Goal: Task Accomplishment & Management: Use online tool/utility

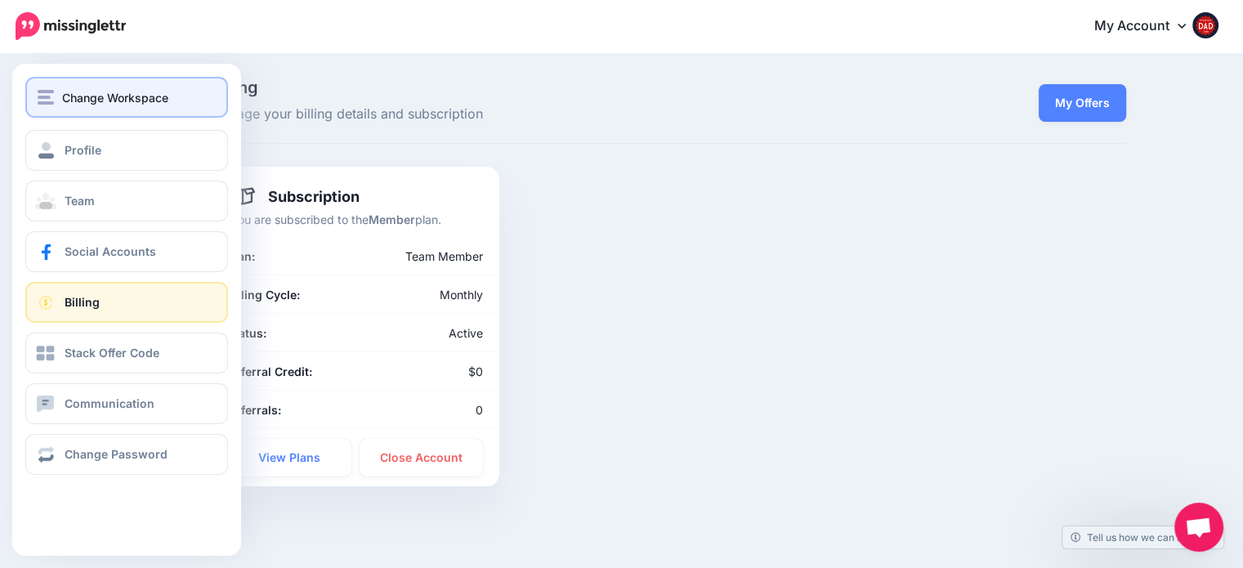
click at [127, 91] on button "Change Workspace" at bounding box center [126, 97] width 203 height 41
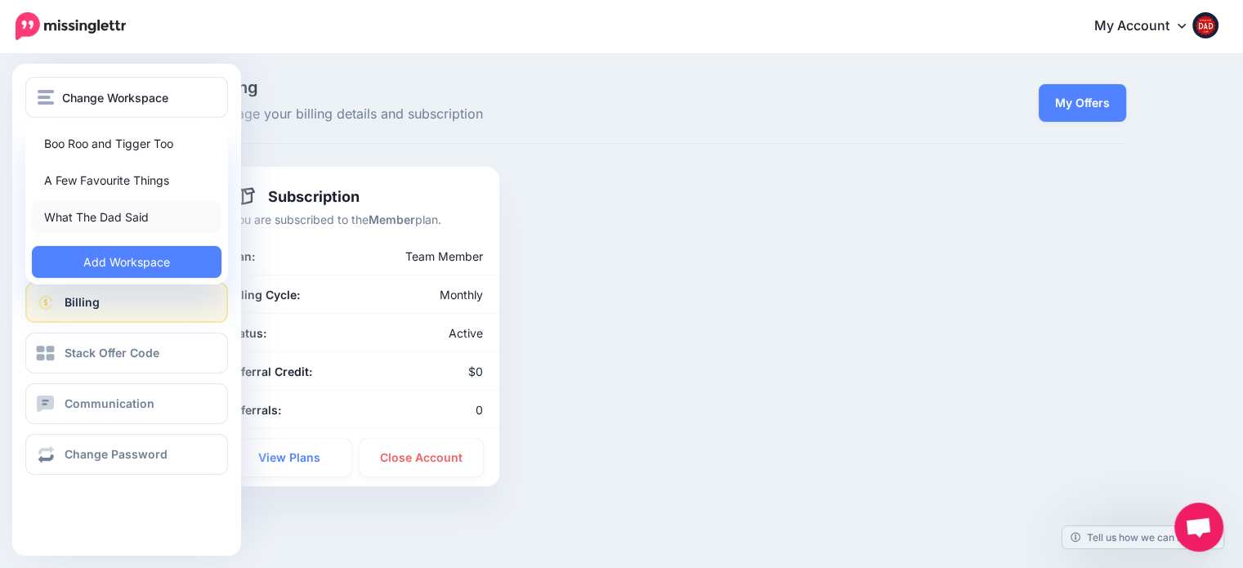
click at [111, 205] on link "What The Dad Said" at bounding box center [127, 217] width 190 height 32
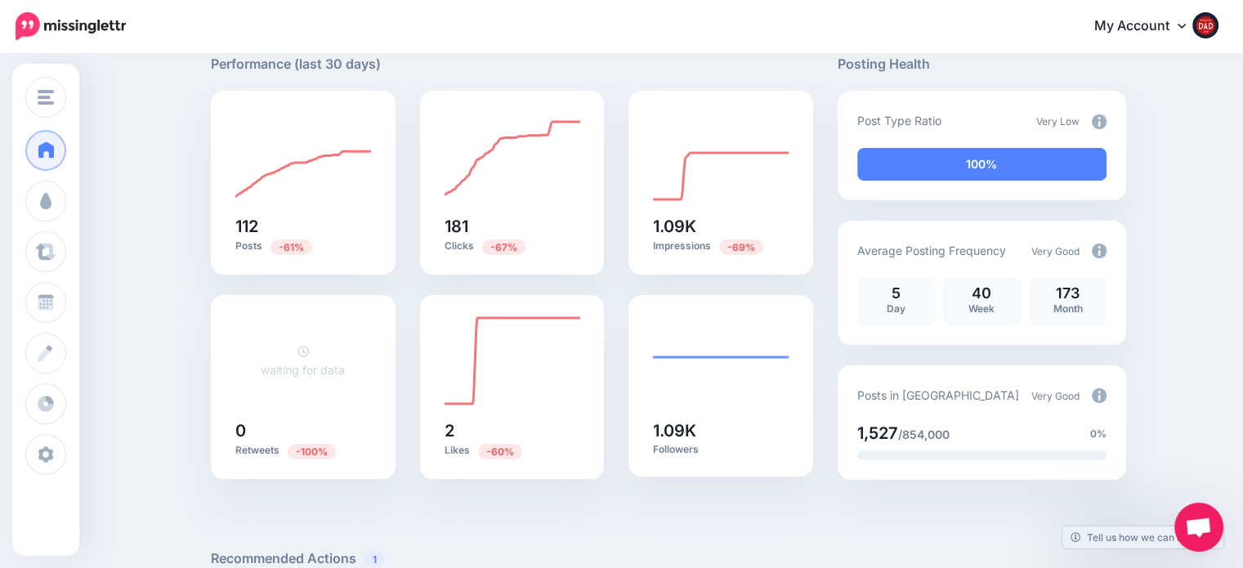
scroll to position [82, 0]
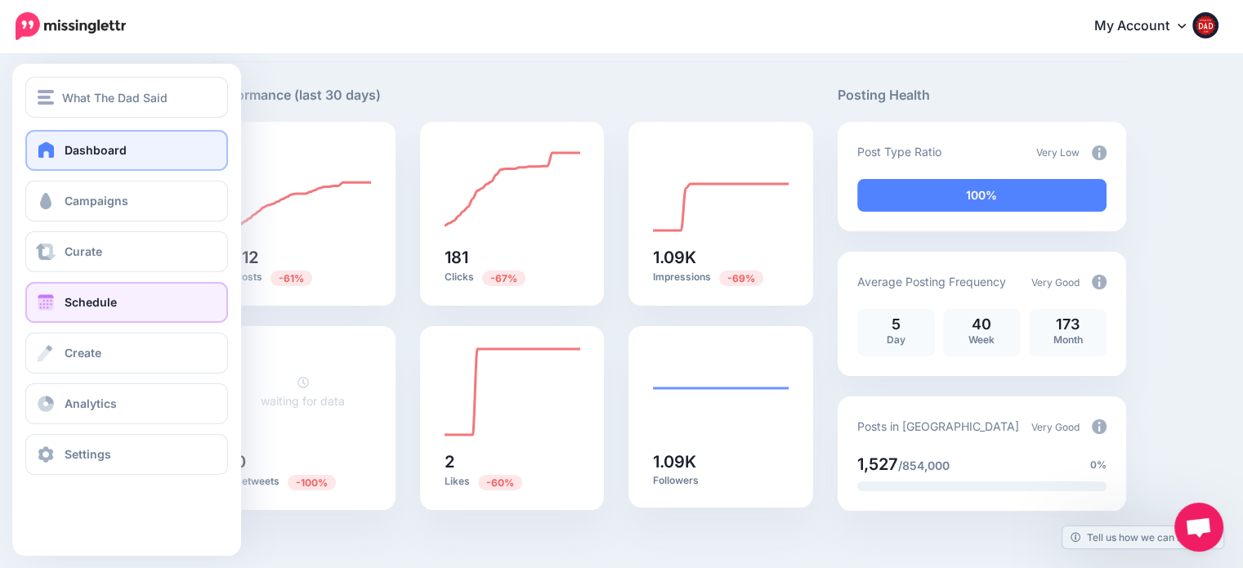
click at [122, 300] on link "Schedule" at bounding box center [126, 302] width 203 height 41
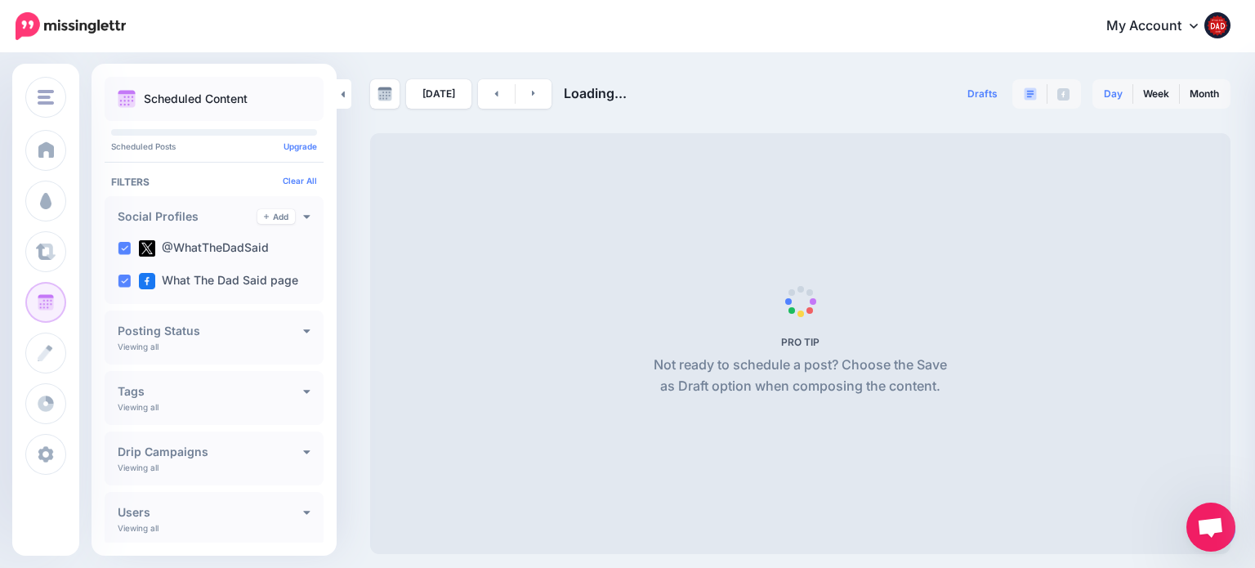
click at [1120, 90] on link "Day" at bounding box center [1113, 94] width 38 height 26
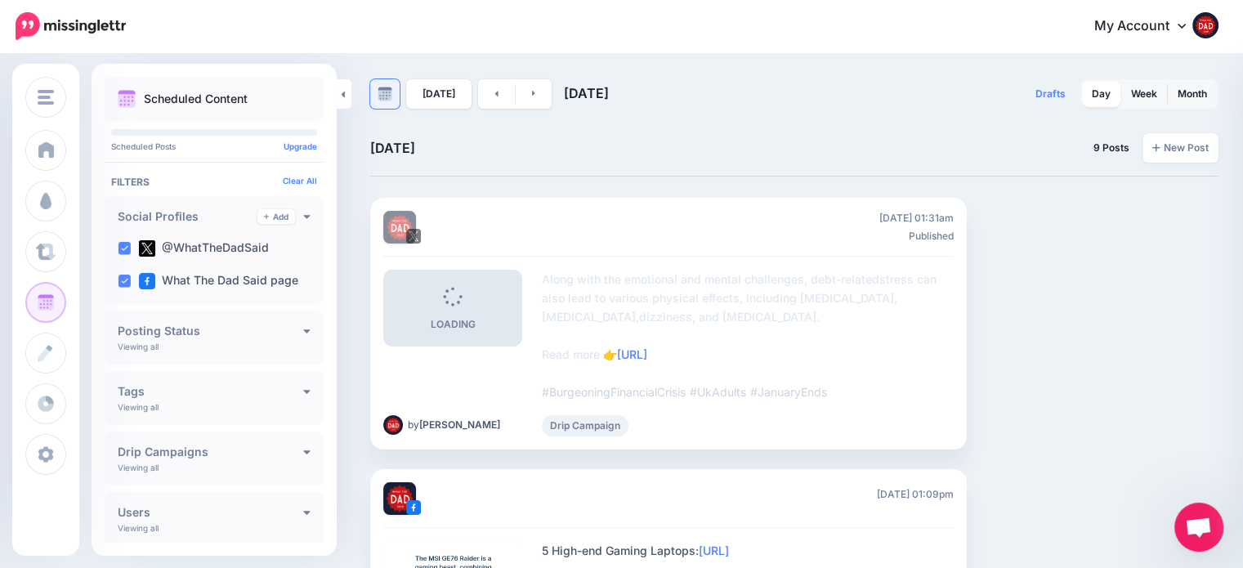
click at [382, 84] on link at bounding box center [384, 93] width 29 height 29
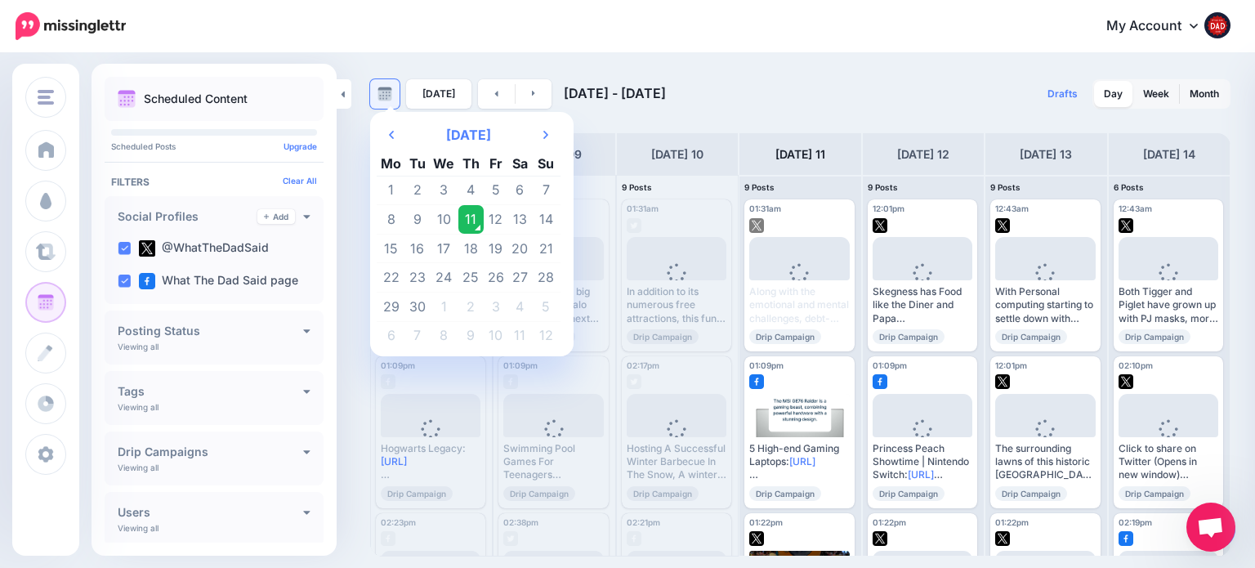
click at [382, 84] on link at bounding box center [384, 93] width 29 height 29
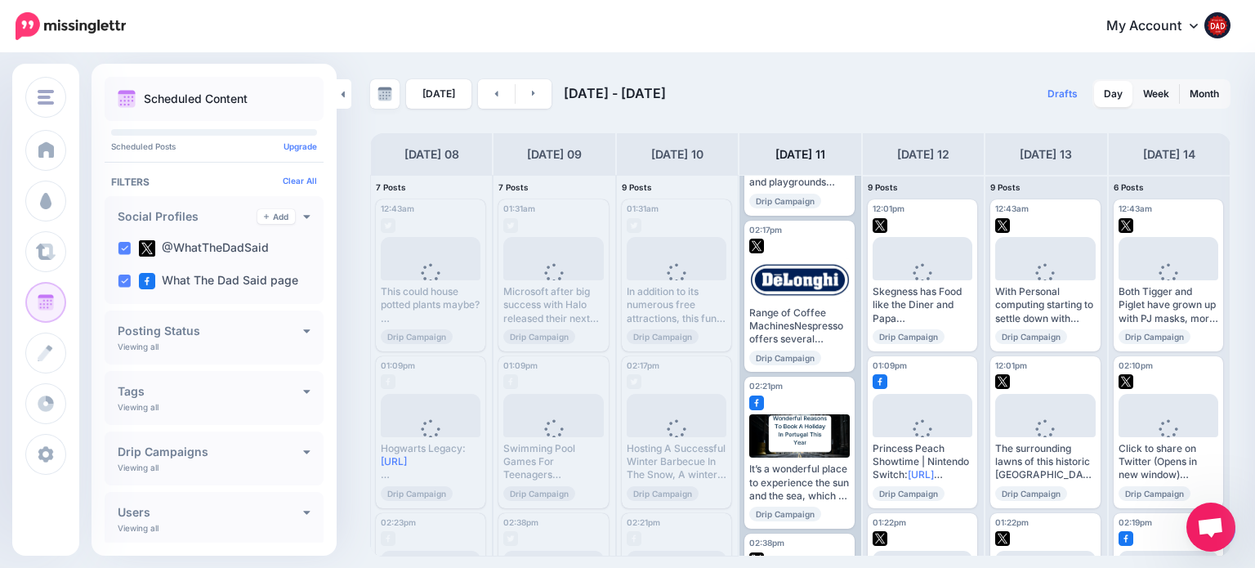
scroll to position [654, 0]
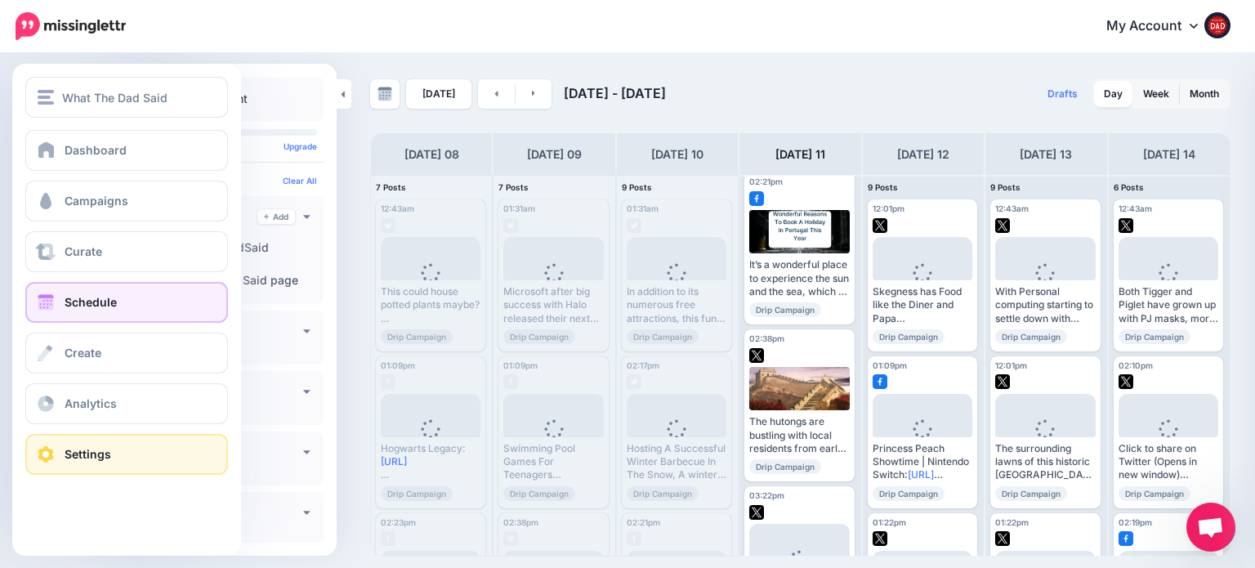
click at [95, 452] on span "Settings" at bounding box center [88, 454] width 47 height 14
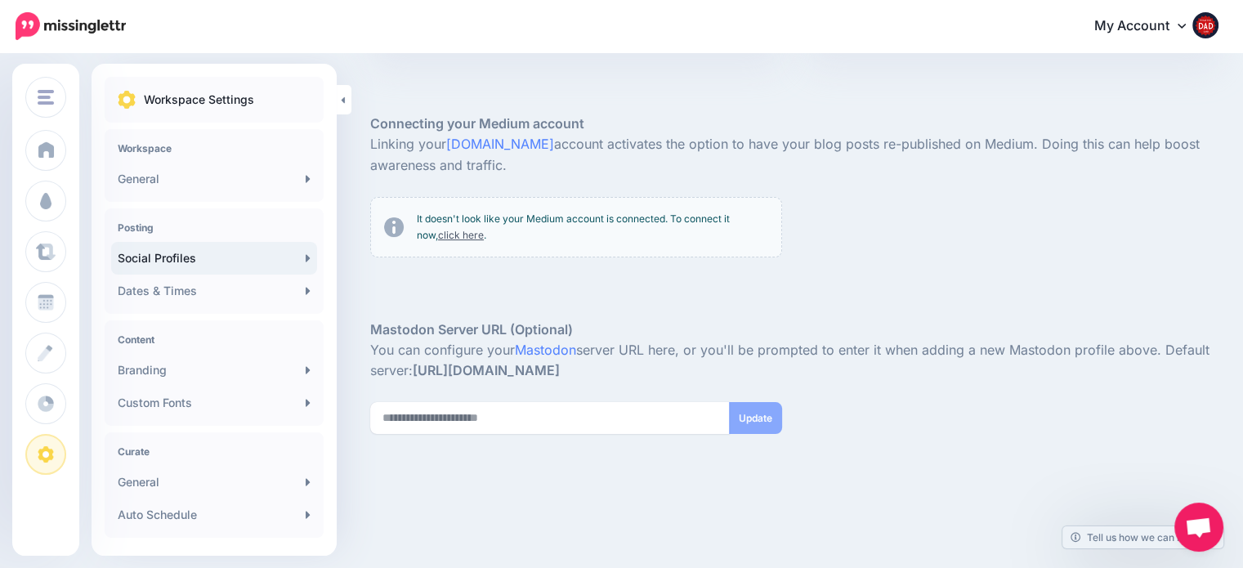
scroll to position [346, 0]
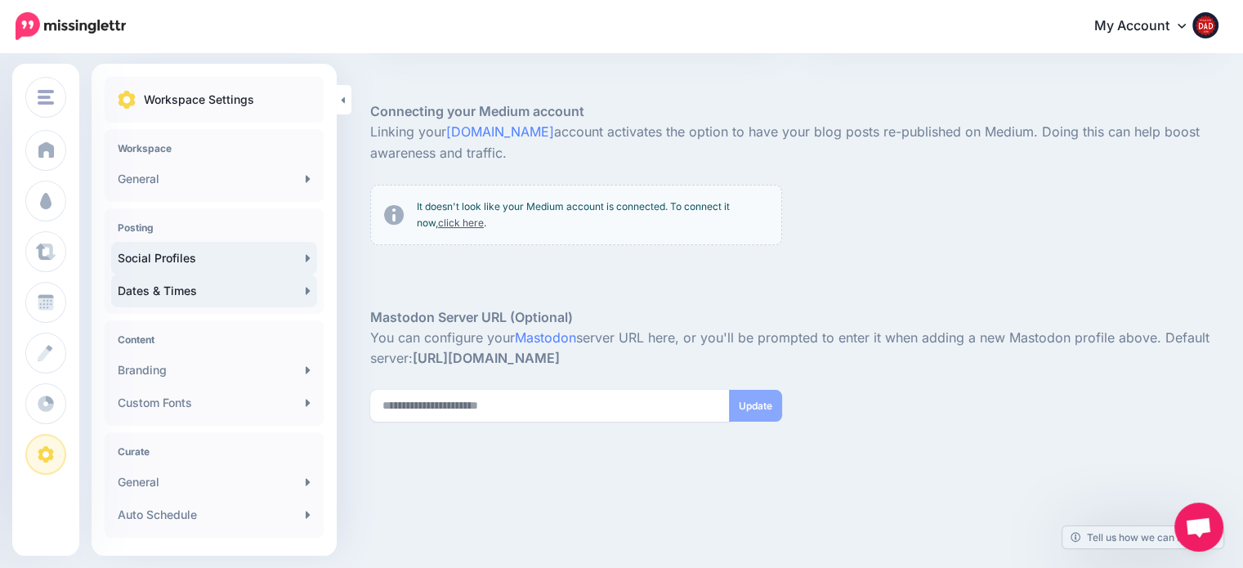
click at [271, 293] on link "Dates & Times" at bounding box center [214, 291] width 206 height 33
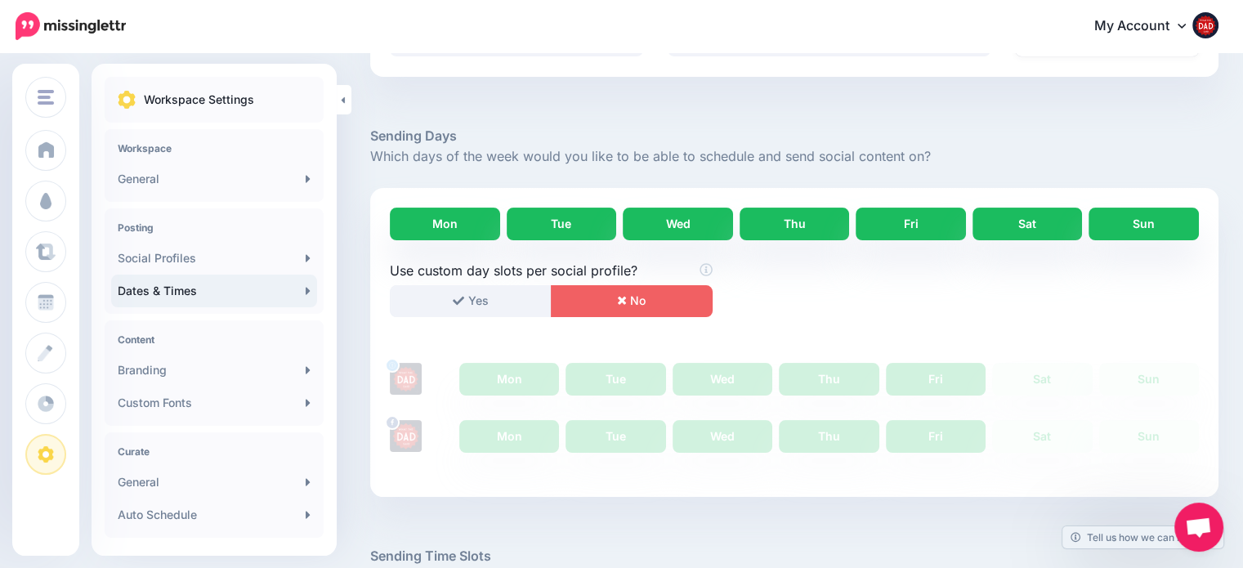
scroll to position [261, 0]
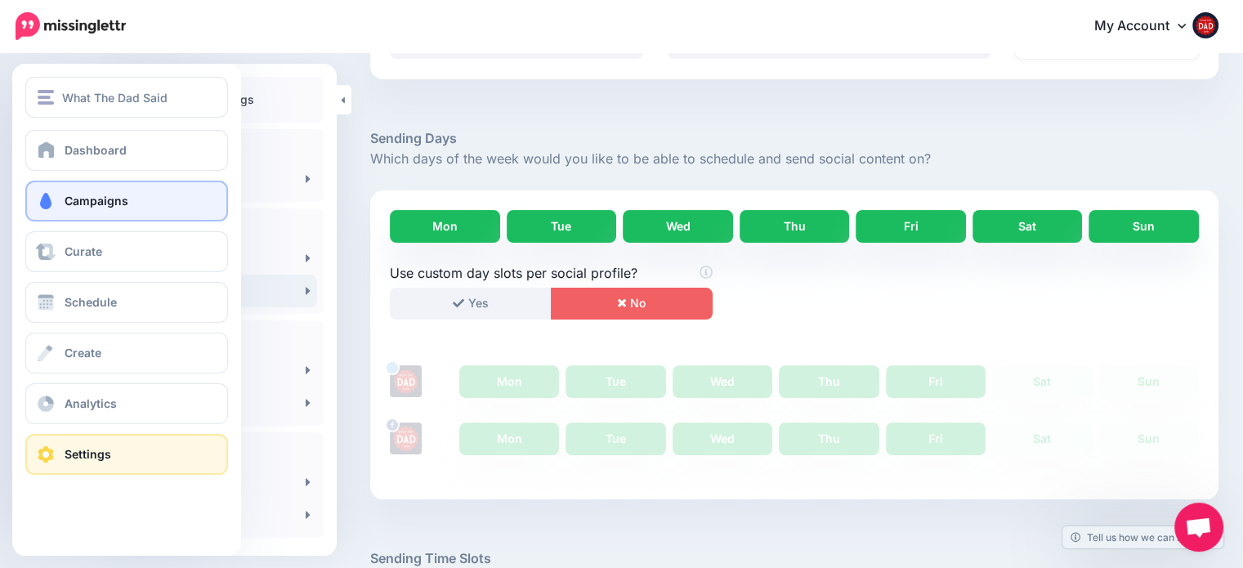
click at [101, 194] on span "Campaigns" at bounding box center [97, 201] width 64 height 14
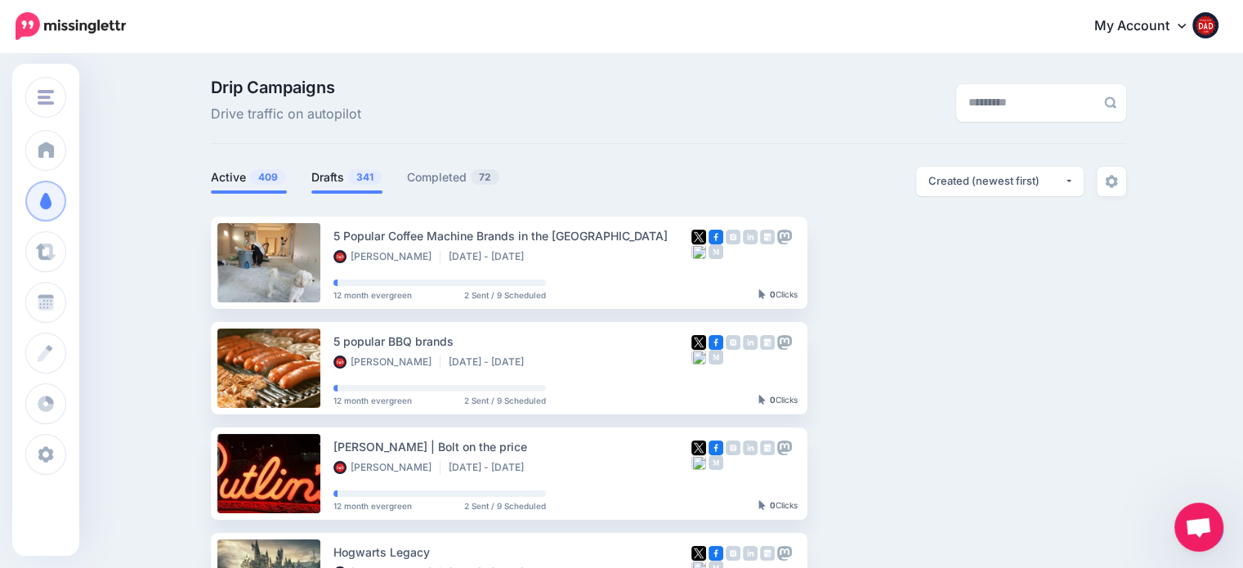
click at [347, 177] on link "Drafts 341" at bounding box center [346, 178] width 71 height 20
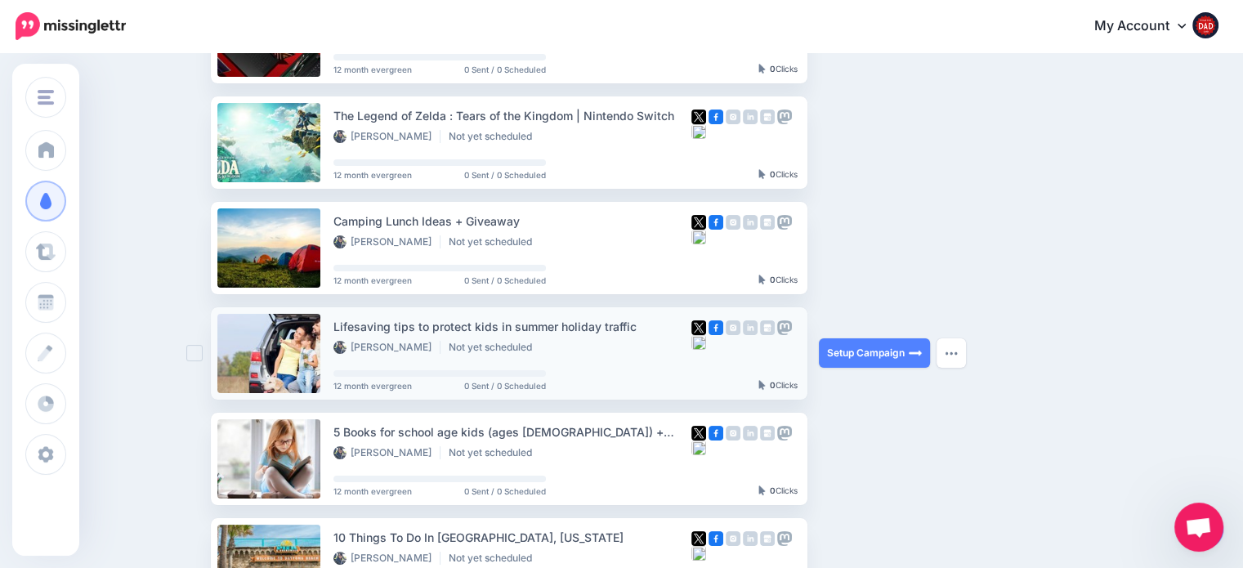
scroll to position [163, 0]
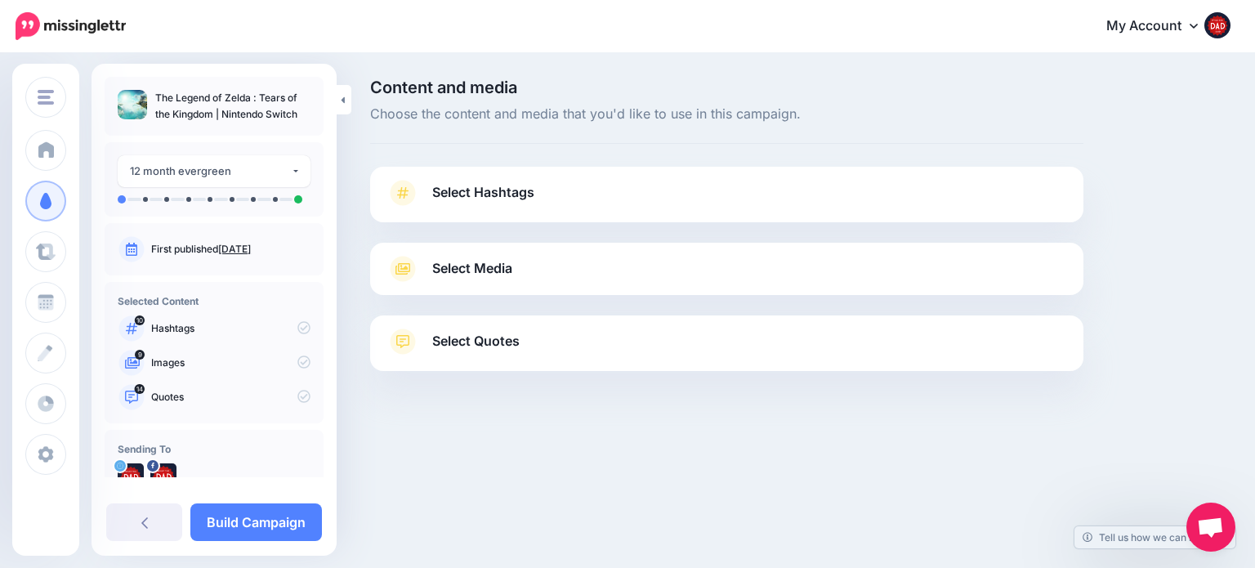
click at [494, 183] on span "Select Hashtags" at bounding box center [483, 192] width 102 height 22
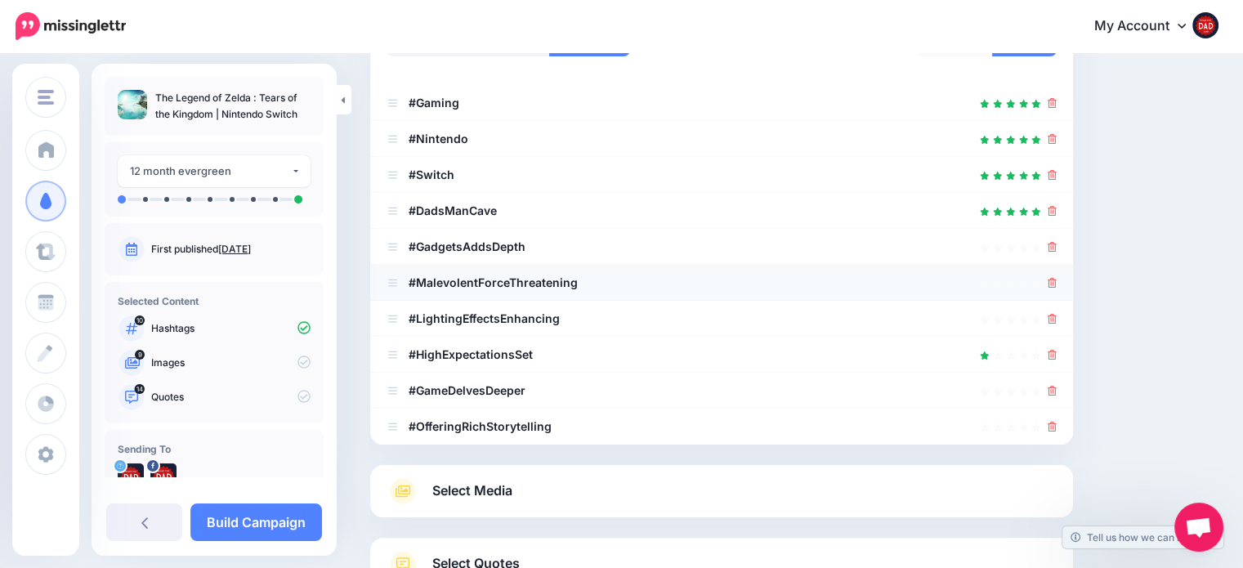
scroll to position [327, 0]
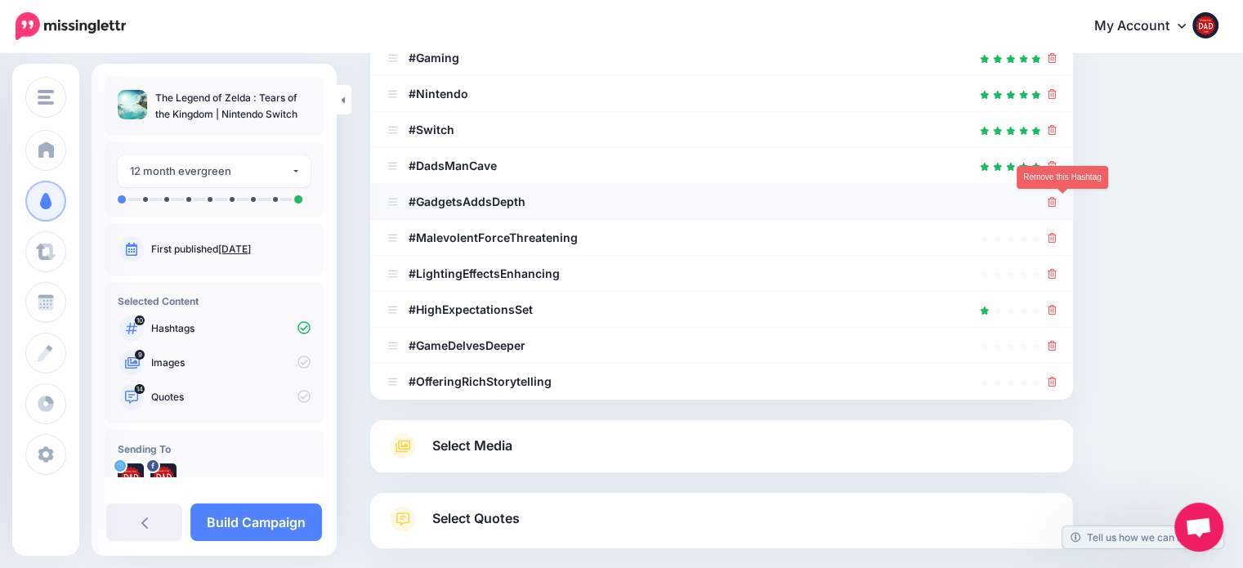
click at [1057, 199] on icon at bounding box center [1052, 202] width 9 height 10
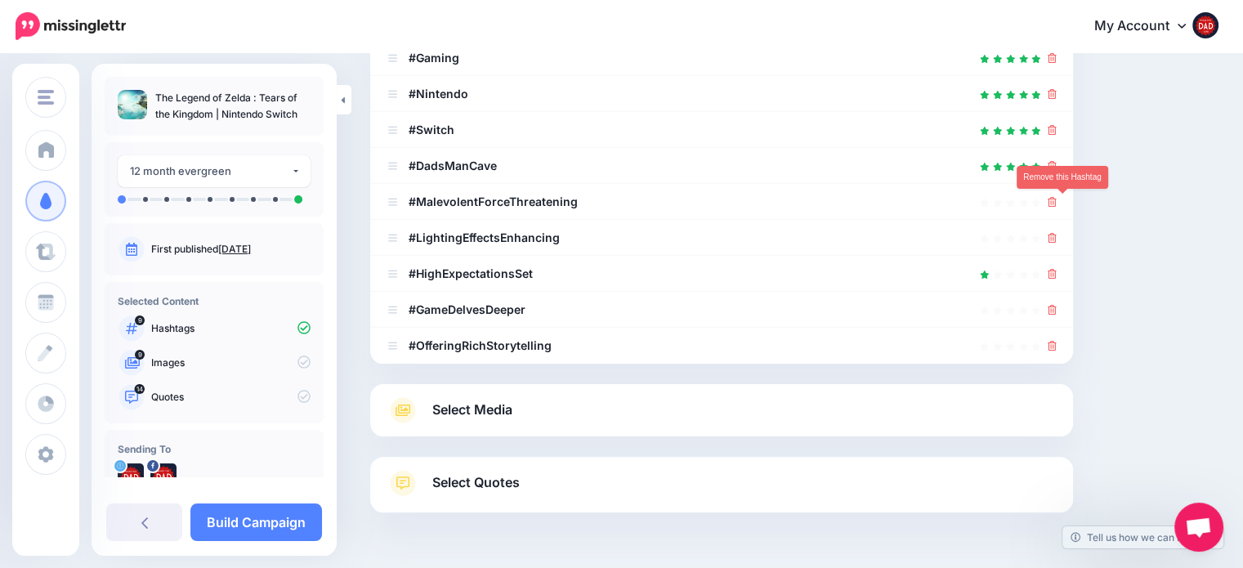
click at [1057, 199] on icon at bounding box center [1052, 202] width 9 height 10
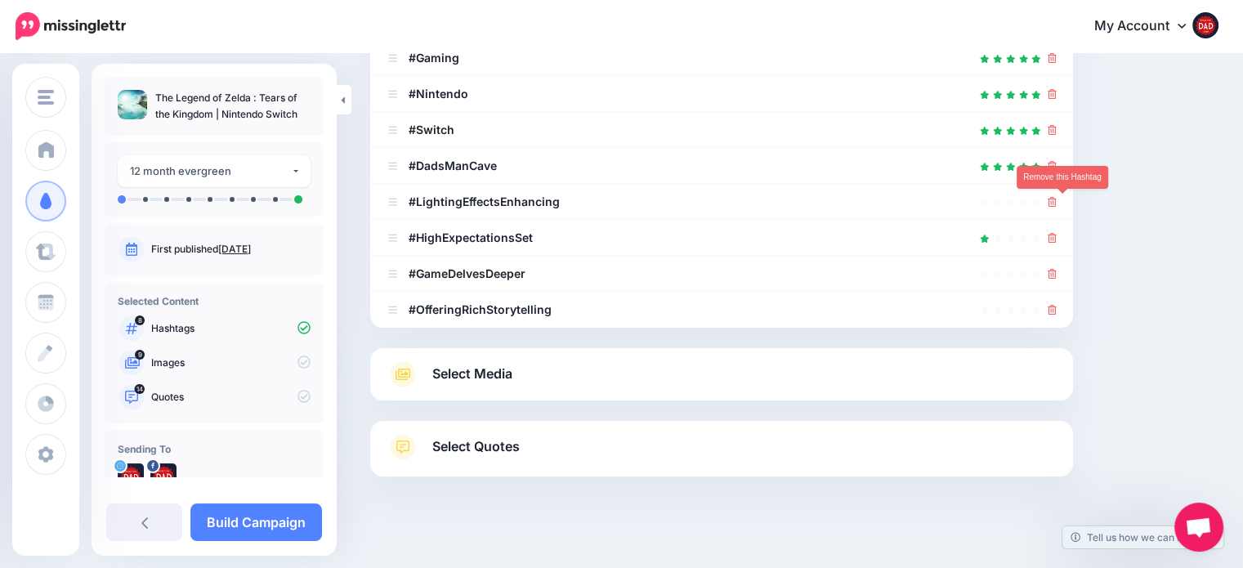
click at [1057, 199] on icon at bounding box center [1052, 202] width 9 height 10
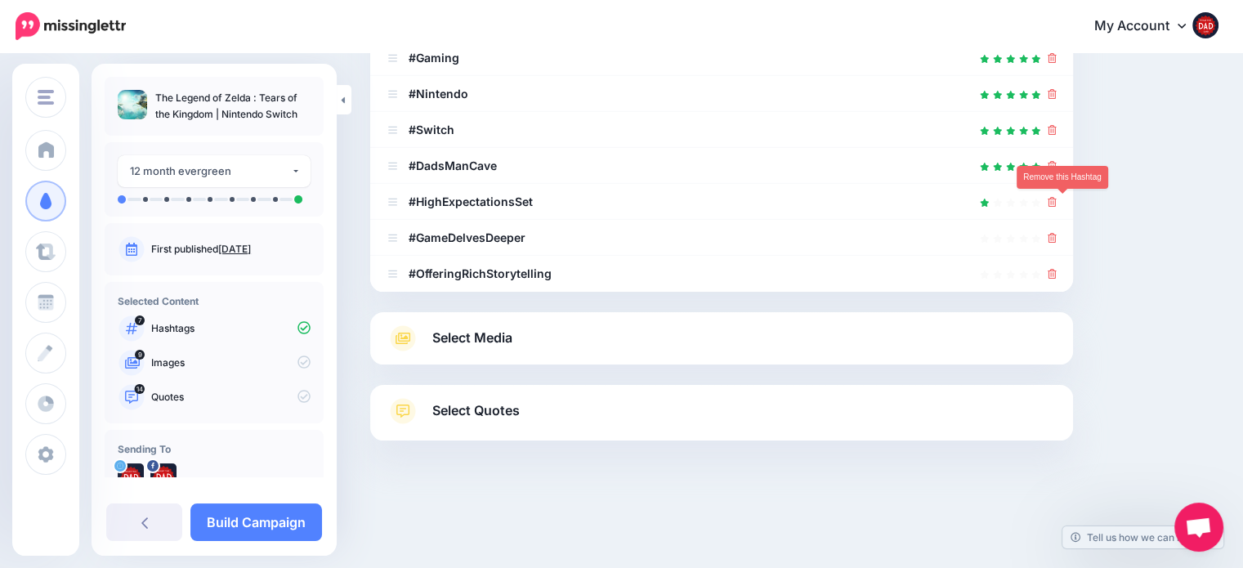
click at [1057, 199] on icon at bounding box center [1052, 202] width 9 height 10
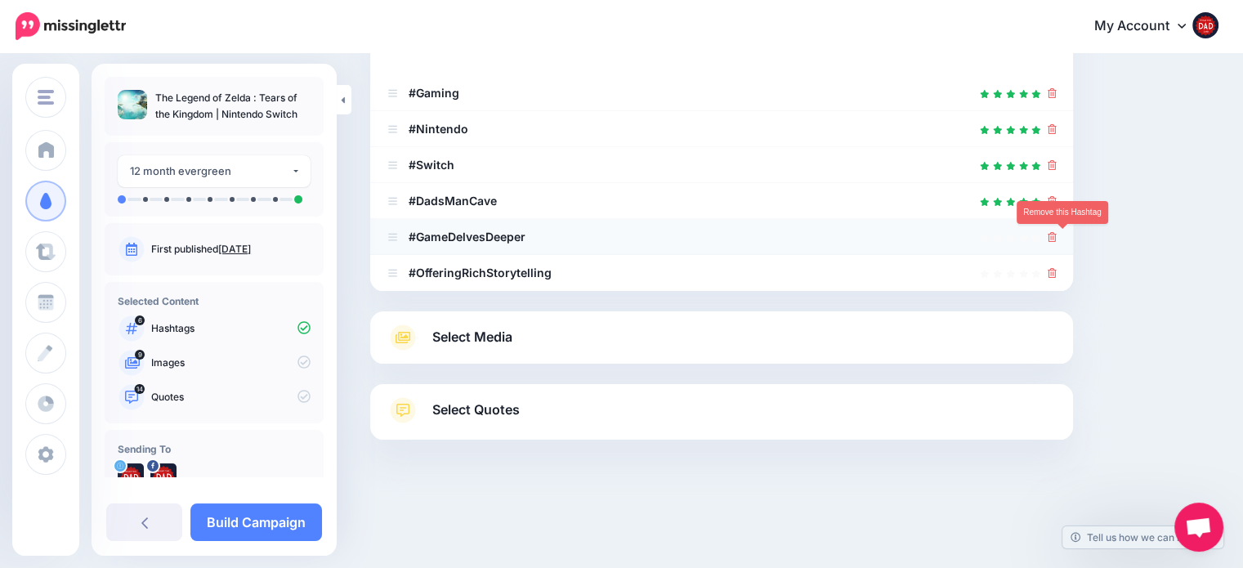
click at [1057, 233] on icon at bounding box center [1052, 237] width 9 height 10
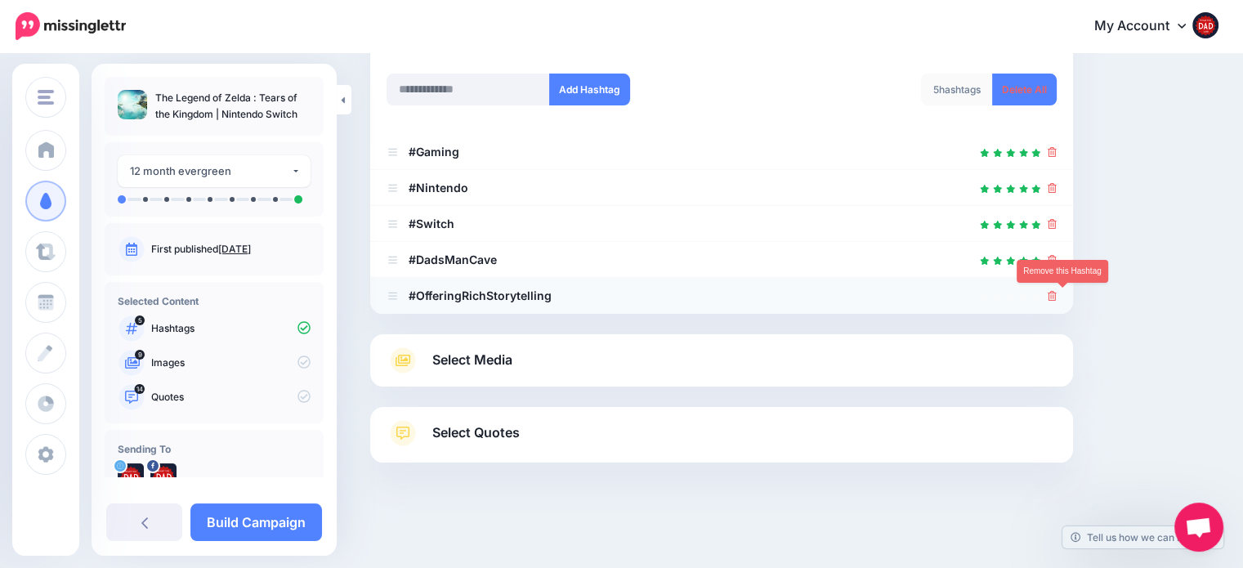
click at [1057, 297] on icon at bounding box center [1052, 296] width 9 height 10
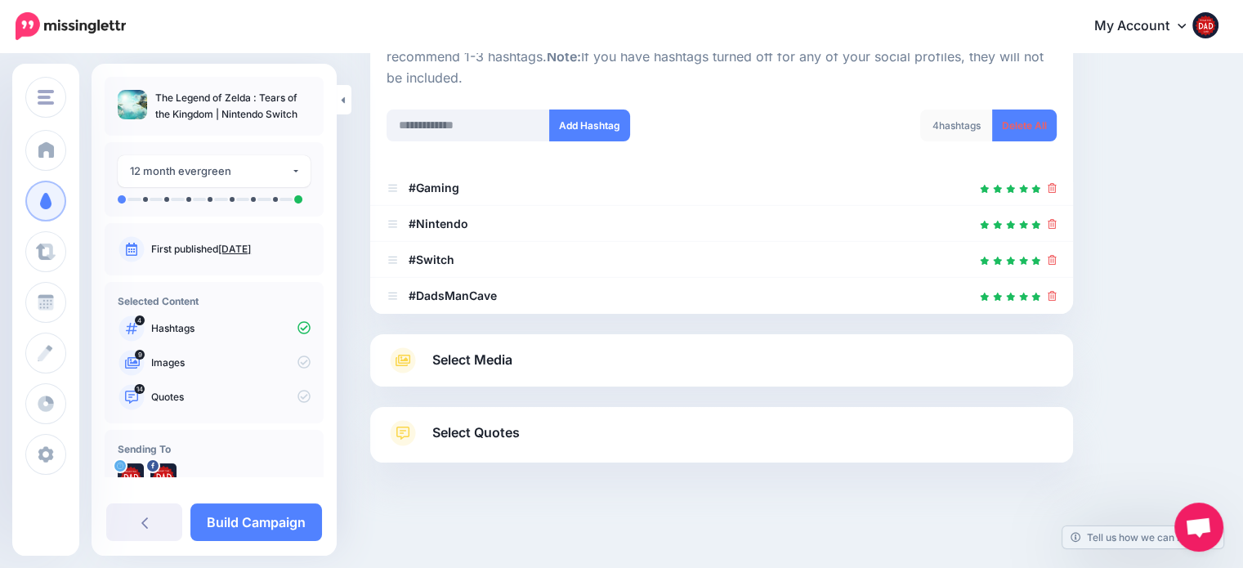
click at [503, 351] on span "Select Media" at bounding box center [472, 360] width 80 height 22
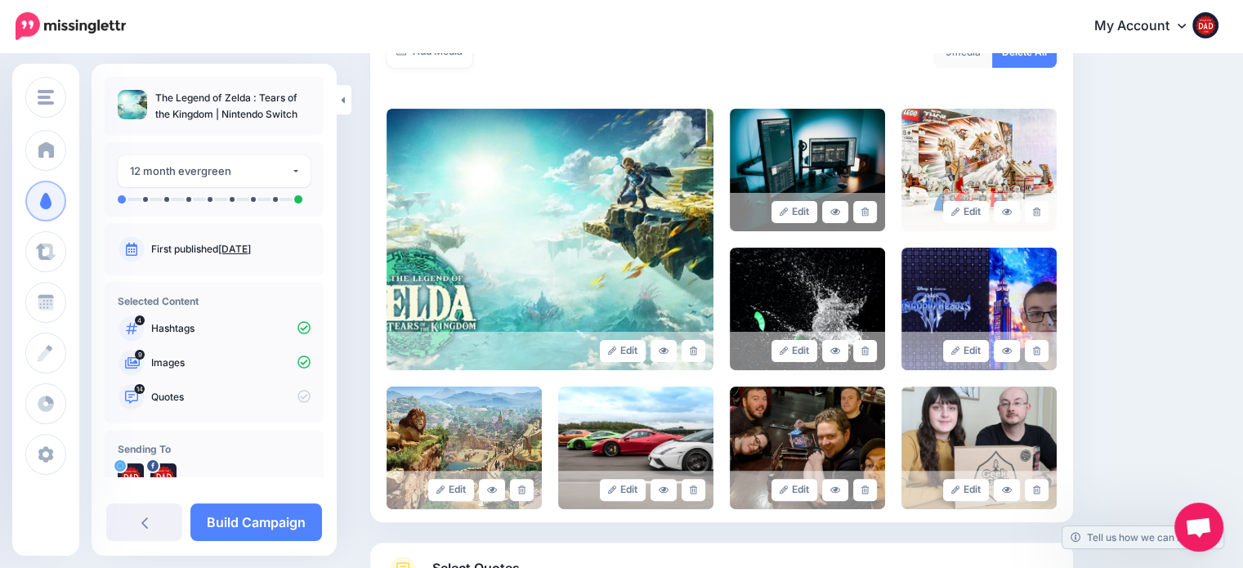
scroll to position [360, 0]
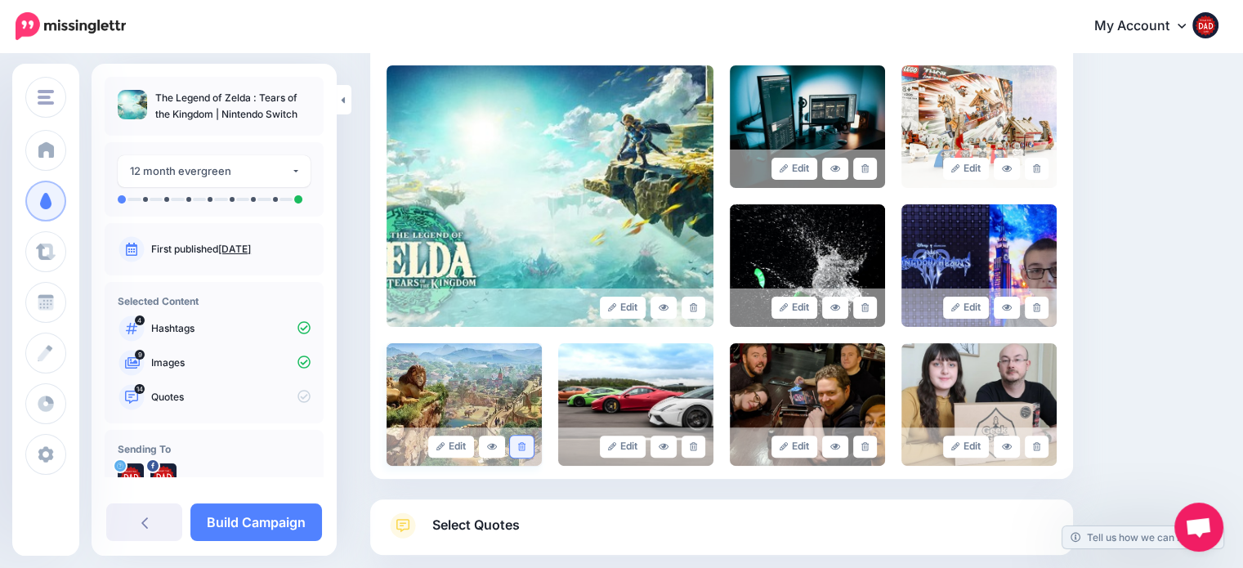
click at [528, 444] on link at bounding box center [522, 447] width 24 height 22
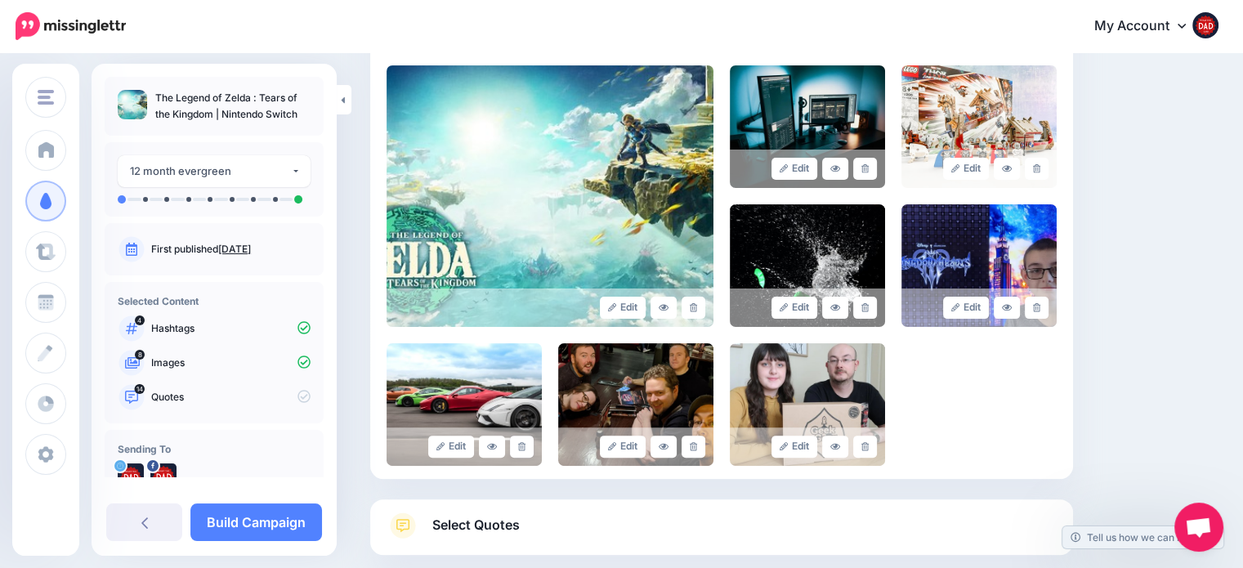
click at [528, 444] on link at bounding box center [522, 447] width 24 height 22
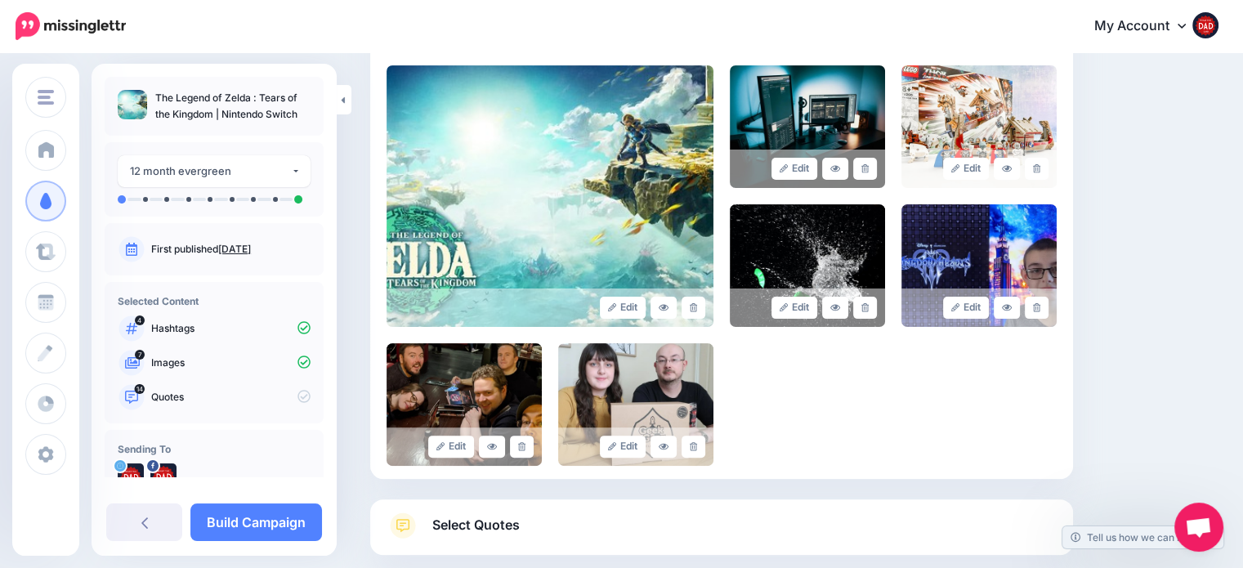
click at [528, 444] on link at bounding box center [522, 447] width 24 height 22
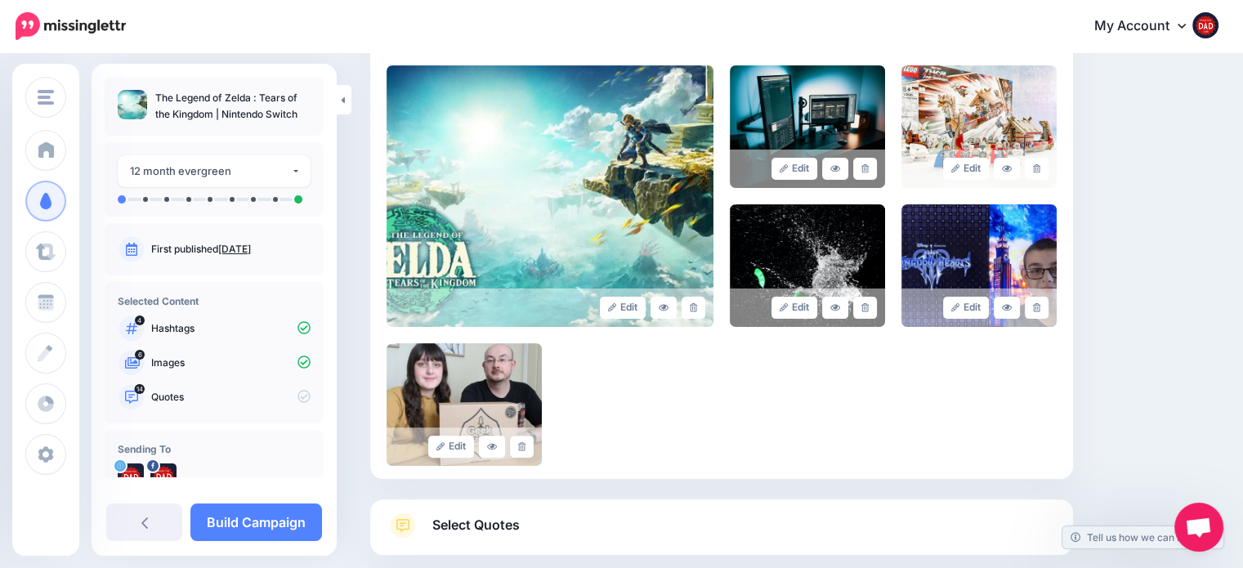
click at [528, 444] on link at bounding box center [522, 447] width 24 height 22
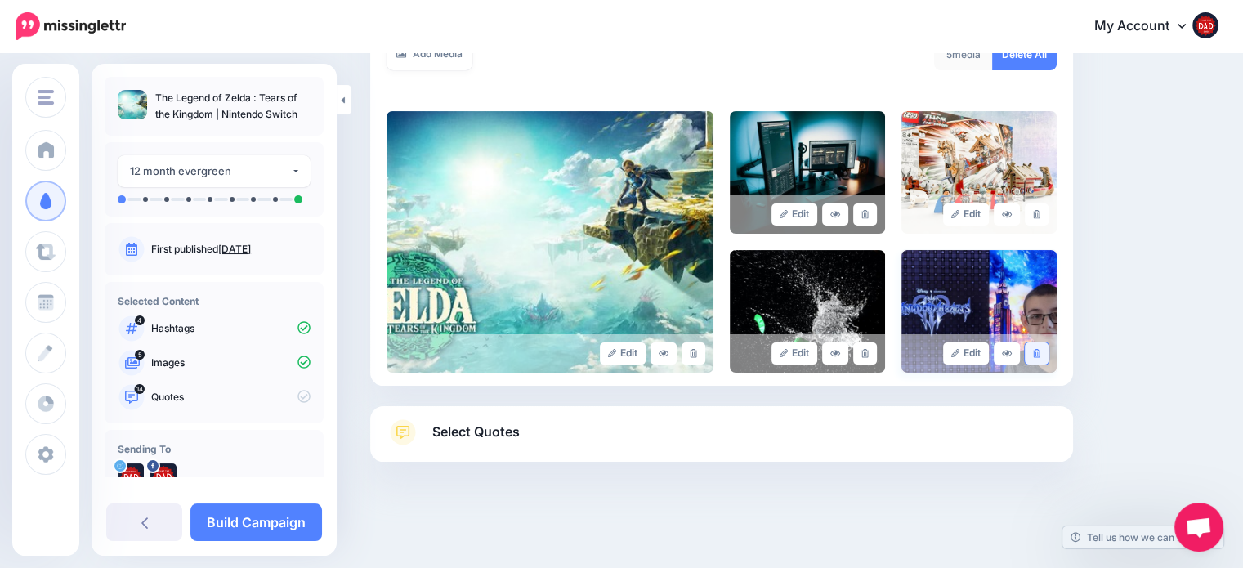
scroll to position [314, 0]
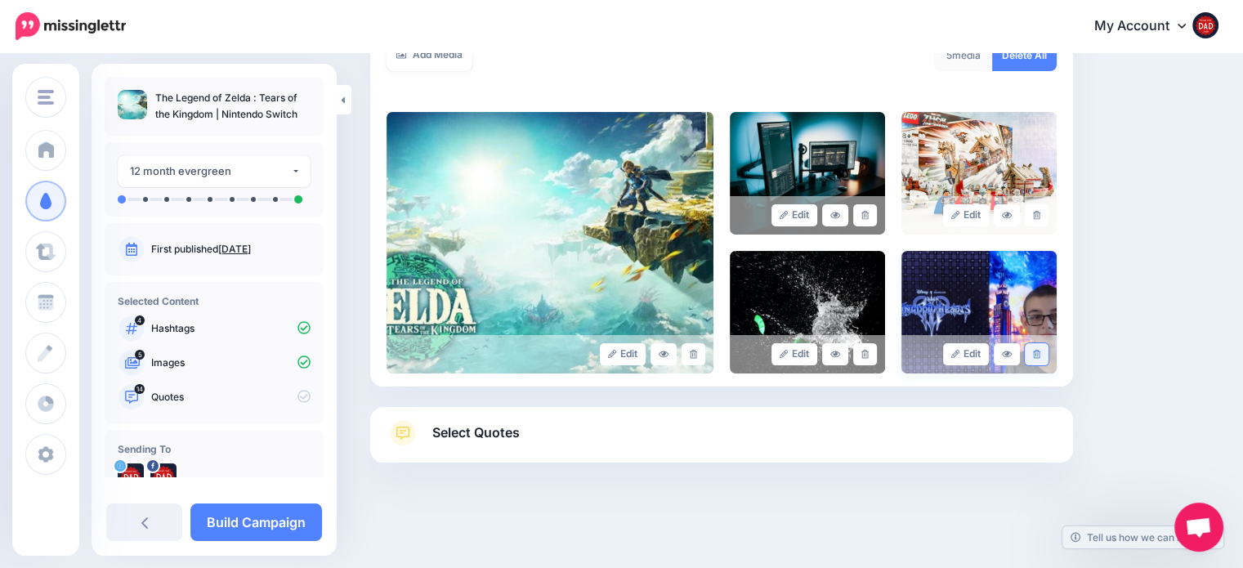
click at [1048, 349] on link at bounding box center [1037, 354] width 24 height 22
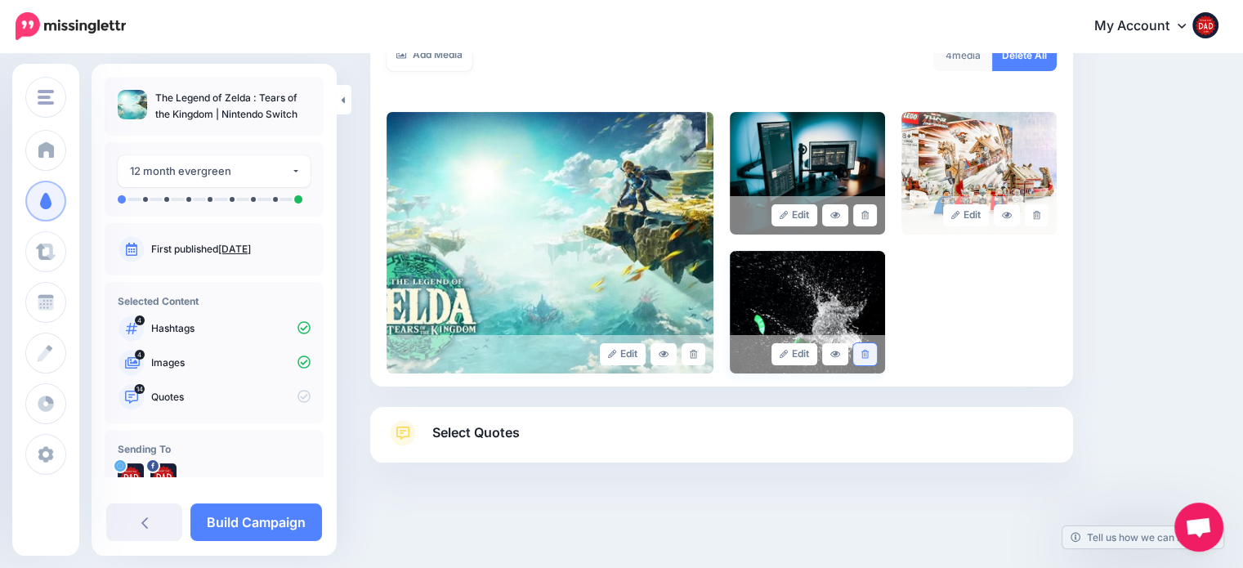
click at [876, 358] on link at bounding box center [865, 354] width 24 height 22
click at [1048, 218] on link at bounding box center [1037, 215] width 24 height 22
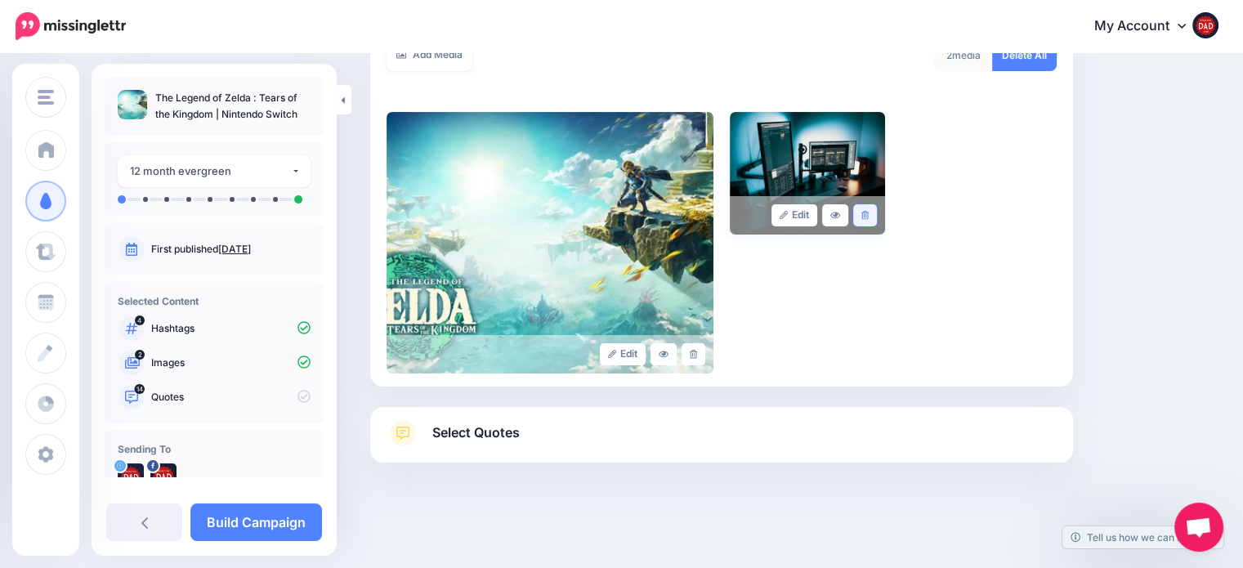
click at [877, 217] on link at bounding box center [865, 215] width 24 height 22
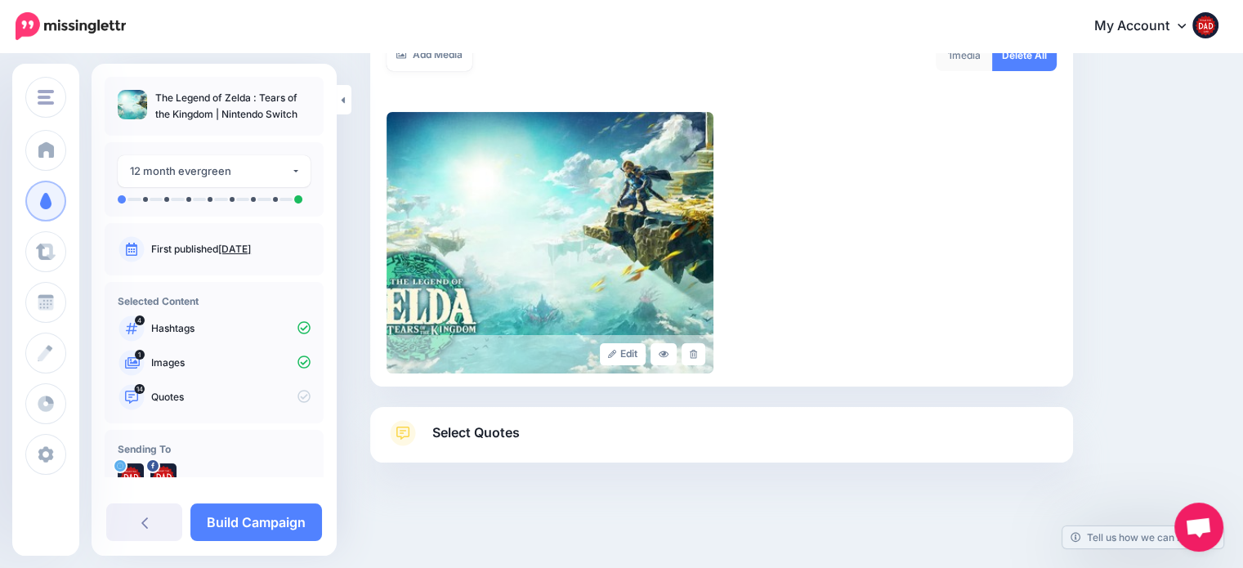
click at [479, 429] on span "Select Quotes" at bounding box center [475, 433] width 87 height 22
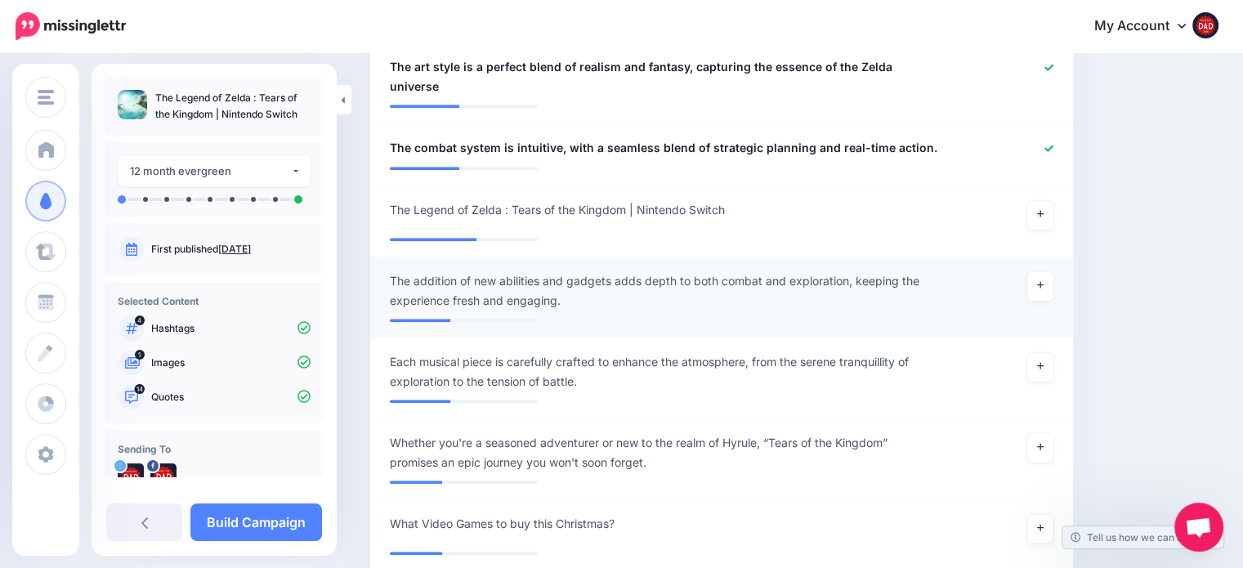
scroll to position [1458, 0]
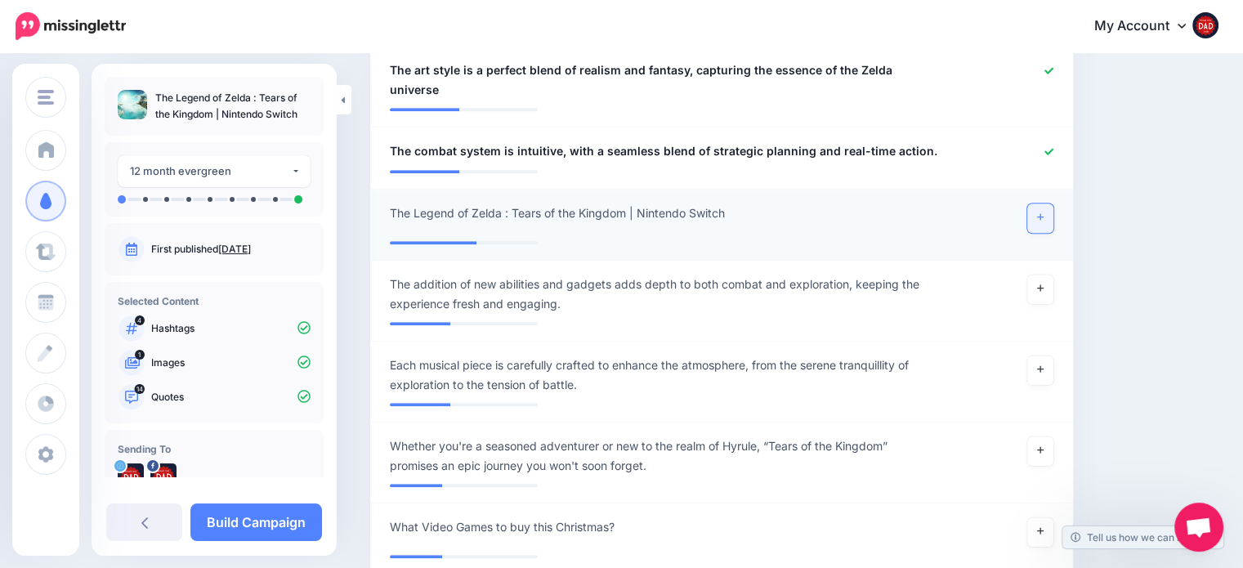
click at [1053, 203] on link at bounding box center [1040, 217] width 26 height 29
click at [1053, 275] on link at bounding box center [1040, 289] width 26 height 29
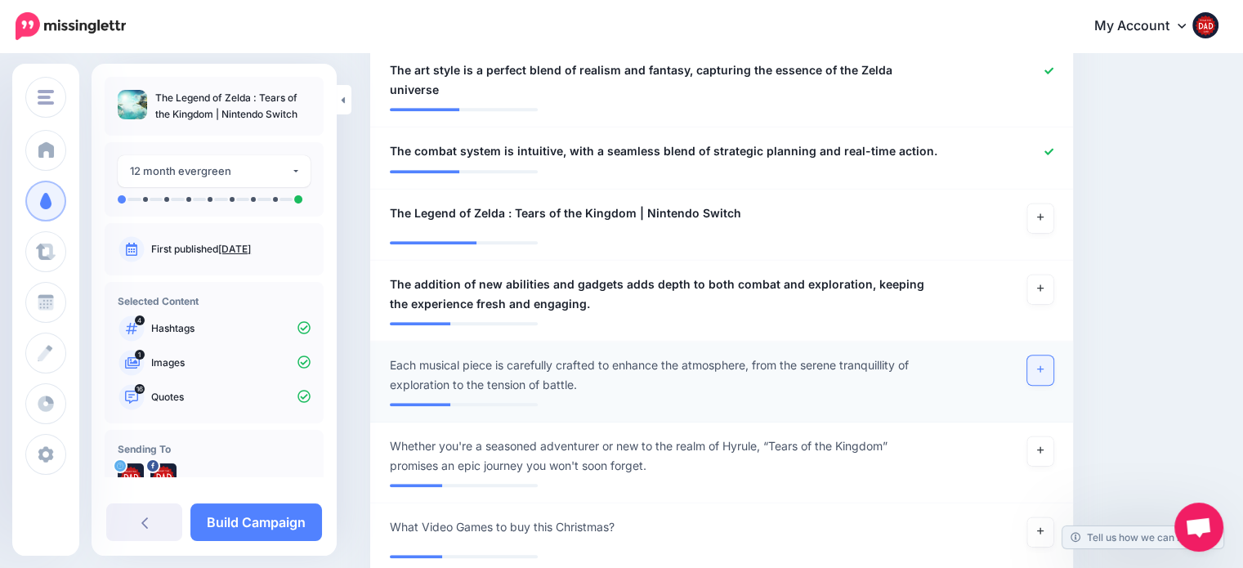
click at [1053, 355] on link at bounding box center [1040, 369] width 26 height 29
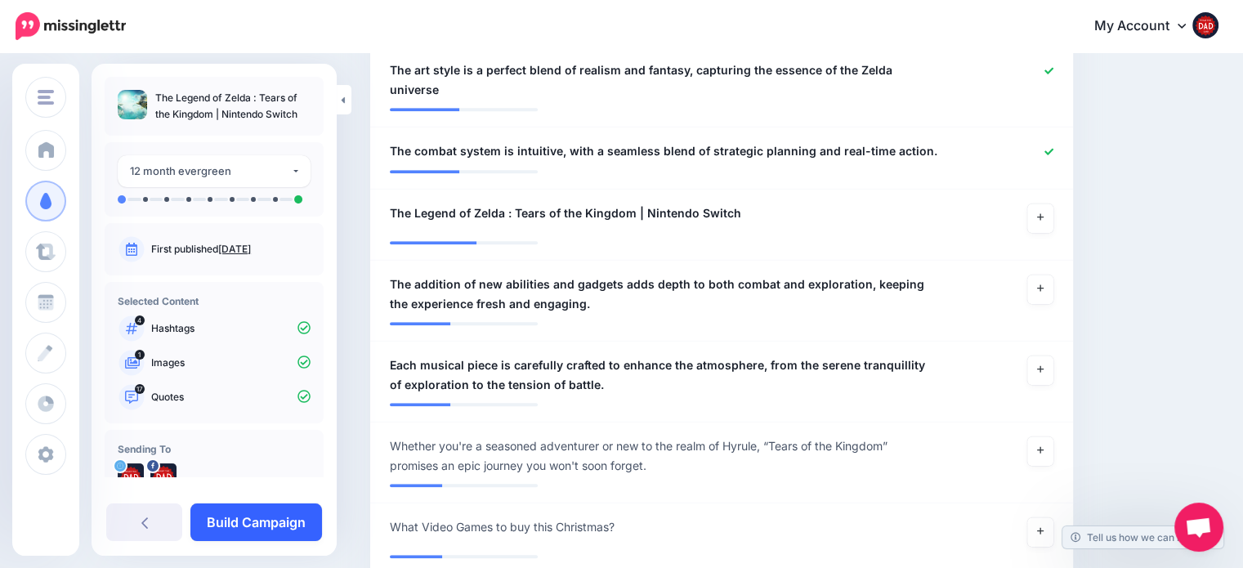
click at [277, 510] on link "Build Campaign" at bounding box center [256, 522] width 132 height 38
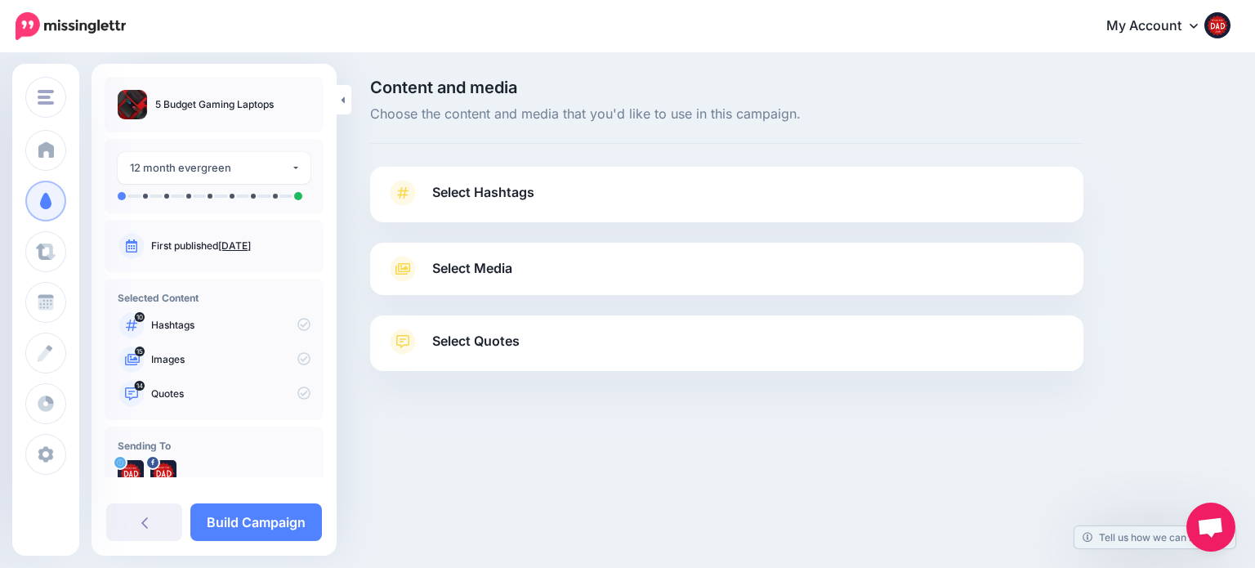
click at [465, 180] on link "Select Hashtags" at bounding box center [727, 201] width 681 height 42
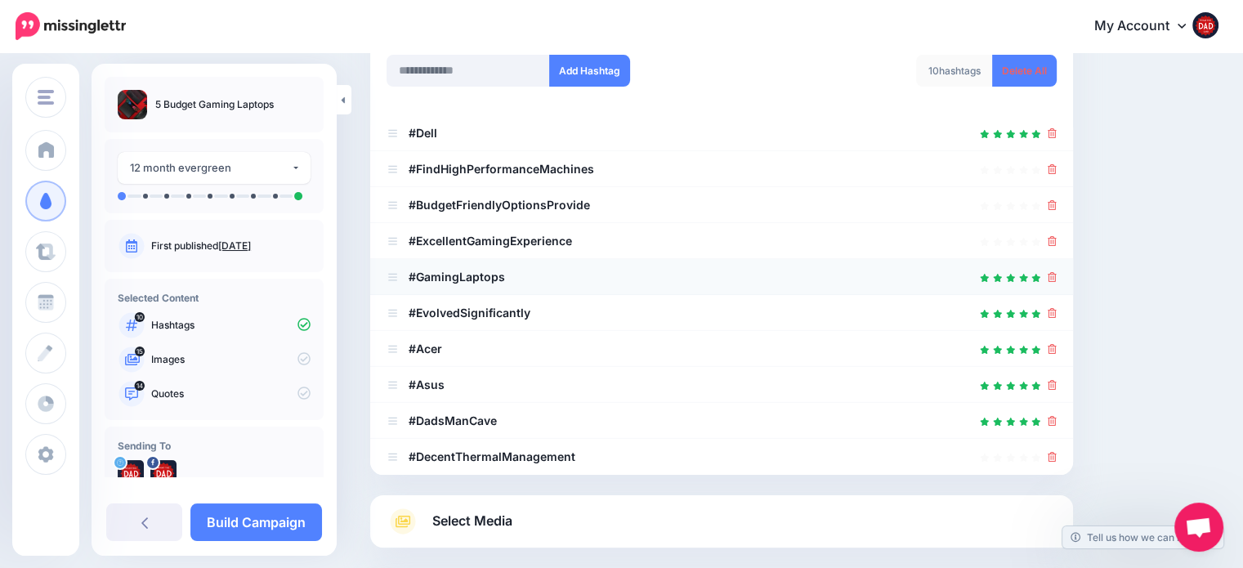
scroll to position [245, 0]
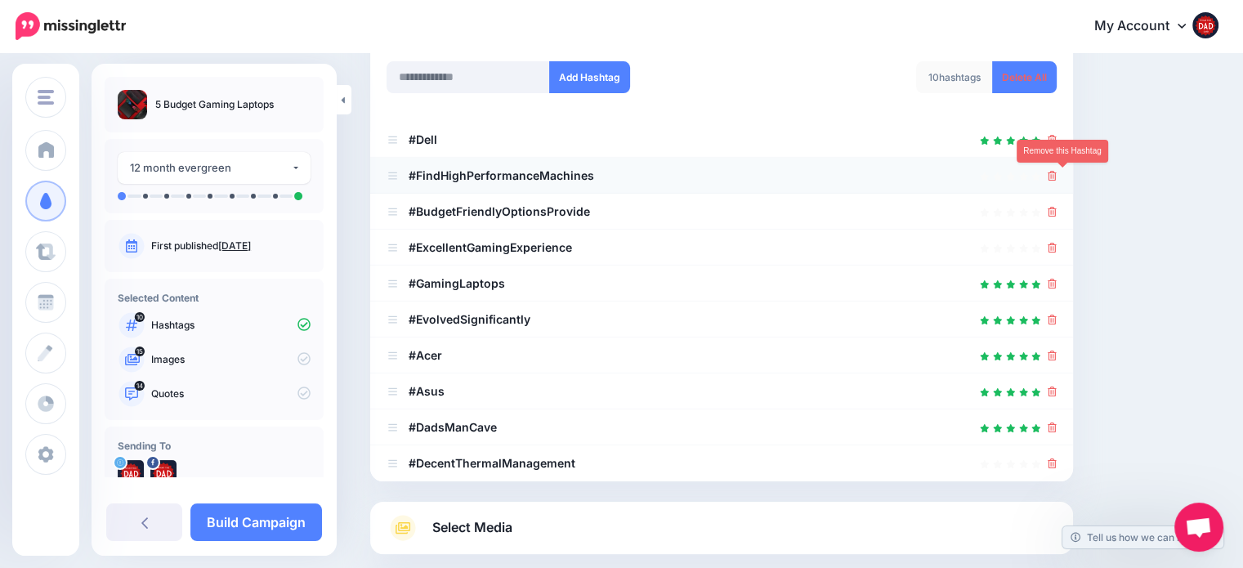
click at [1057, 178] on icon at bounding box center [1052, 176] width 9 height 10
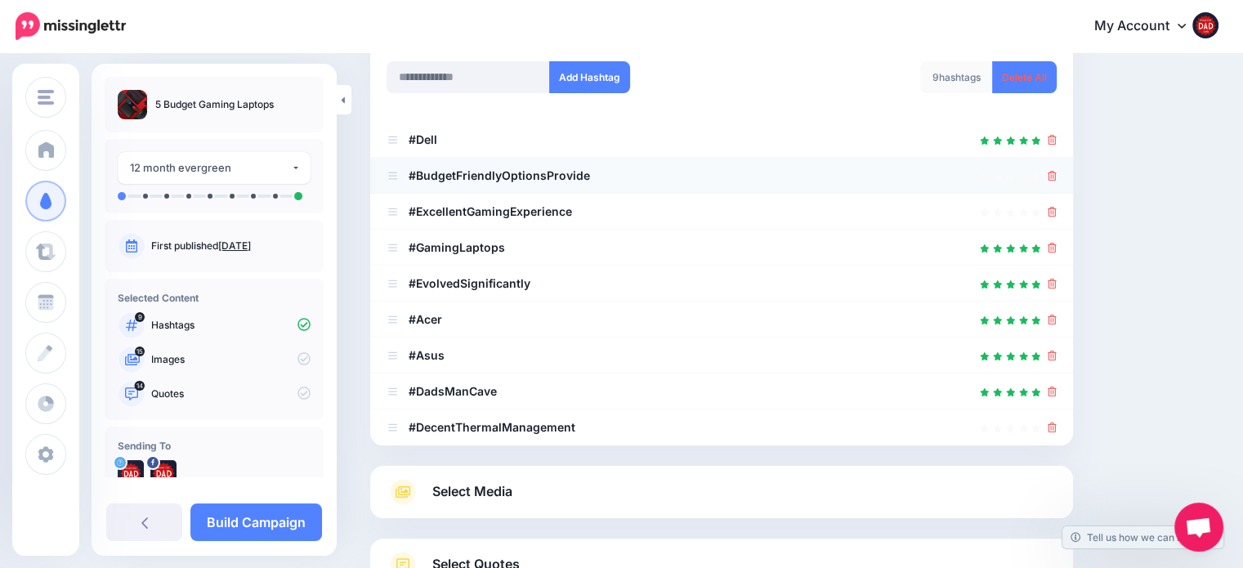
click at [1057, 181] on link at bounding box center [1052, 175] width 9 height 14
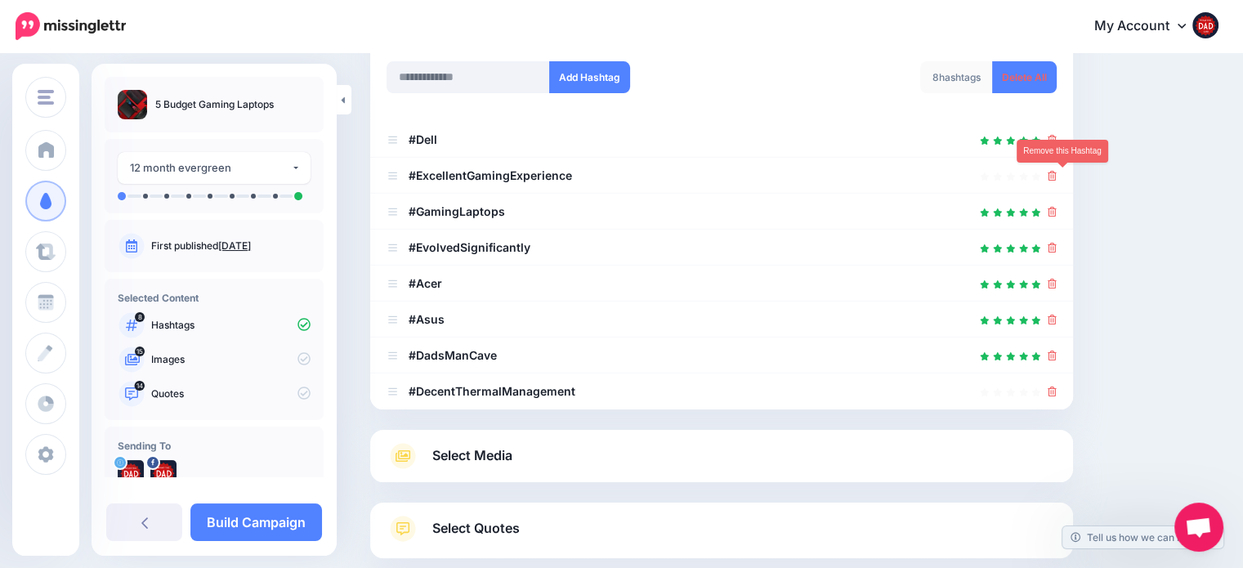
click at [1057, 181] on link at bounding box center [1052, 175] width 9 height 14
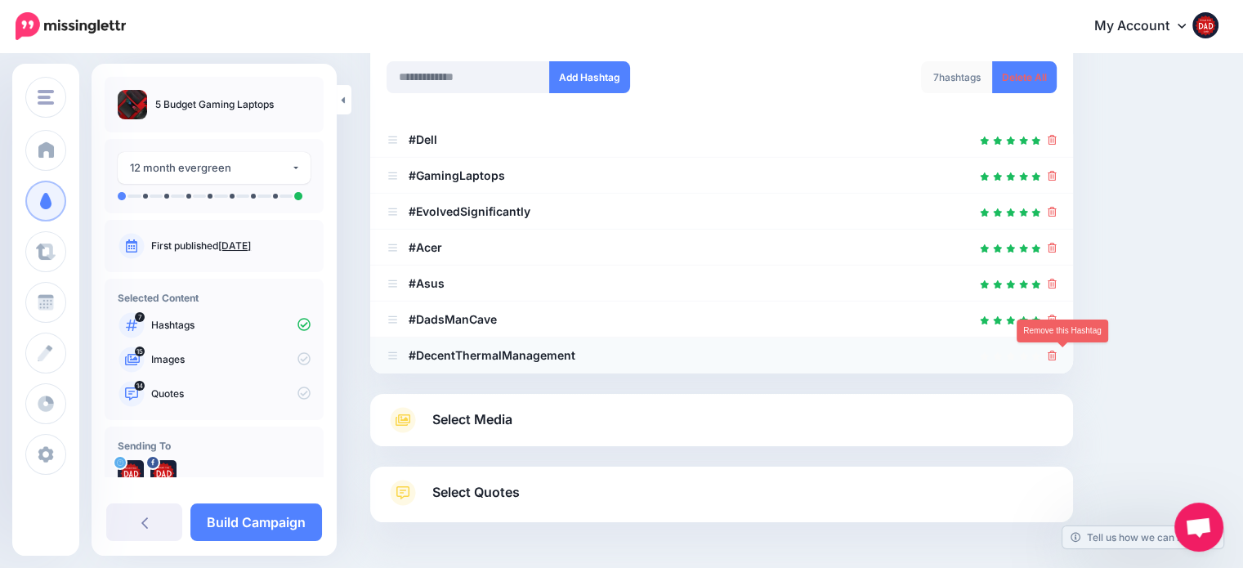
click at [1057, 356] on icon at bounding box center [1052, 356] width 9 height 10
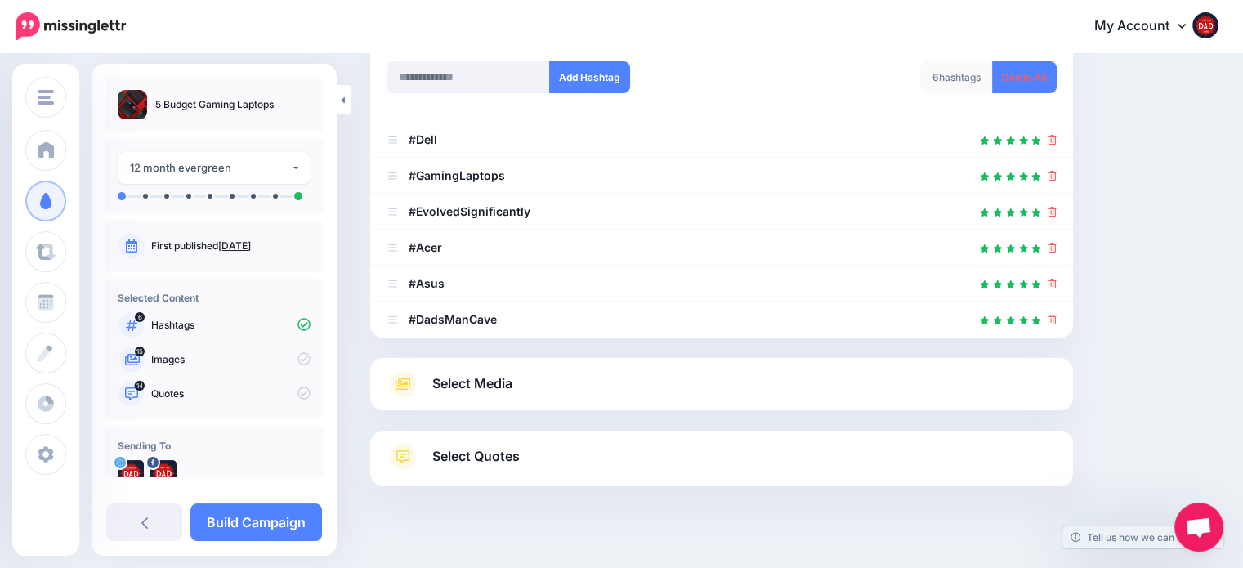
click at [498, 378] on span "Select Media" at bounding box center [472, 384] width 80 height 22
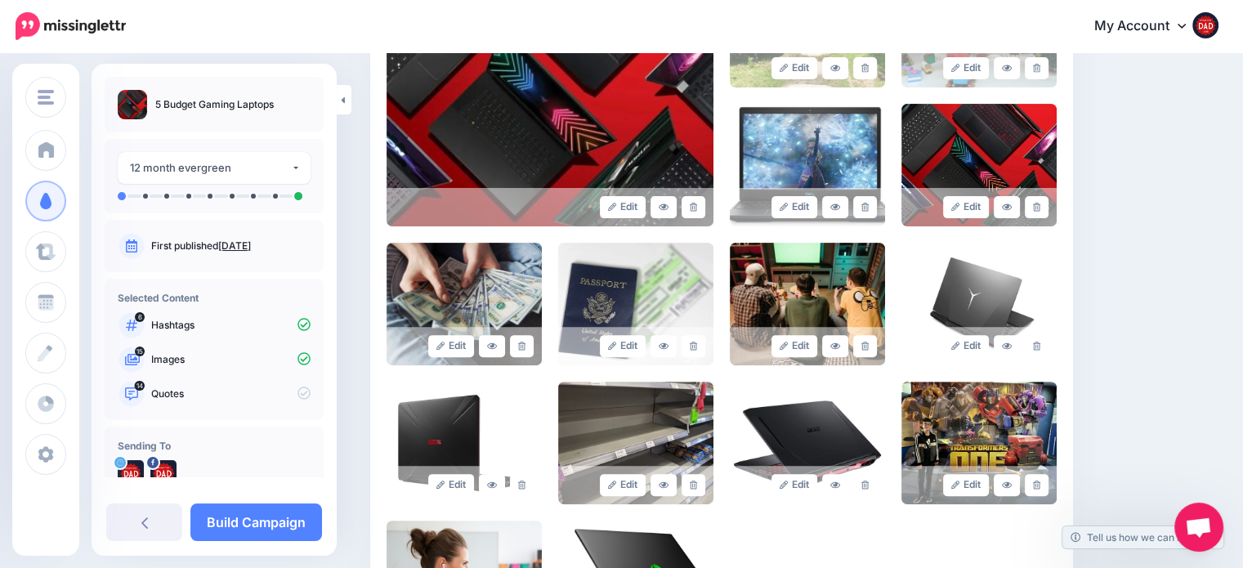
scroll to position [490, 0]
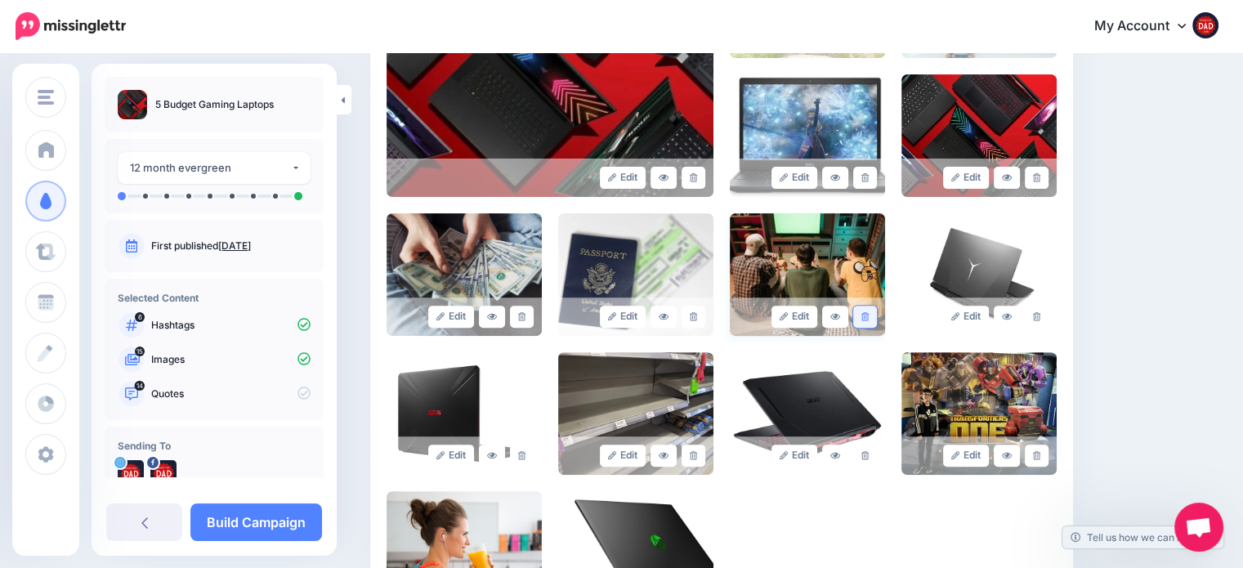
click at [869, 313] on icon at bounding box center [864, 316] width 7 height 9
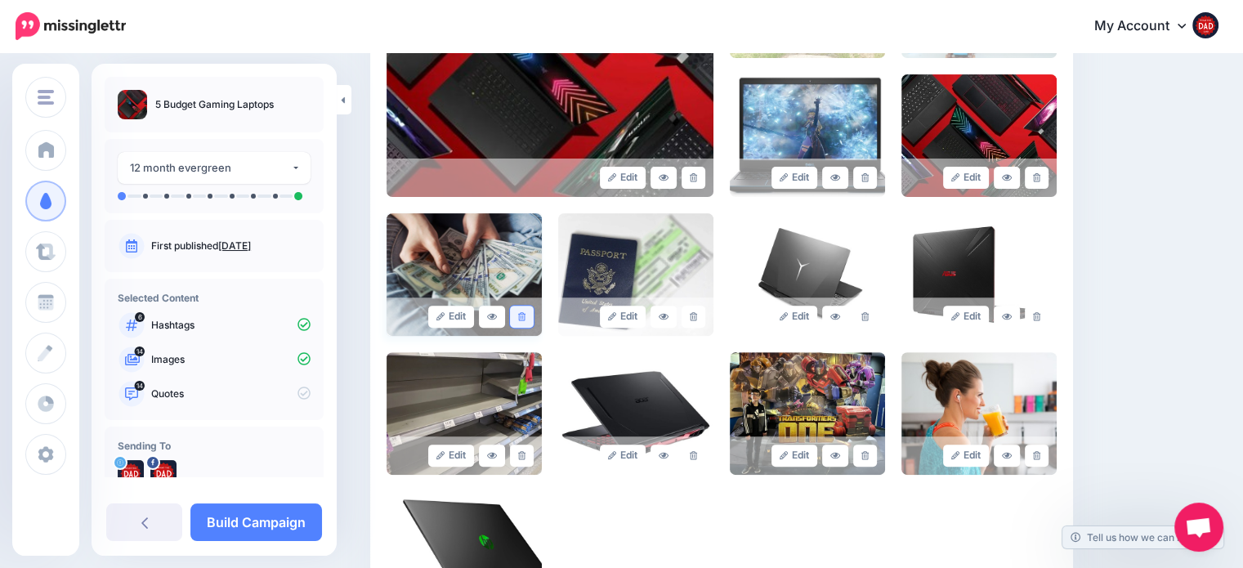
click at [522, 312] on icon at bounding box center [521, 316] width 7 height 9
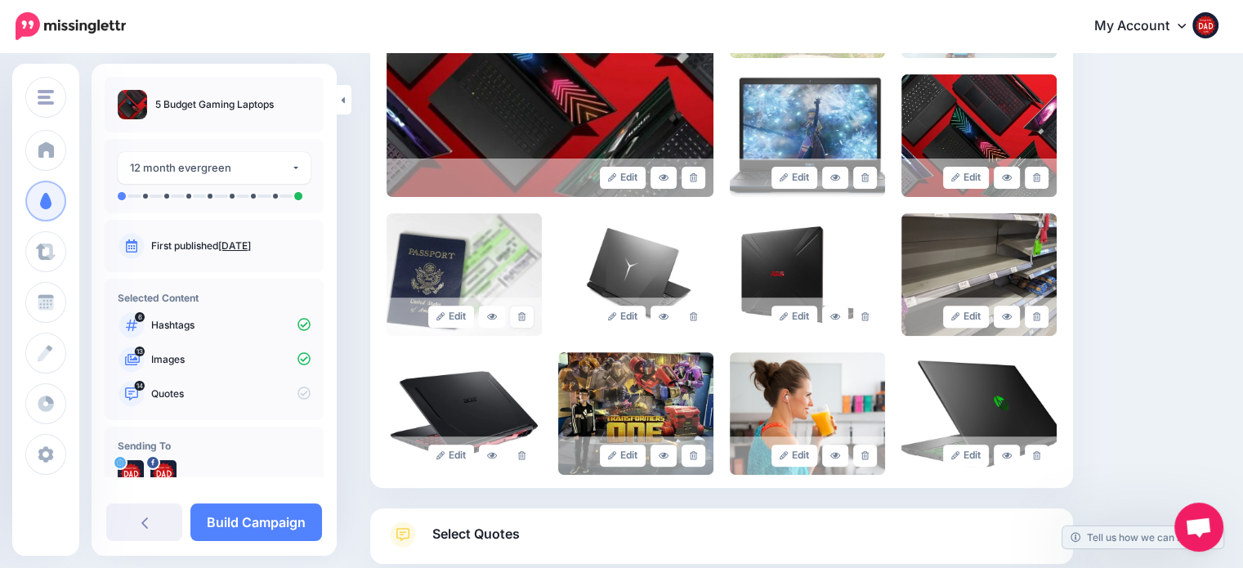
click at [522, 312] on icon at bounding box center [521, 316] width 7 height 9
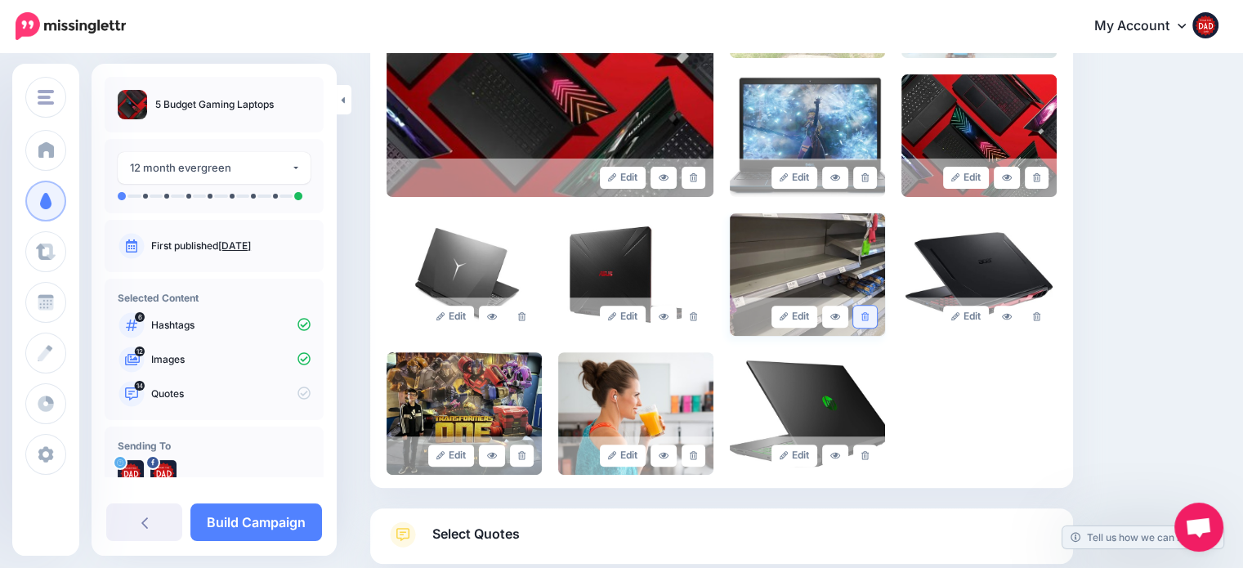
click at [869, 312] on icon at bounding box center [864, 316] width 7 height 9
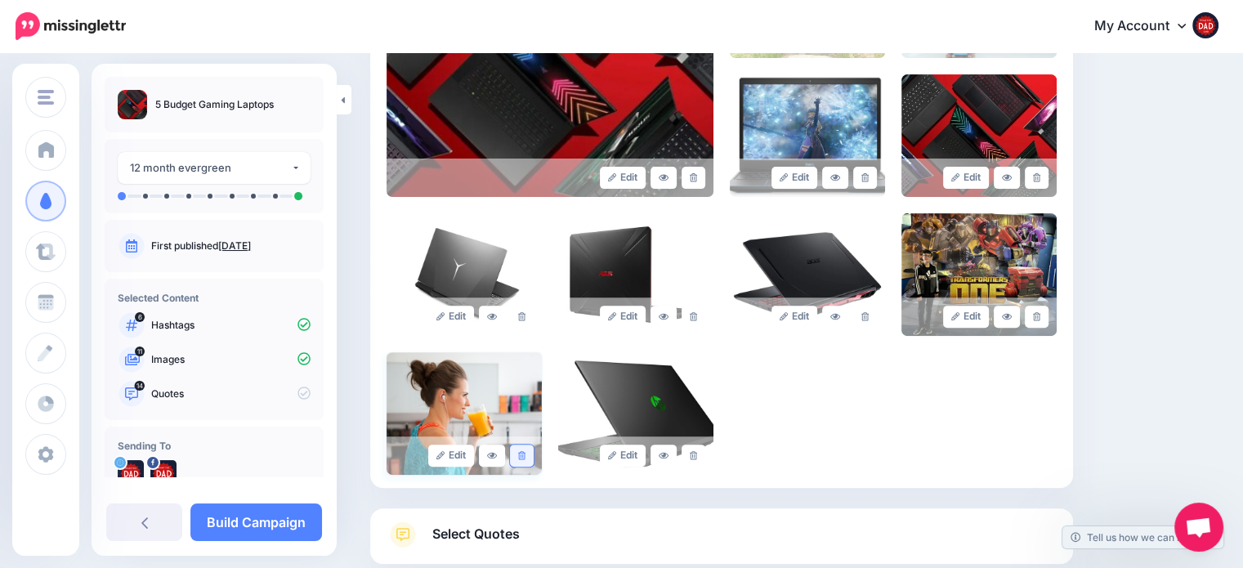
click at [520, 449] on link at bounding box center [522, 456] width 24 height 22
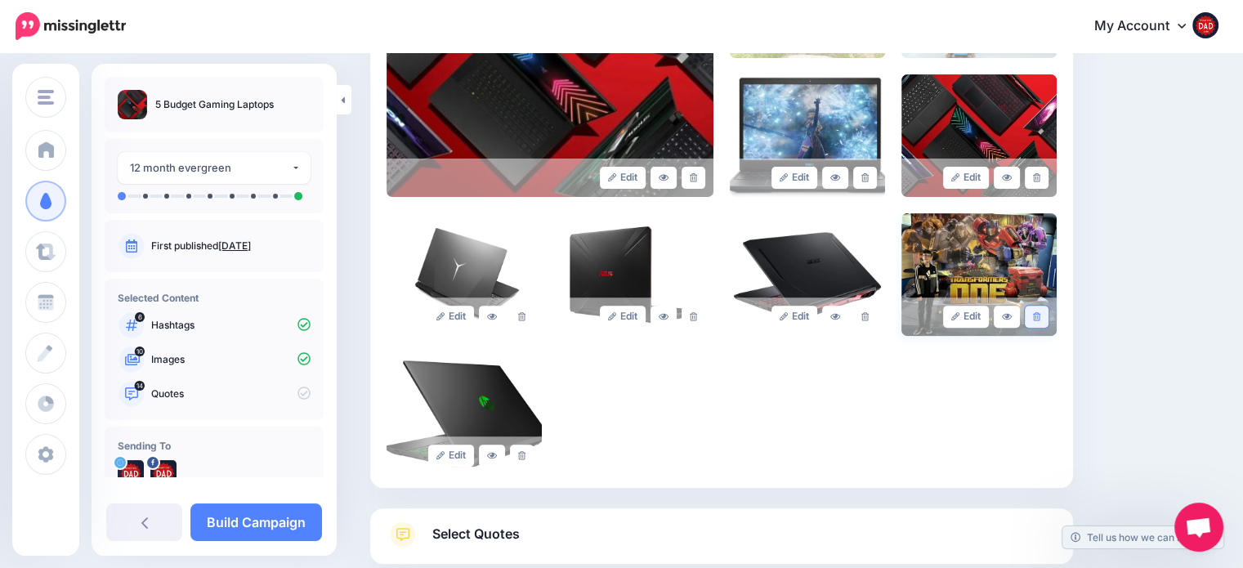
click at [1040, 320] on icon at bounding box center [1036, 316] width 7 height 9
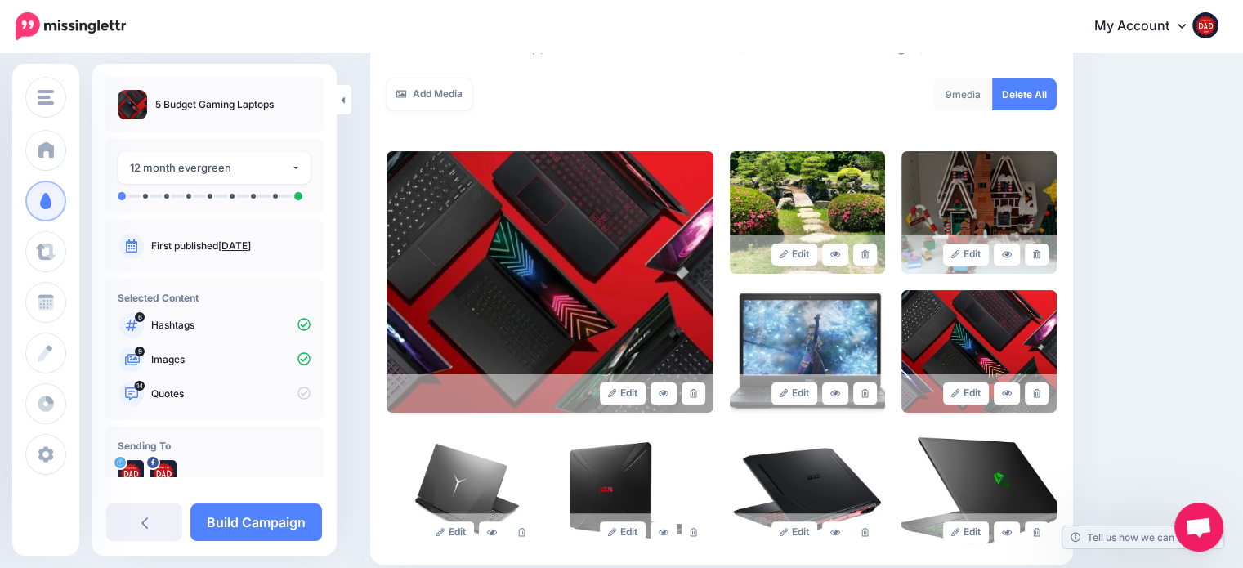
scroll to position [208, 0]
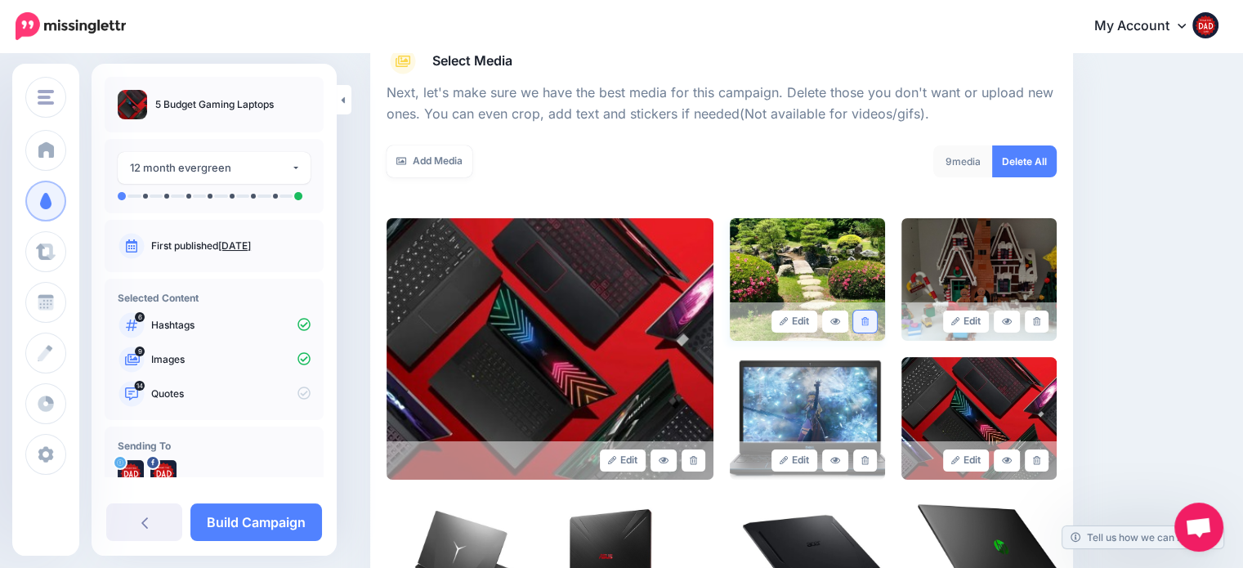
click at [877, 323] on link at bounding box center [865, 322] width 24 height 22
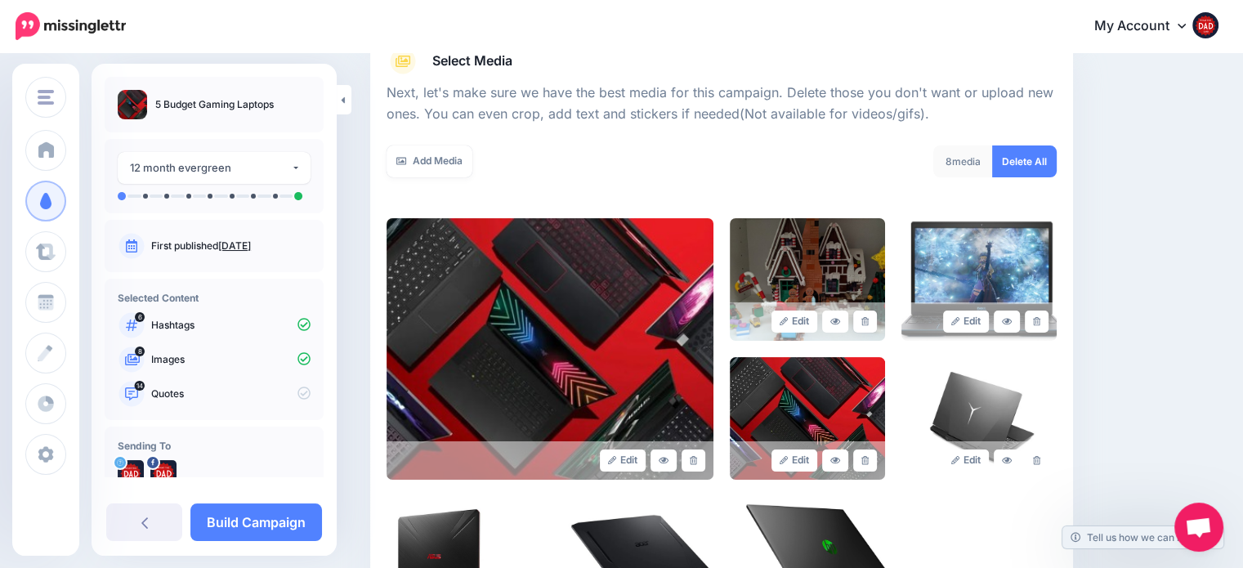
click at [877, 323] on link at bounding box center [865, 322] width 24 height 22
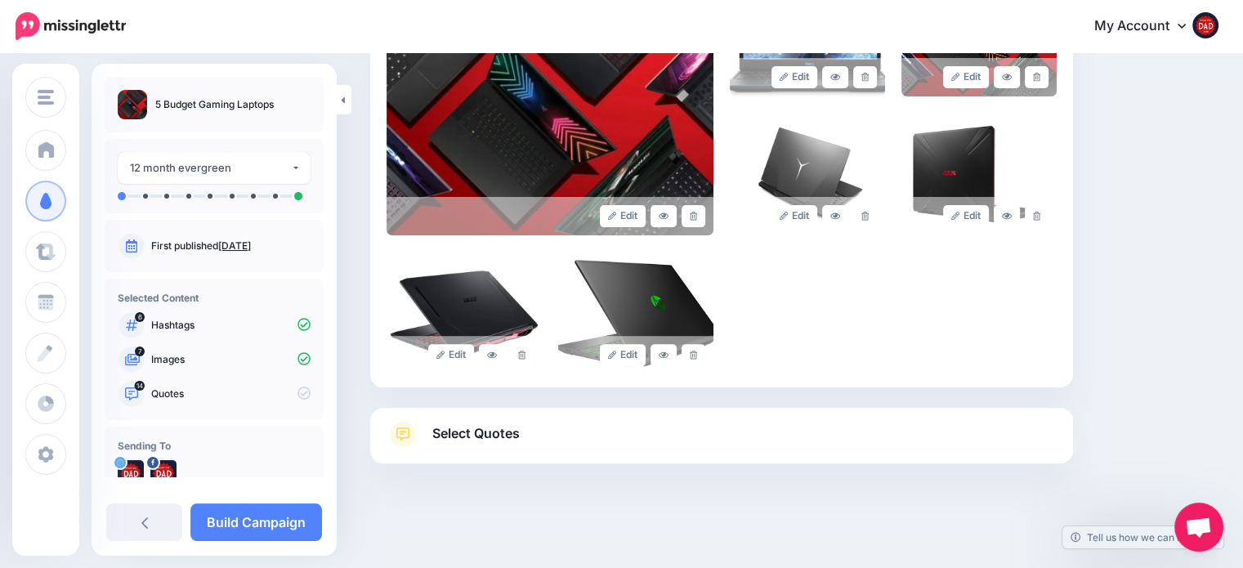
scroll to position [453, 0]
click at [586, 444] on link "Select Quotes" at bounding box center [722, 441] width 670 height 42
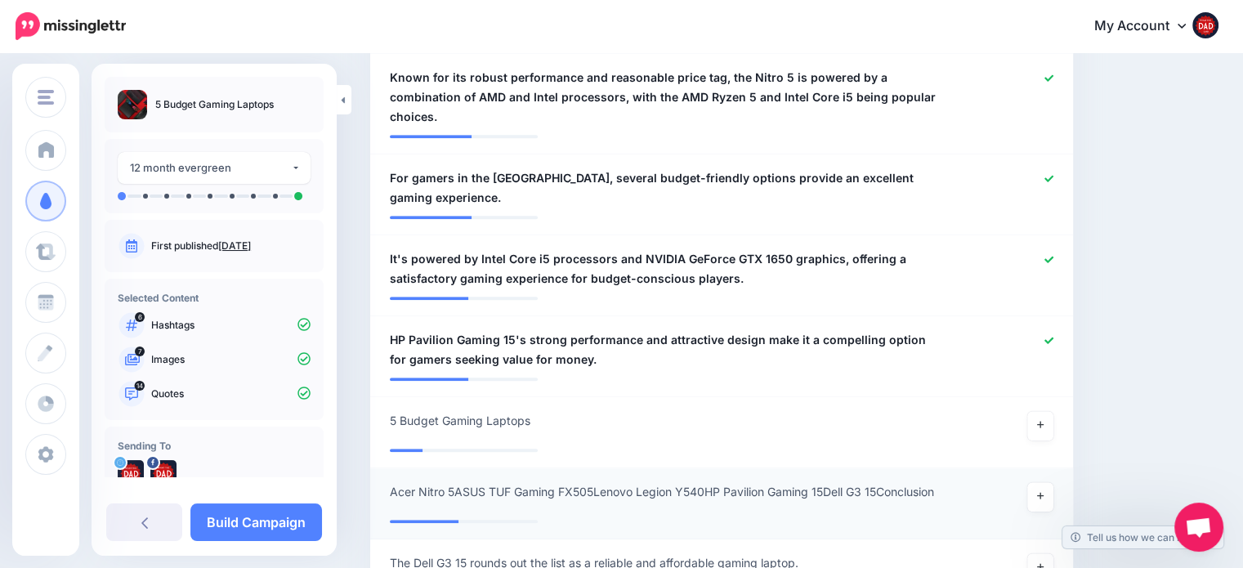
scroll to position [1433, 0]
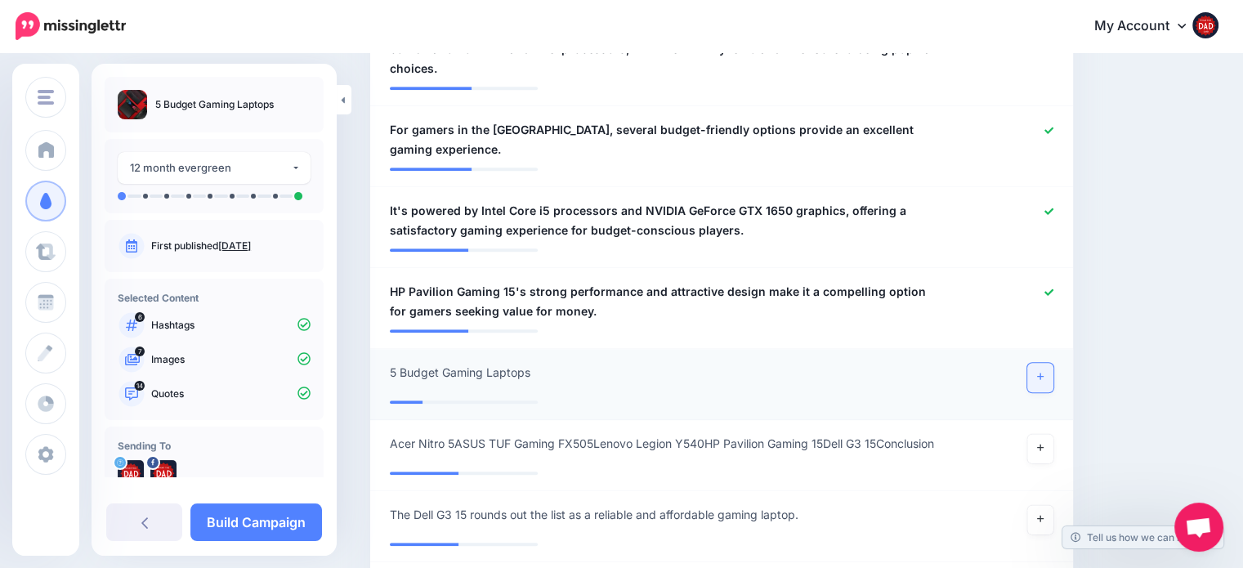
click at [1041, 363] on link at bounding box center [1040, 377] width 26 height 29
click at [1044, 443] on icon at bounding box center [1040, 447] width 7 height 9
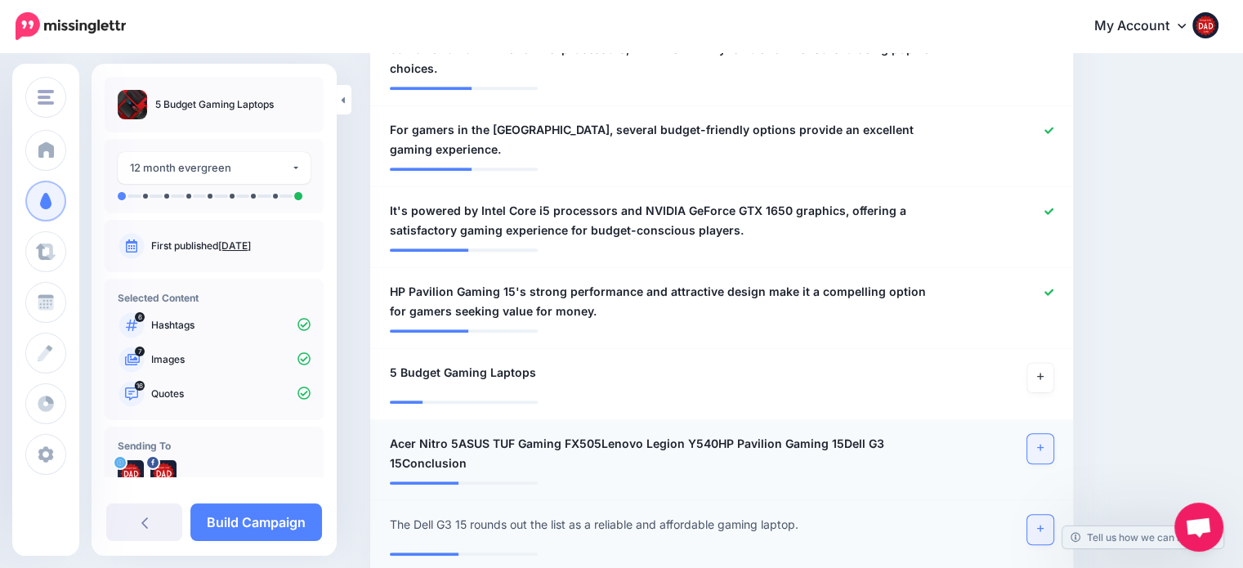
click at [1052, 515] on link at bounding box center [1040, 529] width 26 height 29
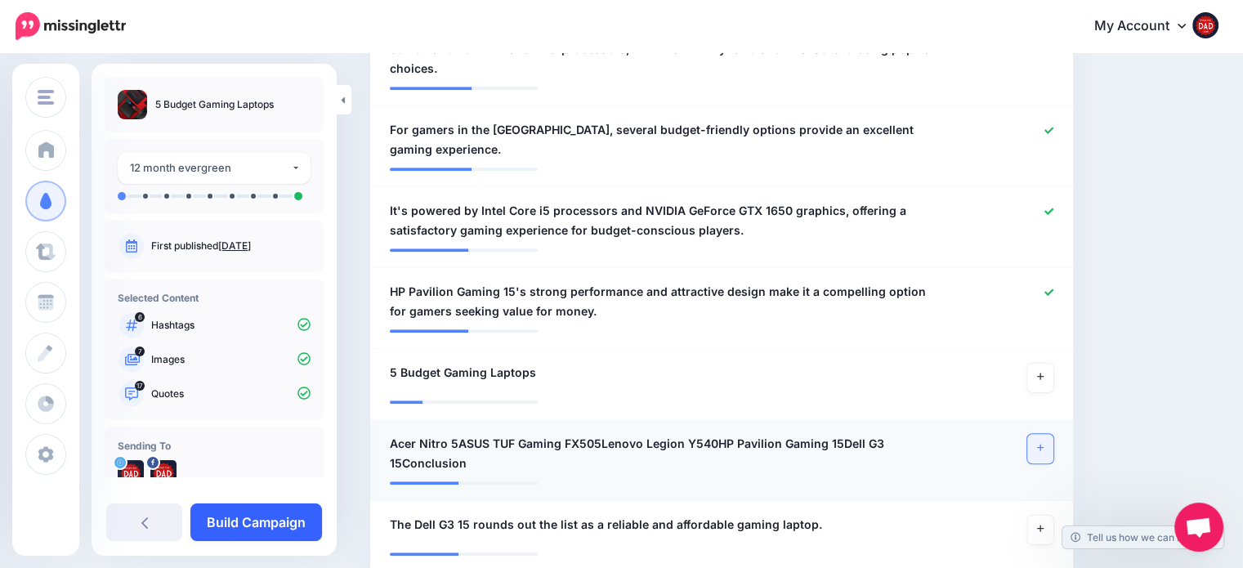
click at [255, 519] on link "Build Campaign" at bounding box center [256, 522] width 132 height 38
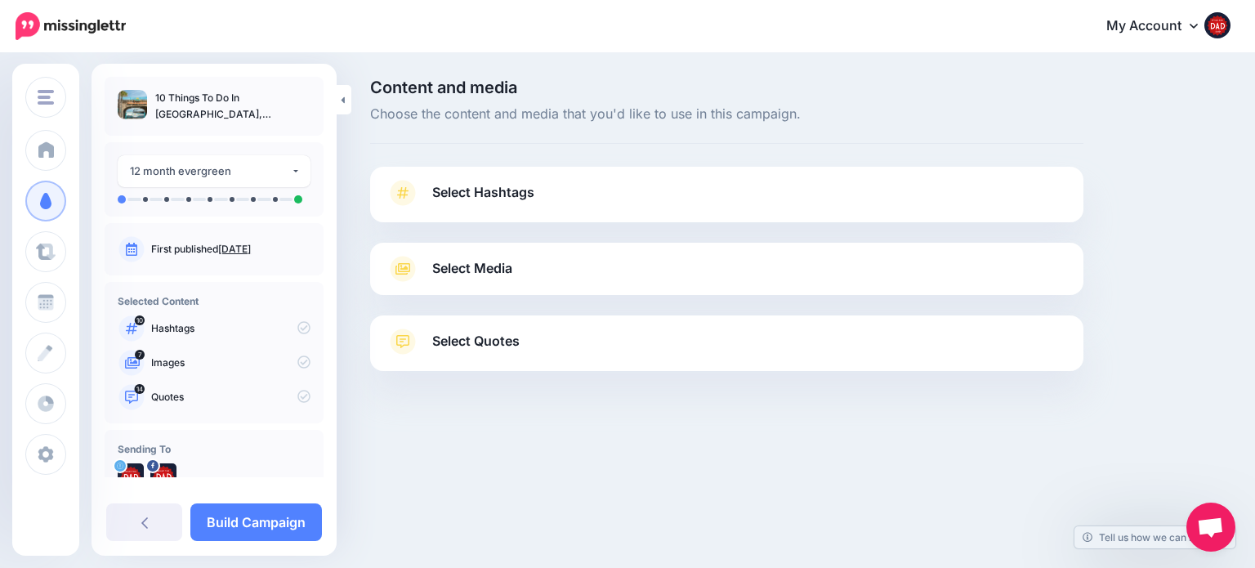
click at [557, 192] on link "Select Hashtags" at bounding box center [727, 201] width 681 height 42
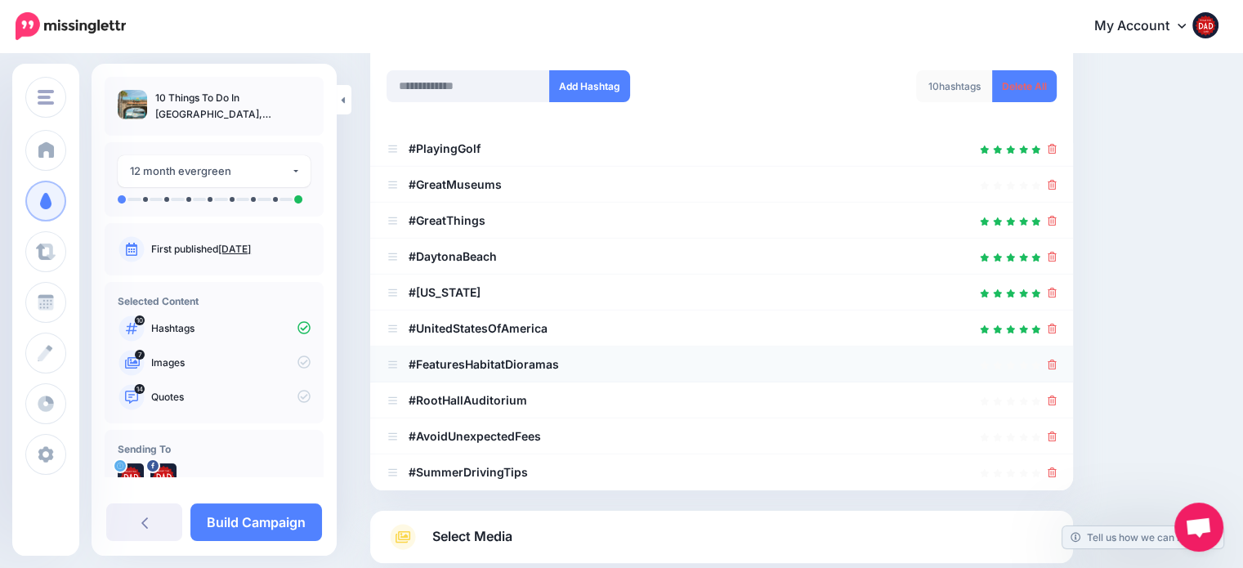
scroll to position [245, 0]
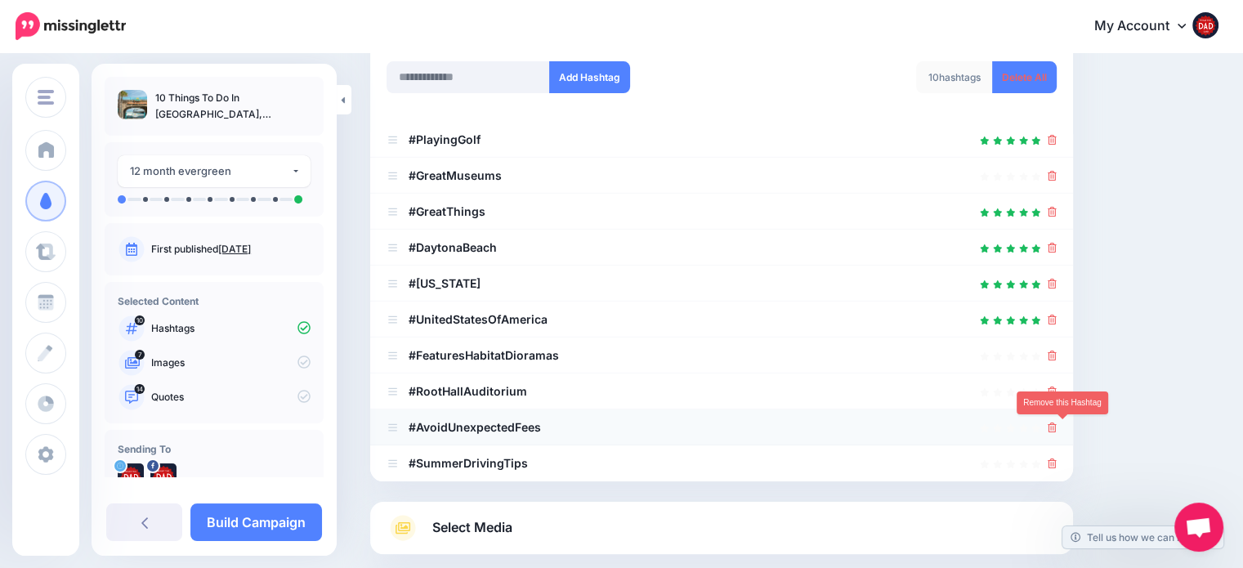
click at [1057, 427] on icon at bounding box center [1052, 427] width 9 height 10
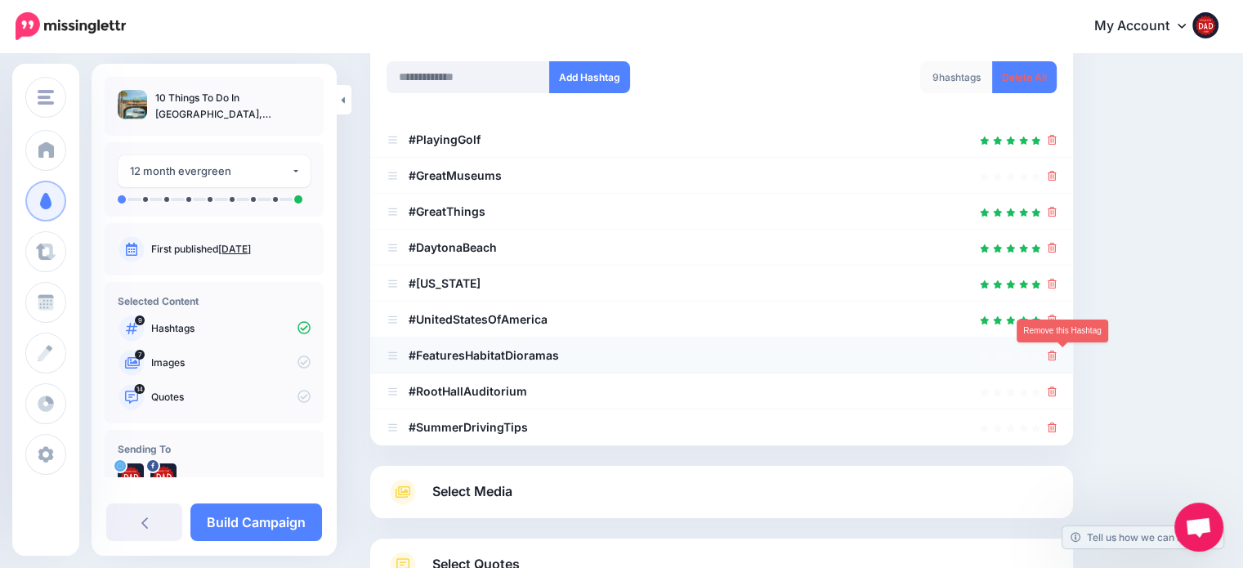
click at [1057, 355] on icon at bounding box center [1052, 356] width 9 height 10
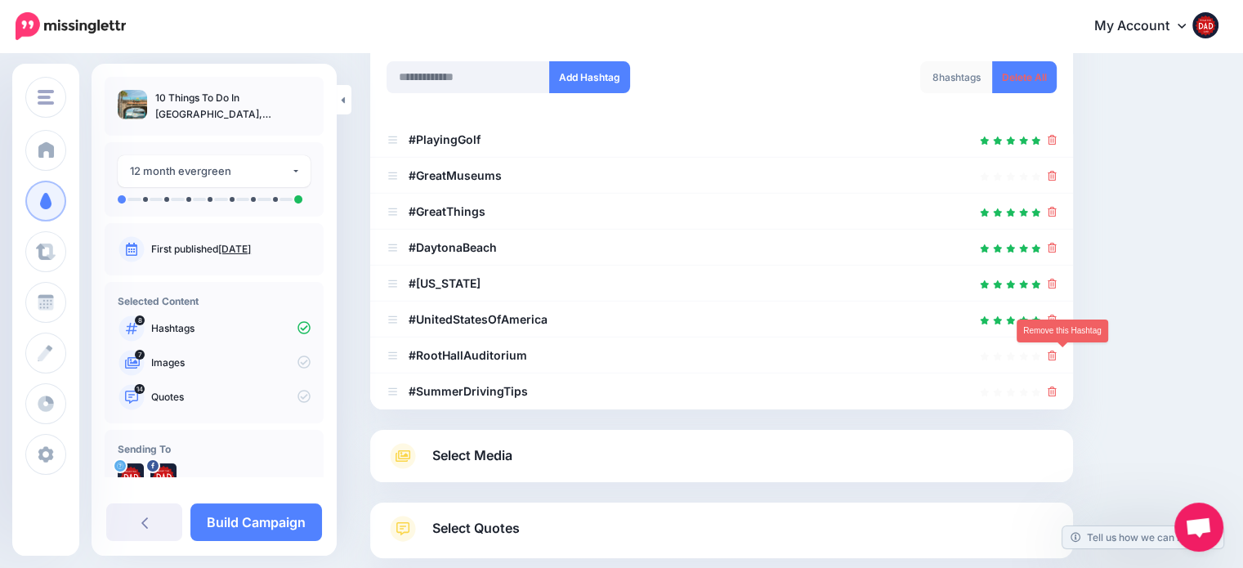
click at [1057, 355] on icon at bounding box center [1052, 356] width 9 height 10
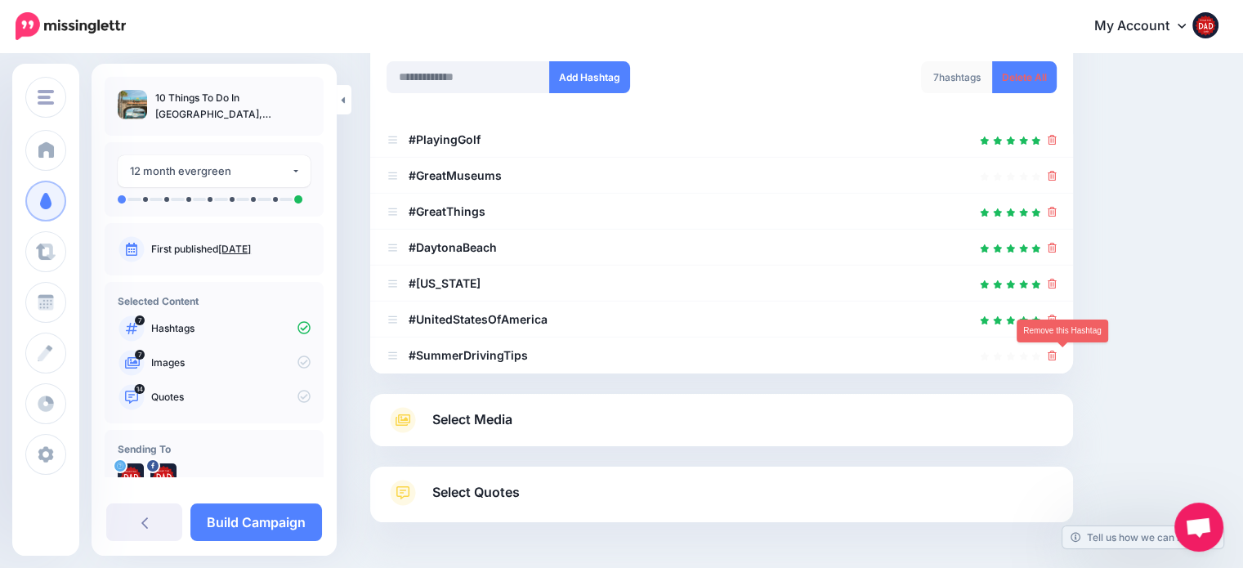
click at [1057, 355] on icon at bounding box center [1052, 356] width 9 height 10
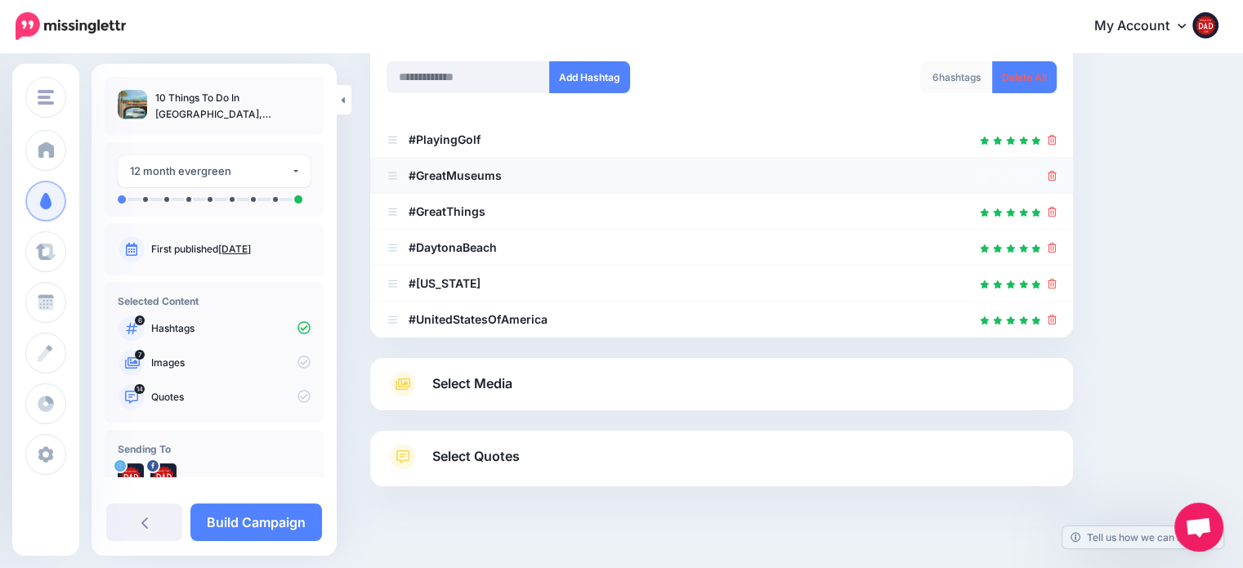
click at [1057, 176] on icon at bounding box center [1052, 176] width 9 height 10
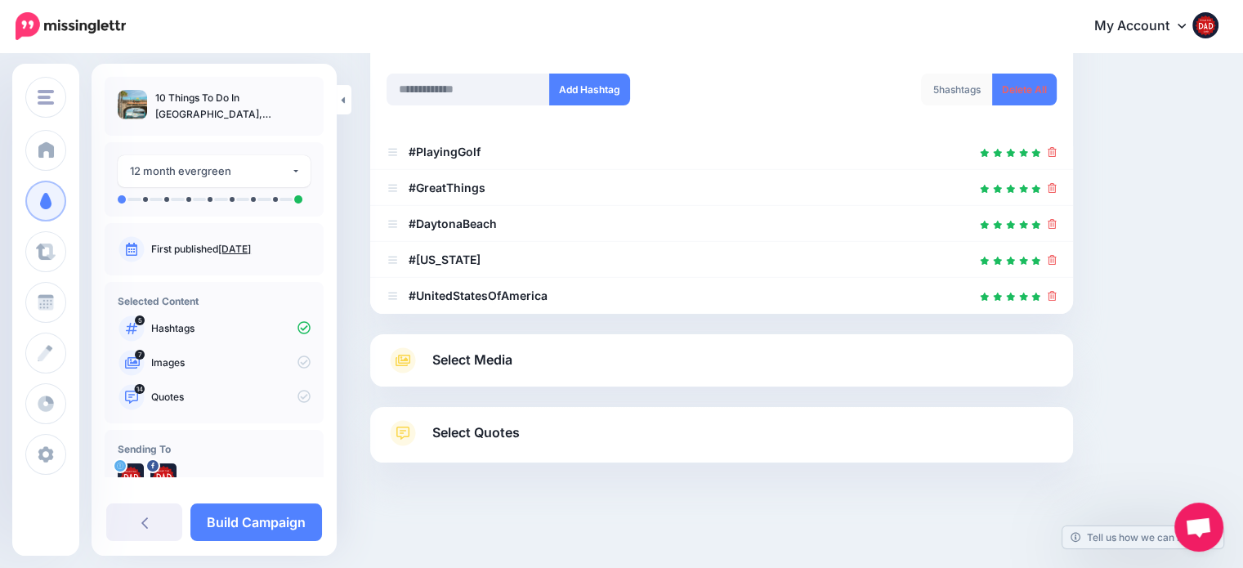
click at [509, 364] on span "Select Media" at bounding box center [472, 360] width 80 height 22
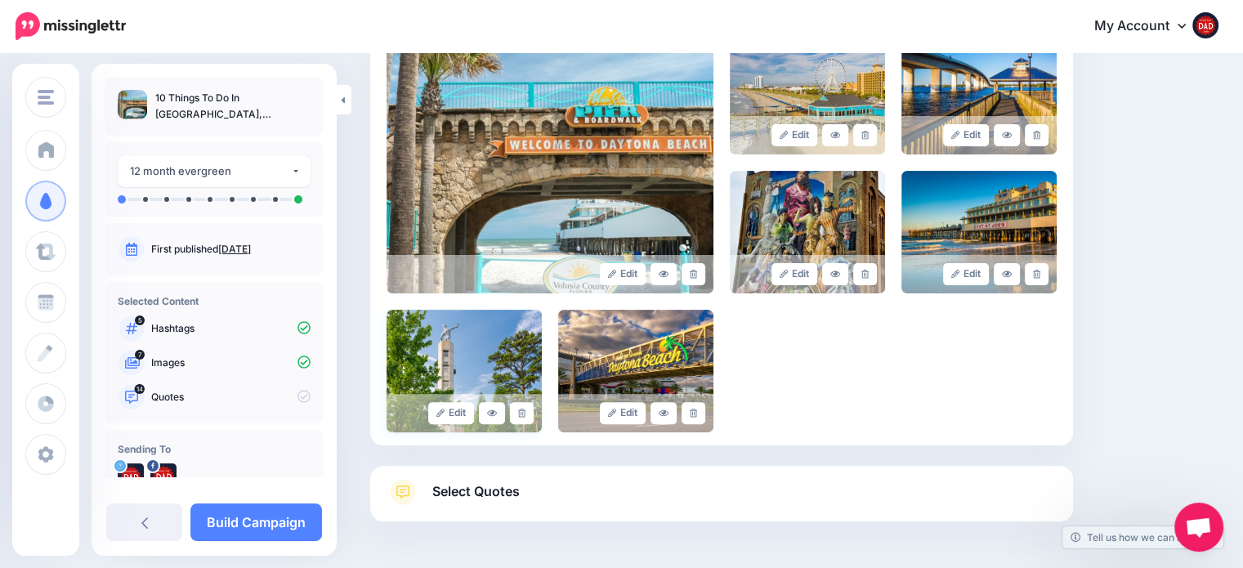
scroll to position [453, 0]
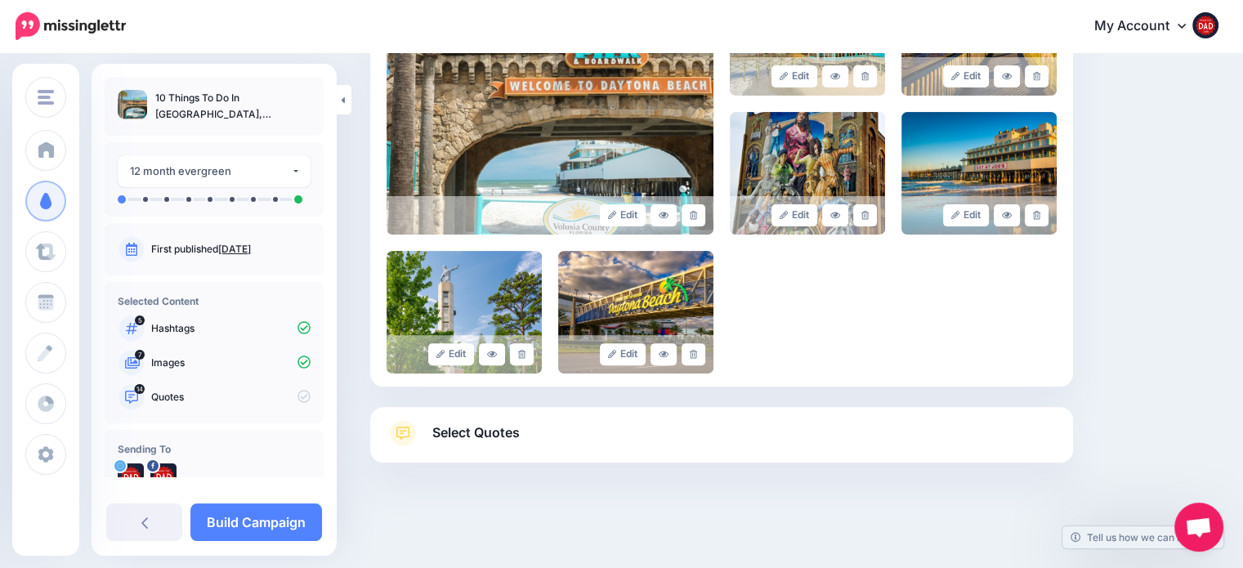
click at [525, 446] on link "Select Quotes" at bounding box center [722, 441] width 670 height 42
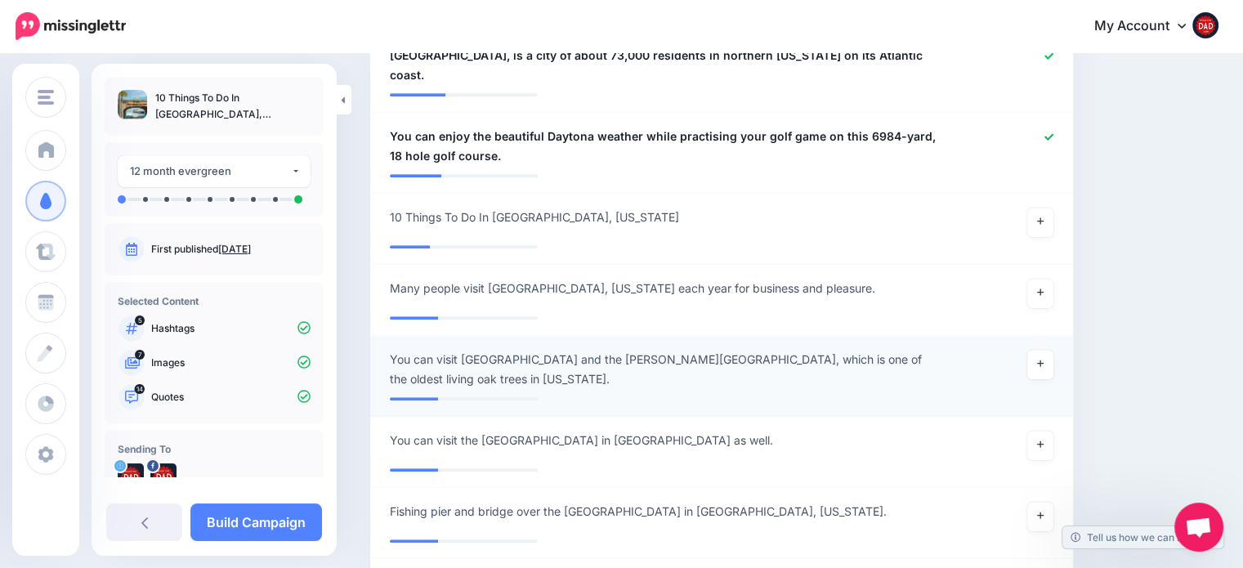
scroll to position [1514, 0]
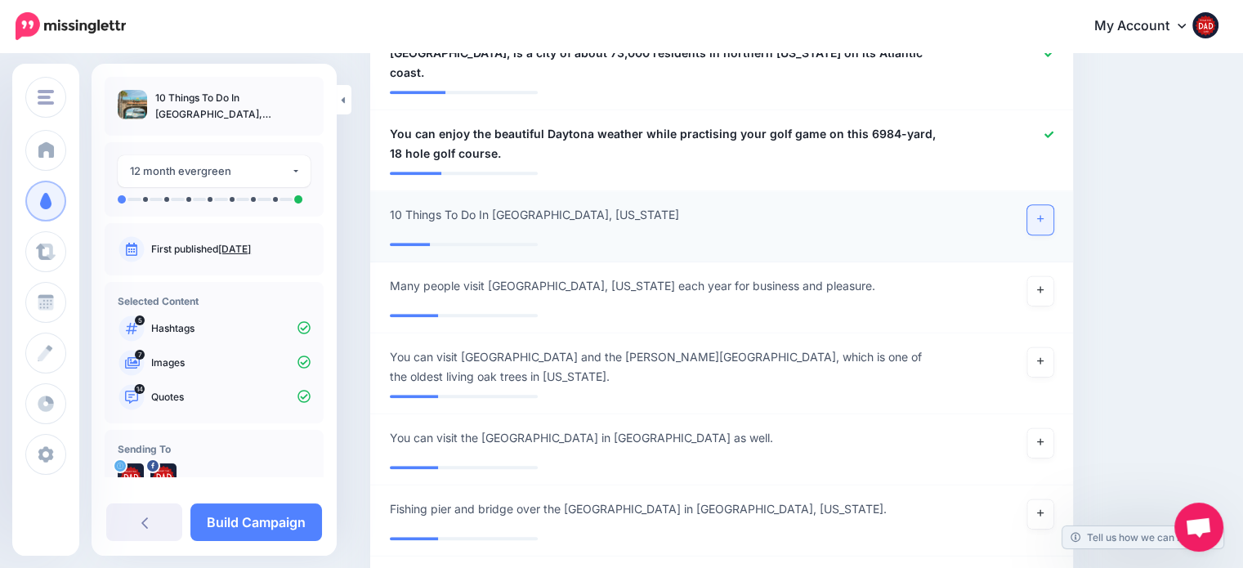
click at [1044, 205] on link at bounding box center [1040, 219] width 26 height 29
click at [1045, 347] on link at bounding box center [1040, 361] width 26 height 29
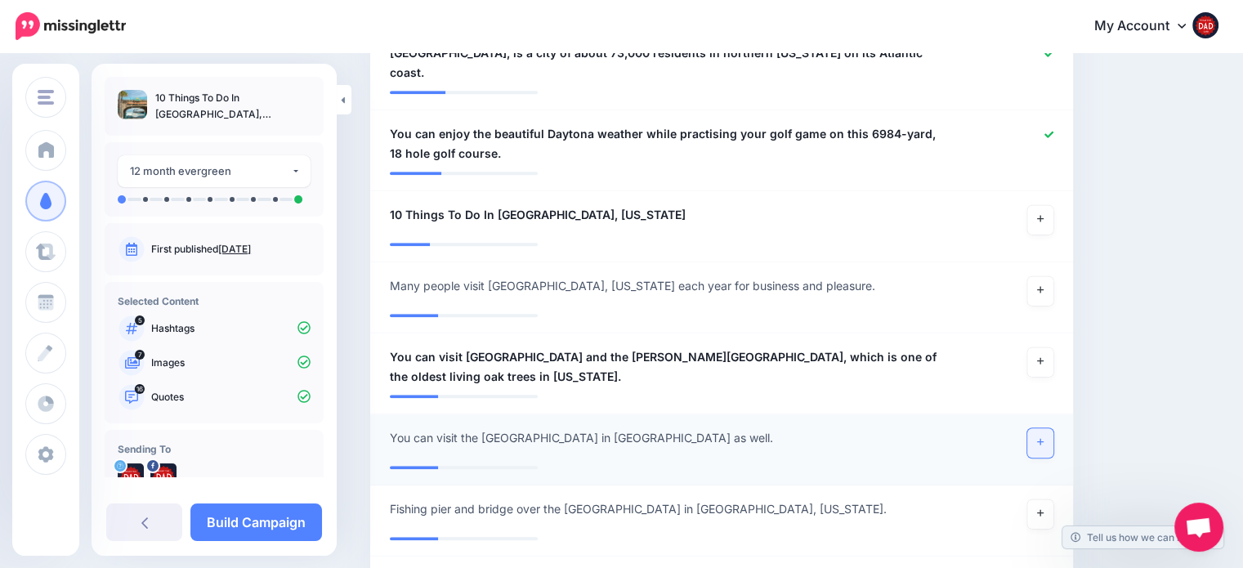
click at [1051, 428] on link at bounding box center [1040, 442] width 26 height 29
click at [1044, 276] on link at bounding box center [1040, 290] width 26 height 29
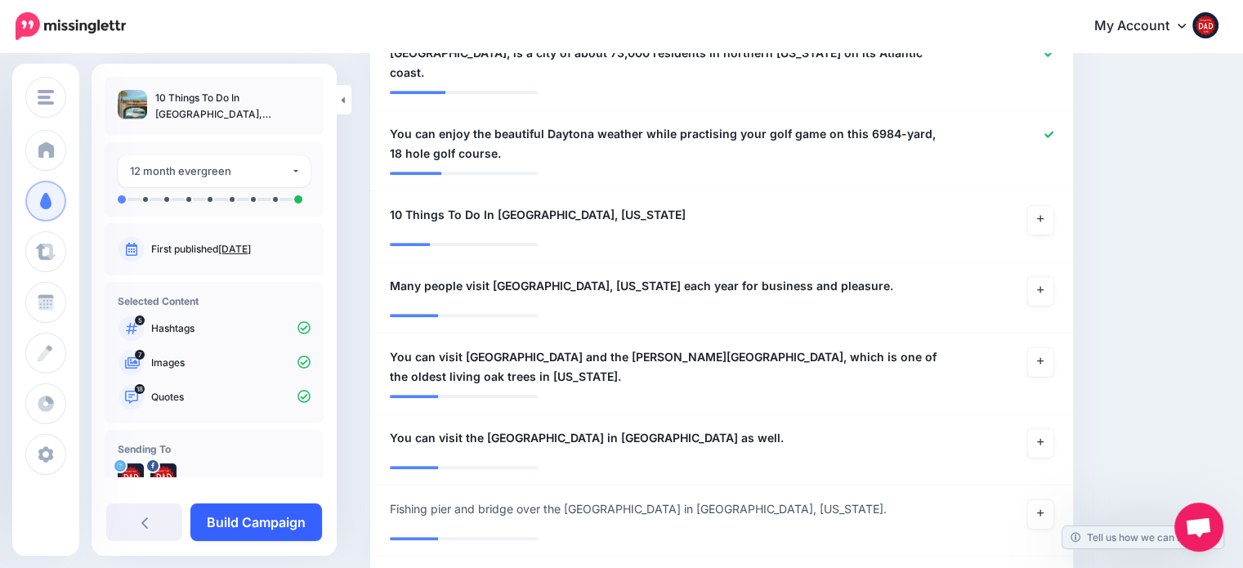
click at [301, 511] on link "Build Campaign" at bounding box center [256, 522] width 132 height 38
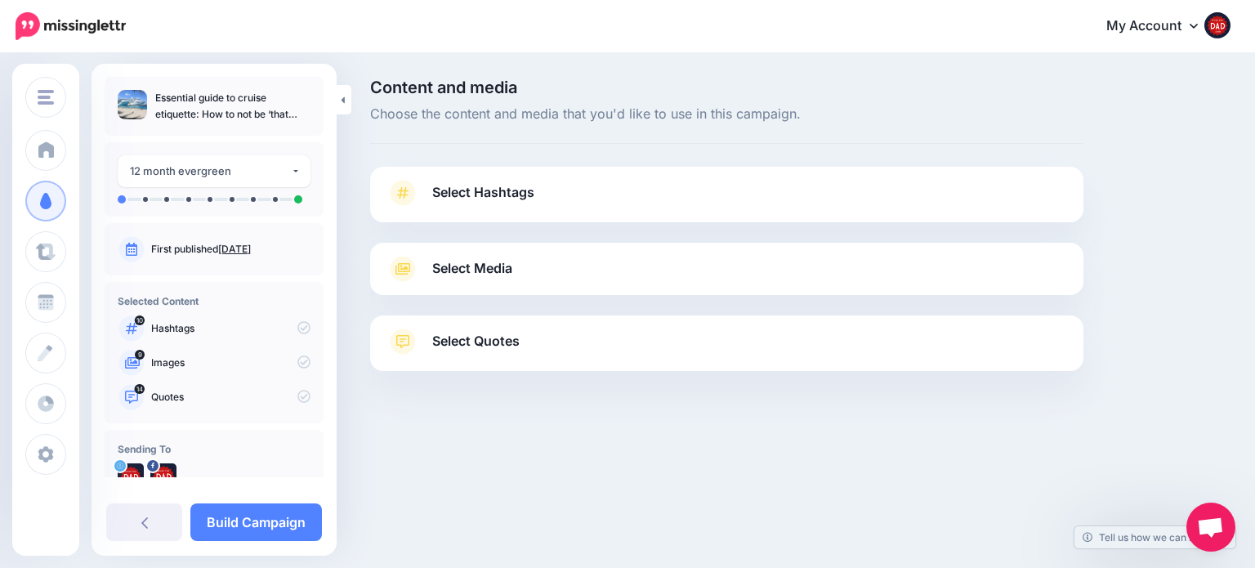
click at [533, 182] on span "Select Hashtags" at bounding box center [483, 192] width 102 height 22
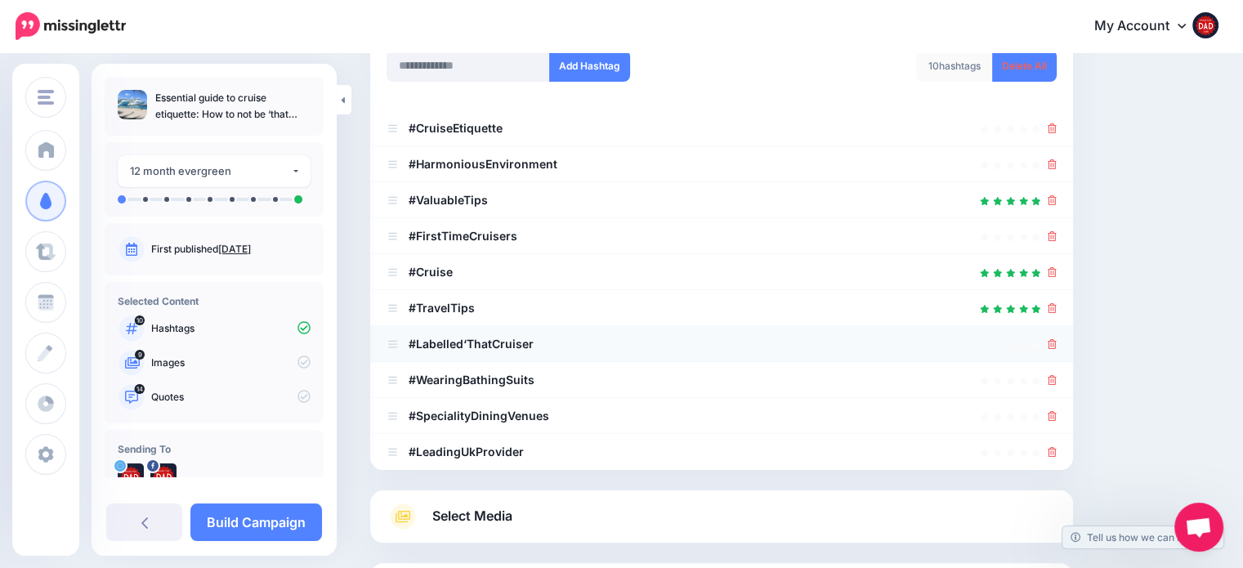
scroll to position [245, 0]
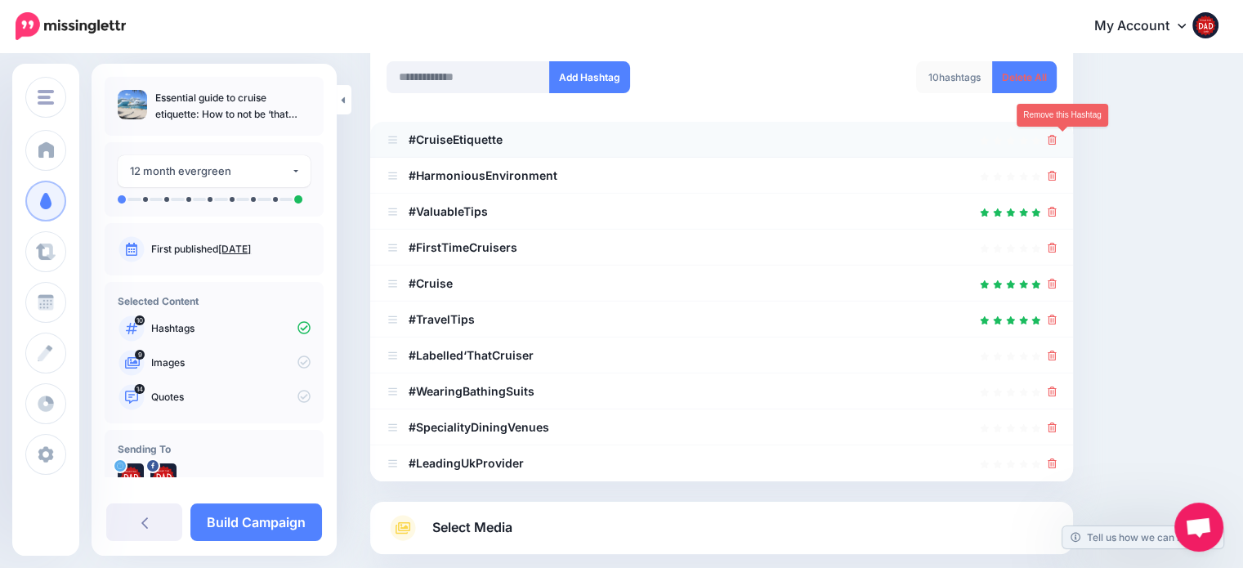
click at [1057, 142] on icon at bounding box center [1052, 140] width 9 height 10
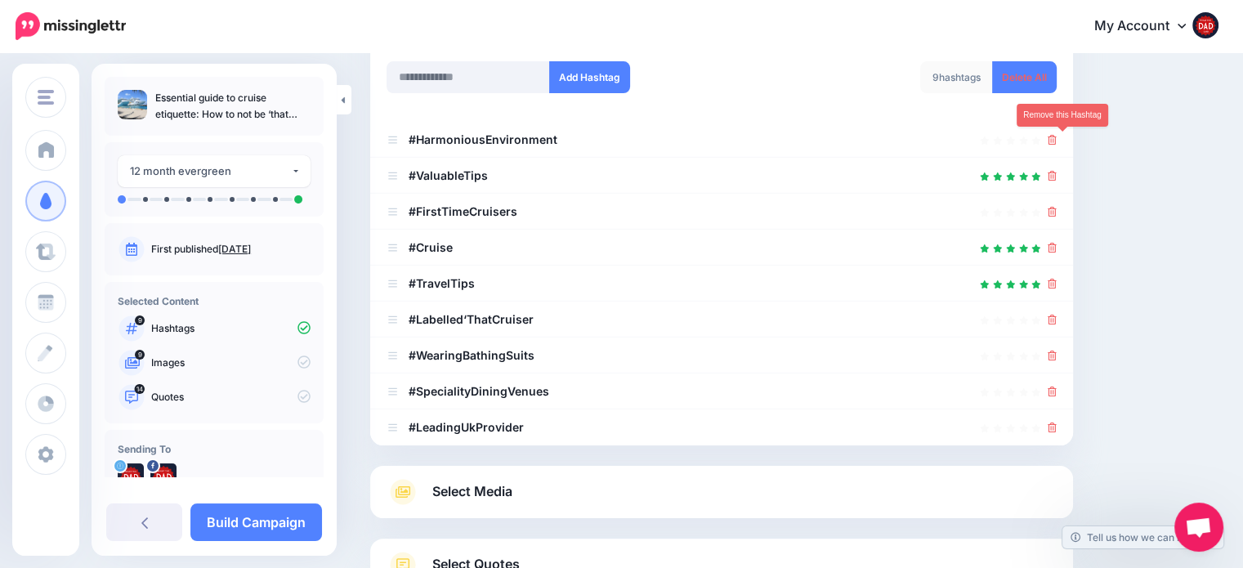
click at [1057, 143] on icon at bounding box center [1052, 140] width 9 height 10
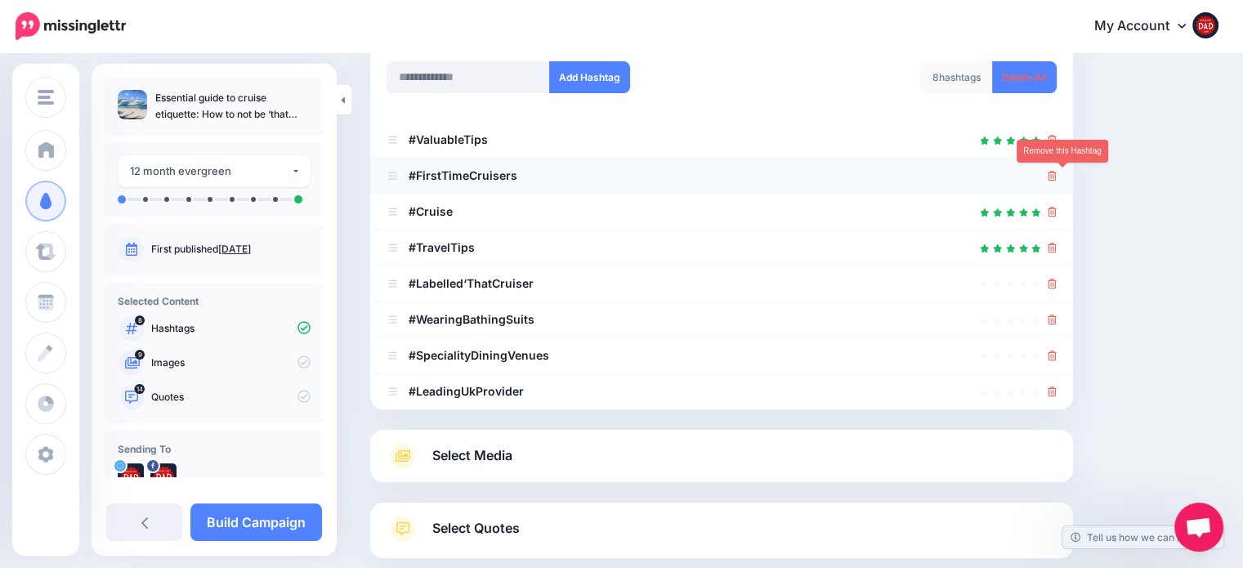
click at [1057, 173] on icon at bounding box center [1052, 176] width 9 height 10
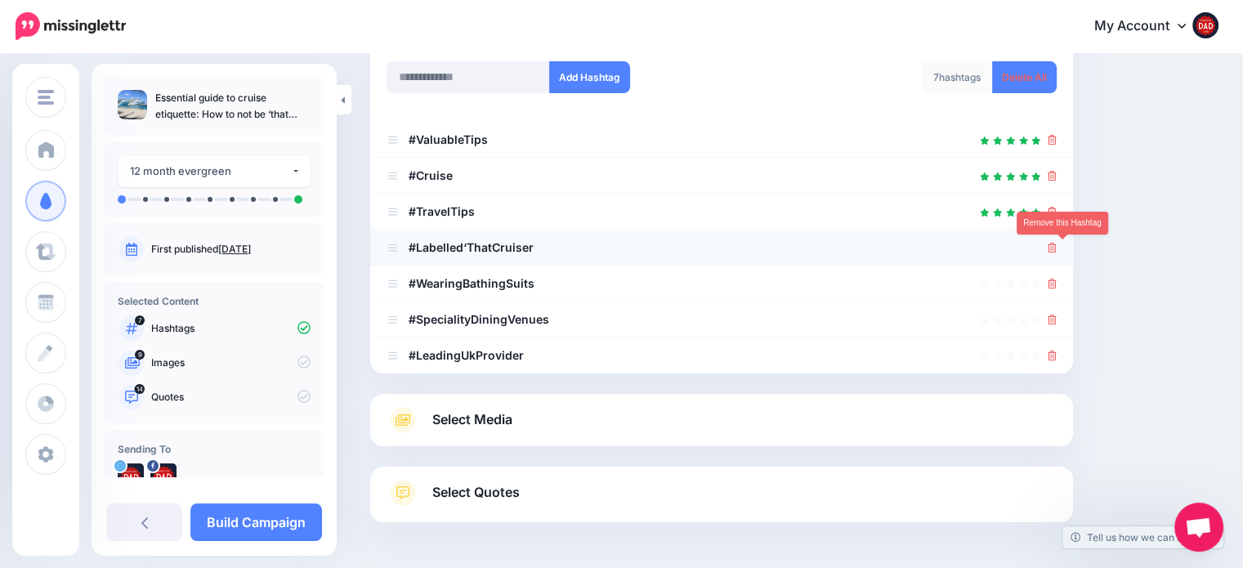
click at [1057, 251] on icon at bounding box center [1052, 248] width 9 height 10
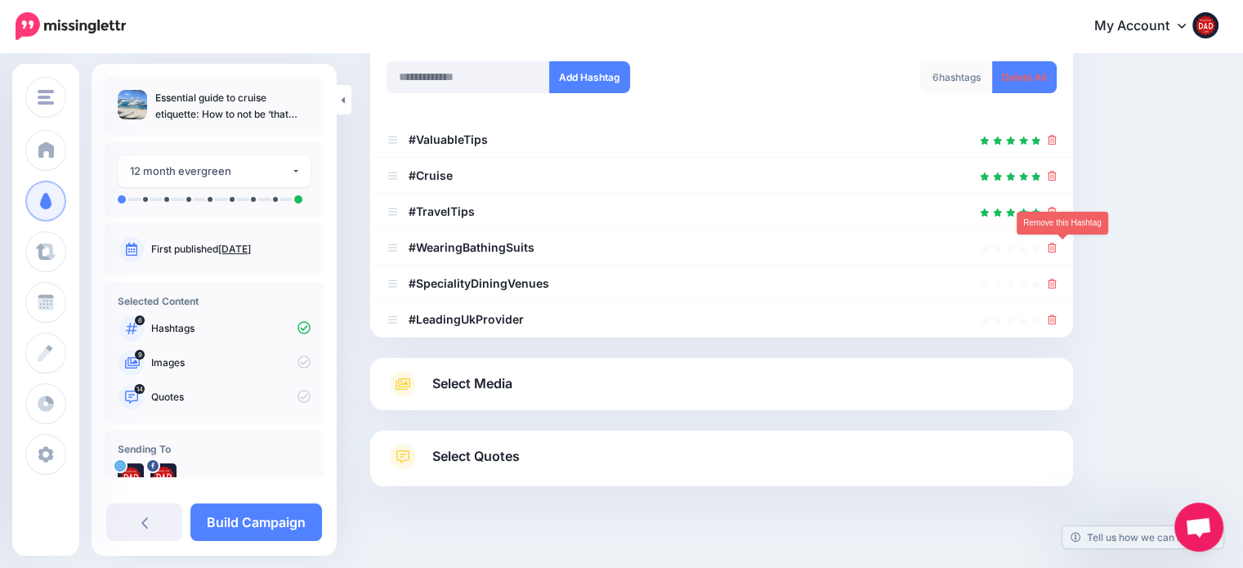
click at [1057, 251] on icon at bounding box center [1052, 248] width 9 height 10
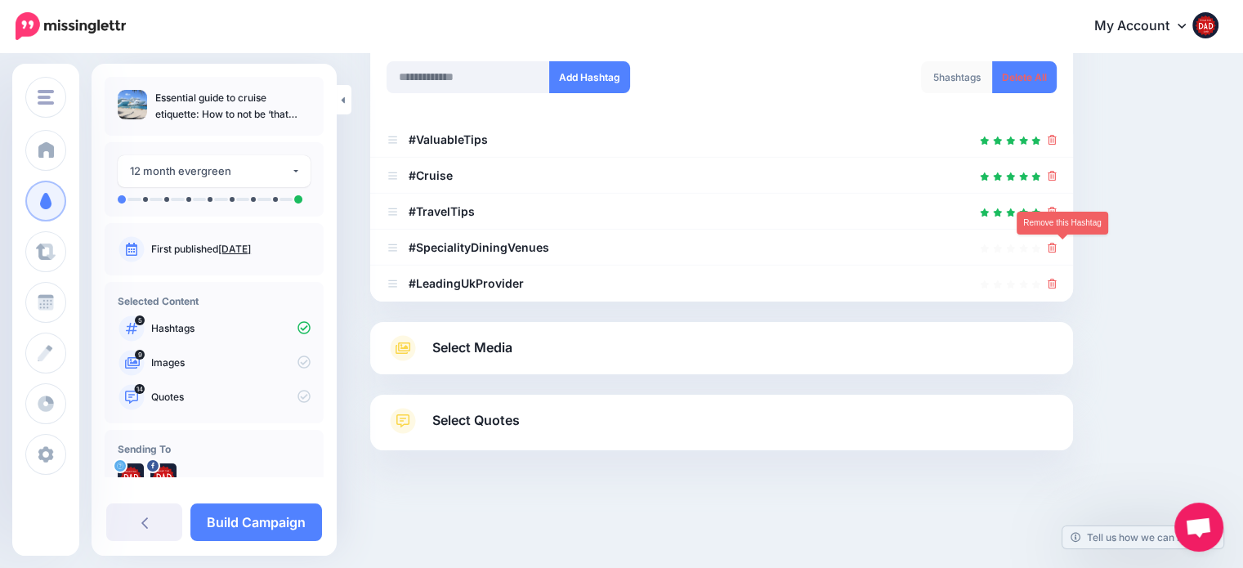
click at [1057, 251] on icon at bounding box center [1052, 248] width 9 height 10
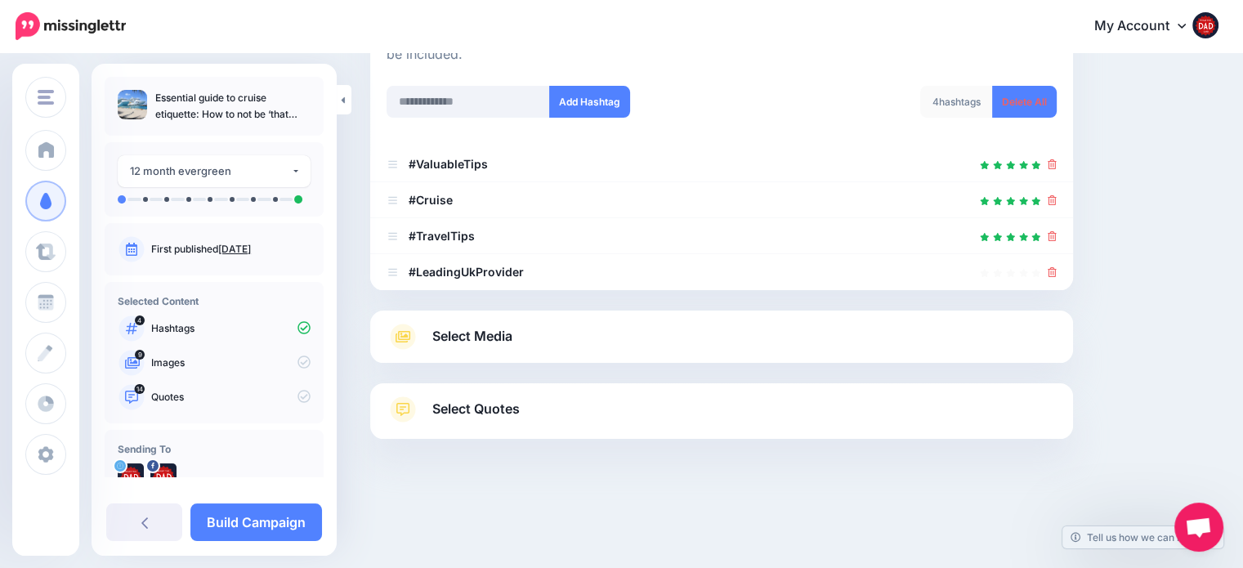
scroll to position [220, 0]
click at [1062, 251] on li "#TravelTips" at bounding box center [721, 237] width 703 height 36
click at [1066, 266] on li "#LeadingUkProvider" at bounding box center [721, 273] width 703 height 36
click at [1057, 275] on div at bounding box center [722, 273] width 670 height 20
click at [1057, 277] on link at bounding box center [1052, 273] width 9 height 14
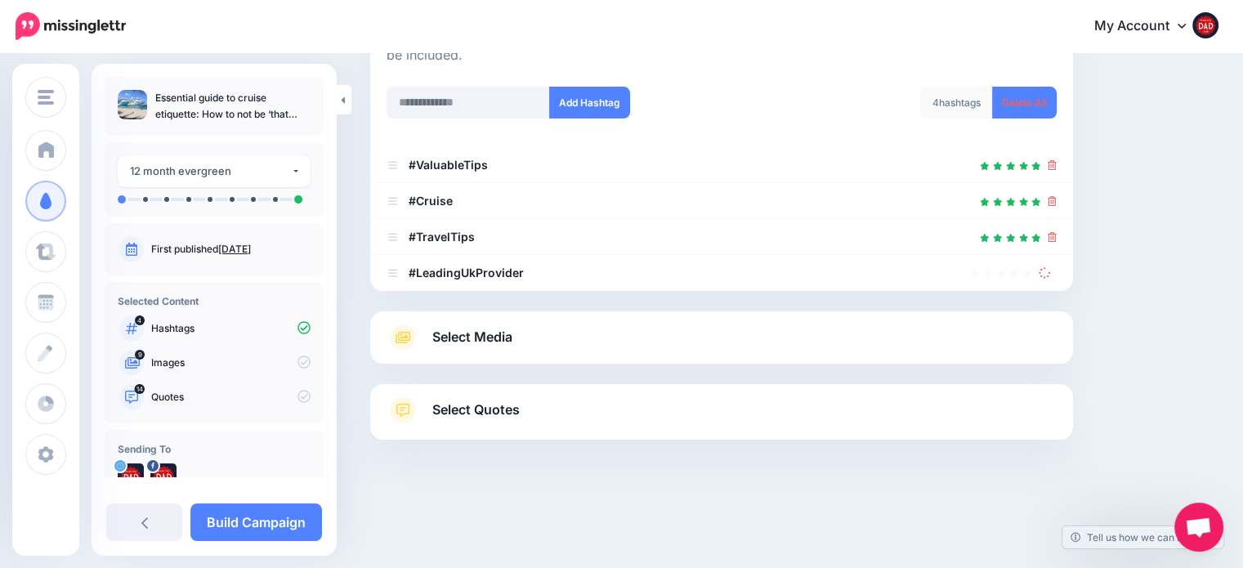
click at [455, 338] on span "Select Media" at bounding box center [472, 337] width 80 height 22
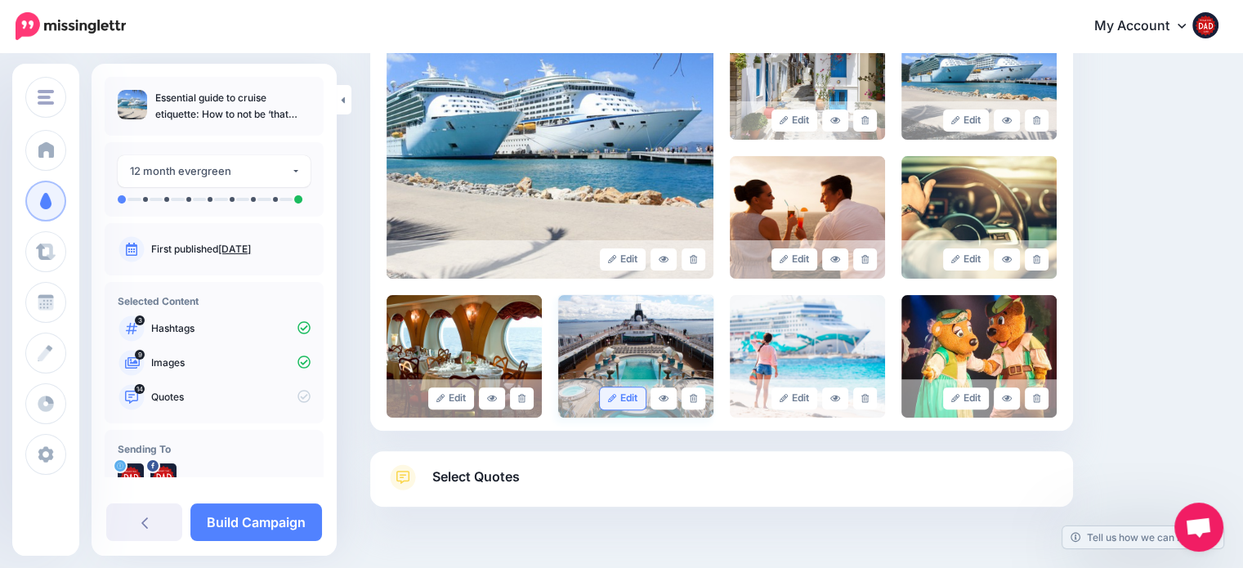
scroll to position [453, 0]
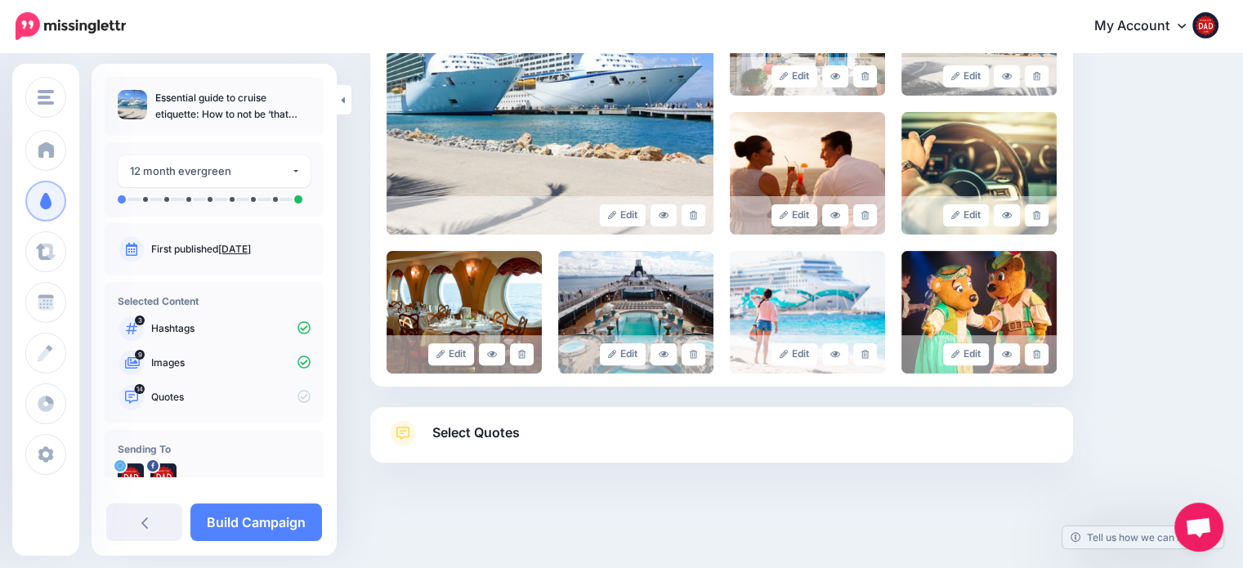
click at [525, 427] on link "Select Quotes" at bounding box center [722, 441] width 670 height 42
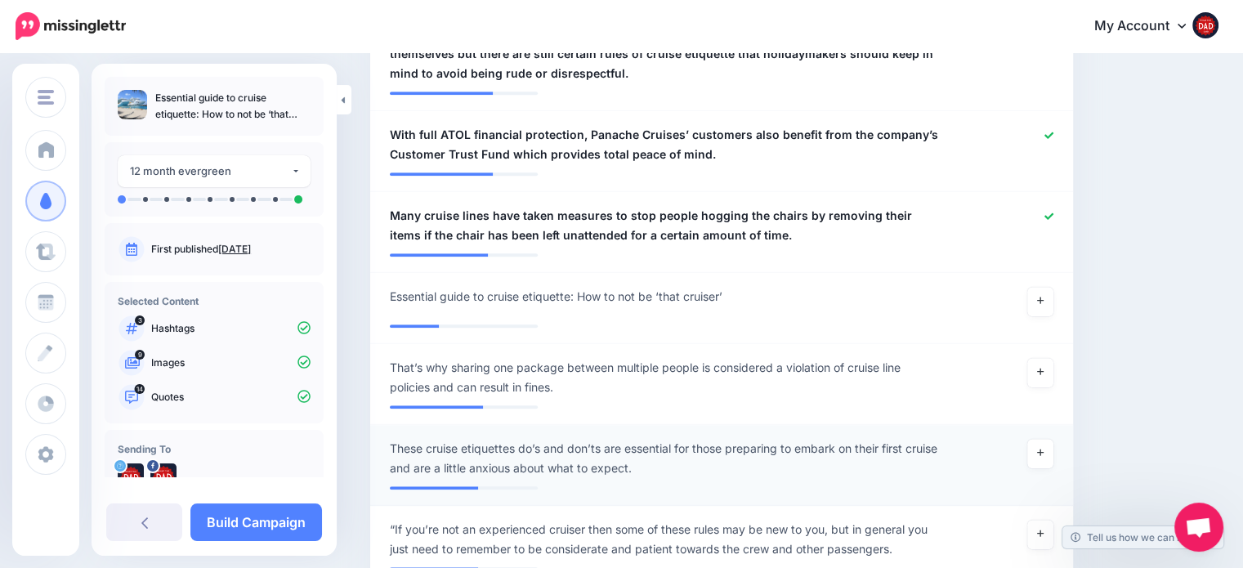
scroll to position [1515, 0]
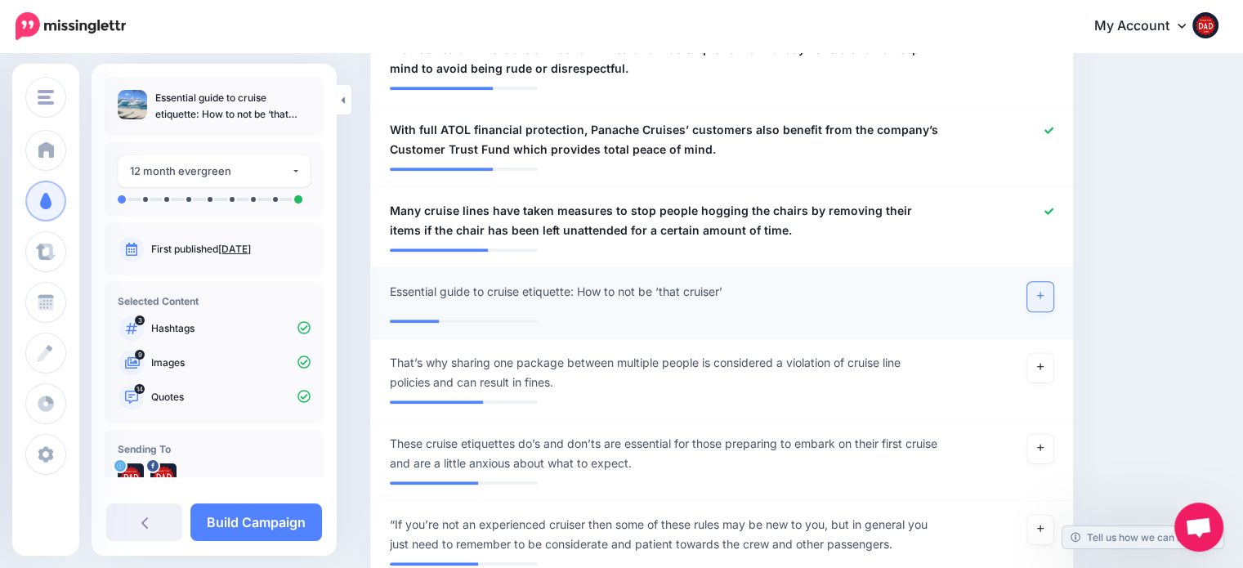
click at [1053, 282] on link at bounding box center [1040, 296] width 26 height 29
click at [1046, 353] on link at bounding box center [1040, 367] width 26 height 29
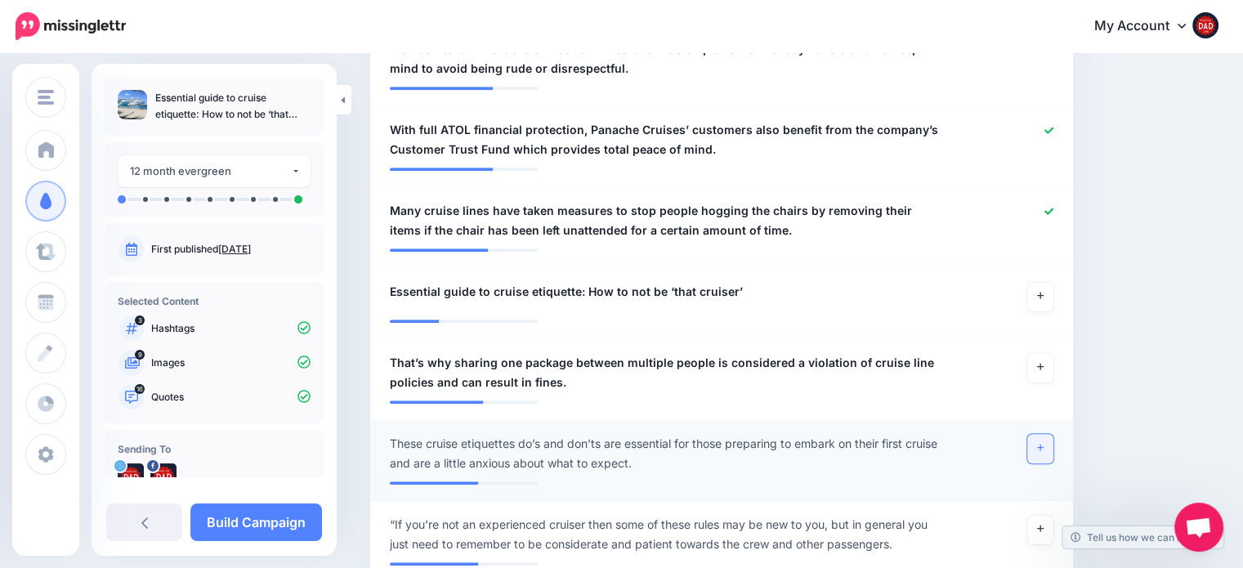
click at [1052, 434] on link at bounding box center [1040, 448] width 26 height 29
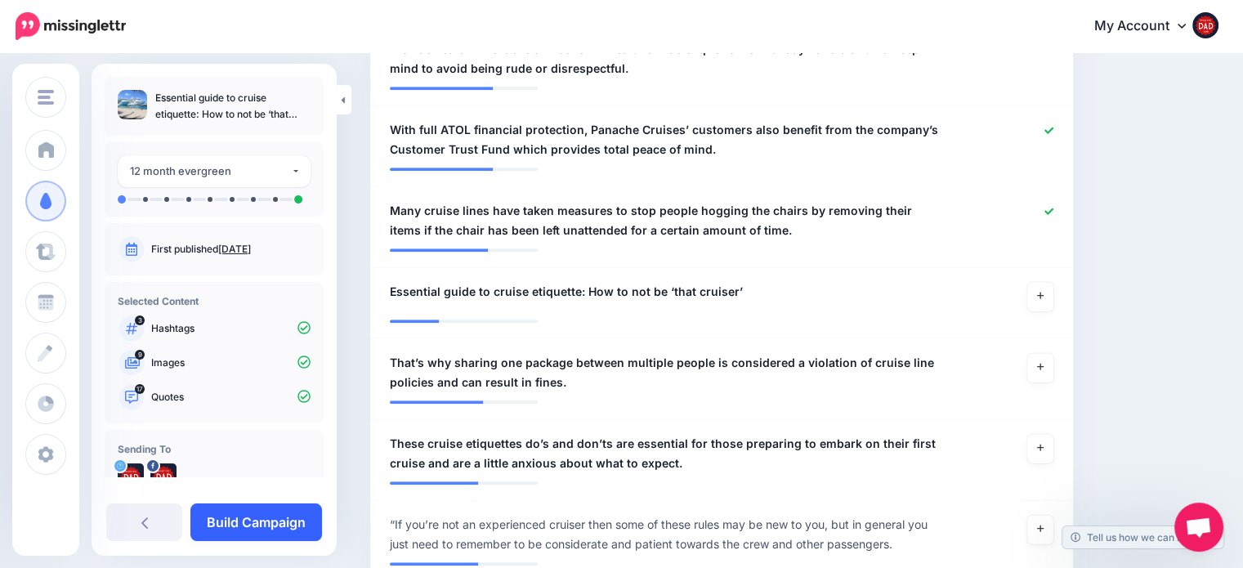
click at [275, 525] on link "Build Campaign" at bounding box center [256, 522] width 132 height 38
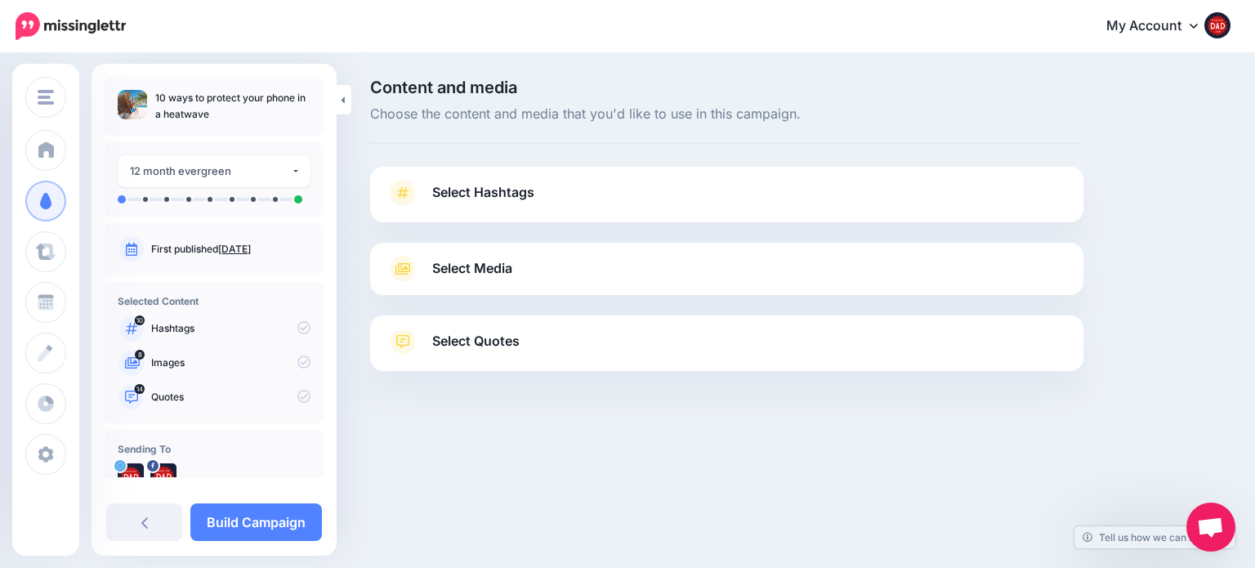
click at [494, 173] on div "Select Hashtags First let's make sure we're happy with the hashtags. Add, delet…" at bounding box center [726, 195] width 713 height 56
click at [494, 184] on span "Select Hashtags" at bounding box center [483, 192] width 102 height 22
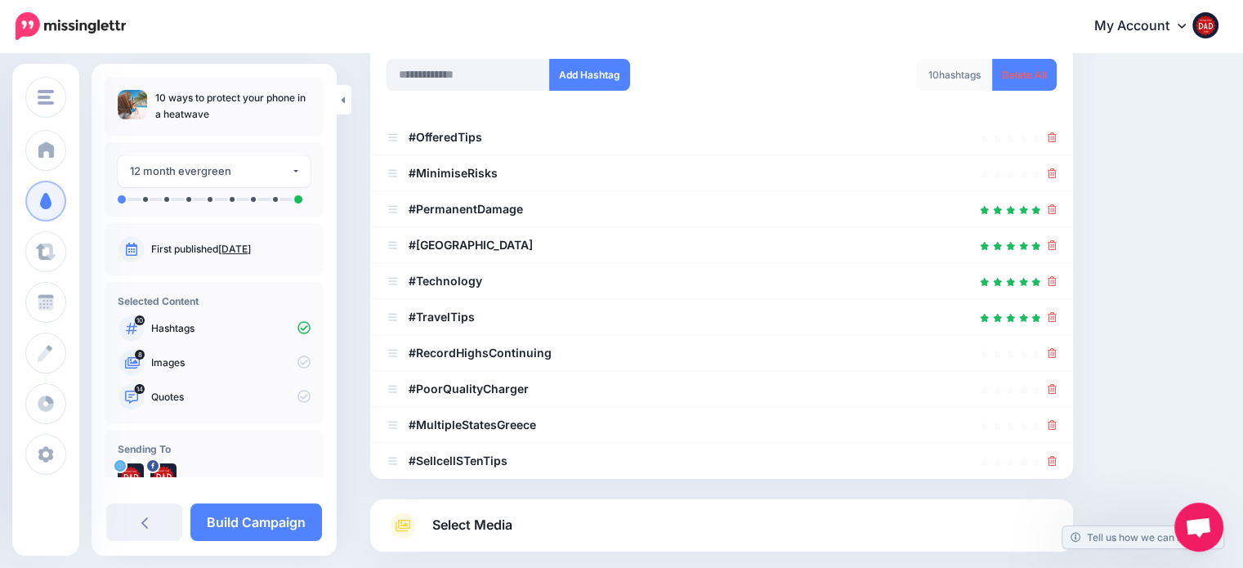
scroll to position [245, 0]
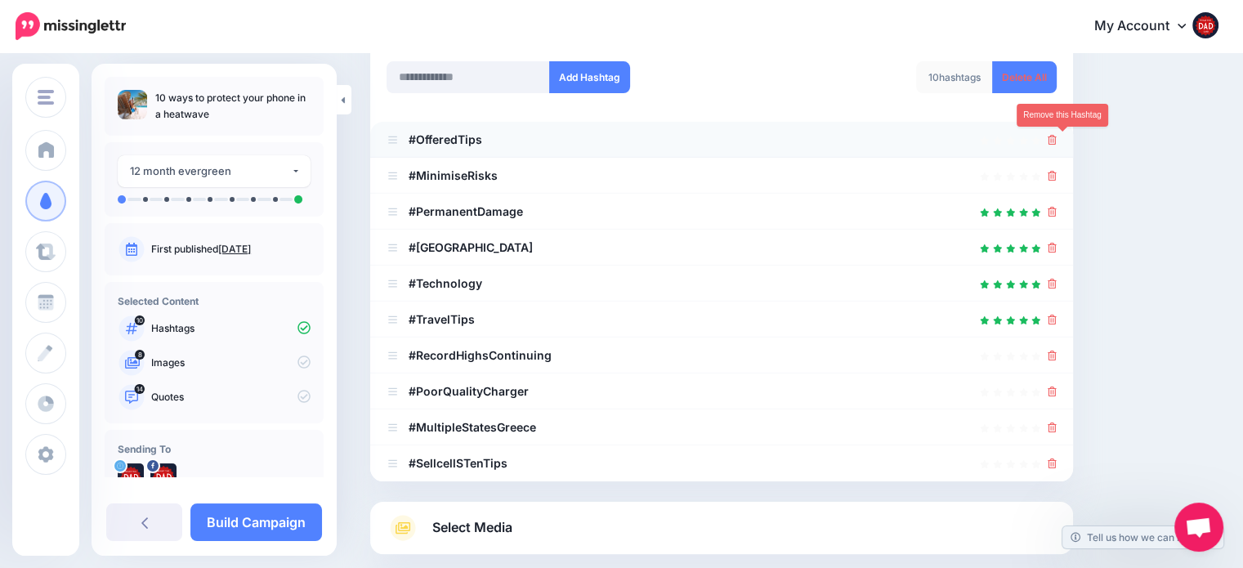
click at [1057, 145] on link at bounding box center [1052, 139] width 9 height 14
click at [1057, 171] on icon at bounding box center [1052, 176] width 9 height 10
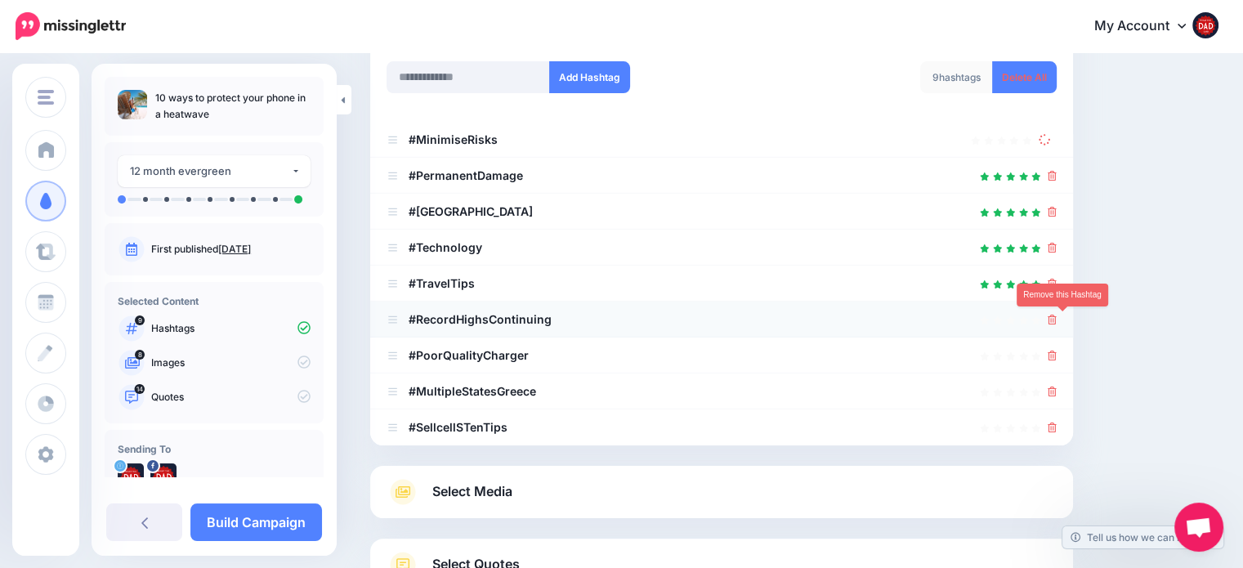
click at [1057, 320] on icon at bounding box center [1052, 320] width 9 height 10
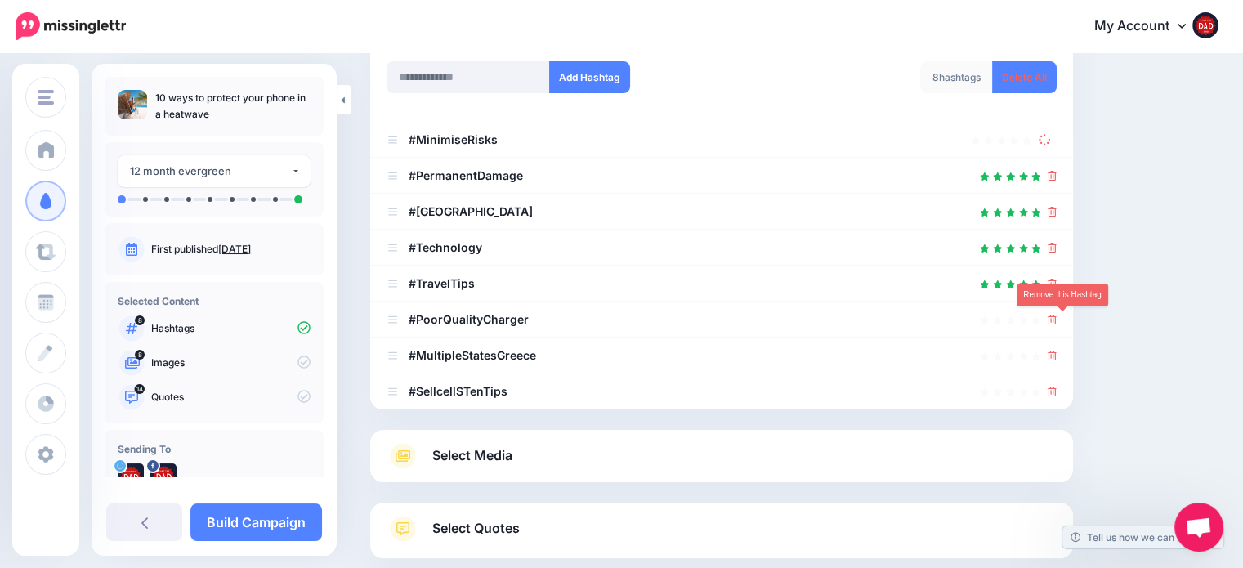
click at [1057, 320] on icon at bounding box center [1052, 320] width 9 height 10
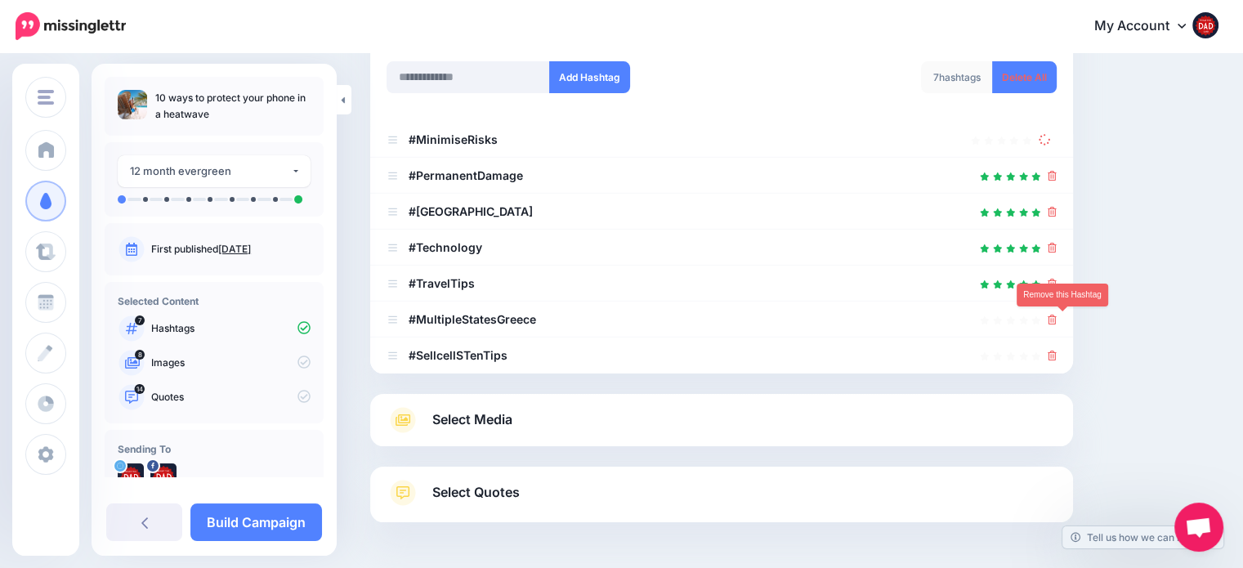
click at [1057, 320] on icon at bounding box center [1052, 320] width 9 height 10
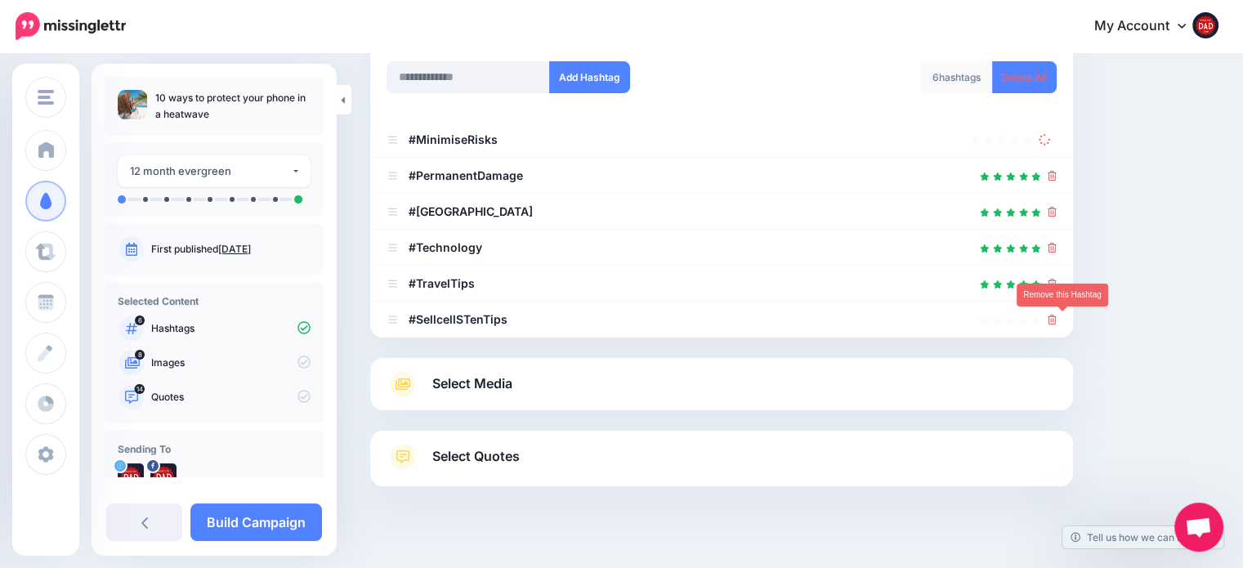
click at [1057, 320] on icon at bounding box center [1052, 320] width 9 height 10
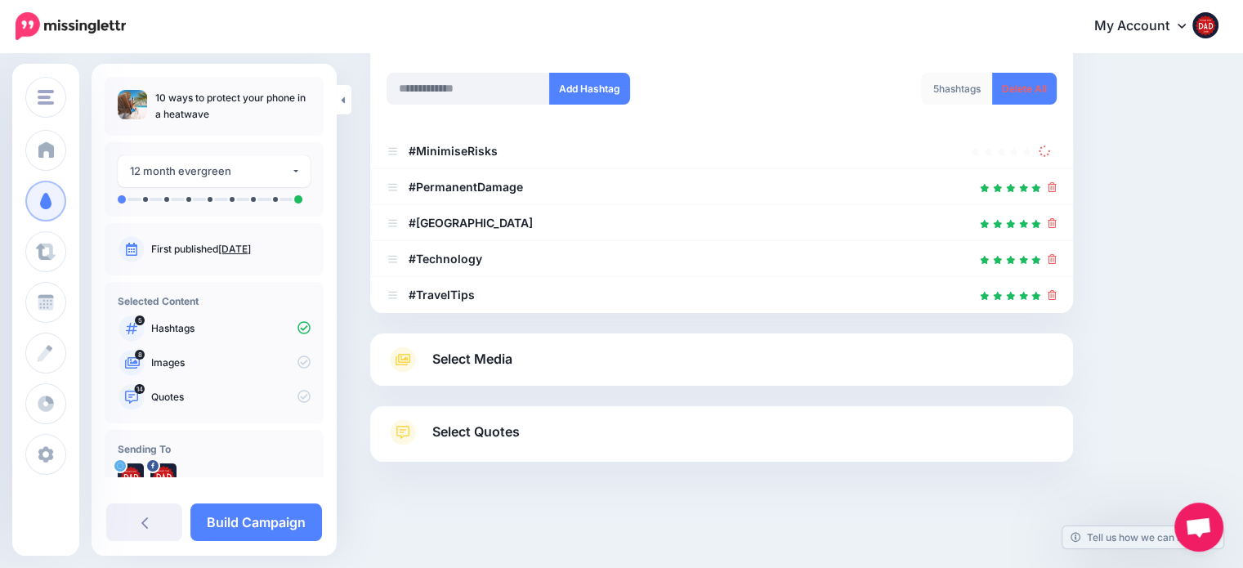
scroll to position [233, 0]
click at [458, 382] on div "Select Media Next, let's make sure we have the best media for this campaign. De…" at bounding box center [721, 360] width 703 height 52
click at [468, 362] on span "Select Media" at bounding box center [472, 360] width 80 height 22
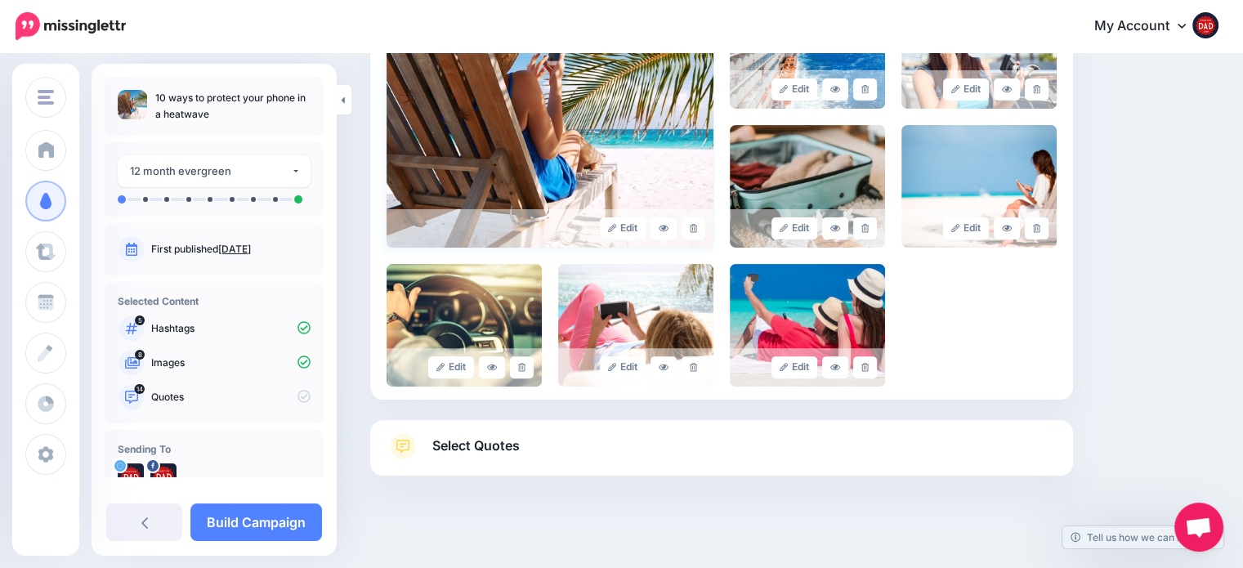
scroll to position [453, 0]
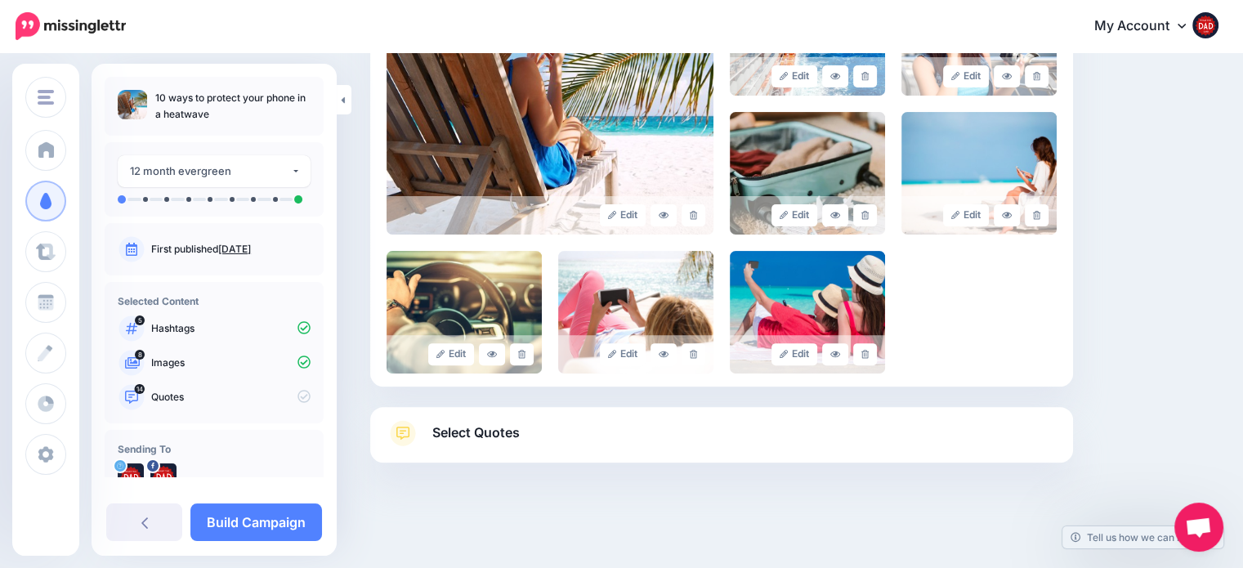
click at [579, 426] on link "Select Quotes" at bounding box center [722, 441] width 670 height 42
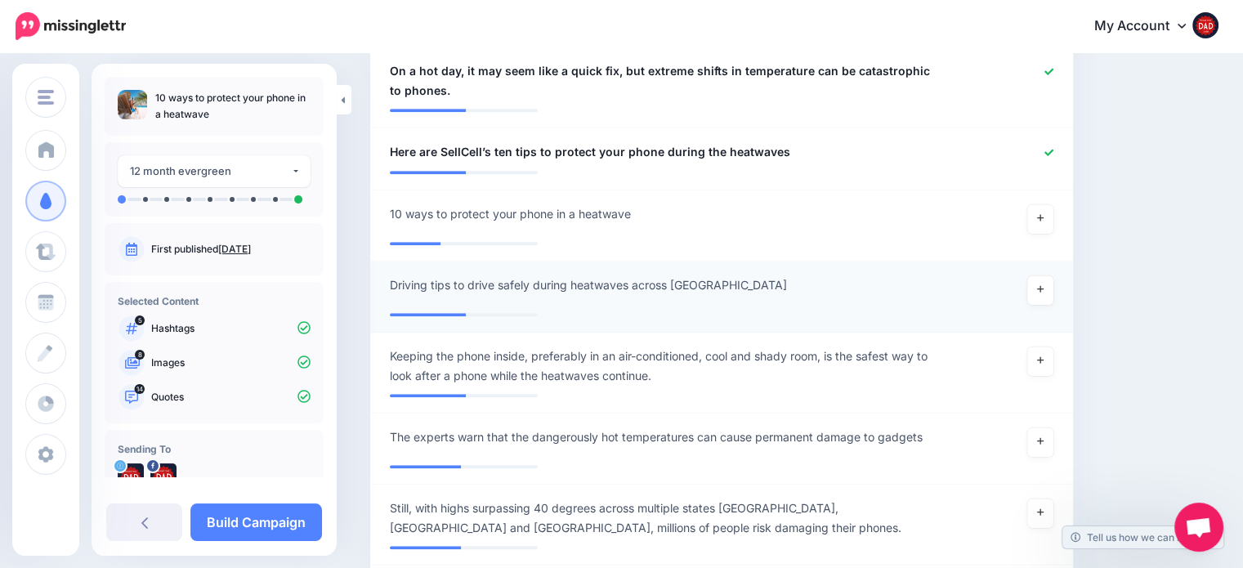
scroll to position [1515, 0]
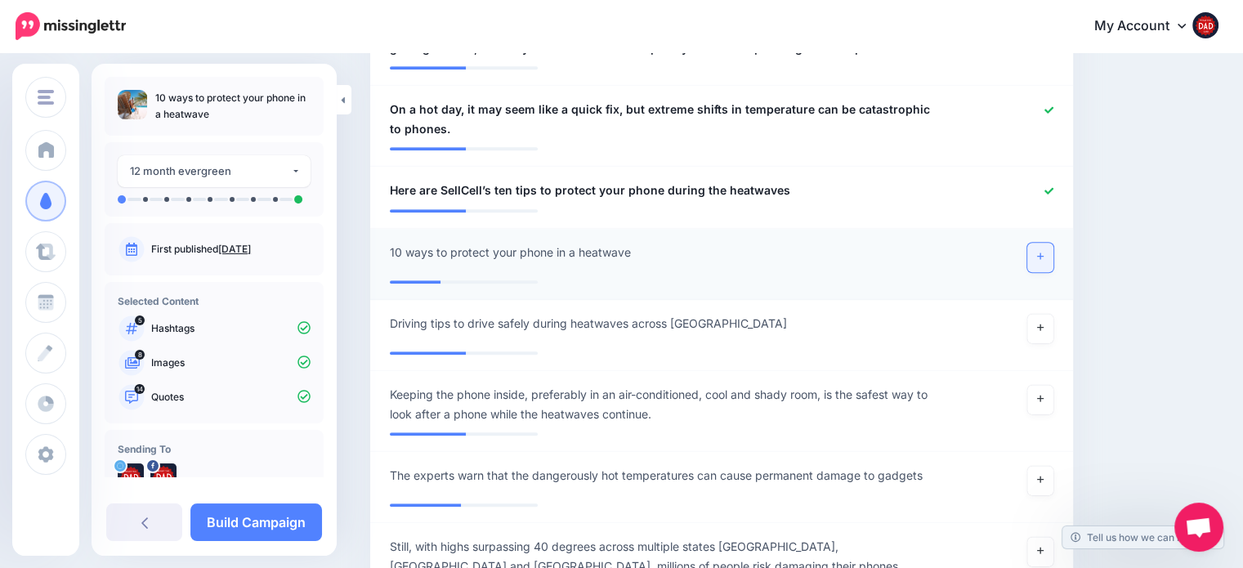
click at [1053, 262] on link at bounding box center [1040, 257] width 26 height 29
click at [1044, 324] on icon at bounding box center [1040, 327] width 7 height 9
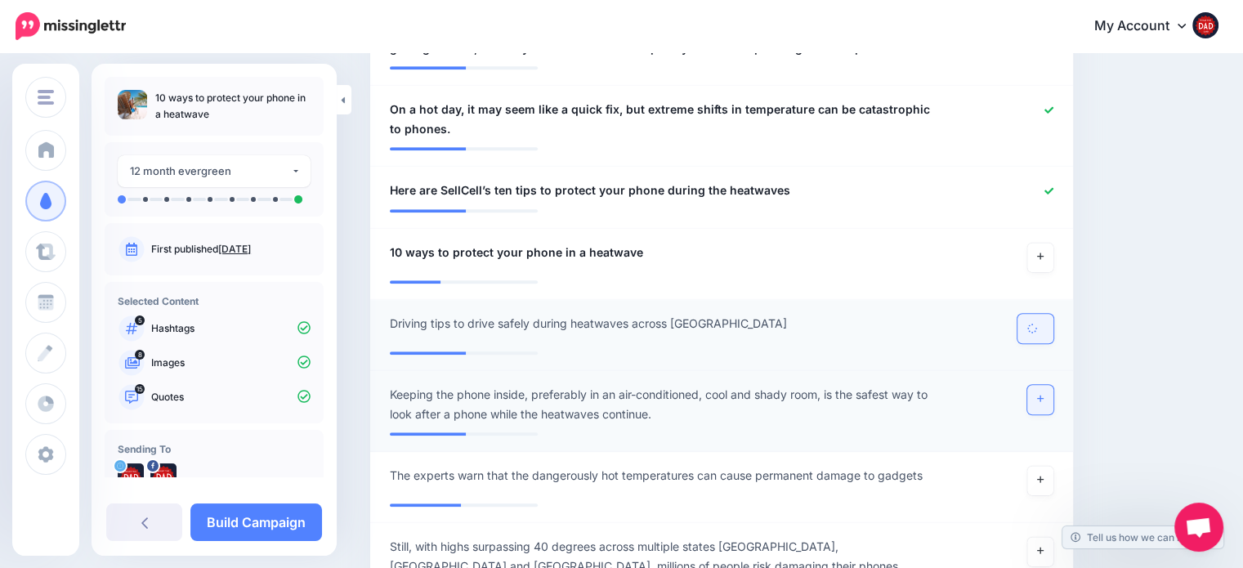
click at [1052, 391] on link at bounding box center [1040, 399] width 26 height 29
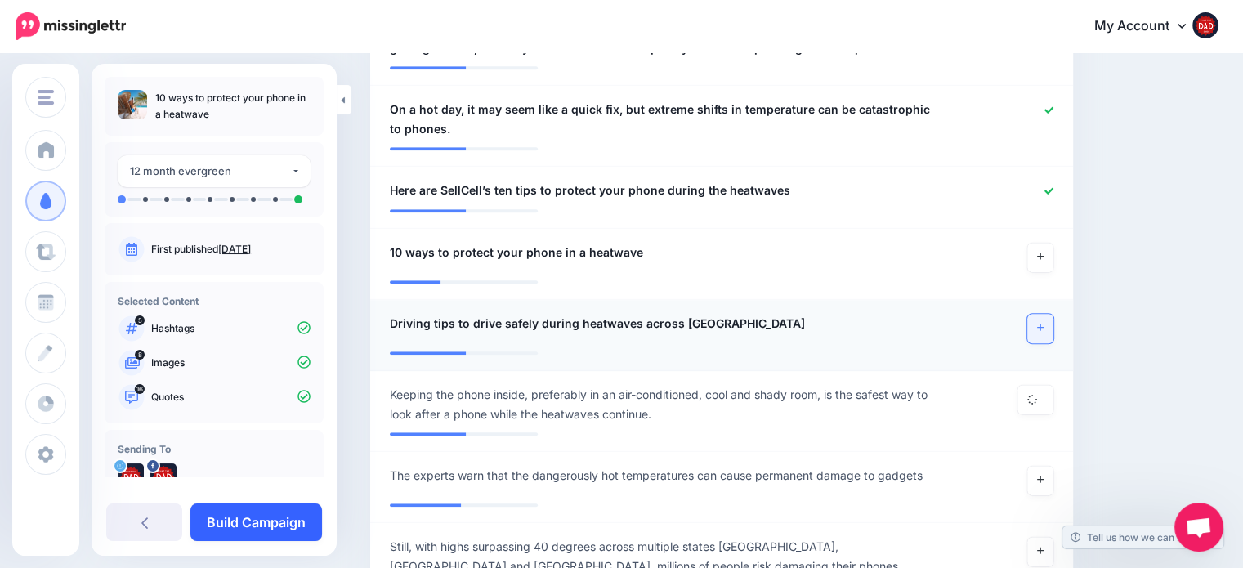
click at [248, 524] on link "Build Campaign" at bounding box center [256, 522] width 132 height 38
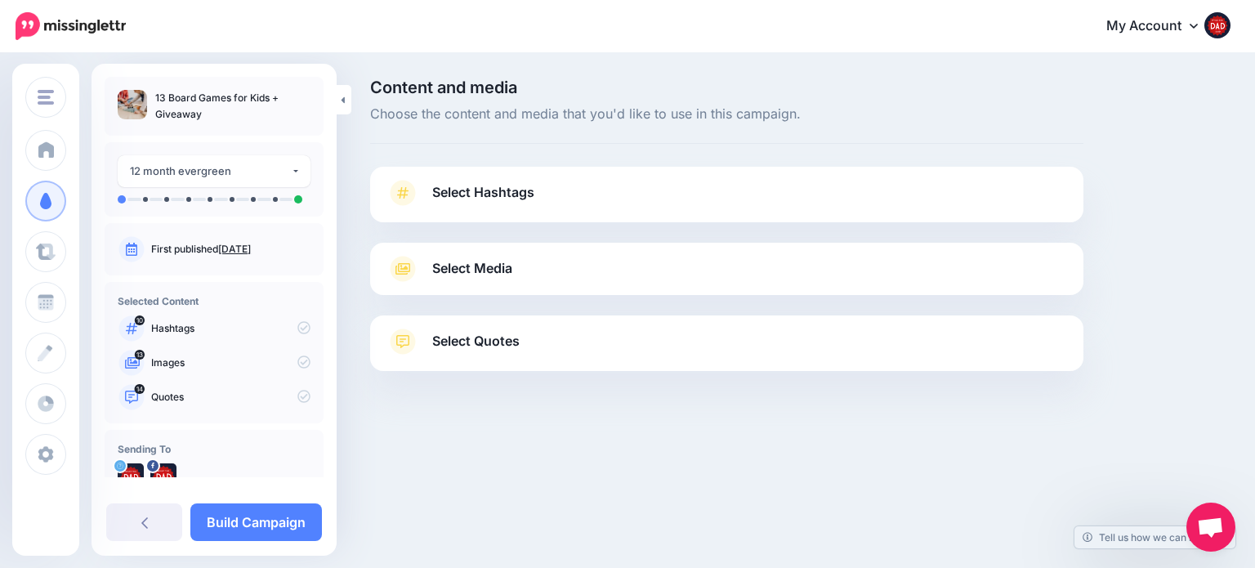
click at [470, 200] on span "Select Hashtags" at bounding box center [483, 192] width 102 height 22
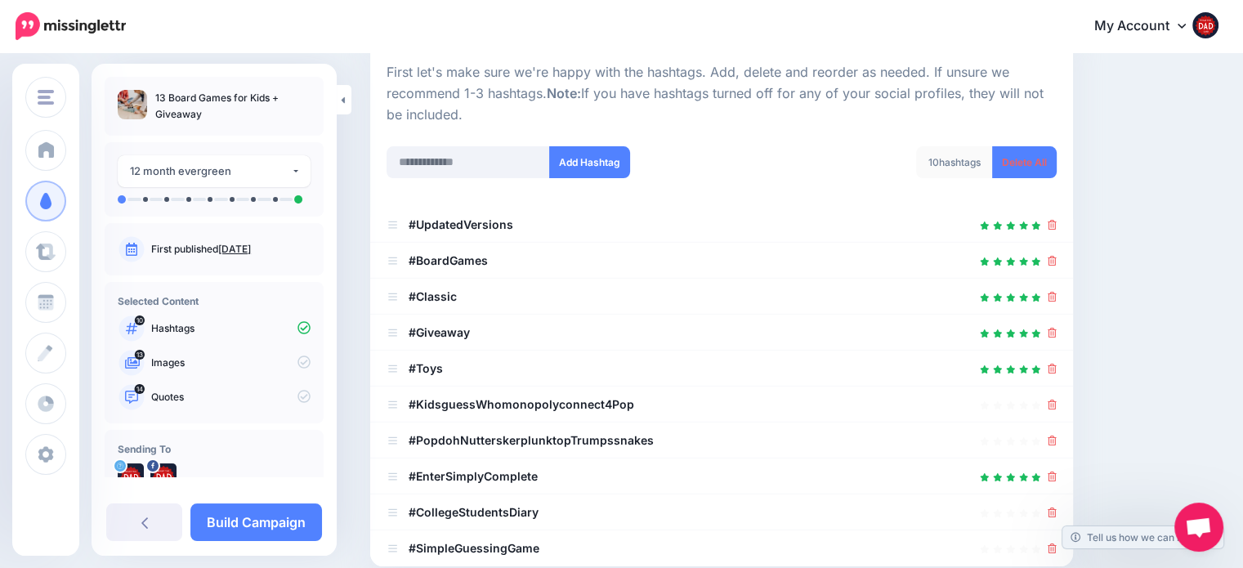
scroll to position [409, 0]
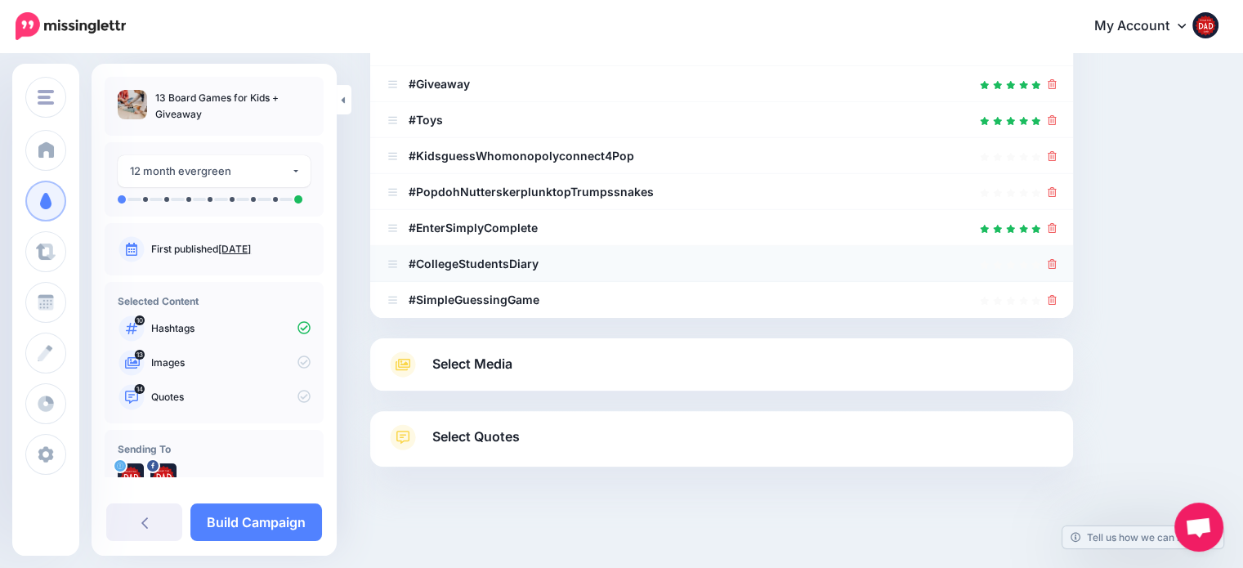
click at [1068, 265] on li "#CollegeStudentsDiary" at bounding box center [721, 264] width 703 height 36
click at [1057, 265] on icon at bounding box center [1052, 264] width 9 height 10
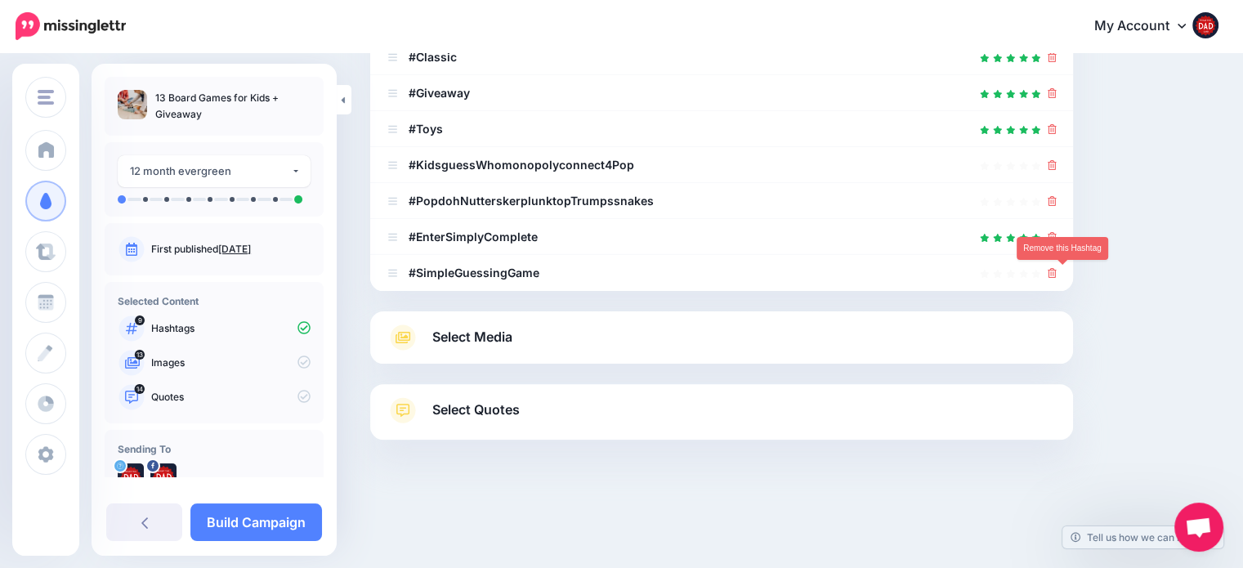
click at [1057, 266] on link at bounding box center [1052, 273] width 9 height 14
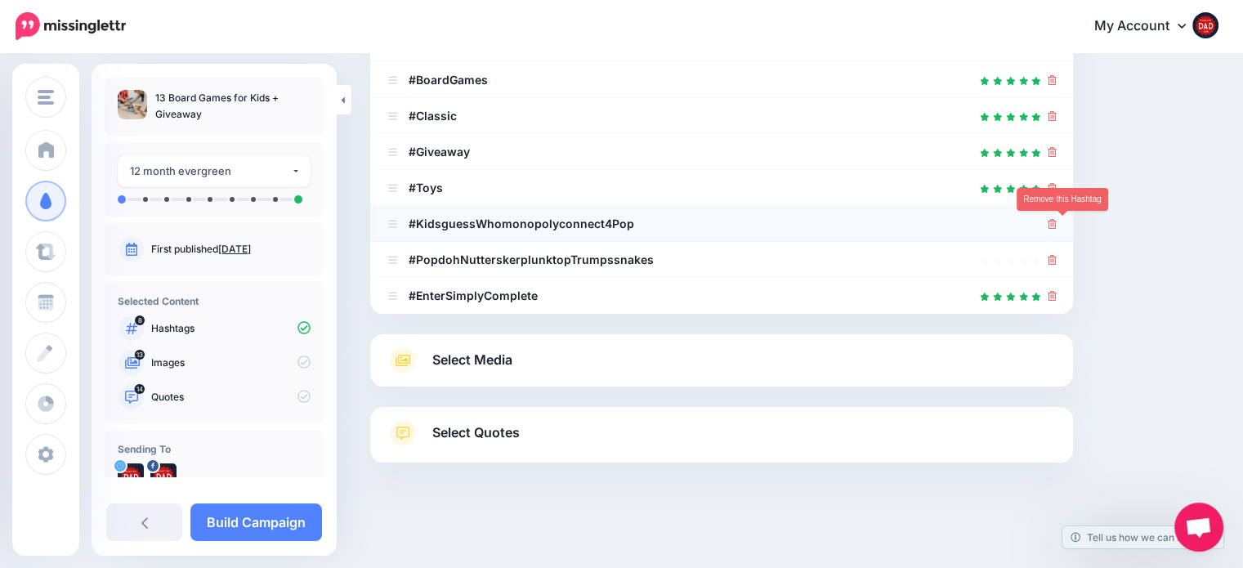
click at [1057, 225] on icon at bounding box center [1052, 224] width 9 height 10
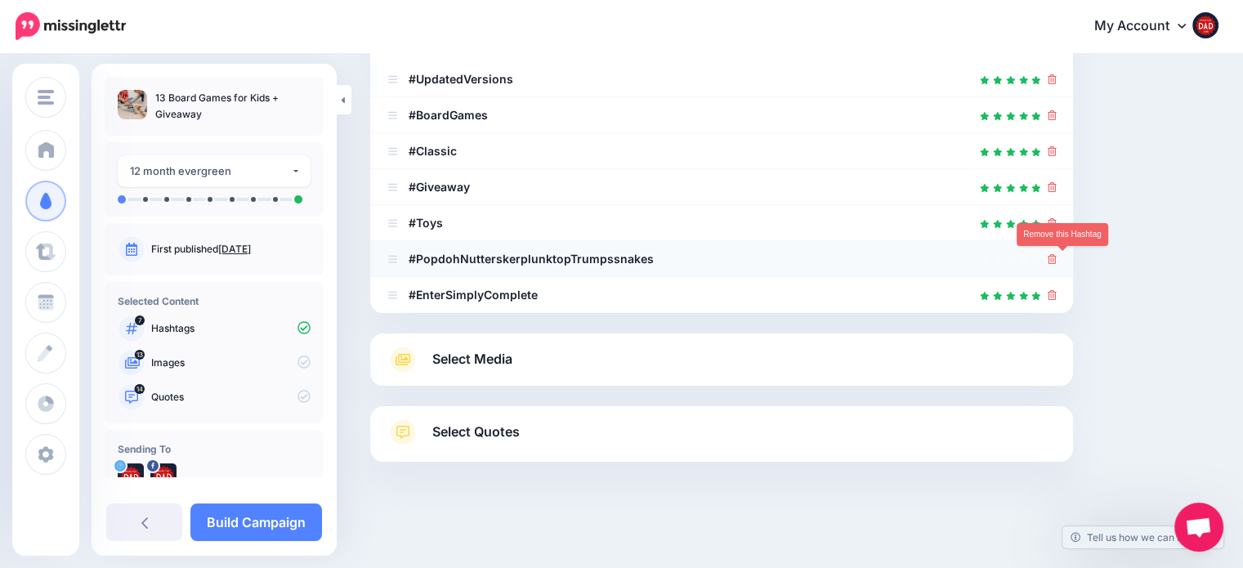
scroll to position [305, 0]
click at [1057, 255] on icon at bounding box center [1052, 260] width 9 height 10
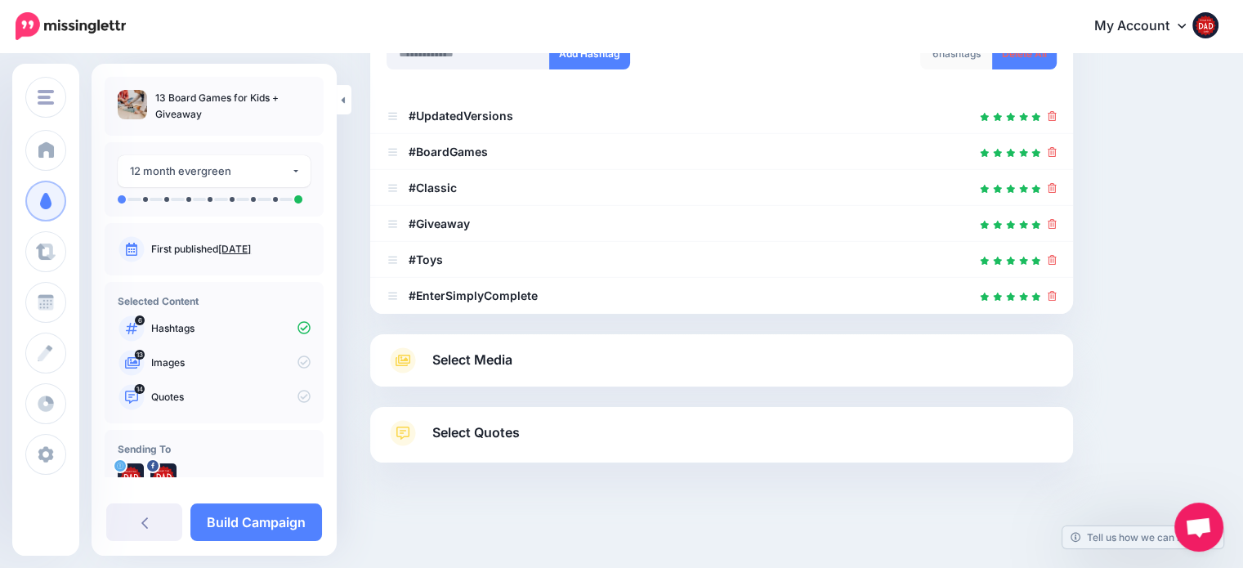
click at [496, 359] on span "Select Media" at bounding box center [472, 360] width 80 height 22
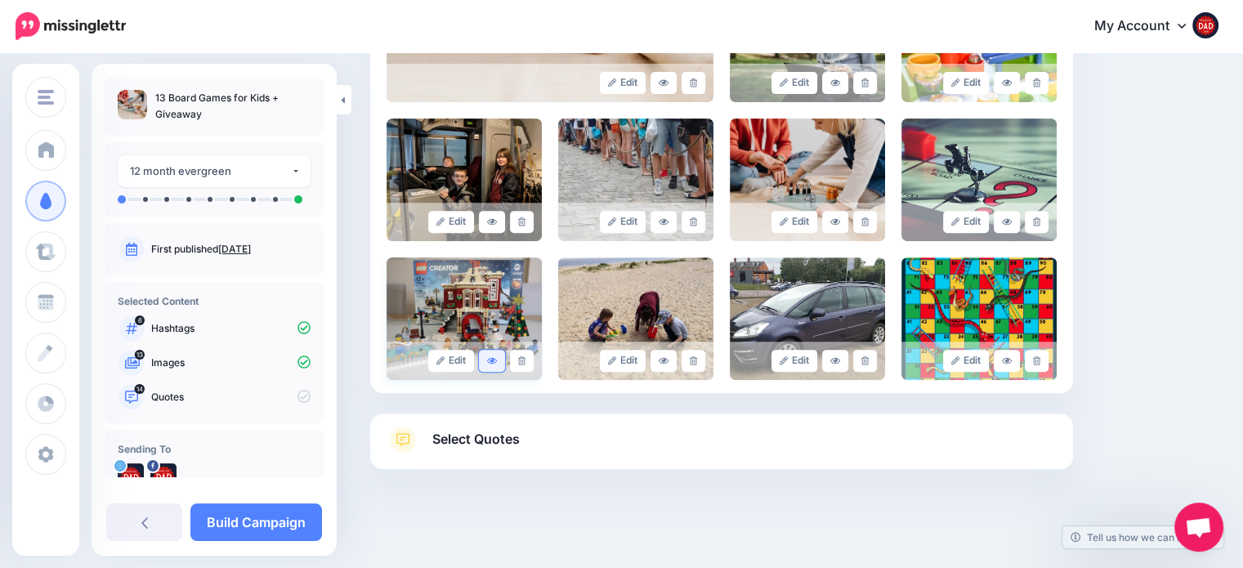
scroll to position [592, 0]
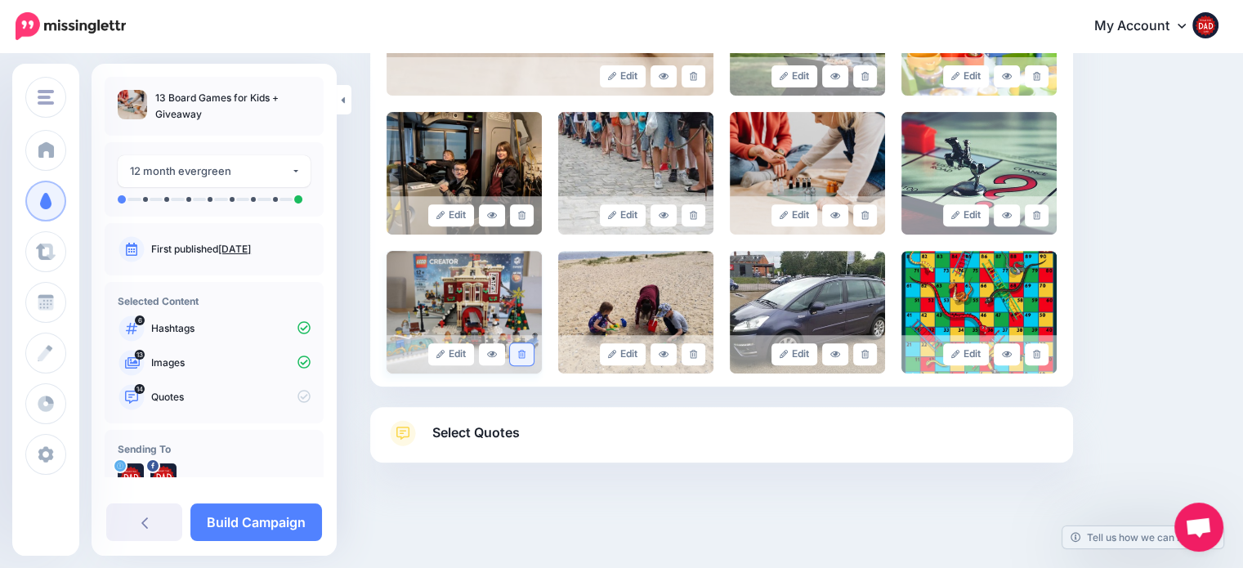
click at [528, 355] on link at bounding box center [522, 354] width 24 height 22
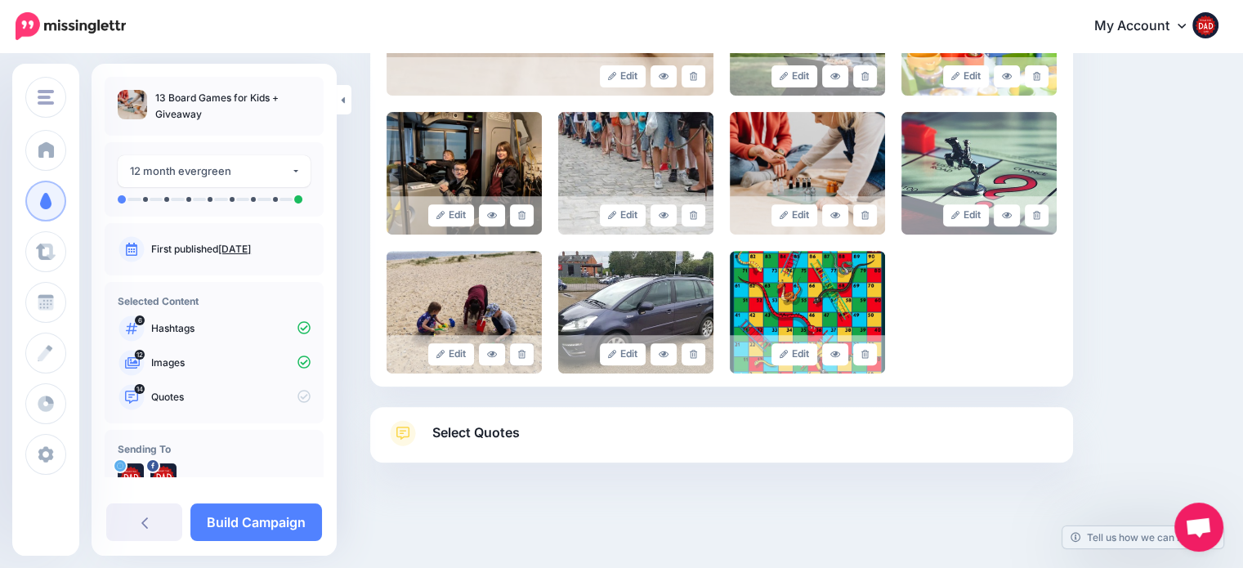
click at [528, 355] on link at bounding box center [522, 354] width 24 height 22
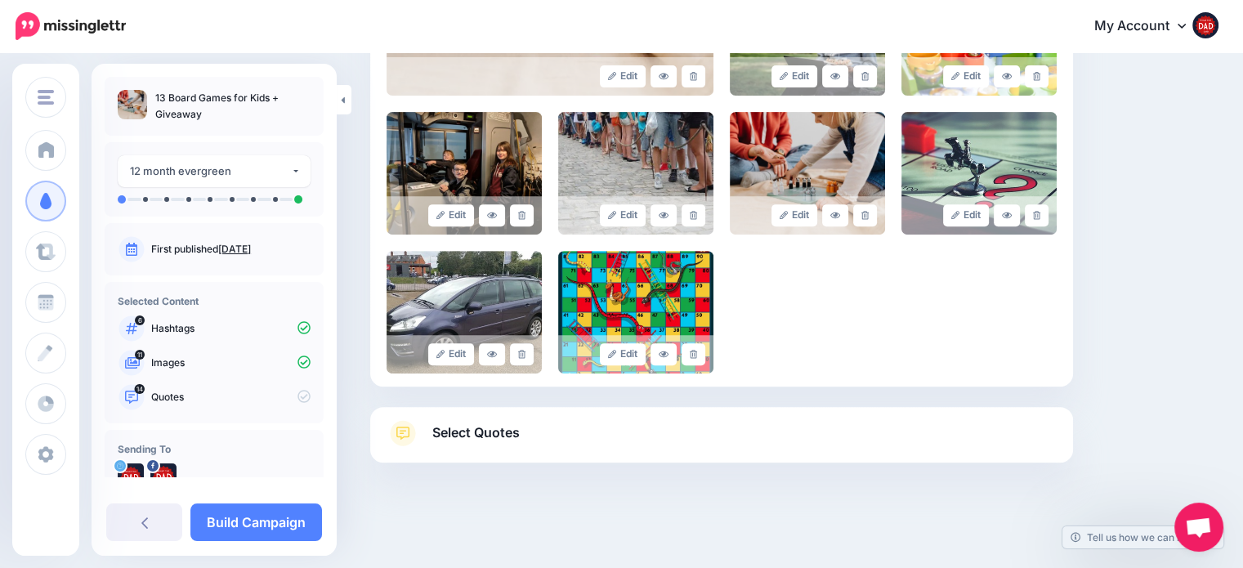
click at [528, 355] on link at bounding box center [522, 354] width 24 height 22
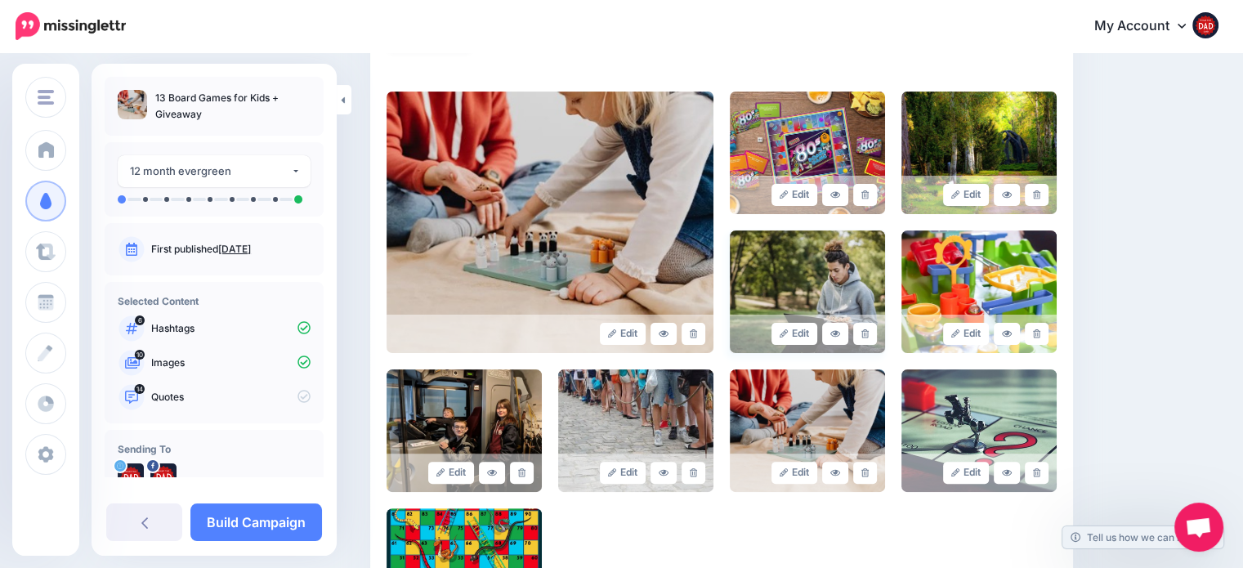
scroll to position [346, 0]
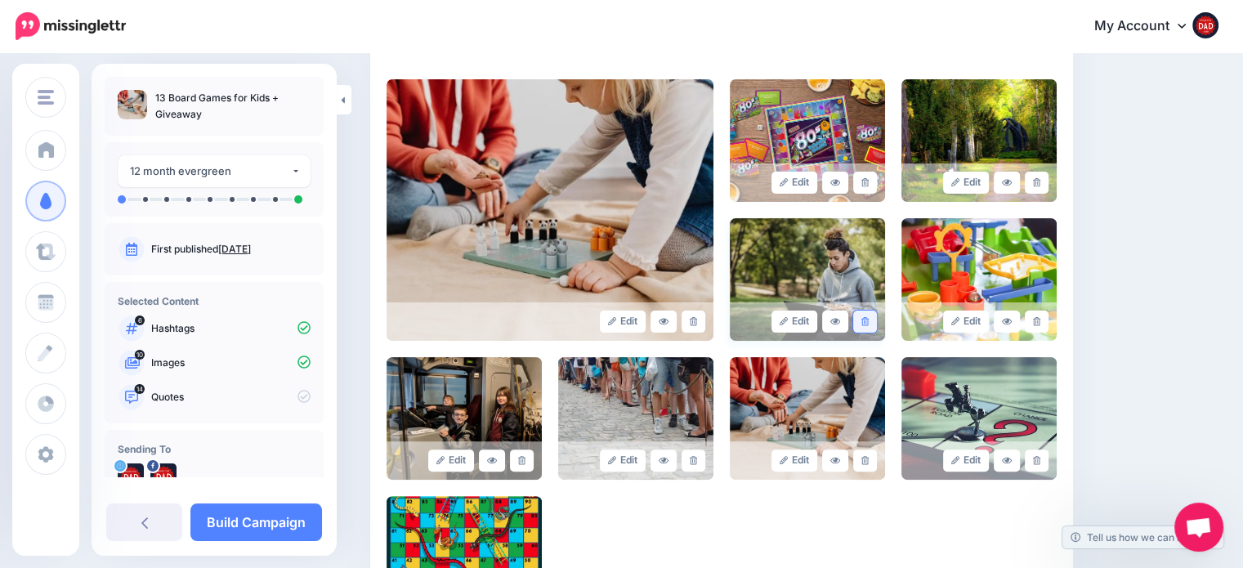
click at [870, 314] on link at bounding box center [865, 322] width 24 height 22
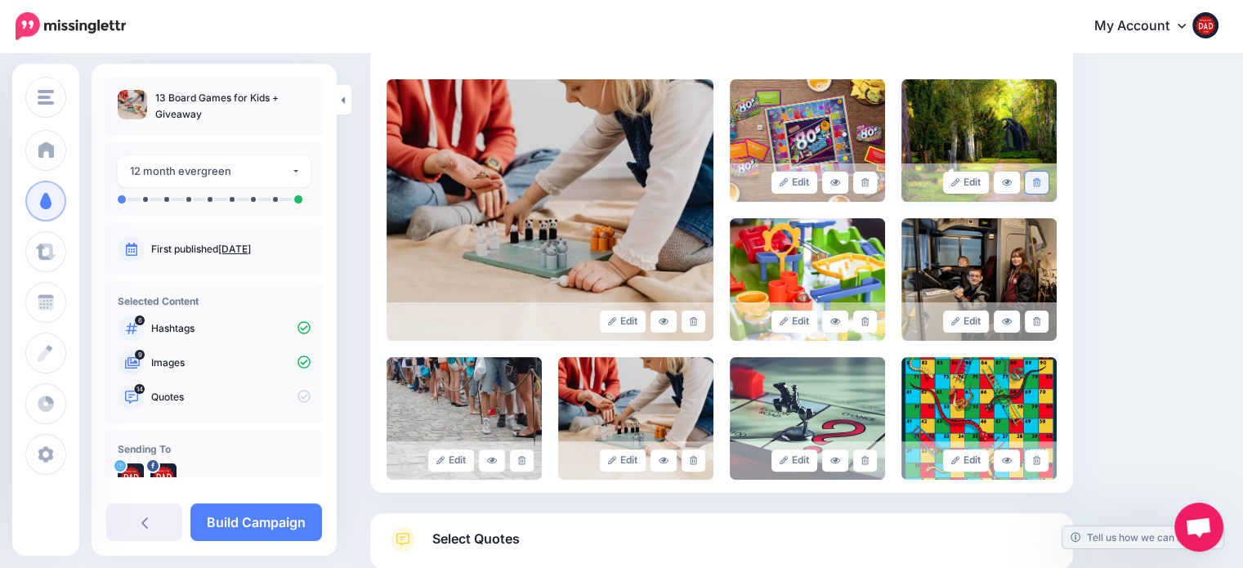
click at [1040, 178] on icon at bounding box center [1036, 182] width 7 height 9
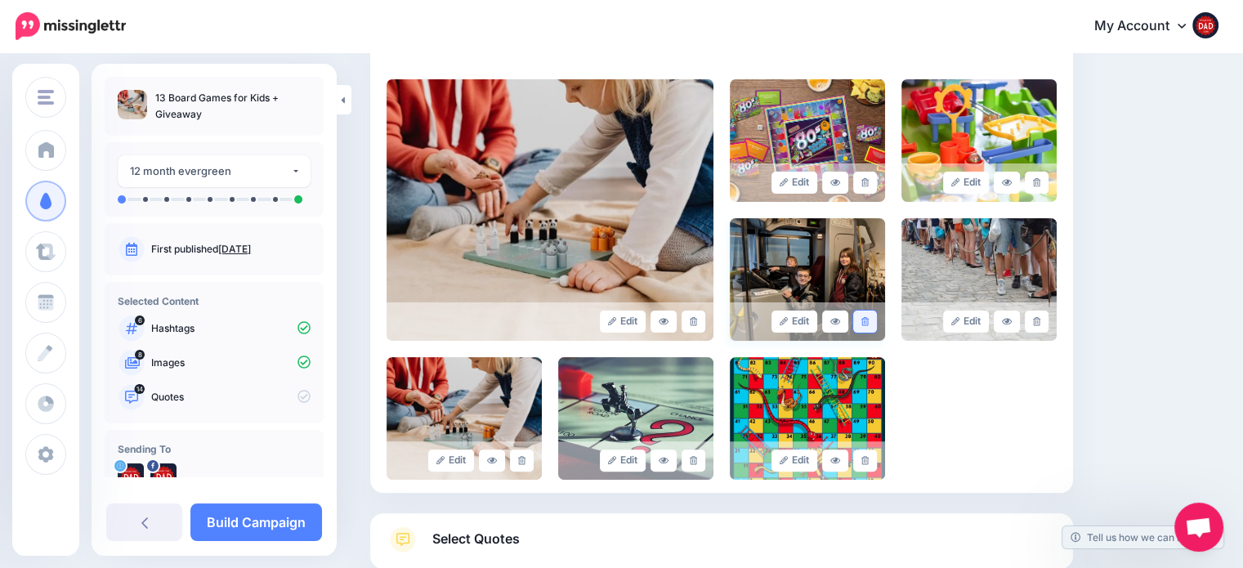
click at [869, 320] on icon at bounding box center [864, 321] width 7 height 9
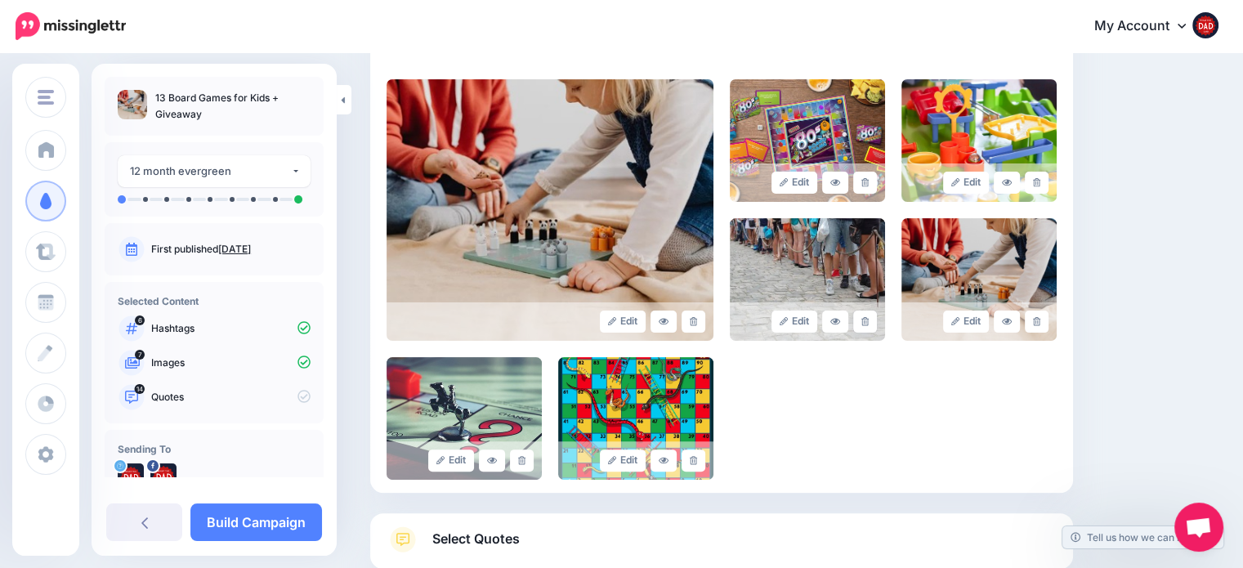
click at [869, 320] on icon at bounding box center [864, 321] width 7 height 9
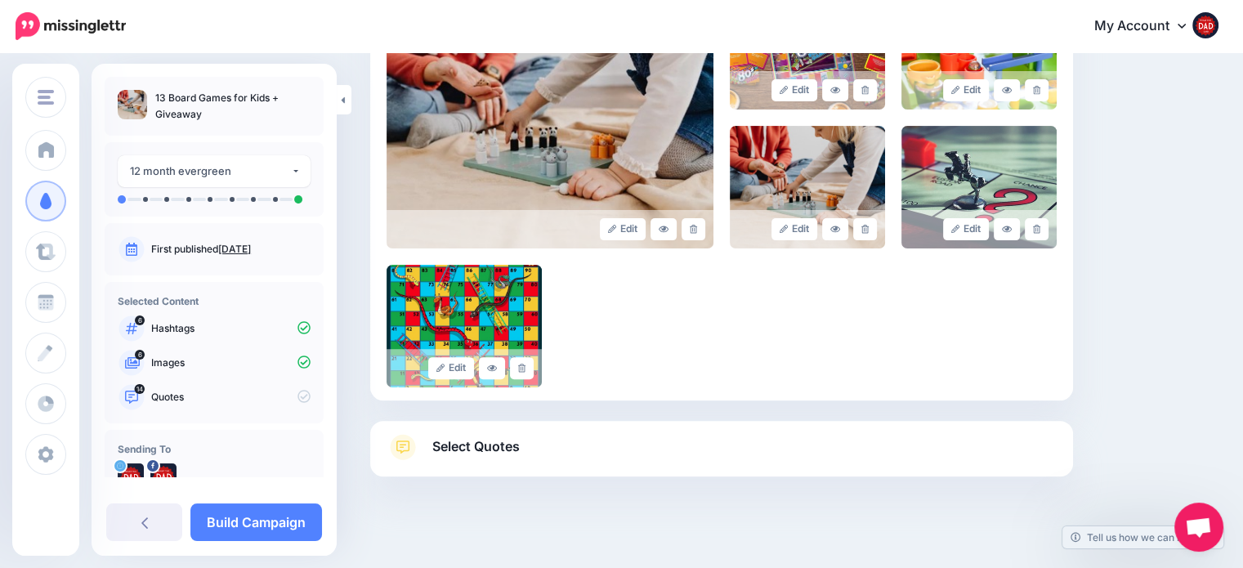
scroll to position [453, 0]
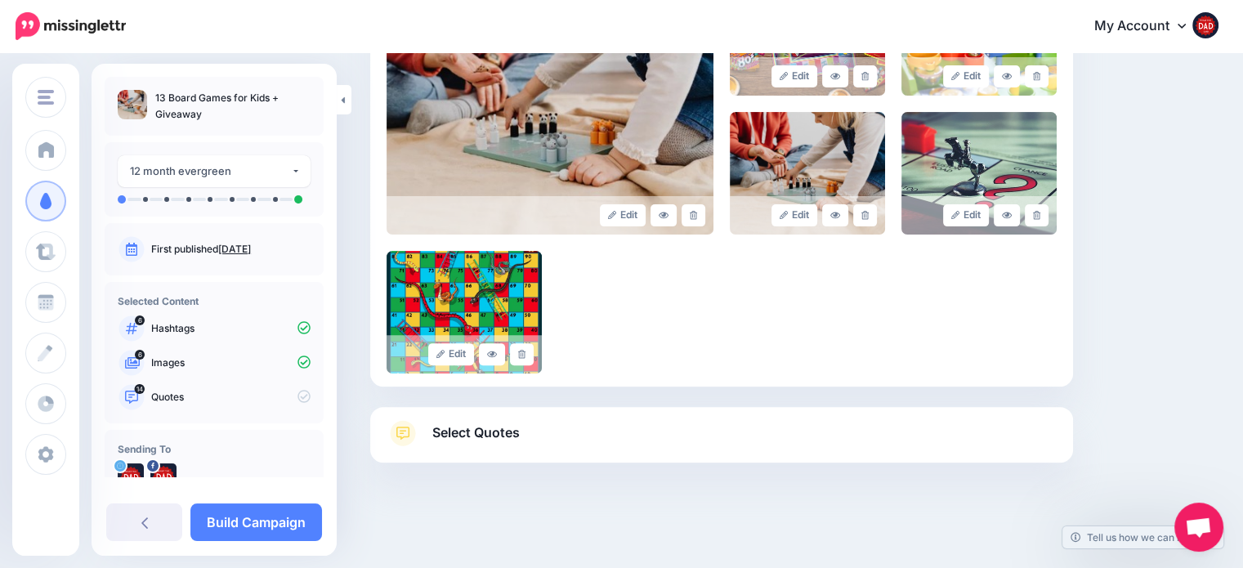
click at [432, 463] on div at bounding box center [721, 504] width 703 height 82
click at [437, 452] on link "Select Quotes" at bounding box center [722, 441] width 670 height 42
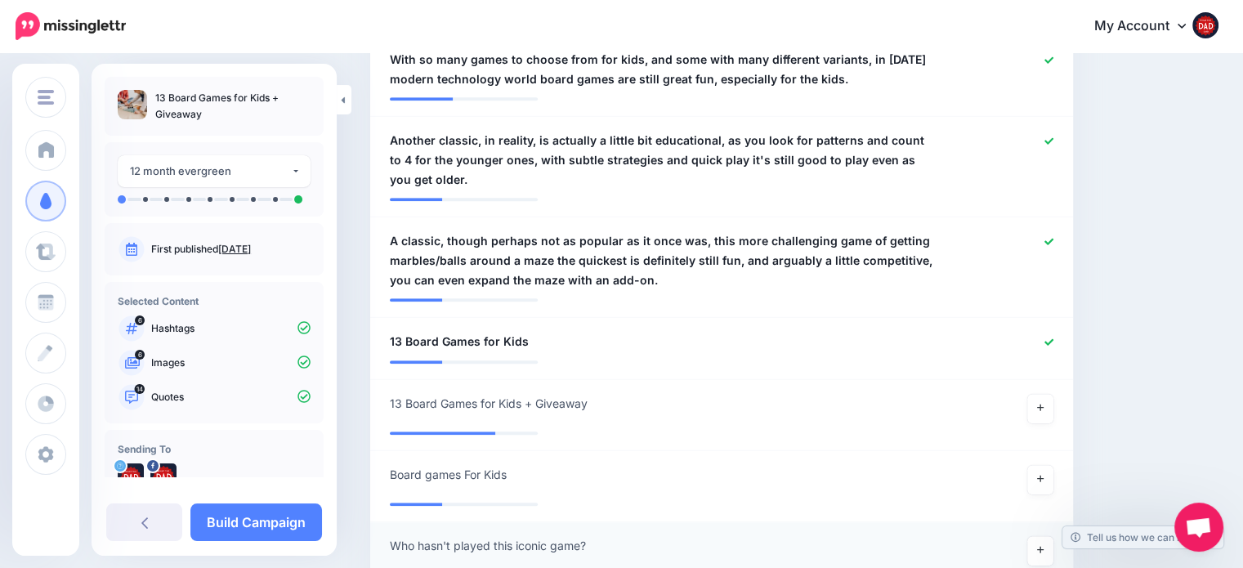
scroll to position [1433, 0]
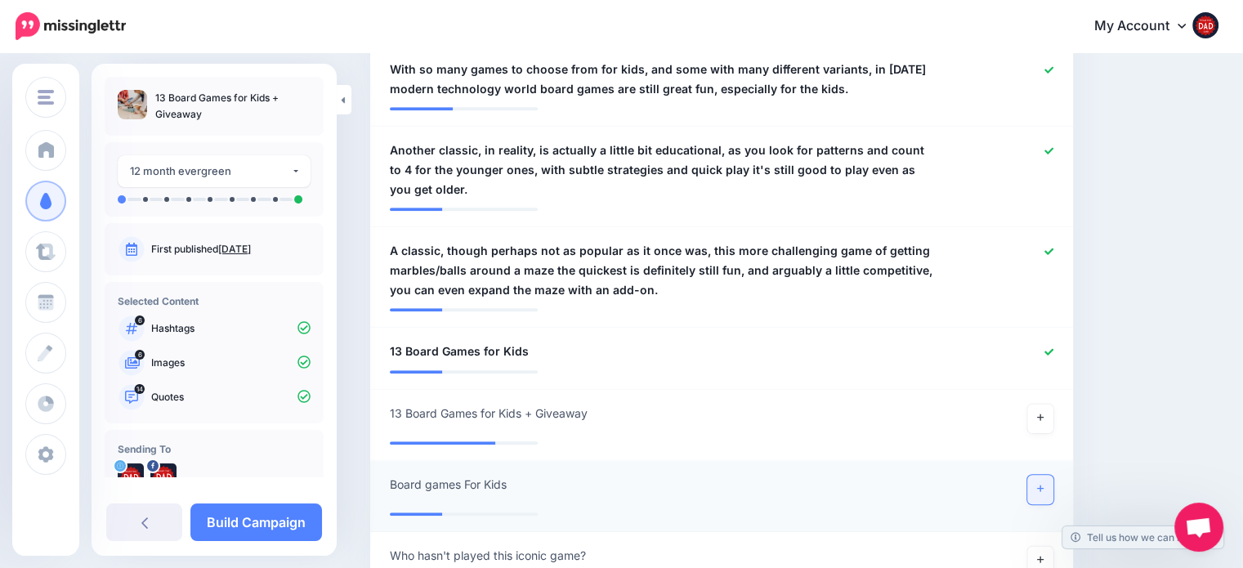
click at [1044, 484] on icon at bounding box center [1040, 488] width 7 height 9
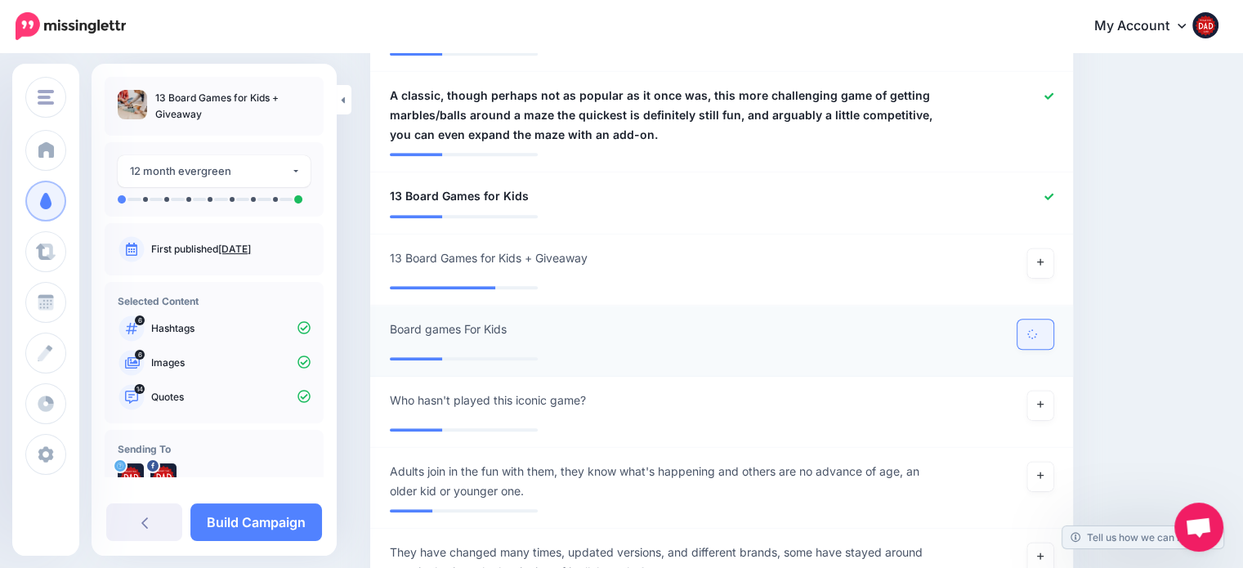
scroll to position [1597, 0]
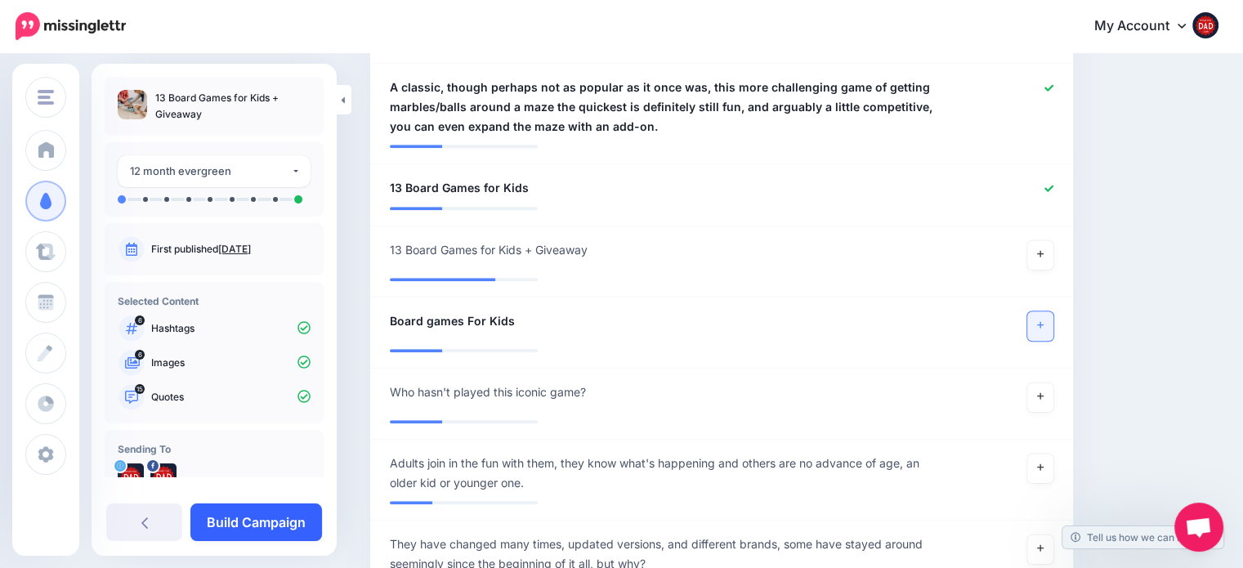
click at [265, 522] on link "Build Campaign" at bounding box center [256, 522] width 132 height 38
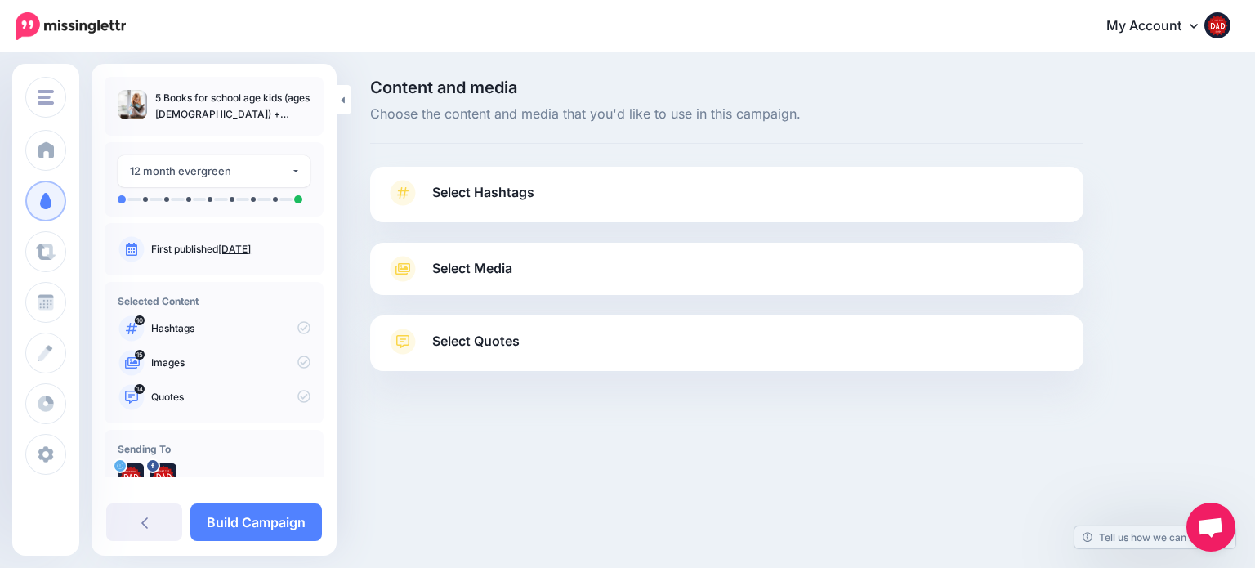
click at [495, 203] on link "Select Hashtags" at bounding box center [727, 201] width 681 height 42
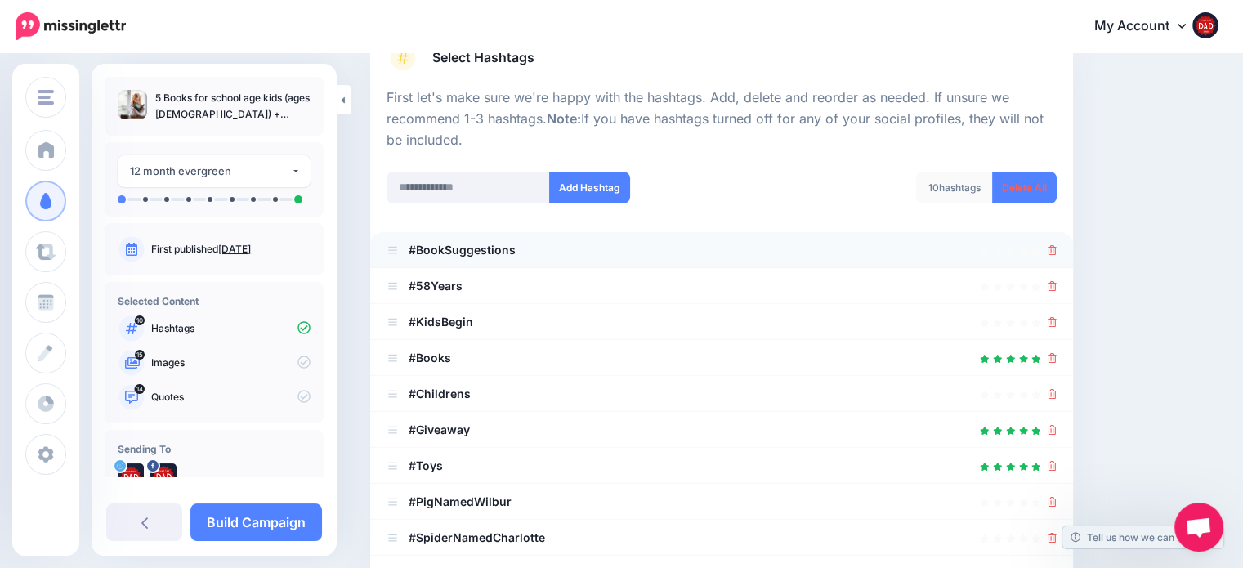
scroll to position [168, 0]
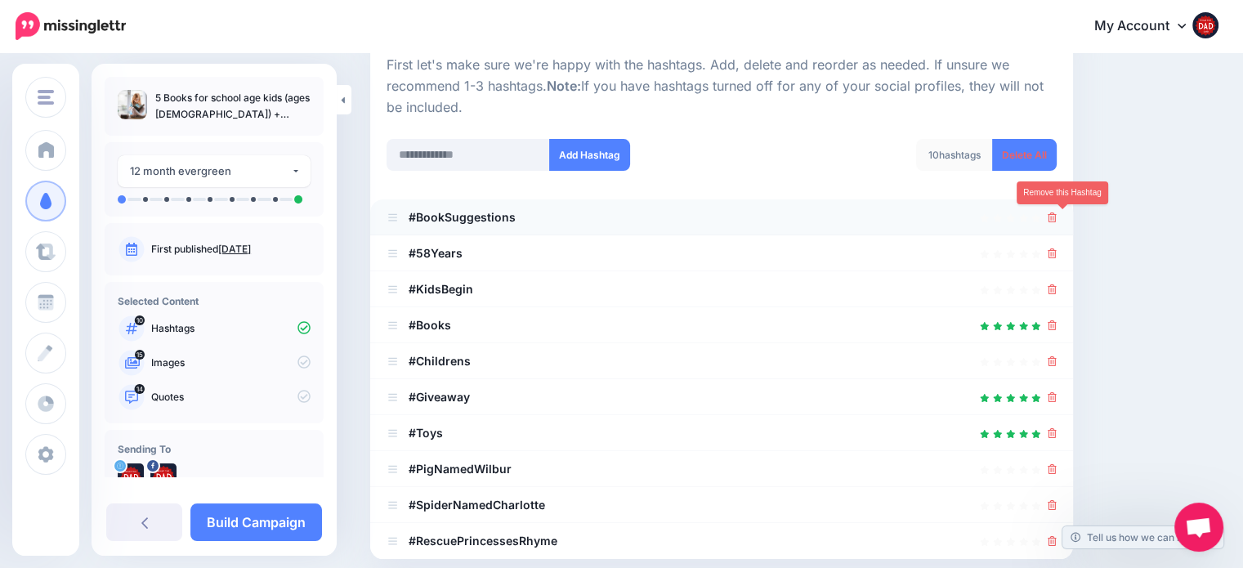
click at [1057, 217] on icon at bounding box center [1052, 217] width 9 height 10
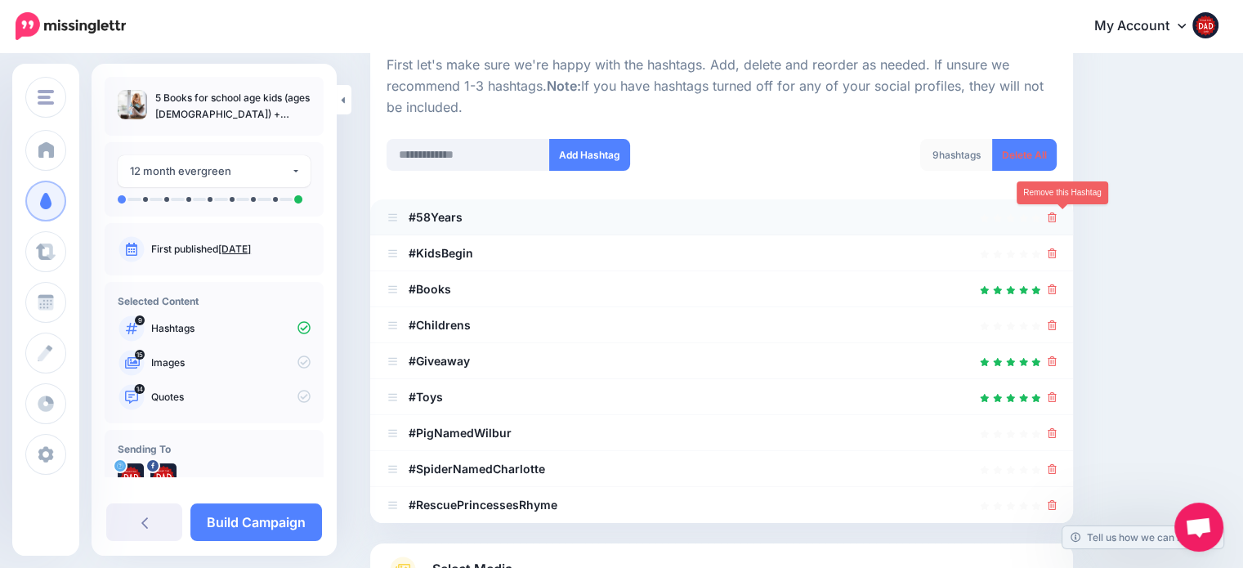
click at [1057, 221] on icon at bounding box center [1052, 217] width 9 height 10
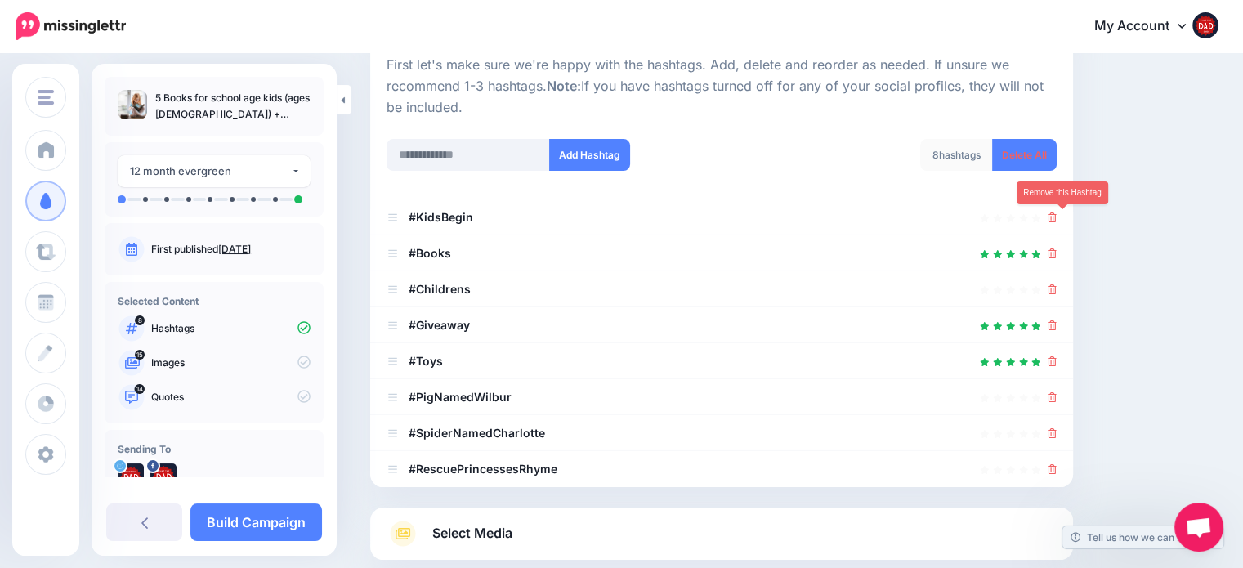
click at [1057, 221] on icon at bounding box center [1052, 217] width 9 height 10
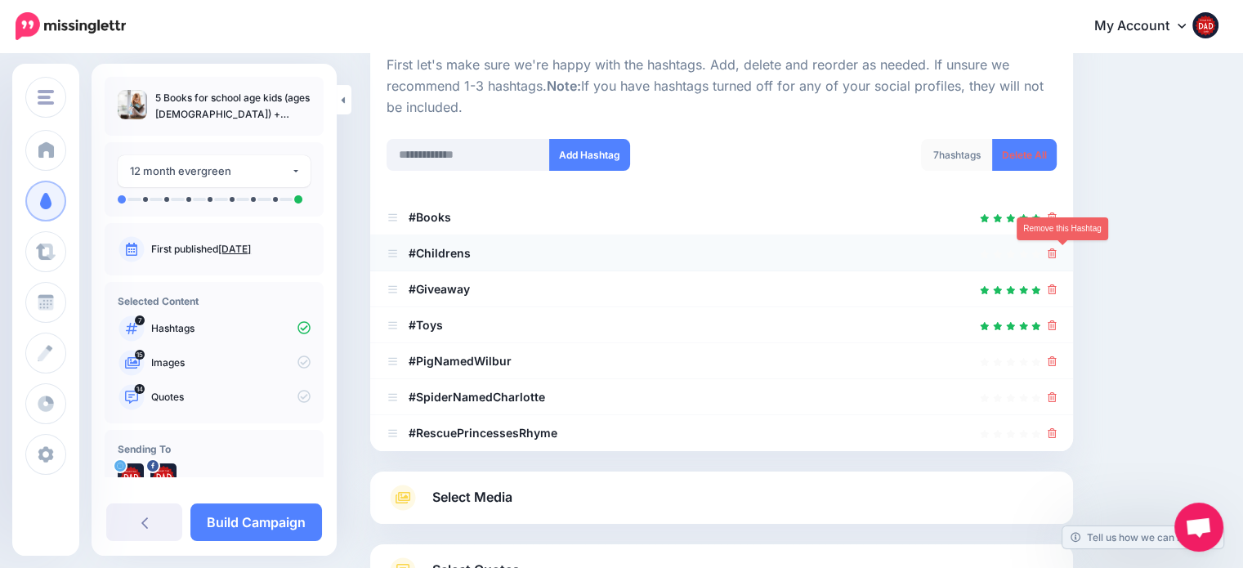
click at [1057, 251] on icon at bounding box center [1052, 253] width 9 height 10
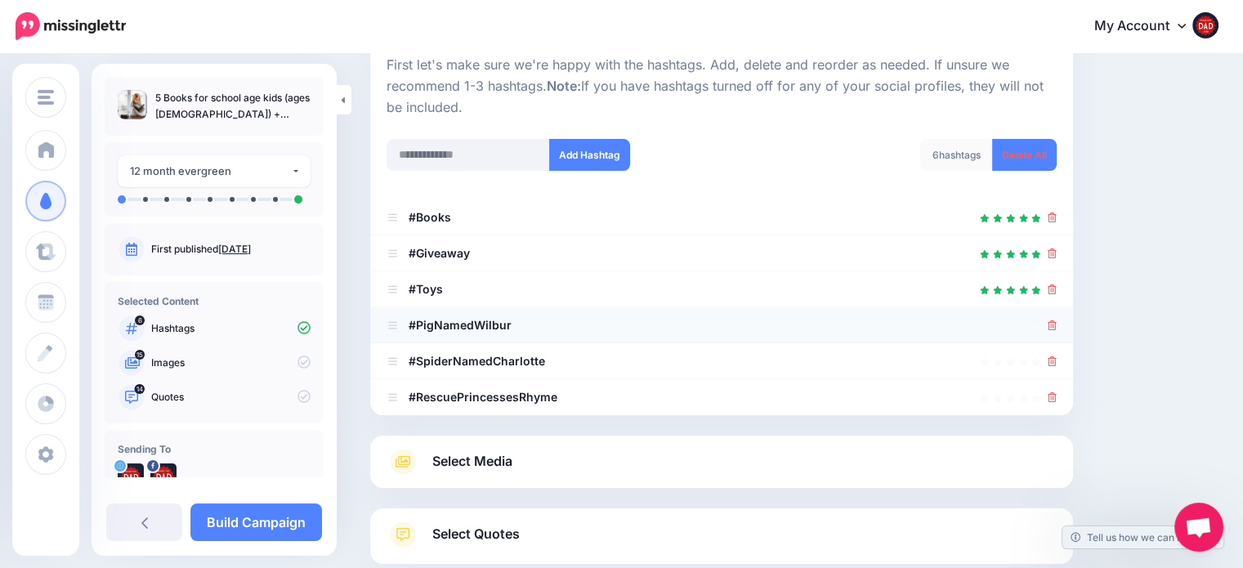
click at [1057, 333] on div at bounding box center [1052, 325] width 9 height 20
click at [1057, 332] on div at bounding box center [1052, 325] width 9 height 20
click at [1057, 246] on link at bounding box center [1052, 253] width 9 height 14
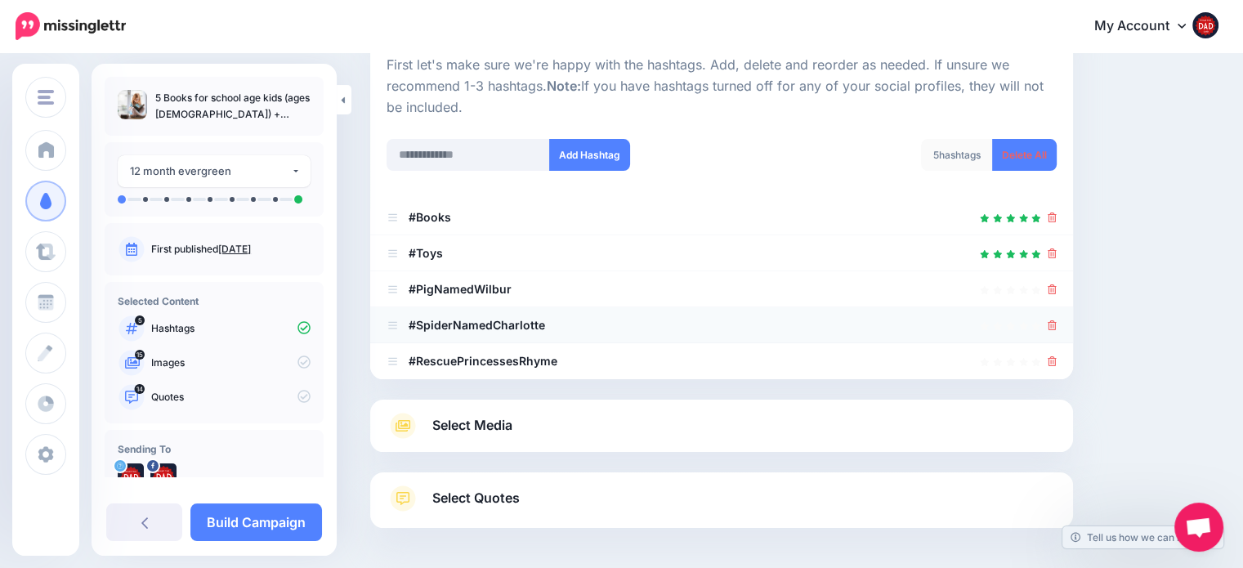
click at [1057, 315] on div at bounding box center [1052, 325] width 9 height 20
click at [1066, 351] on li "#RescuePrincessesRhyme" at bounding box center [721, 361] width 703 height 36
click at [439, 380] on div at bounding box center [721, 389] width 703 height 20
click at [451, 407] on div "Select Media Next, let's make sure we have the best media for this campaign. De…" at bounding box center [721, 426] width 703 height 52
click at [485, 461] on div at bounding box center [721, 462] width 703 height 20
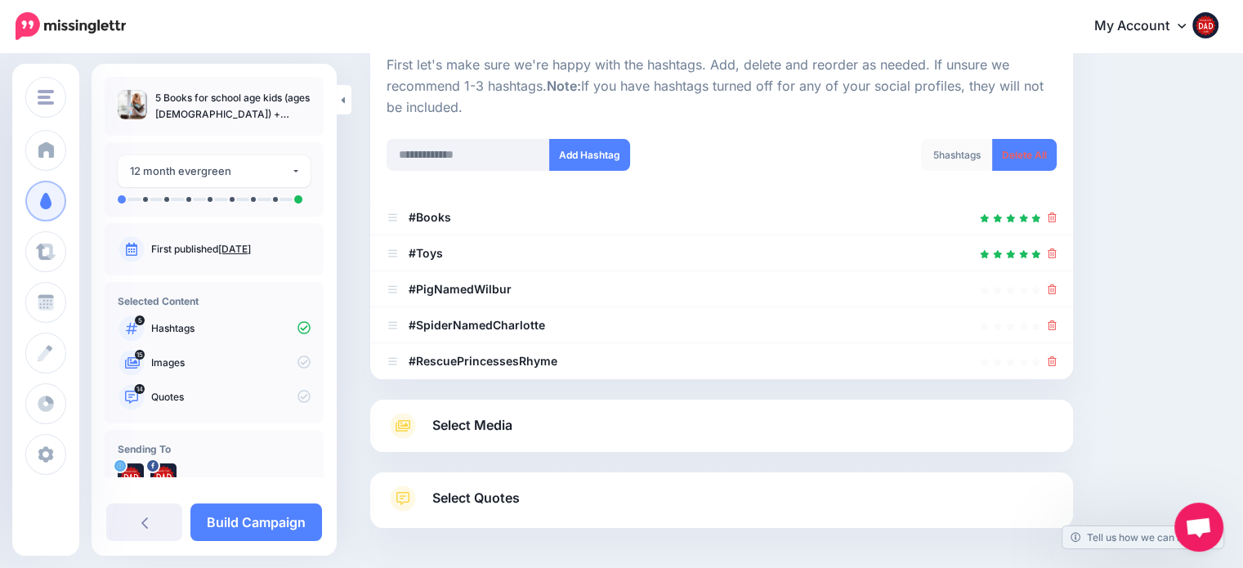
click at [507, 422] on span "Select Media" at bounding box center [472, 425] width 80 height 22
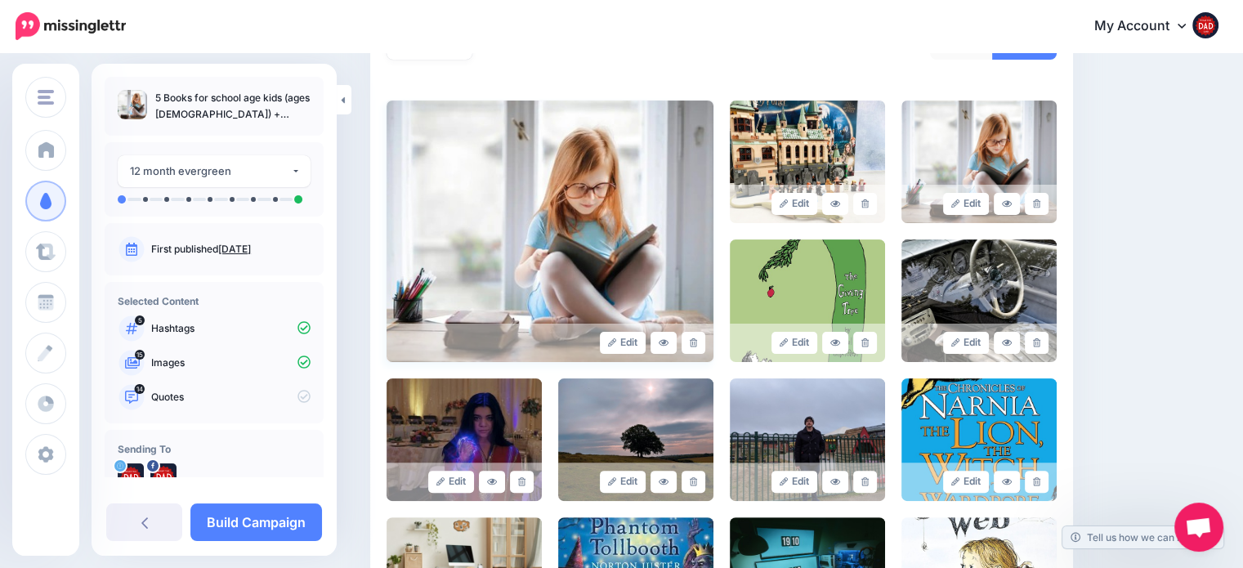
scroll to position [576, 0]
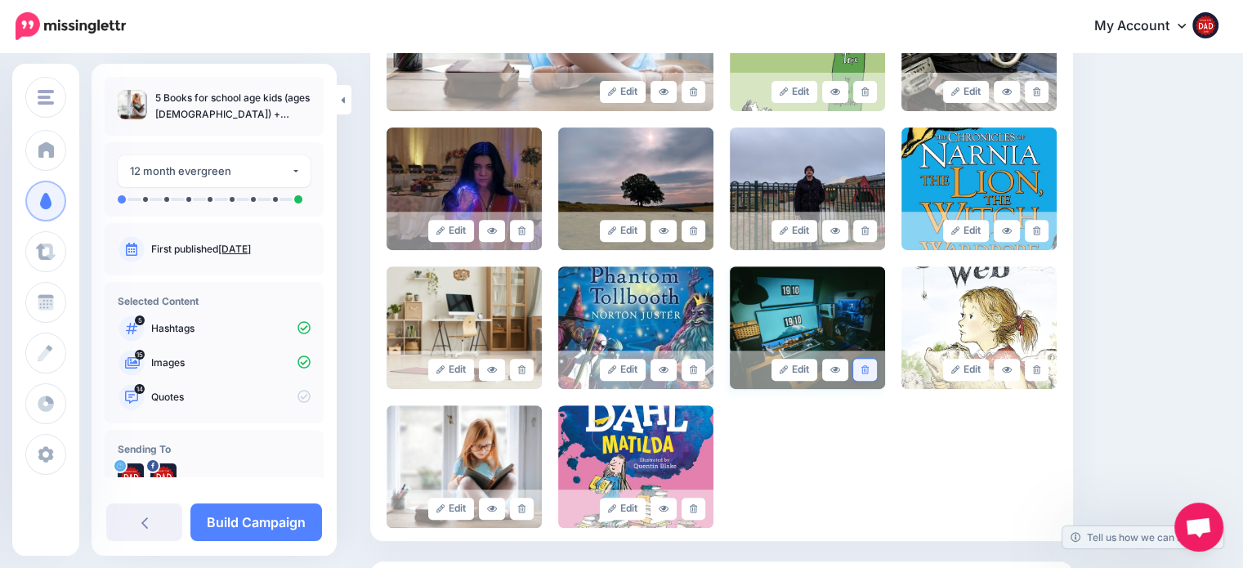
click at [877, 366] on link at bounding box center [865, 370] width 24 height 22
click at [877, 228] on link at bounding box center [865, 231] width 24 height 22
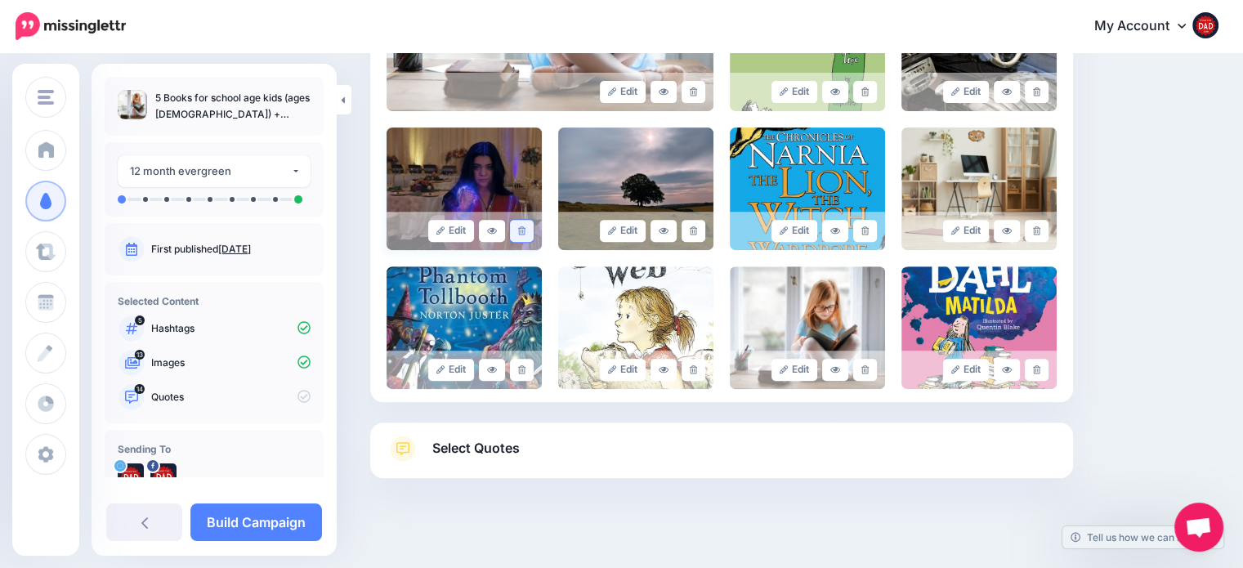
click at [525, 230] on icon at bounding box center [521, 230] width 7 height 9
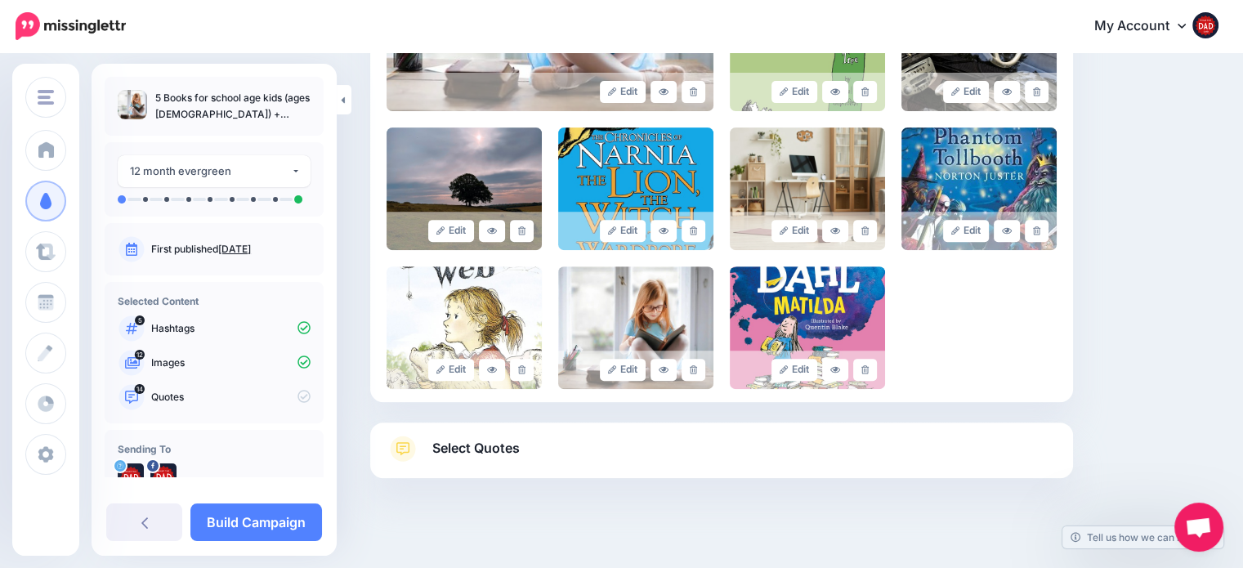
click at [525, 230] on icon at bounding box center [521, 230] width 7 height 9
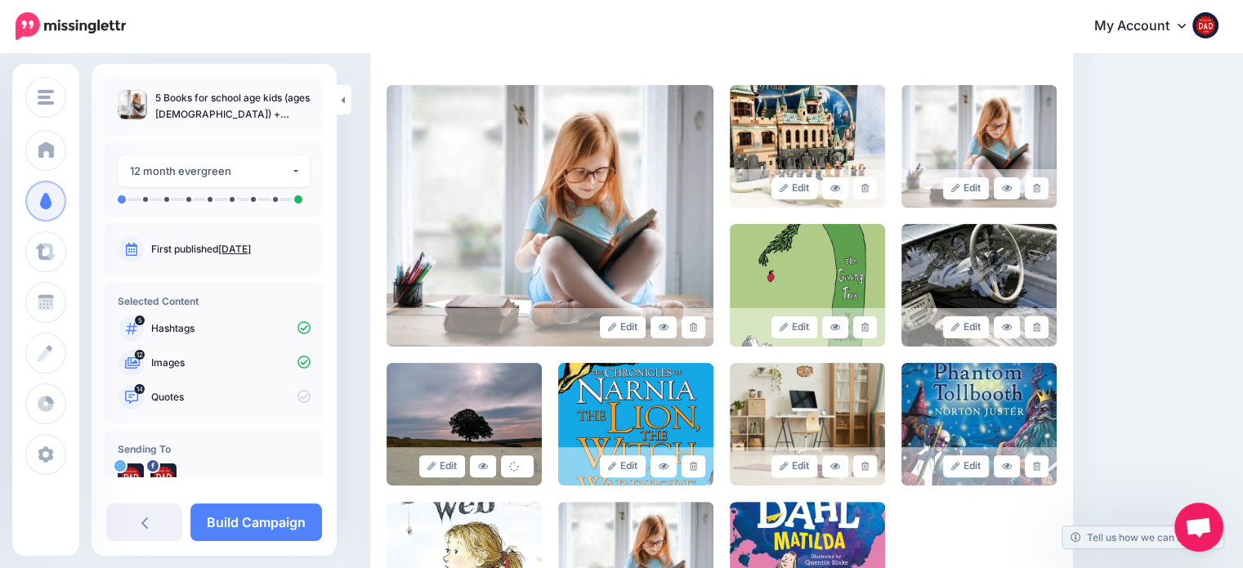
scroll to position [331, 0]
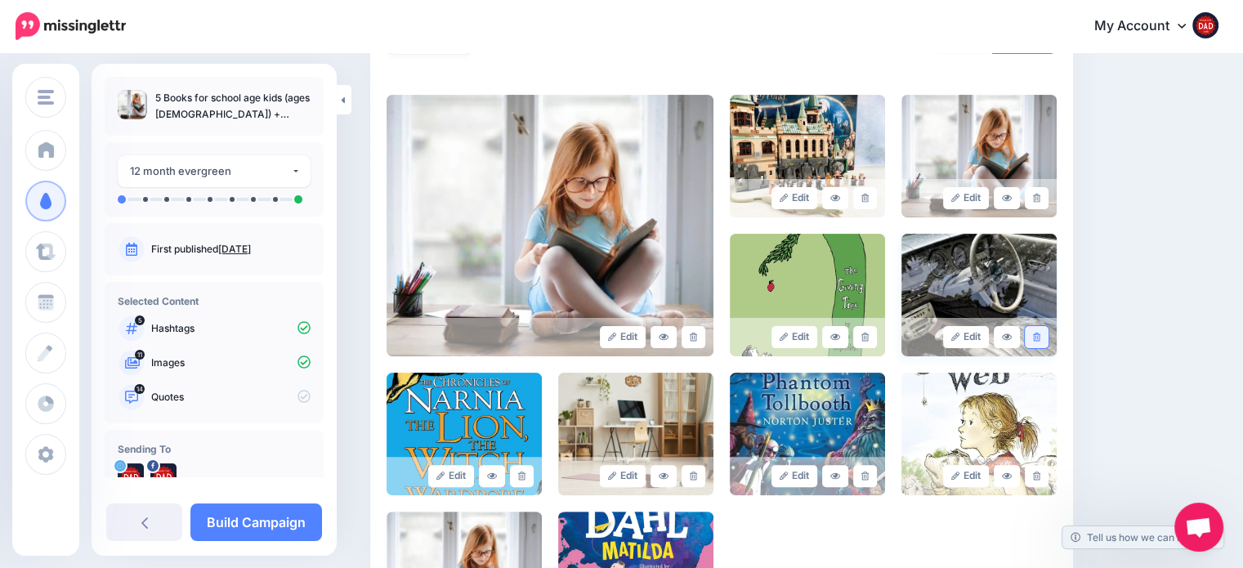
click at [1040, 333] on icon at bounding box center [1036, 337] width 7 height 9
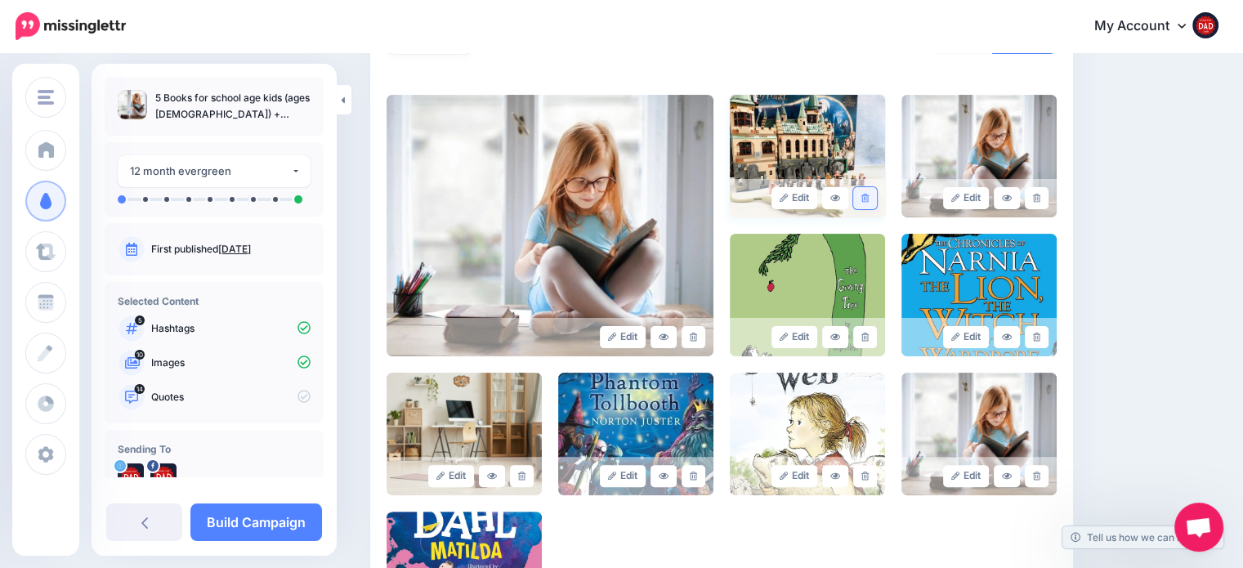
click at [869, 199] on icon at bounding box center [864, 198] width 7 height 9
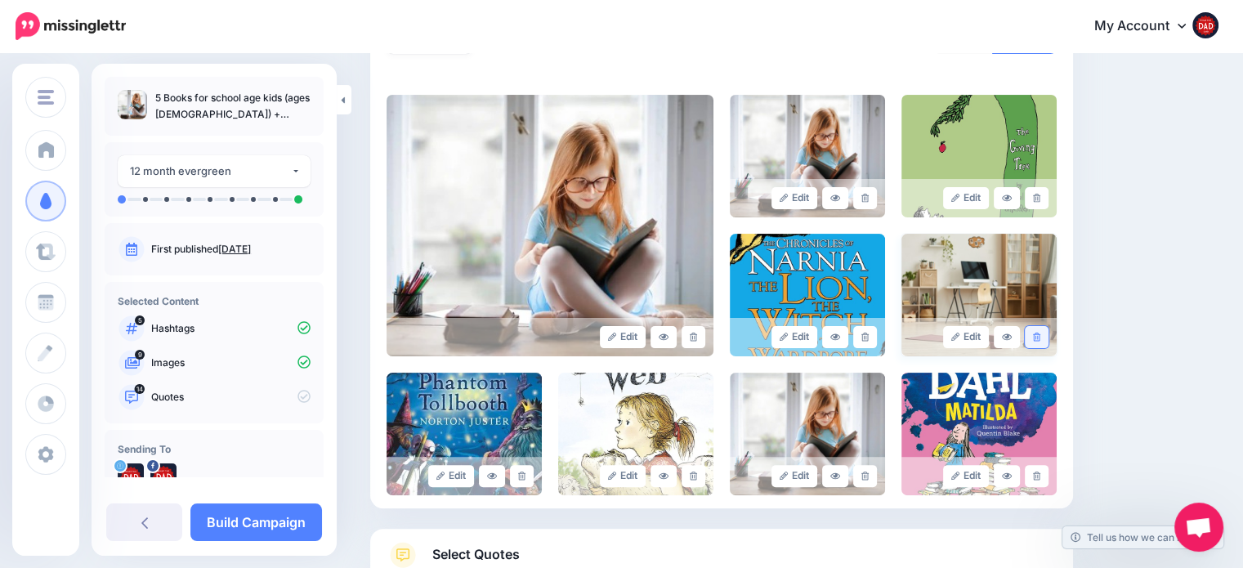
click at [1040, 333] on icon at bounding box center [1036, 337] width 7 height 9
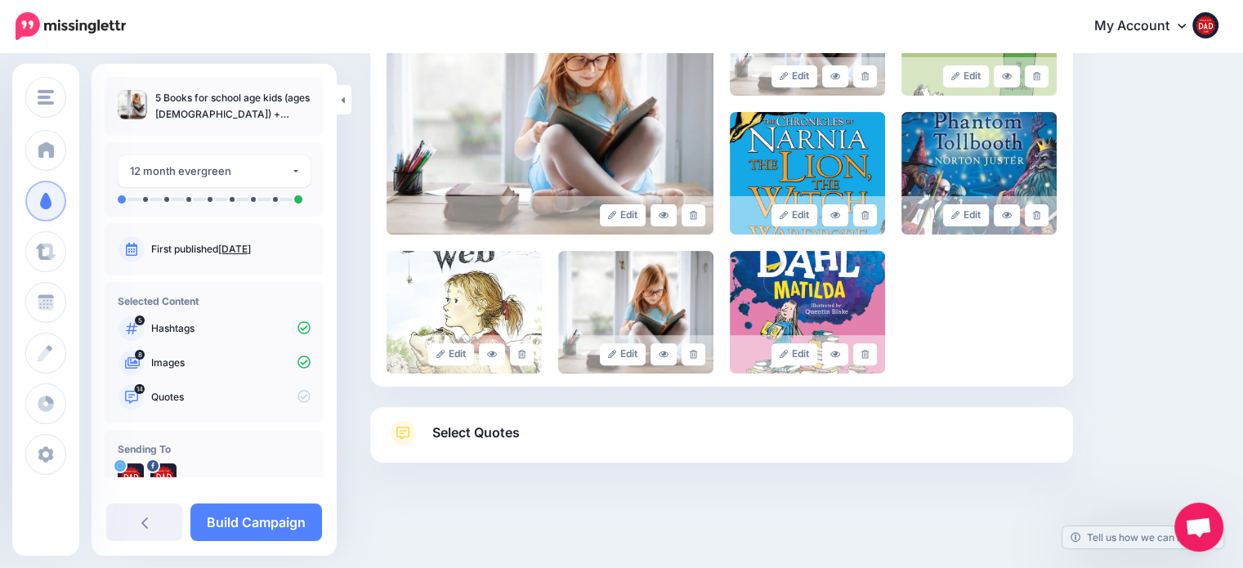
click at [485, 434] on span "Select Quotes" at bounding box center [475, 433] width 87 height 22
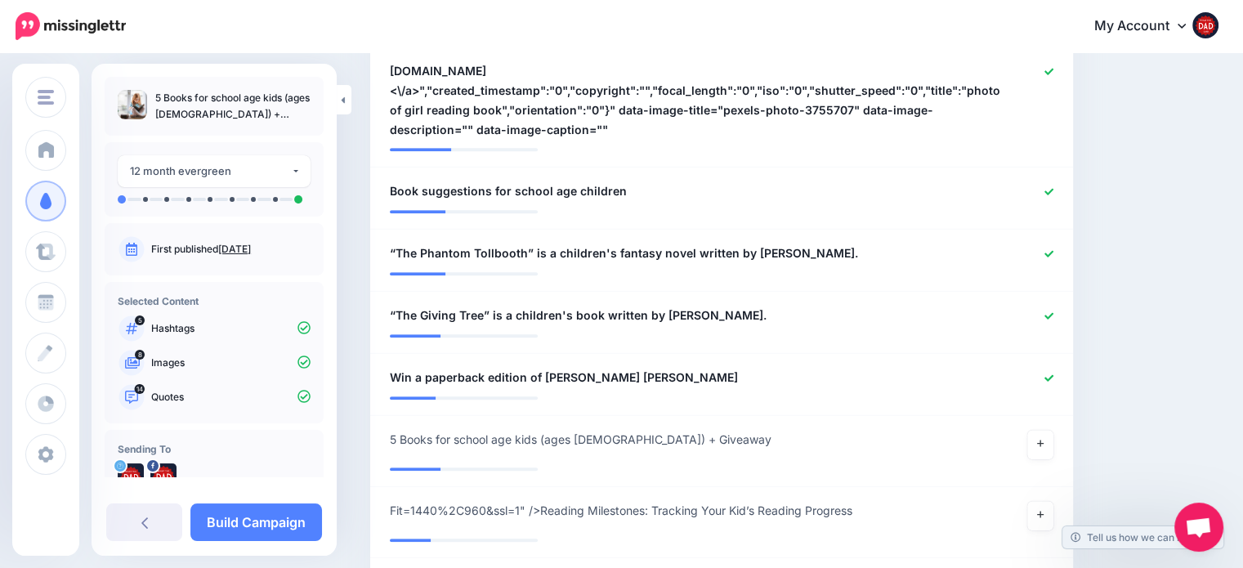
scroll to position [1433, 0]
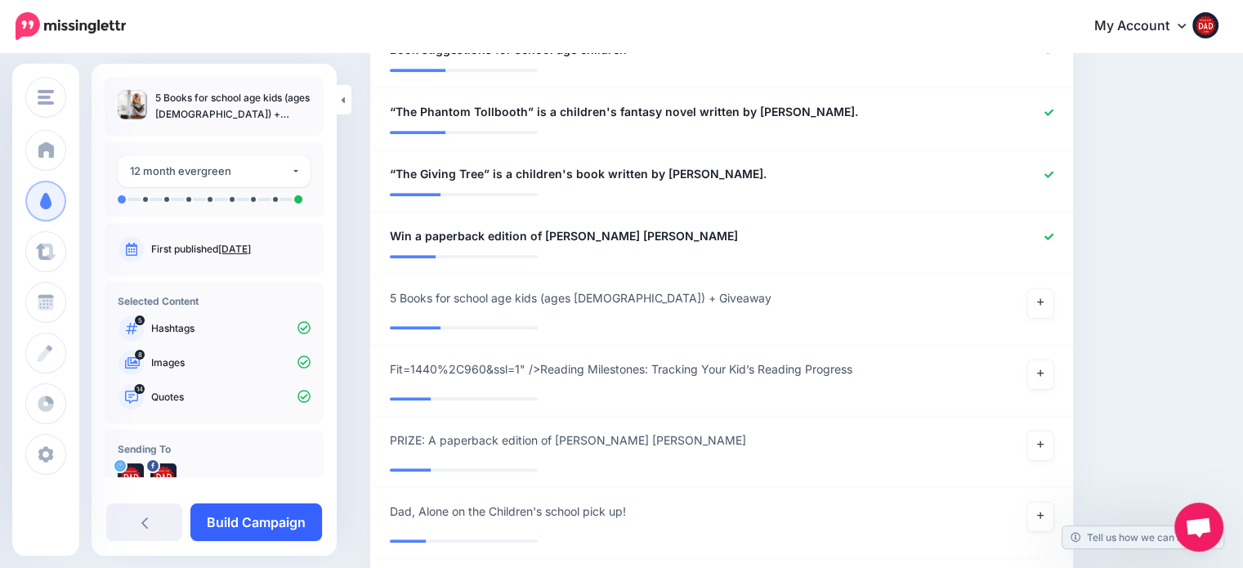
click at [247, 516] on link "Build Campaign" at bounding box center [256, 522] width 132 height 38
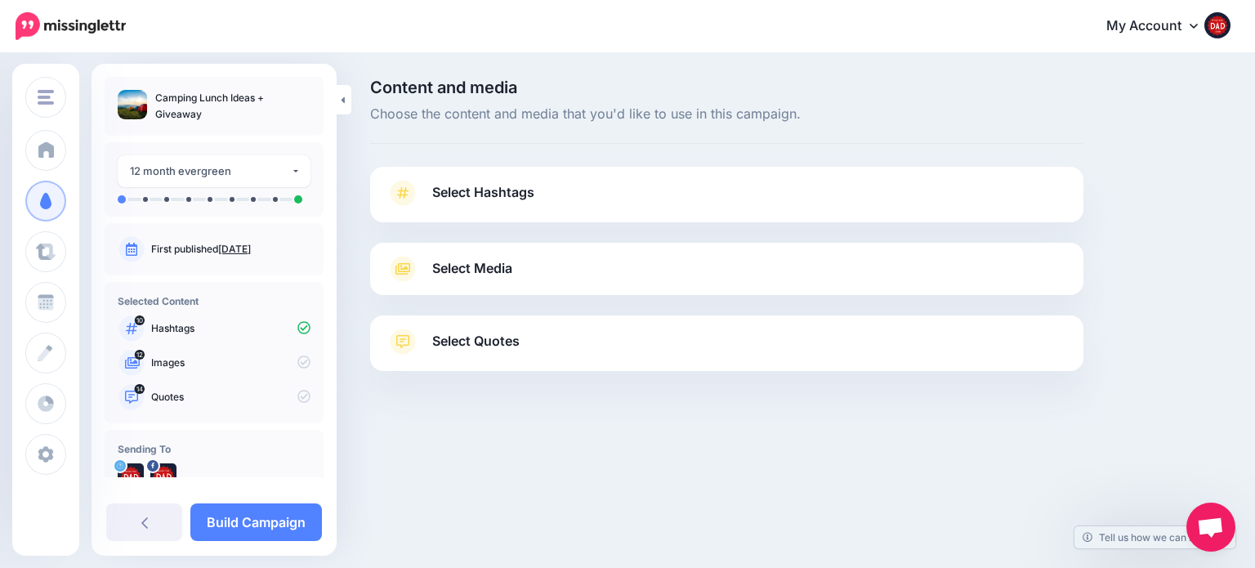
click at [467, 186] on span "Select Hashtags" at bounding box center [483, 192] width 102 height 22
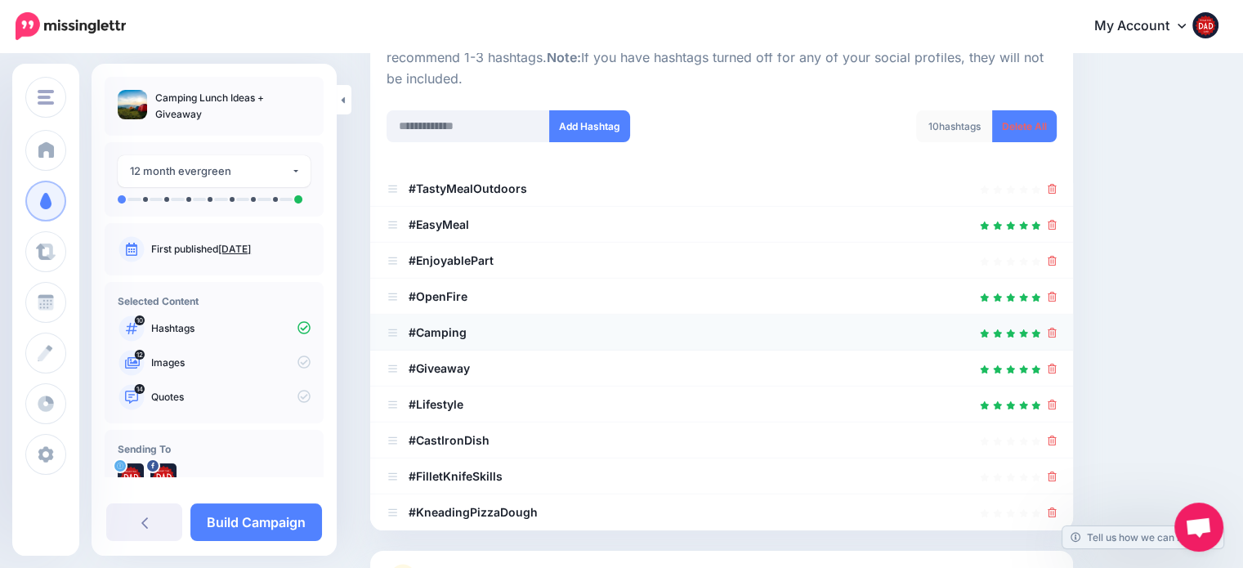
scroll to position [163, 0]
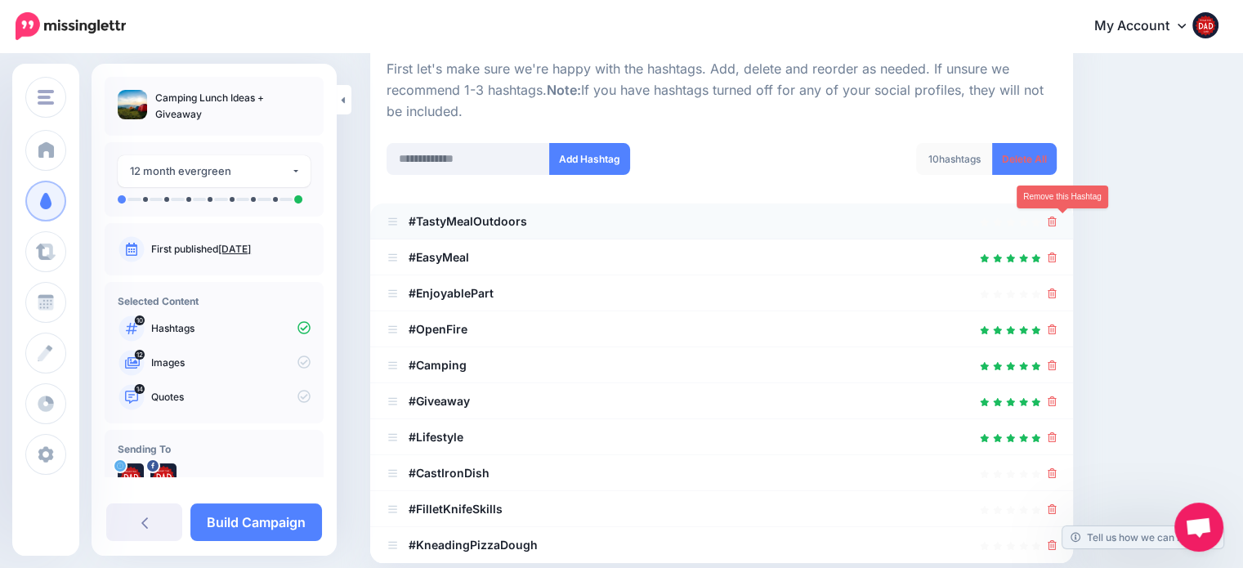
click at [1057, 224] on icon at bounding box center [1052, 222] width 9 height 10
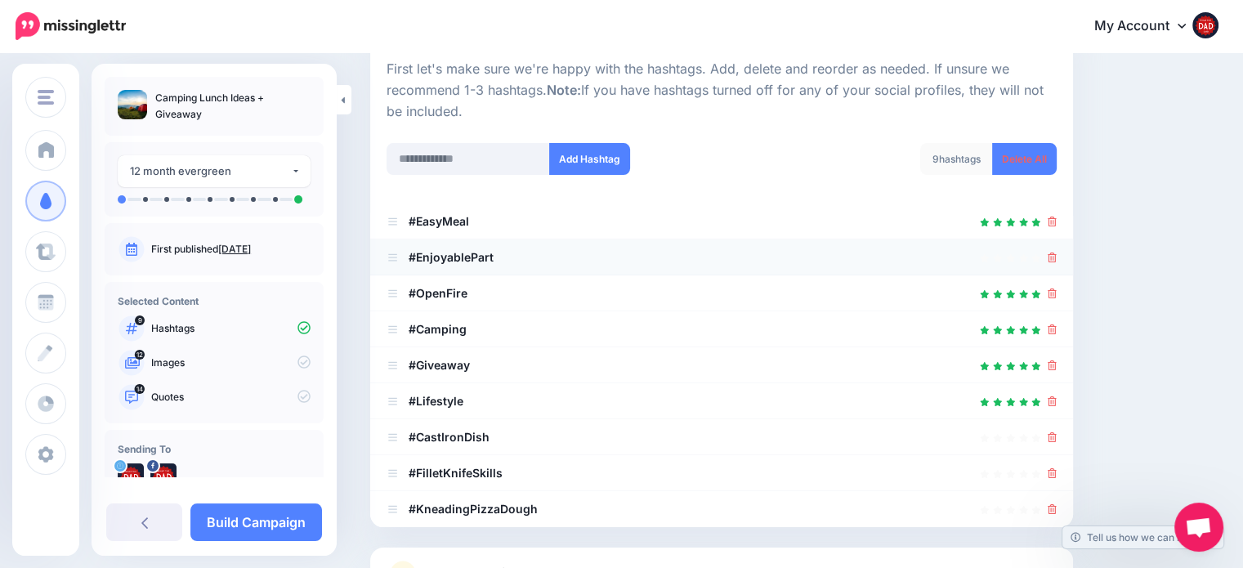
click at [1066, 262] on li "#EnjoyablePart" at bounding box center [721, 257] width 703 height 36
click at [1057, 258] on icon at bounding box center [1052, 258] width 9 height 10
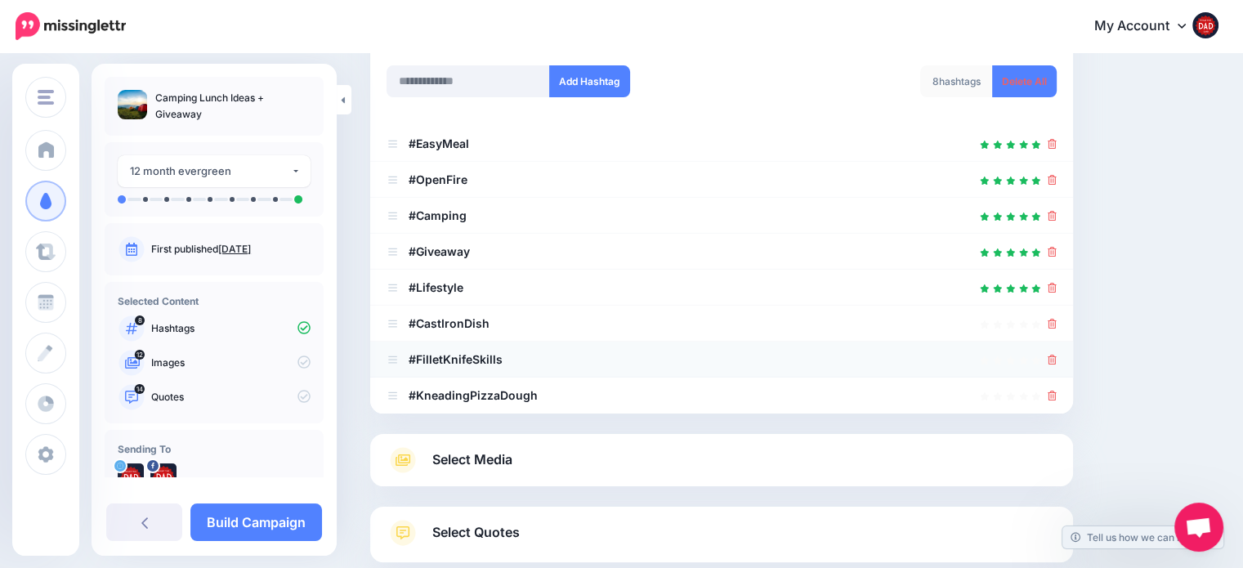
scroll to position [245, 0]
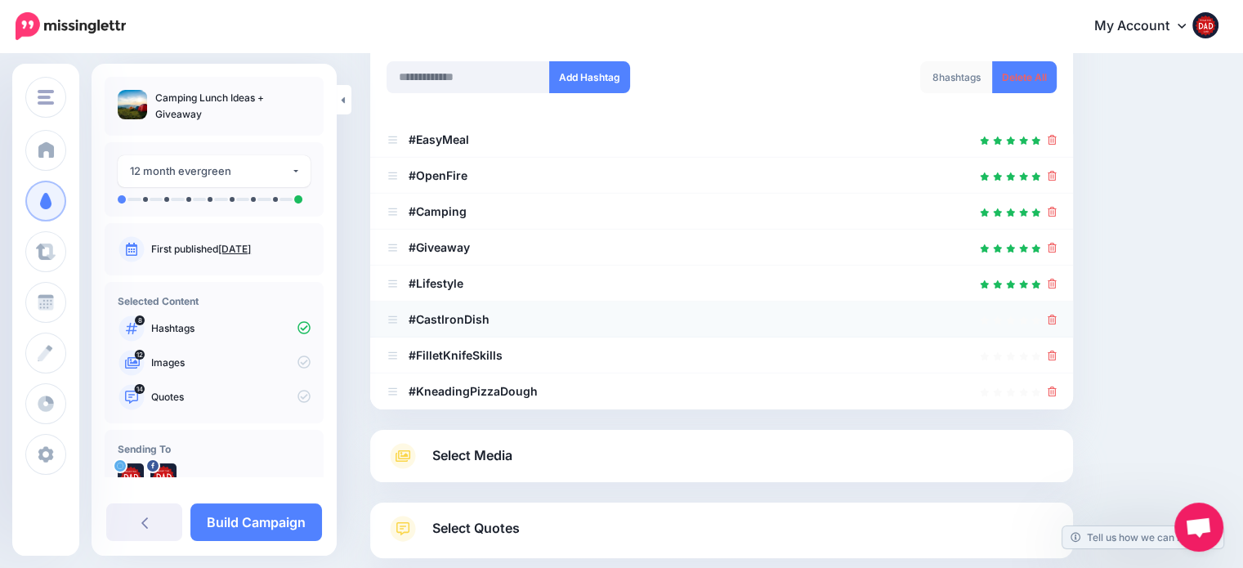
click at [1057, 328] on div at bounding box center [1052, 320] width 9 height 20
click at [1057, 320] on icon at bounding box center [1052, 320] width 9 height 10
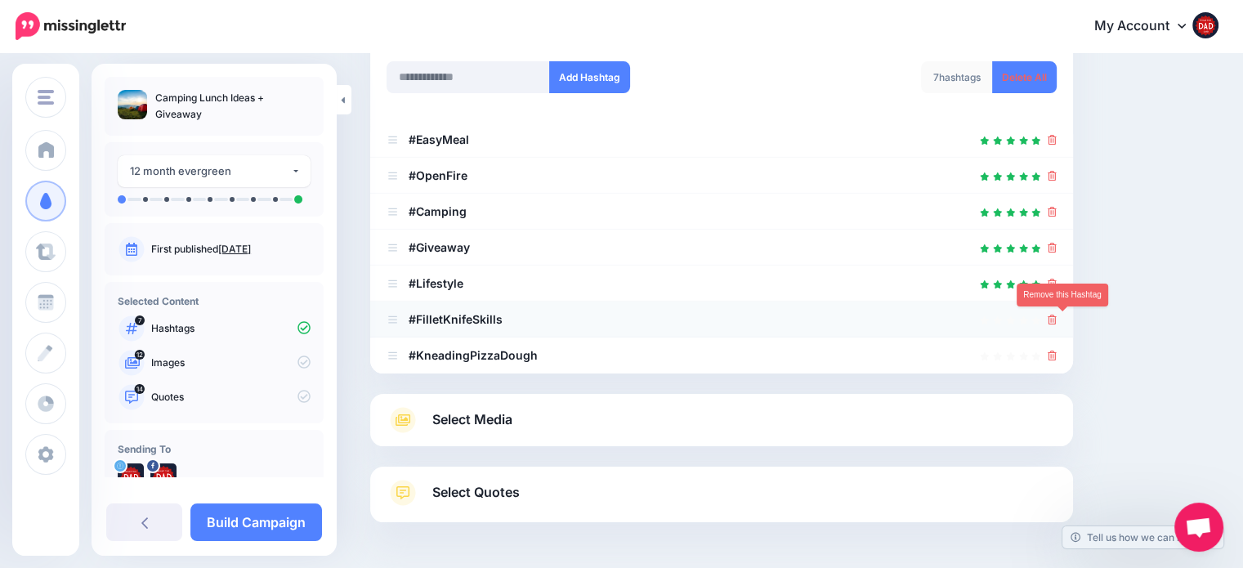
click at [1057, 320] on icon at bounding box center [1052, 320] width 9 height 10
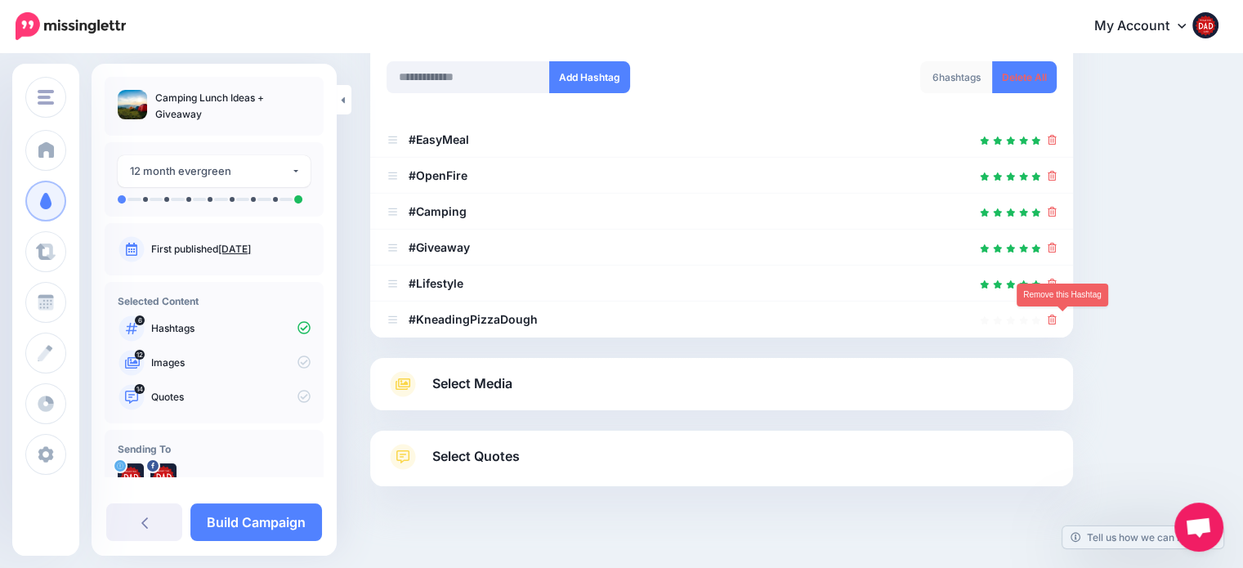
click at [1057, 320] on icon at bounding box center [1052, 320] width 9 height 10
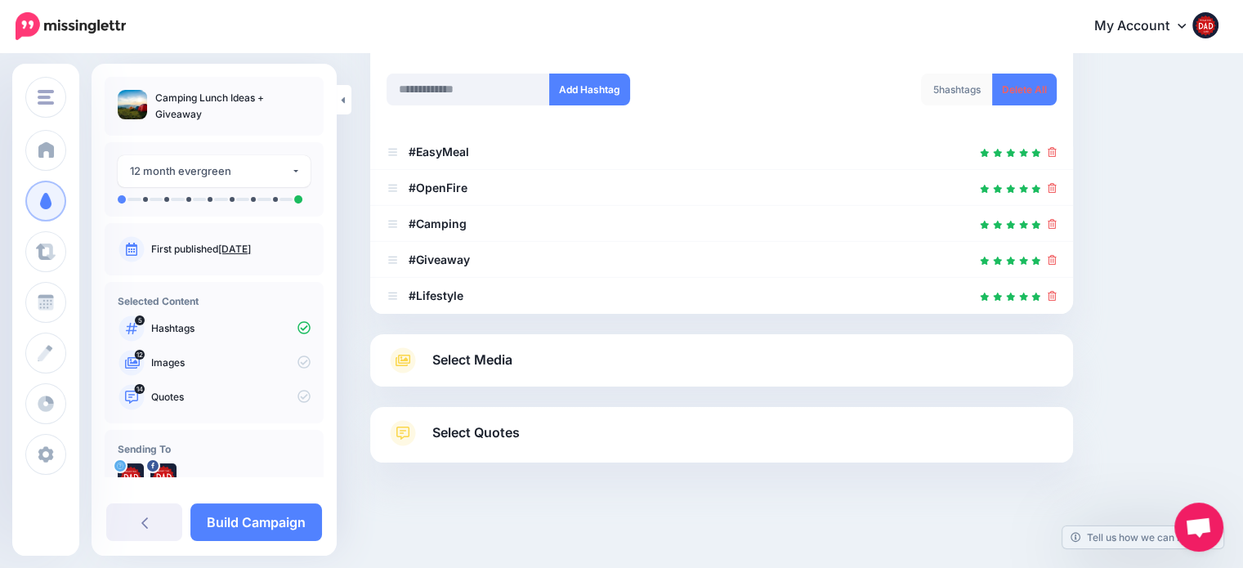
click at [507, 368] on span "Select Media" at bounding box center [472, 360] width 80 height 22
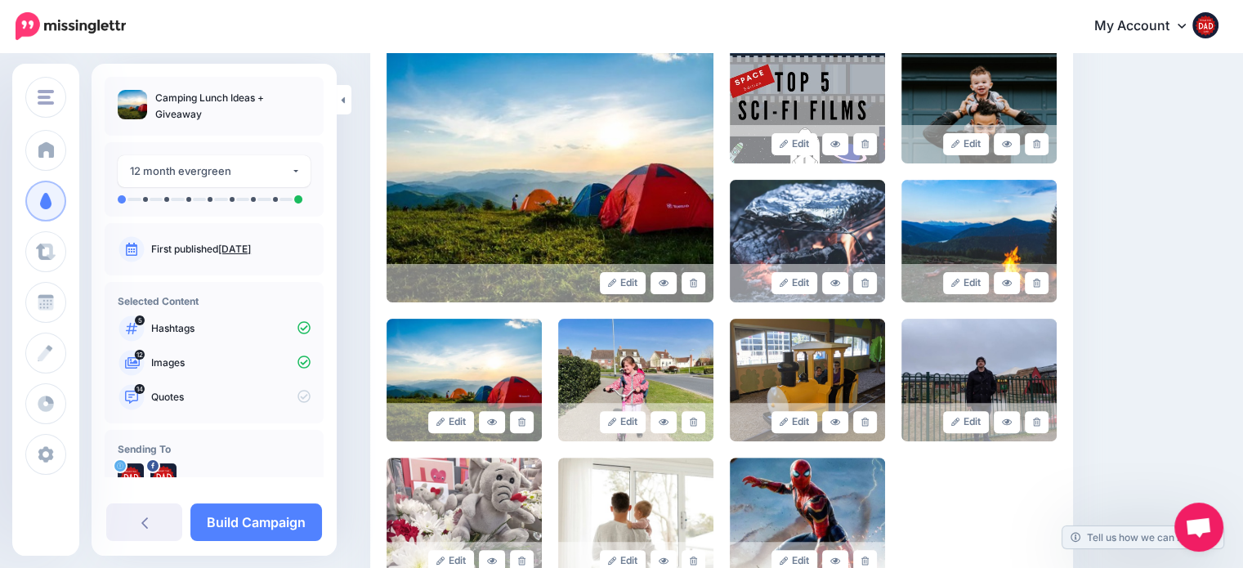
scroll to position [396, 0]
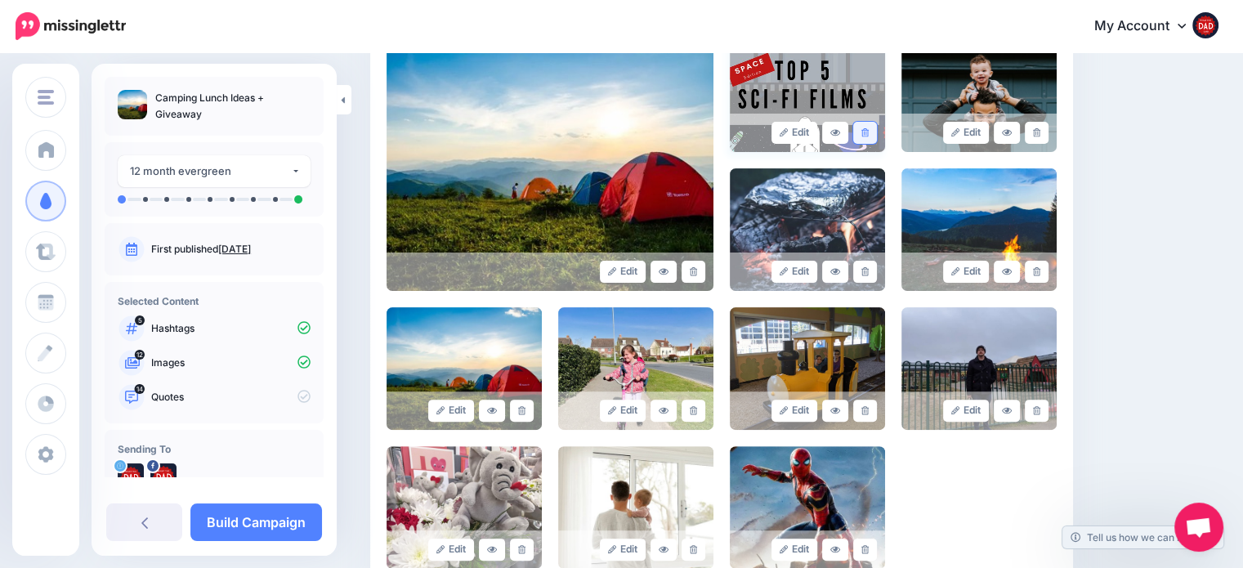
click at [877, 136] on link at bounding box center [865, 133] width 24 height 22
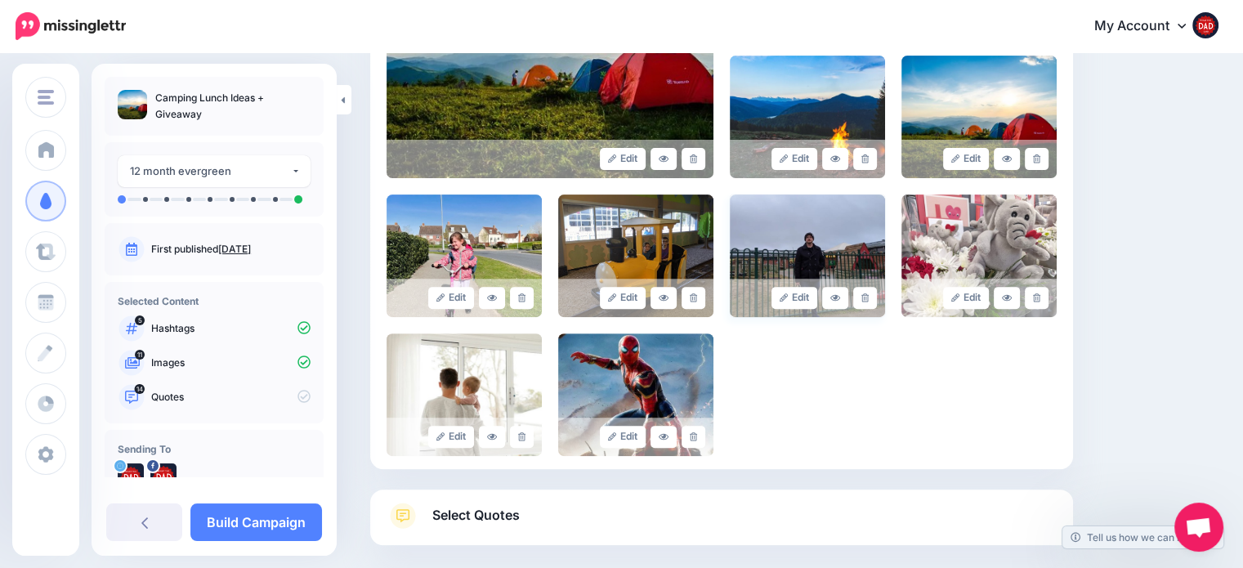
scroll to position [560, 0]
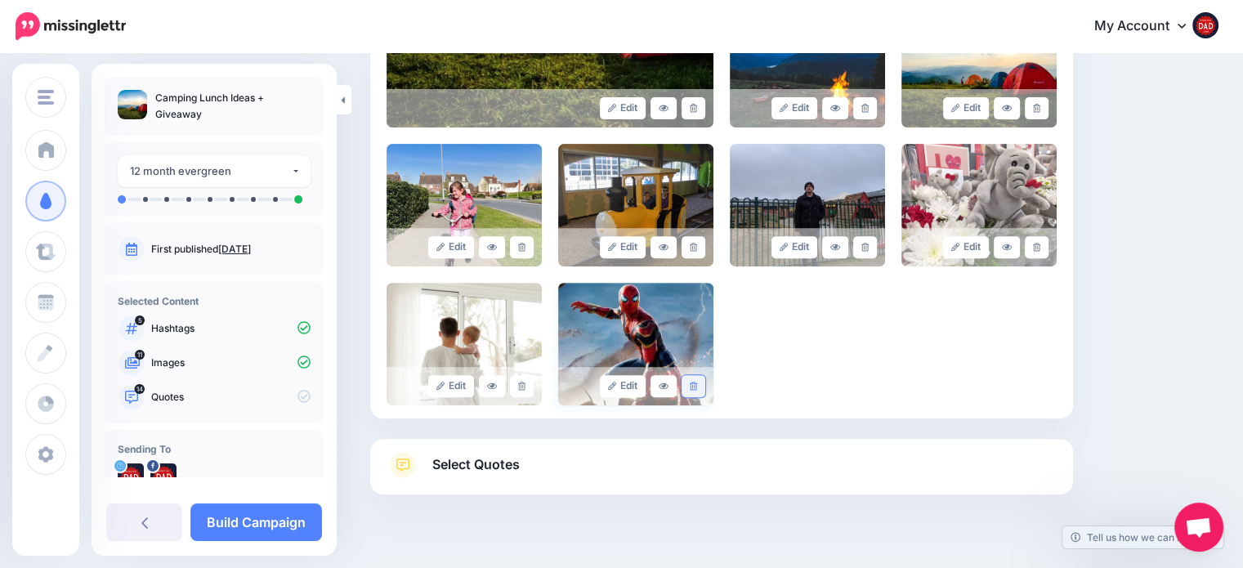
click at [697, 386] on icon at bounding box center [693, 386] width 7 height 9
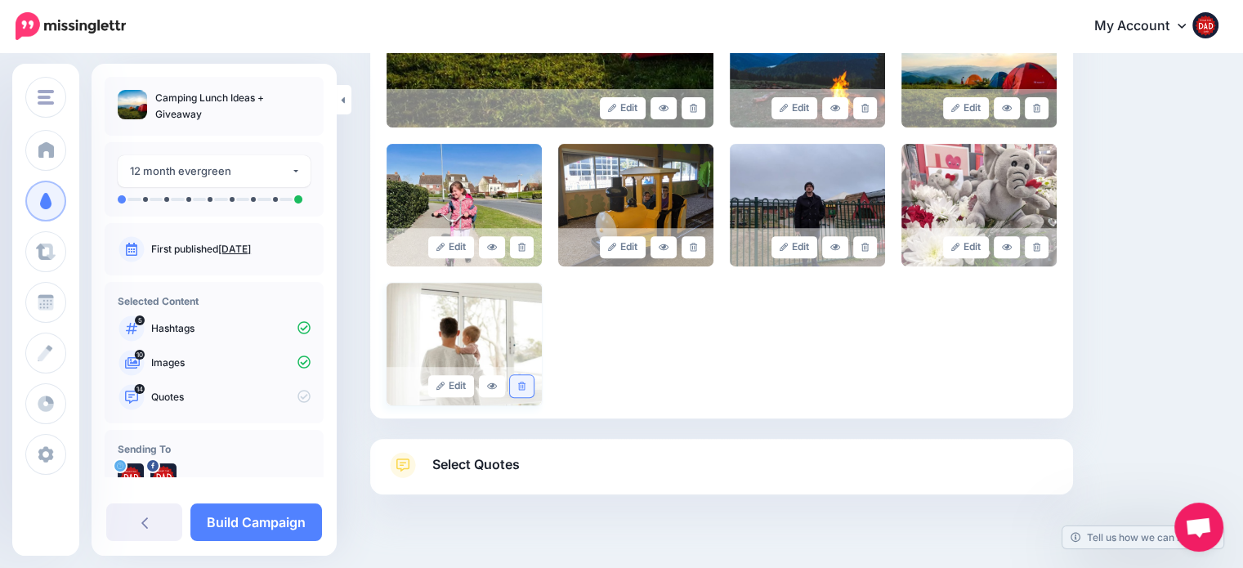
click at [530, 379] on link at bounding box center [522, 386] width 24 height 22
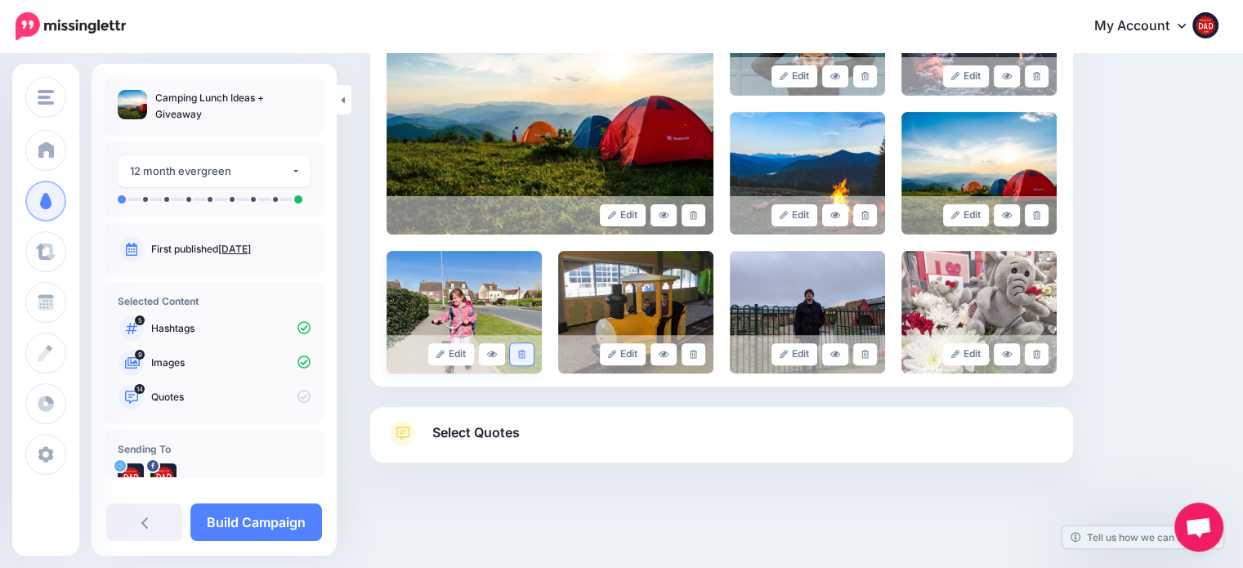
click at [519, 351] on link at bounding box center [522, 354] width 24 height 22
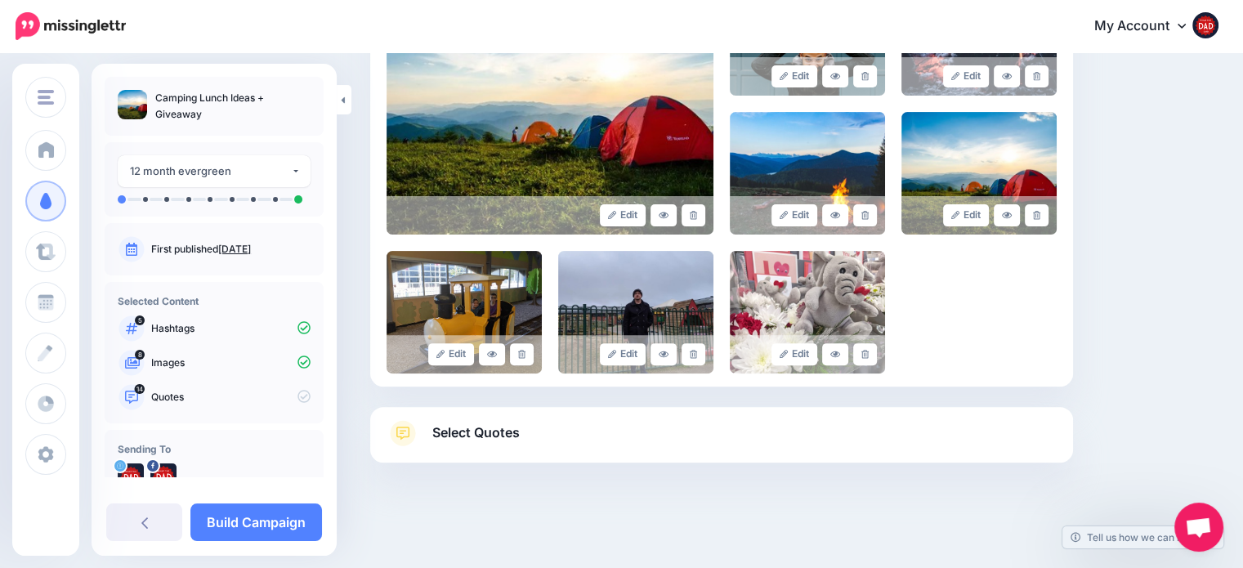
click at [519, 351] on link at bounding box center [522, 354] width 24 height 22
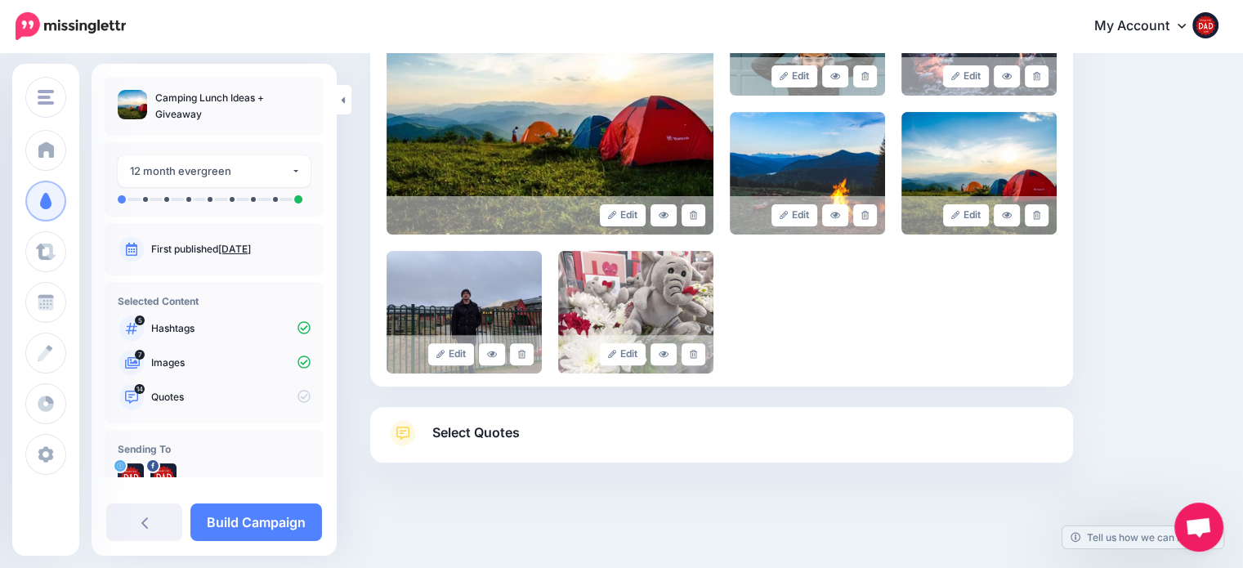
click at [519, 351] on link at bounding box center [522, 354] width 24 height 22
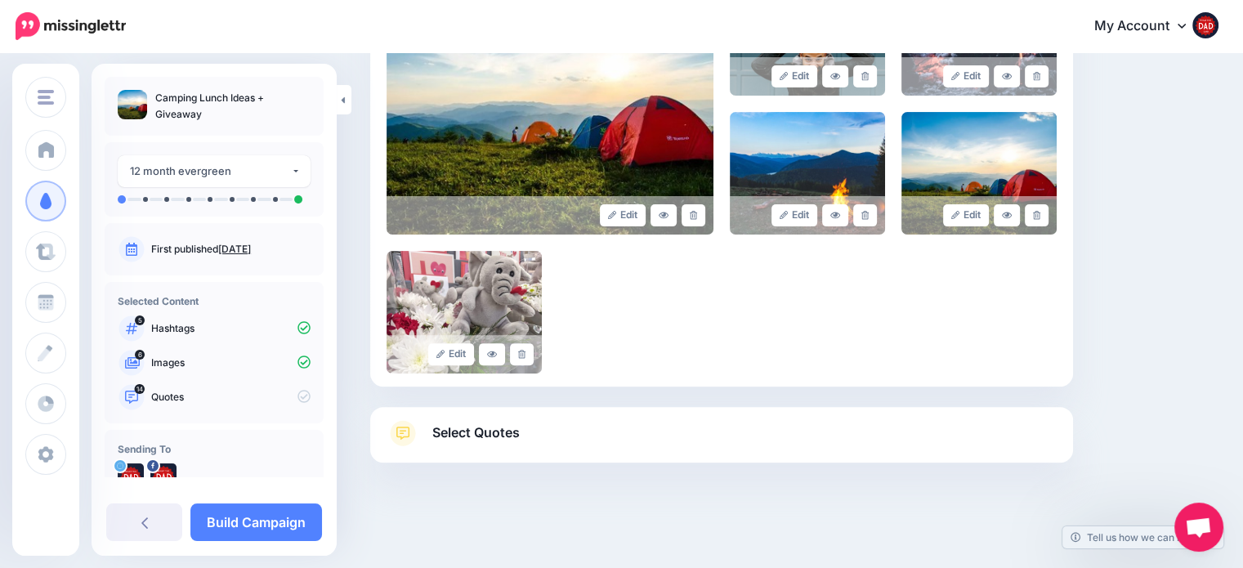
click at [519, 351] on link at bounding box center [522, 354] width 24 height 22
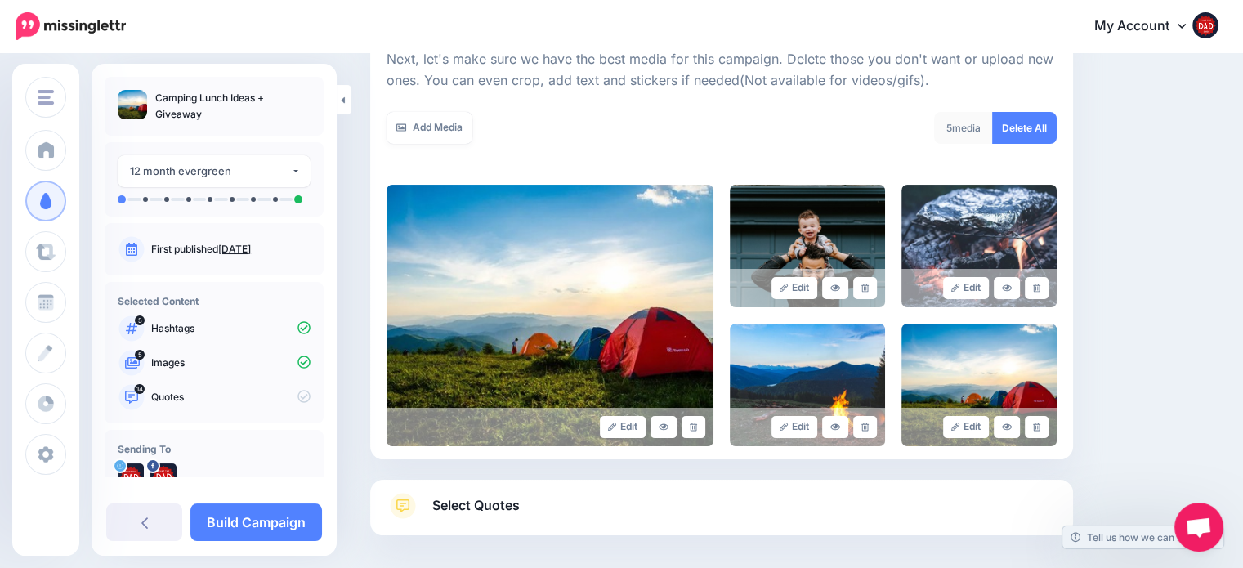
scroll to position [204, 0]
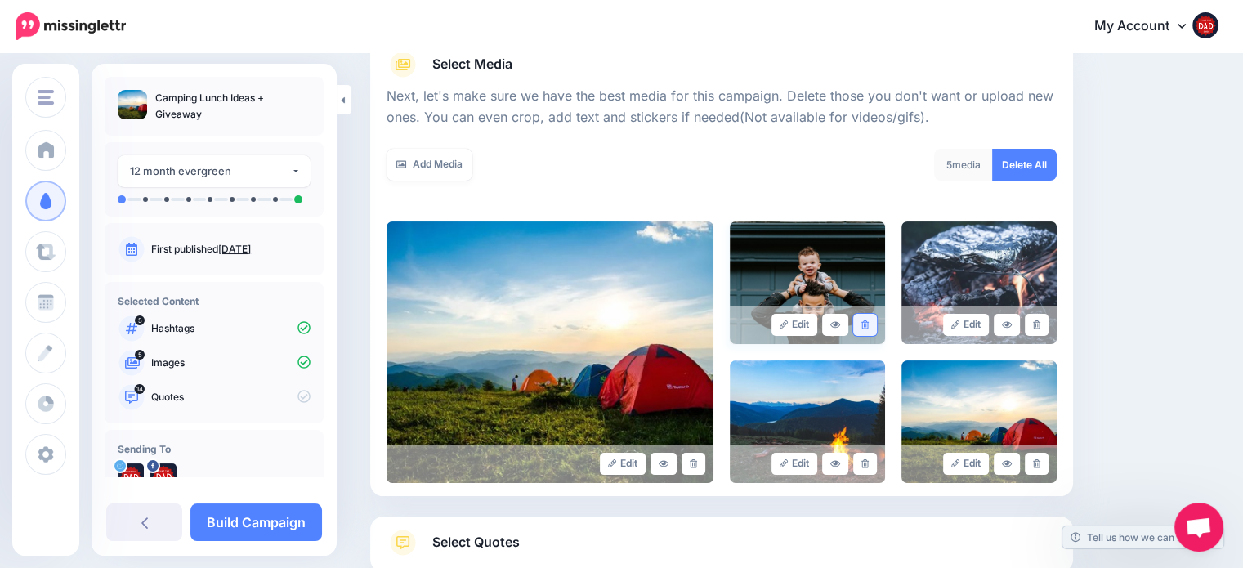
click at [876, 319] on link at bounding box center [865, 325] width 24 height 22
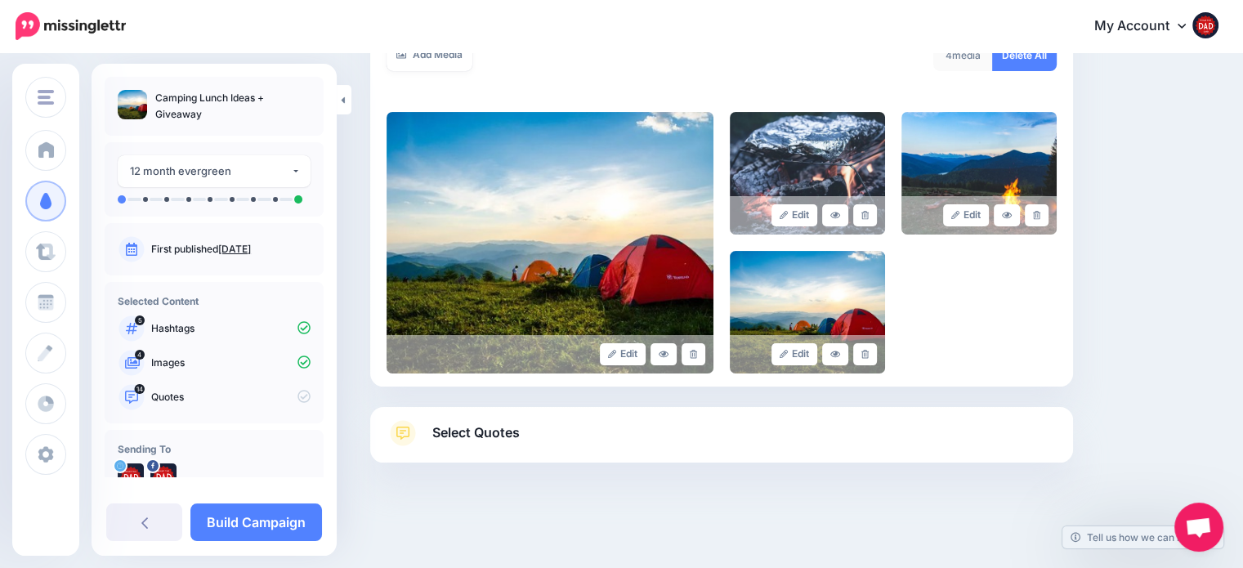
click at [544, 427] on link "Select Quotes" at bounding box center [722, 441] width 670 height 42
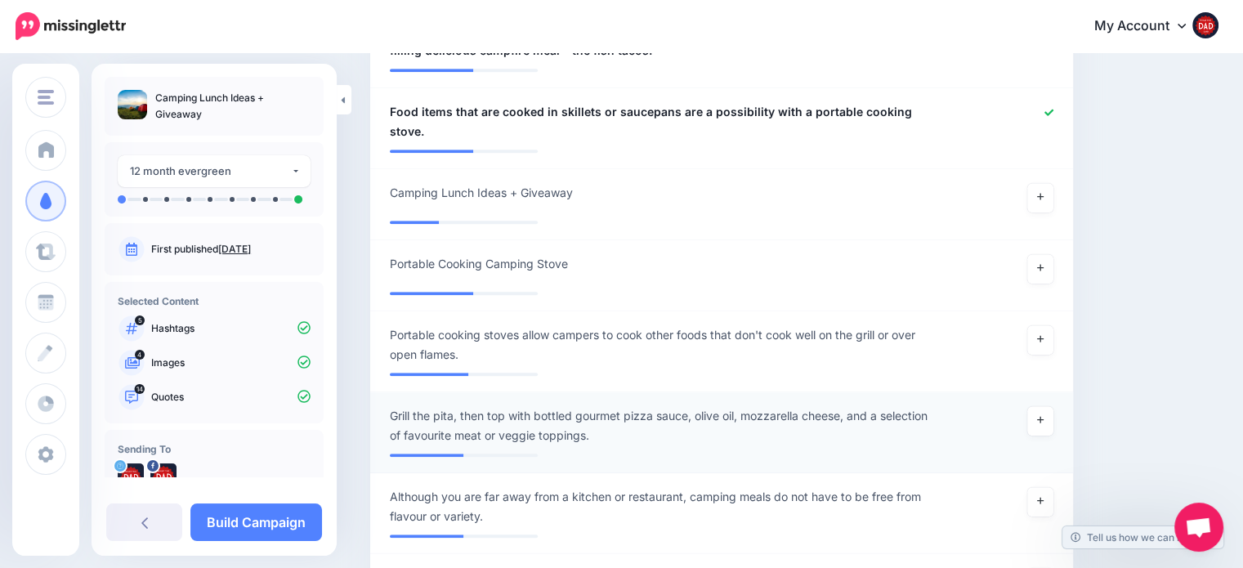
scroll to position [1523, 0]
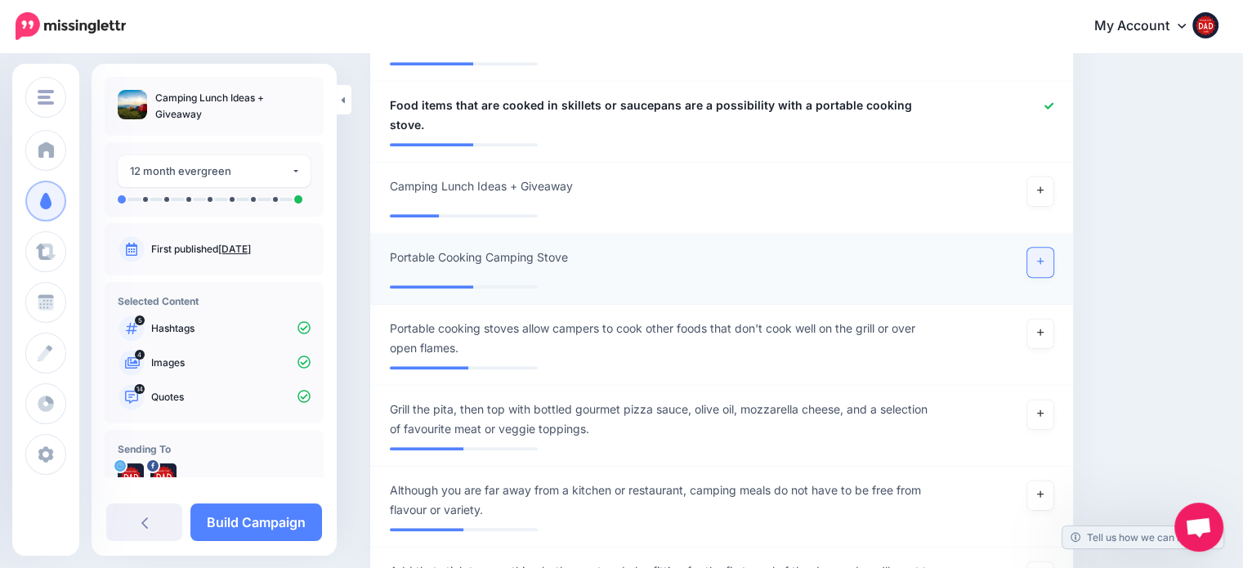
click at [1053, 248] on link at bounding box center [1040, 262] width 26 height 29
click at [284, 512] on link "Build Campaign" at bounding box center [256, 522] width 132 height 38
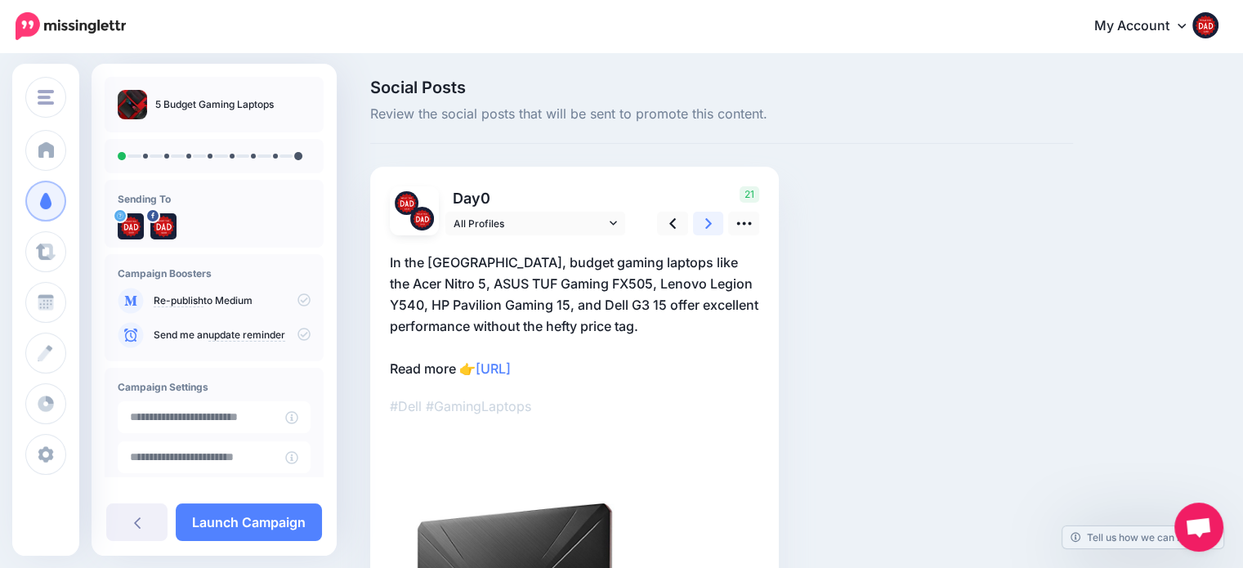
click at [706, 221] on icon at bounding box center [708, 223] width 7 height 17
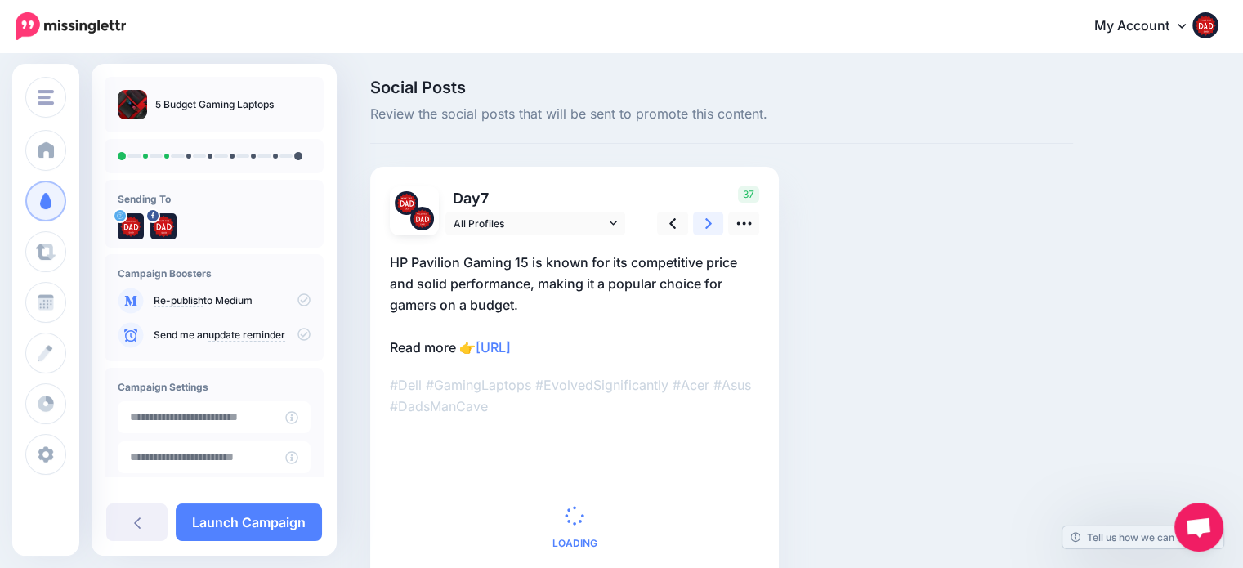
click at [706, 221] on icon at bounding box center [708, 223] width 7 height 17
click at [707, 221] on icon at bounding box center [708, 223] width 7 height 17
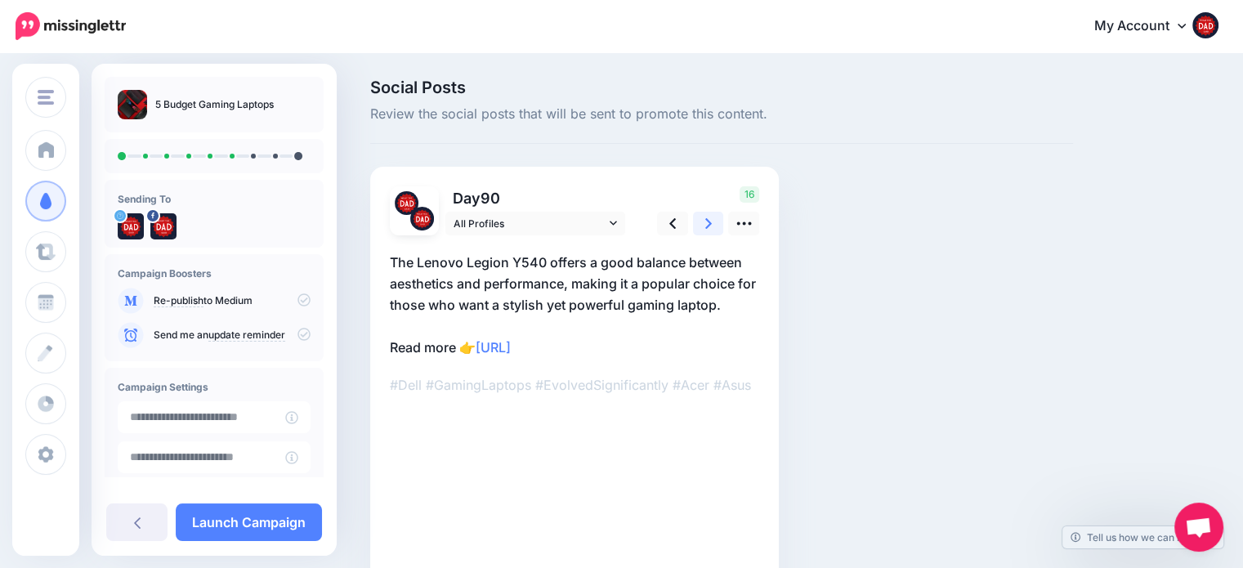
click at [707, 221] on icon at bounding box center [708, 223] width 7 height 17
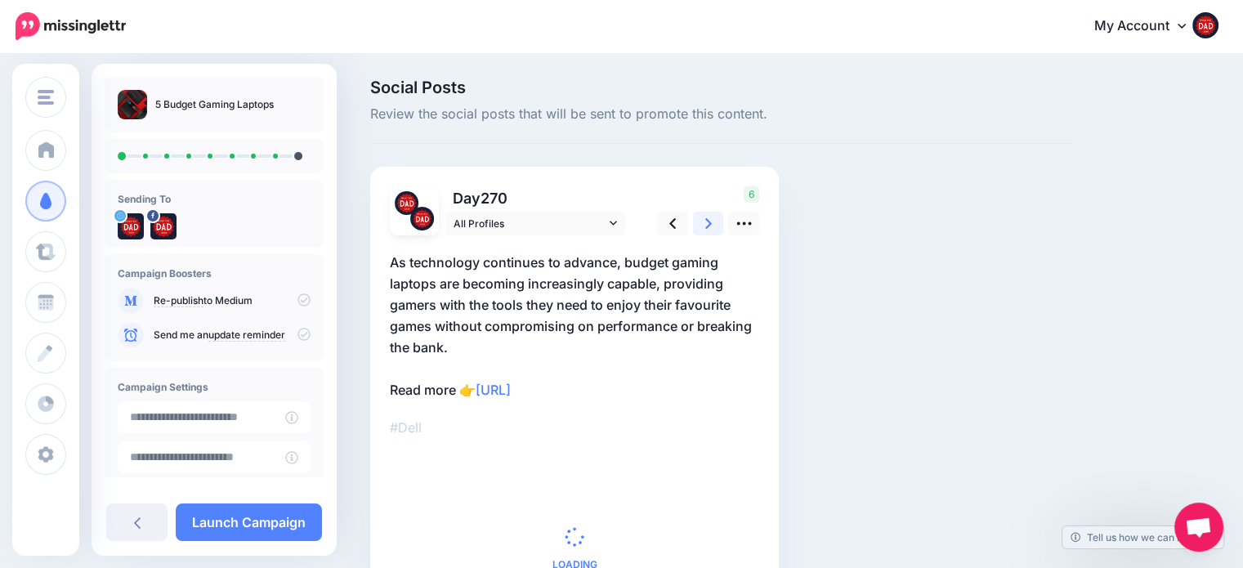
click at [707, 221] on icon at bounding box center [708, 223] width 7 height 17
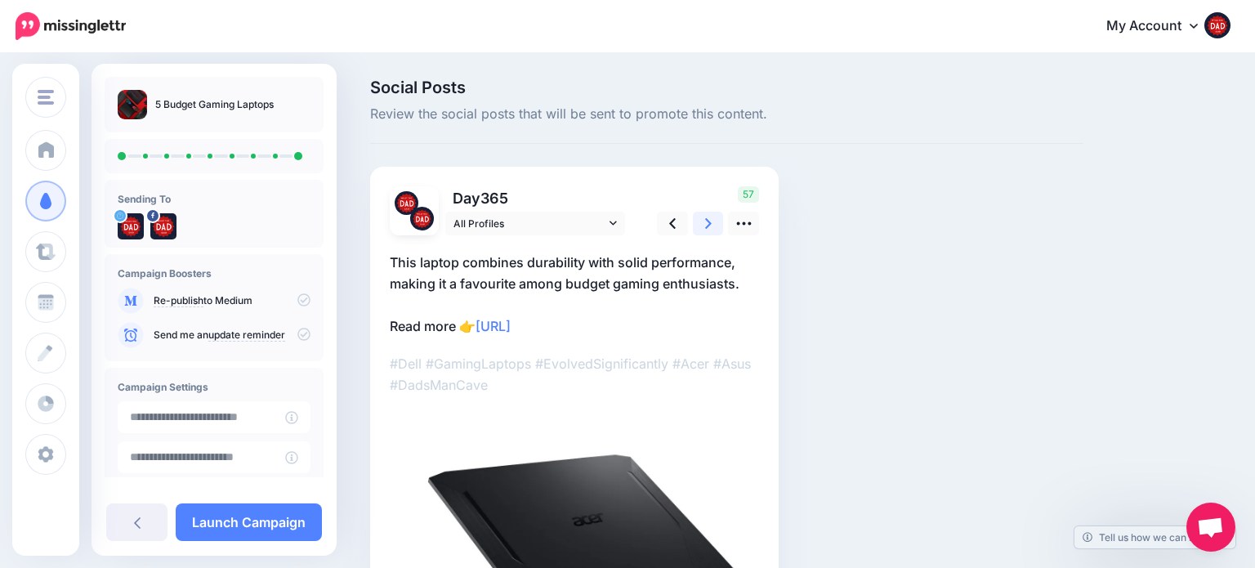
click at [707, 221] on icon at bounding box center [708, 223] width 7 height 17
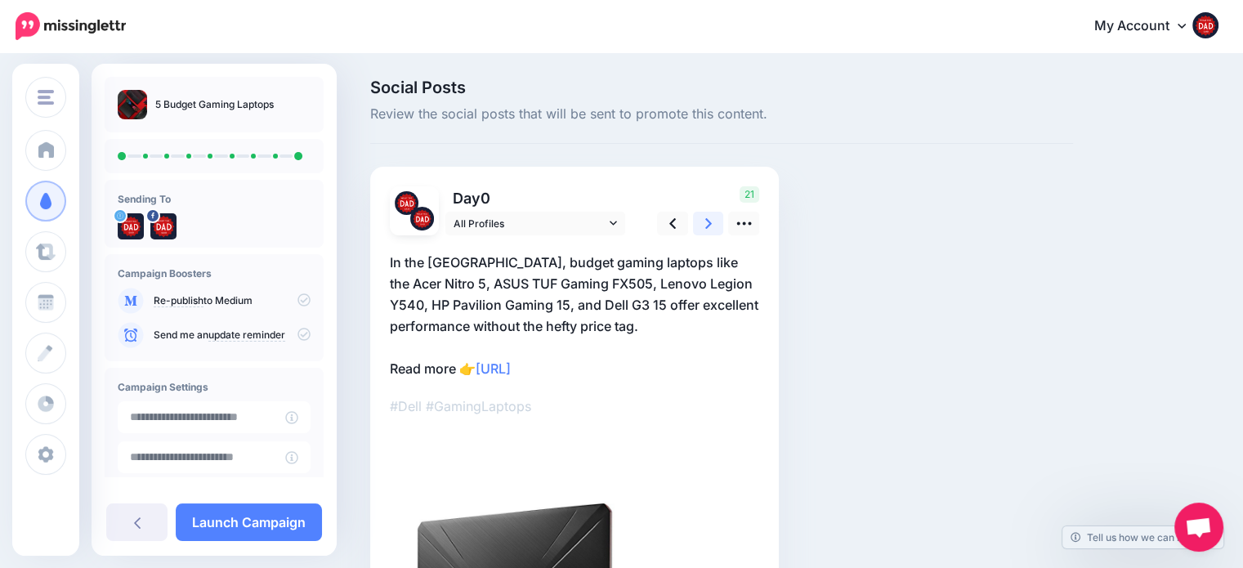
click at [707, 221] on icon at bounding box center [708, 223] width 7 height 17
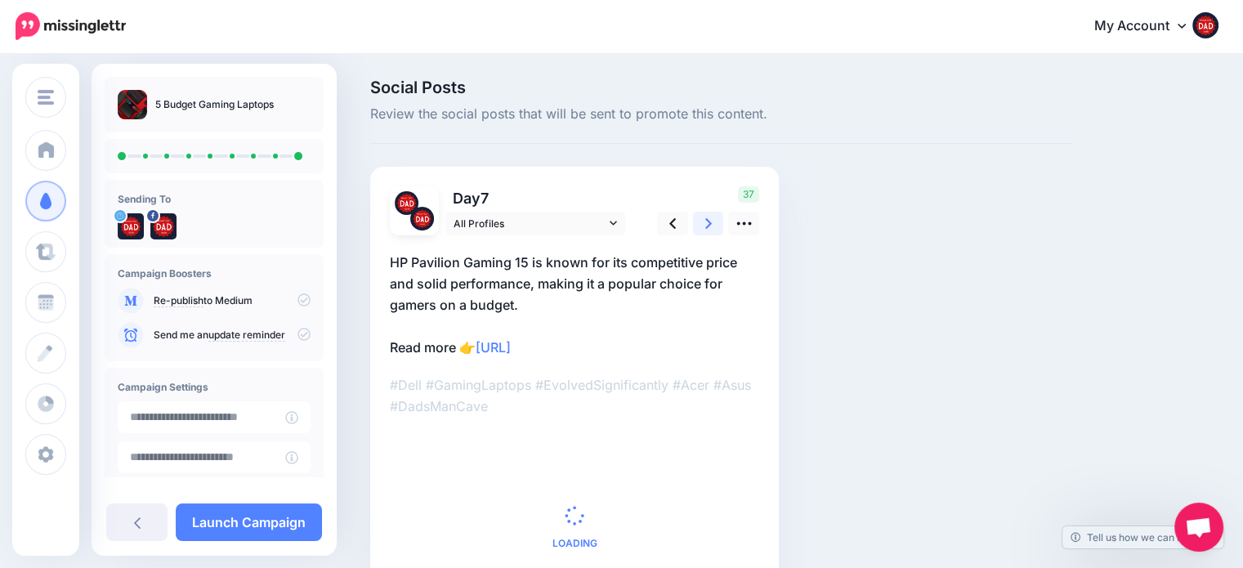
click at [707, 222] on icon at bounding box center [708, 223] width 7 height 17
click at [708, 223] on icon at bounding box center [708, 223] width 7 height 17
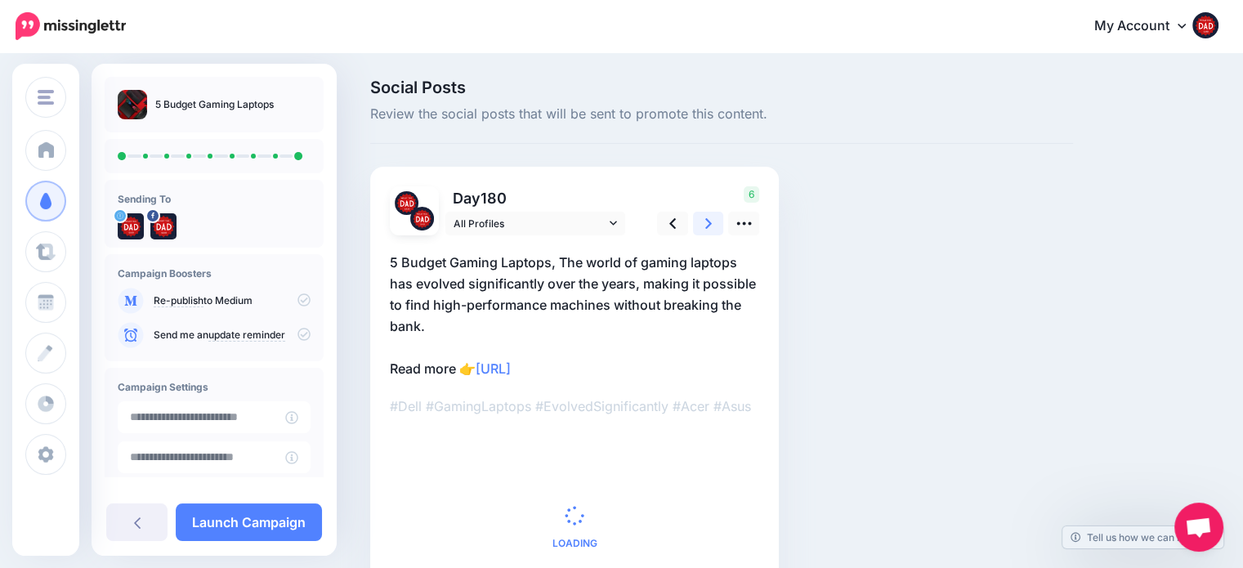
click at [708, 223] on icon at bounding box center [708, 223] width 7 height 17
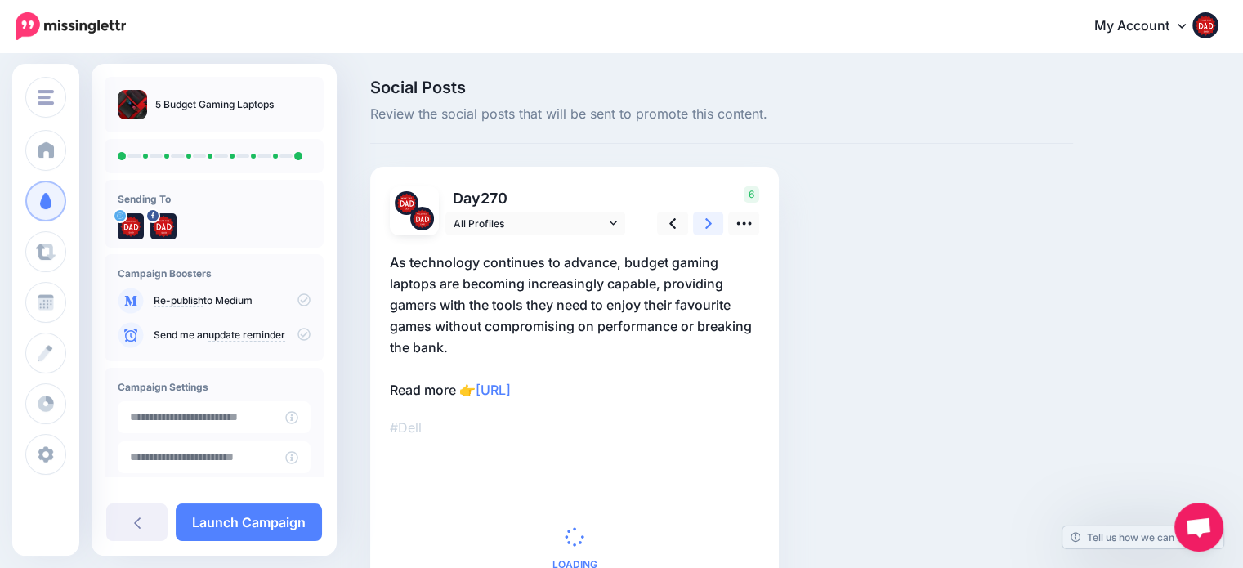
click at [708, 223] on icon at bounding box center [708, 223] width 7 height 17
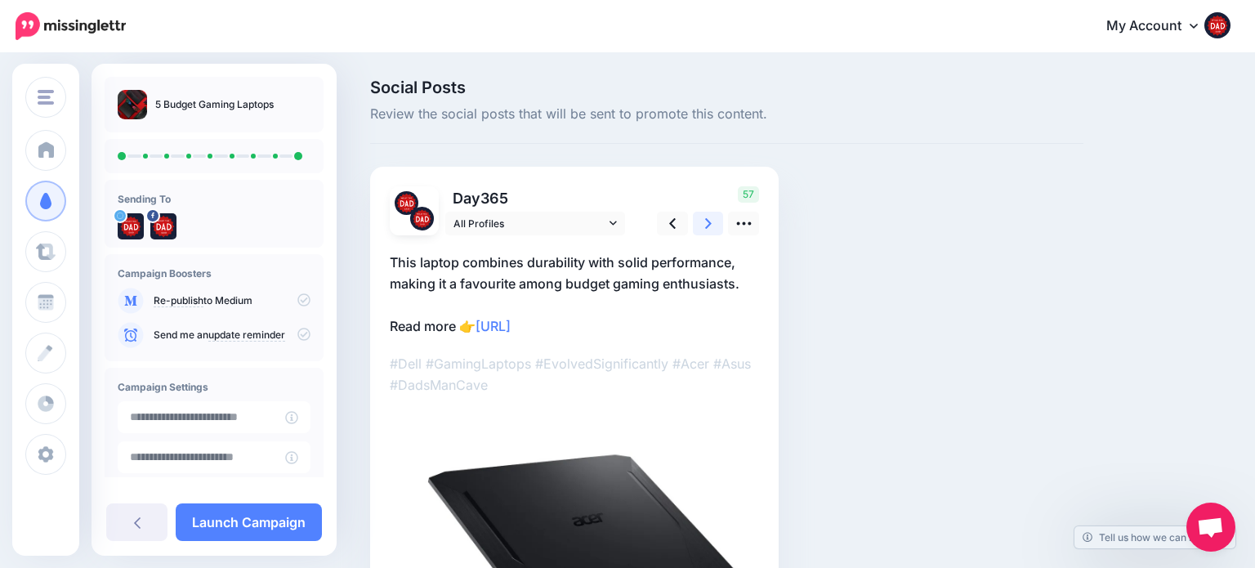
click at [708, 223] on icon at bounding box center [708, 223] width 7 height 17
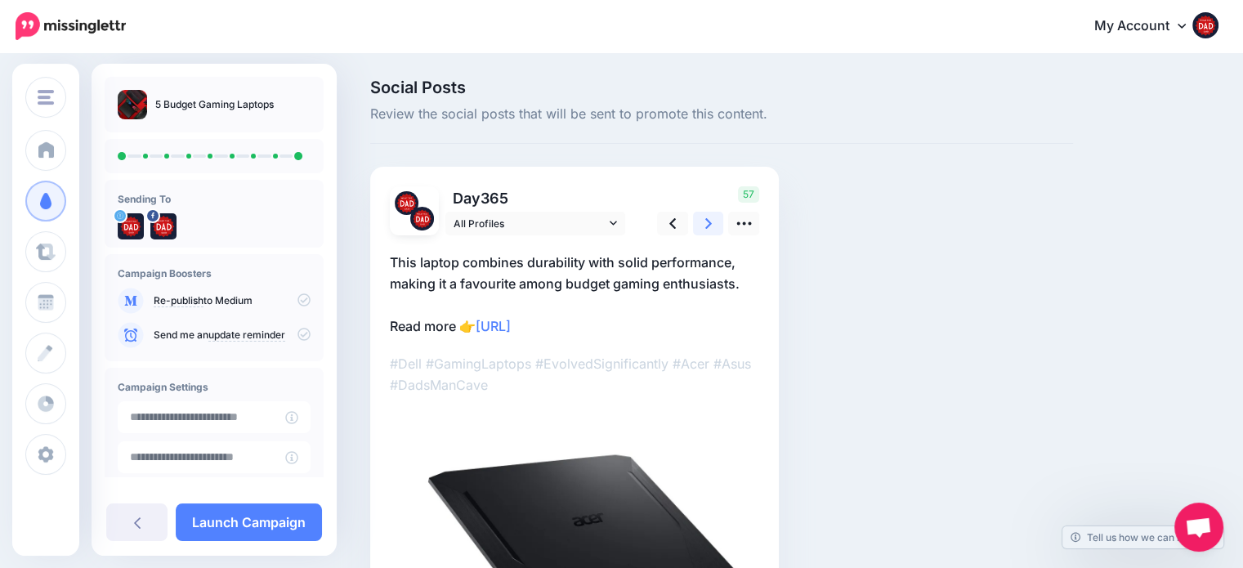
click at [709, 223] on icon at bounding box center [708, 223] width 7 height 17
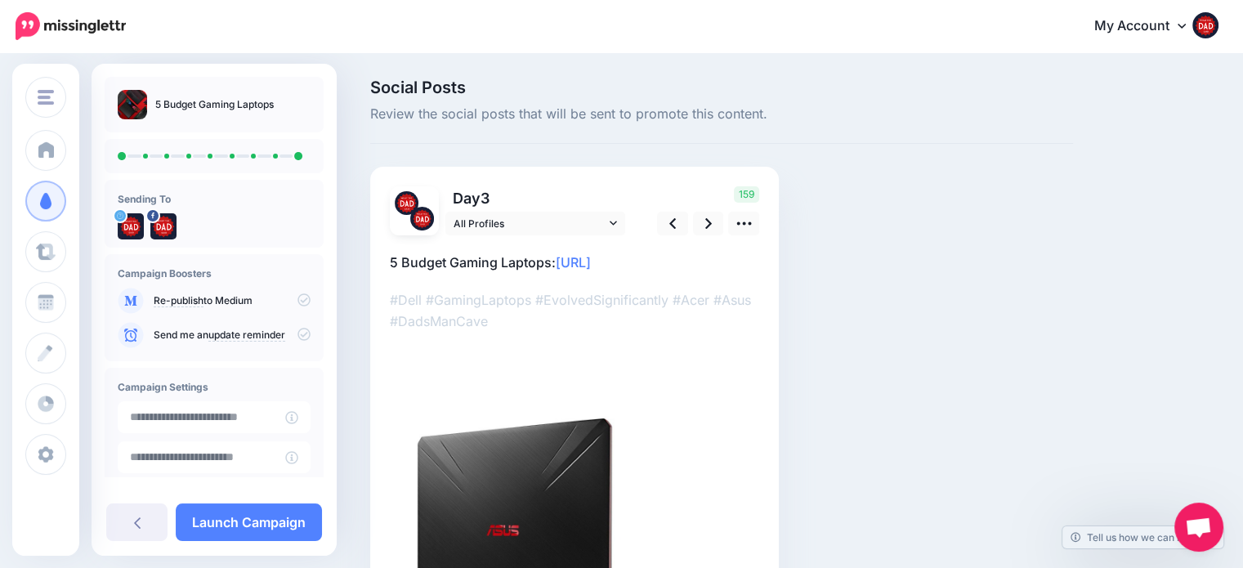
click at [268, 503] on div "5 Budget Gaming Laptops Sending To update reminder" at bounding box center [214, 310] width 245 height 492
click at [265, 516] on link "Launch Campaign" at bounding box center [249, 522] width 146 height 38
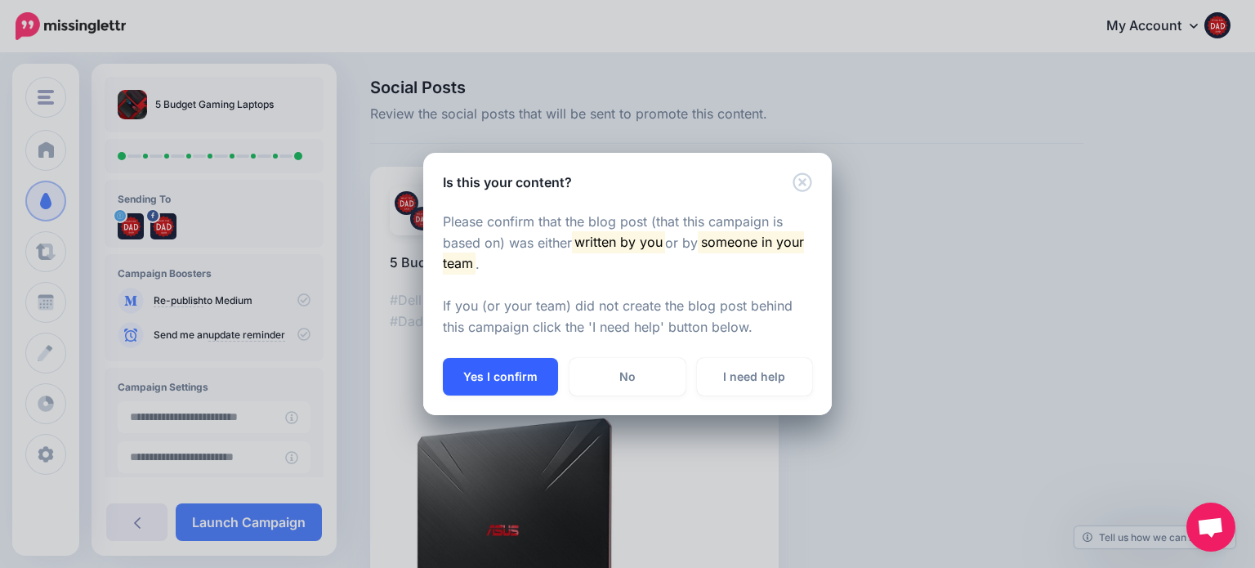
click at [494, 385] on button "Yes I confirm" at bounding box center [500, 377] width 115 height 38
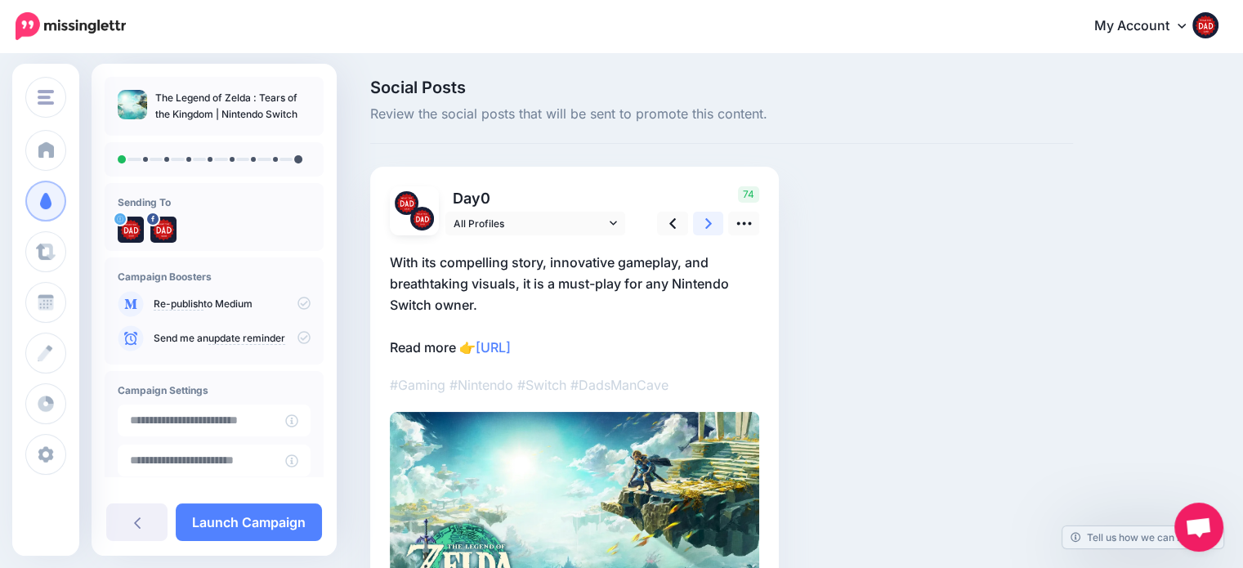
click at [710, 227] on icon at bounding box center [708, 223] width 7 height 17
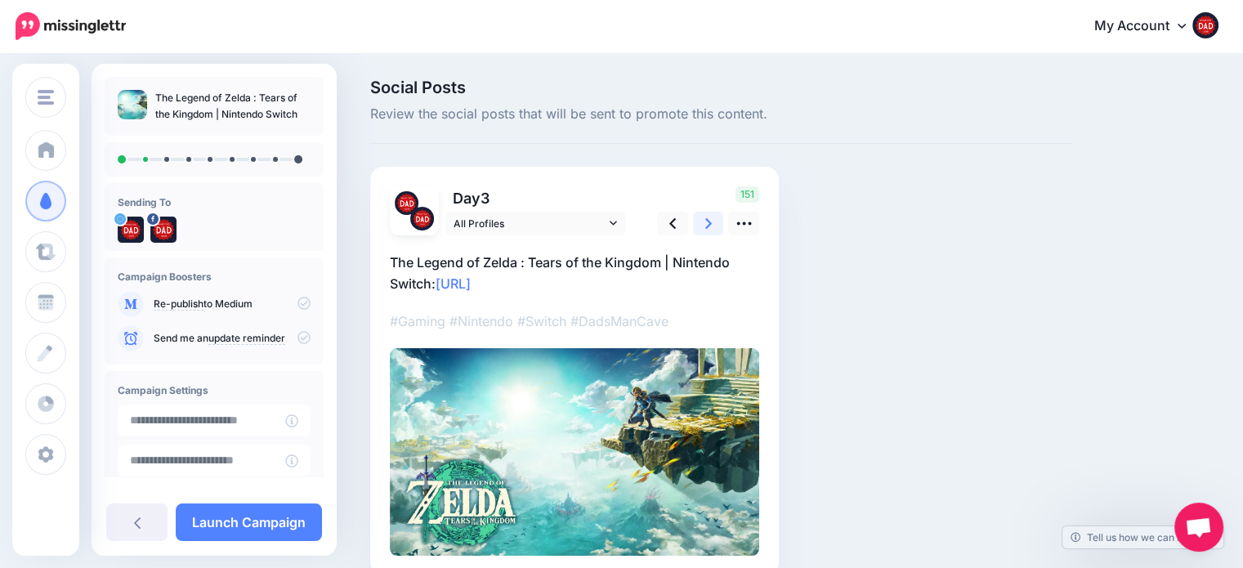
click at [710, 227] on icon at bounding box center [708, 223] width 7 height 17
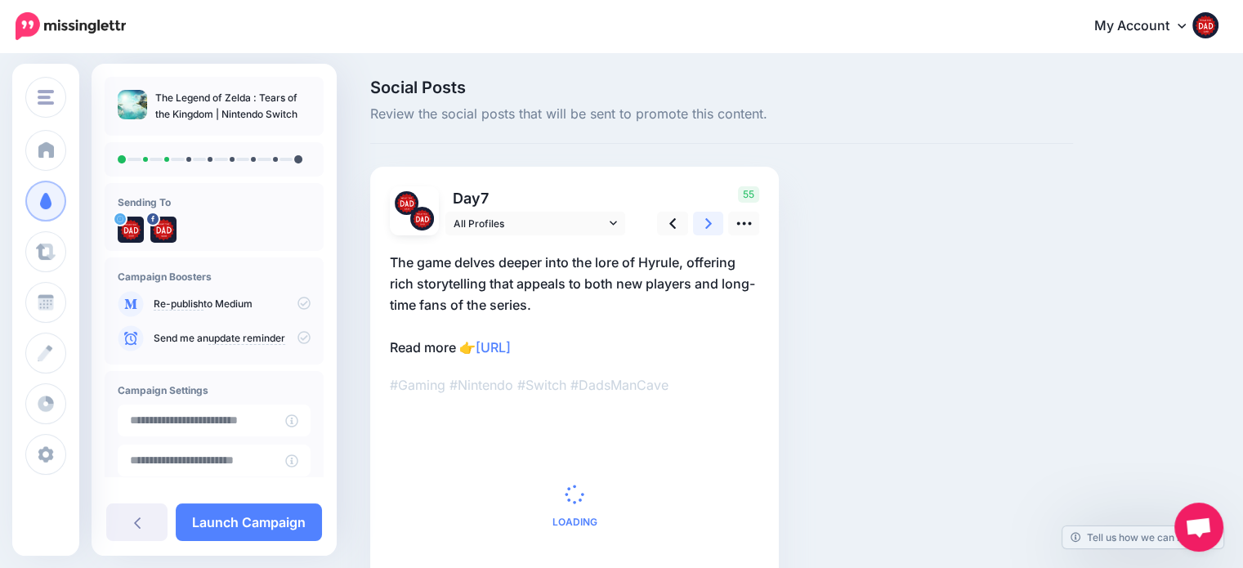
click at [710, 227] on icon at bounding box center [708, 223] width 7 height 17
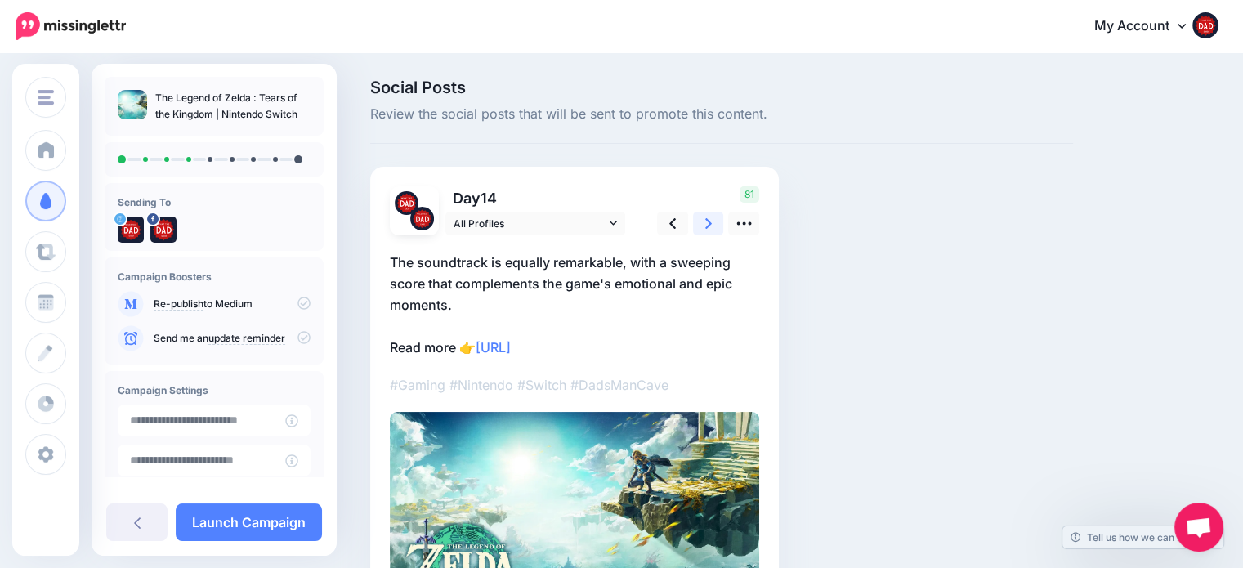
click at [710, 227] on icon at bounding box center [708, 223] width 7 height 17
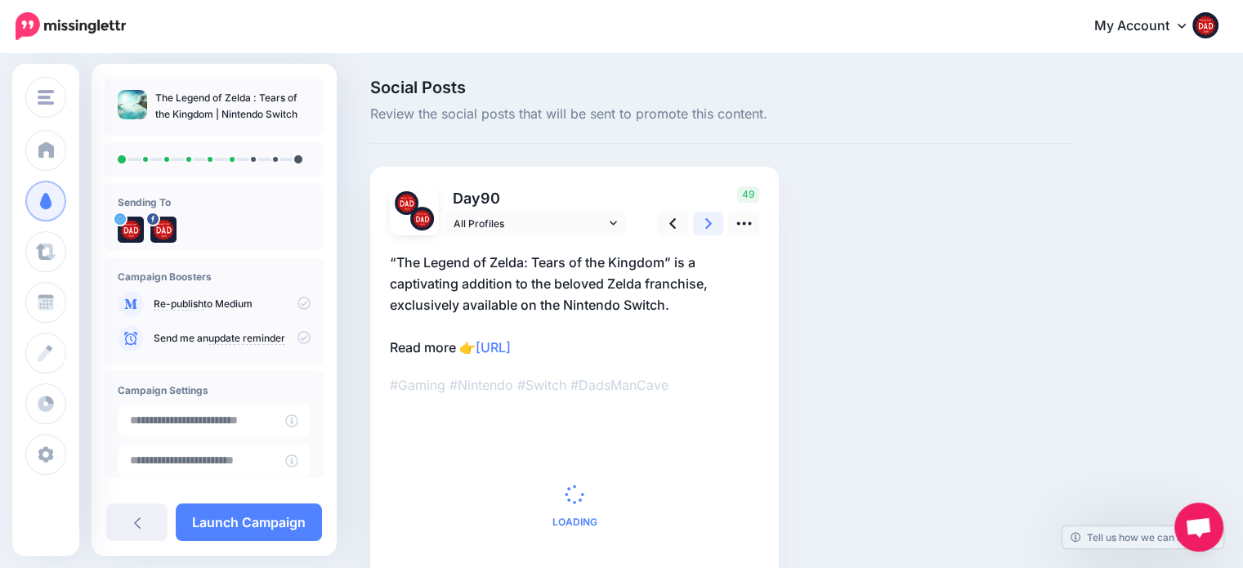
click at [710, 227] on icon at bounding box center [708, 223] width 7 height 17
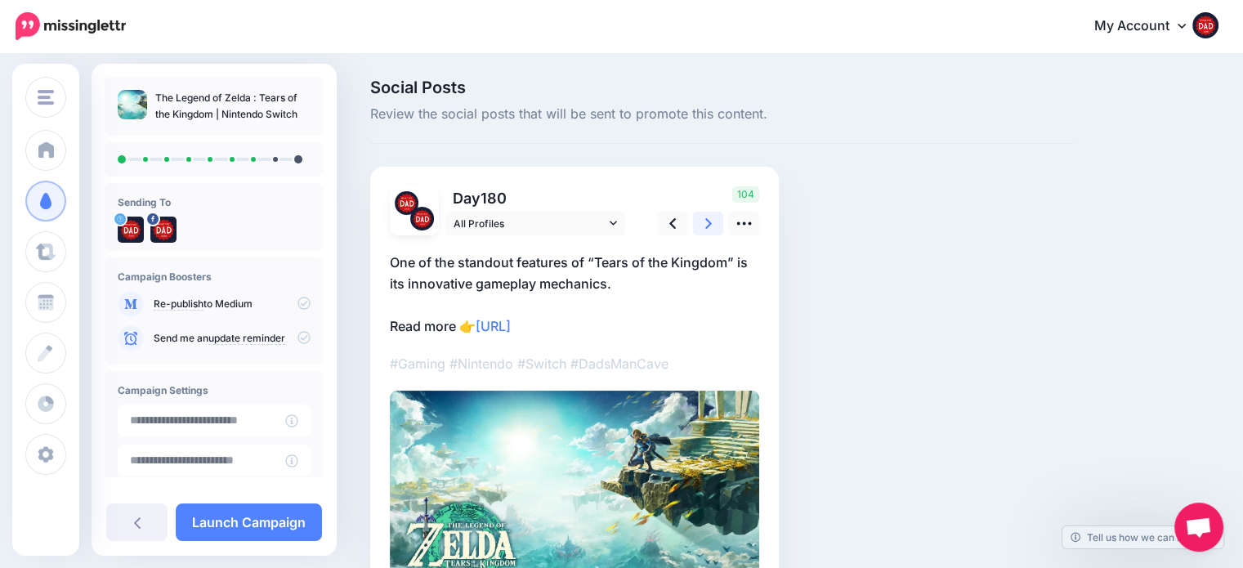
click at [710, 227] on icon at bounding box center [708, 223] width 7 height 17
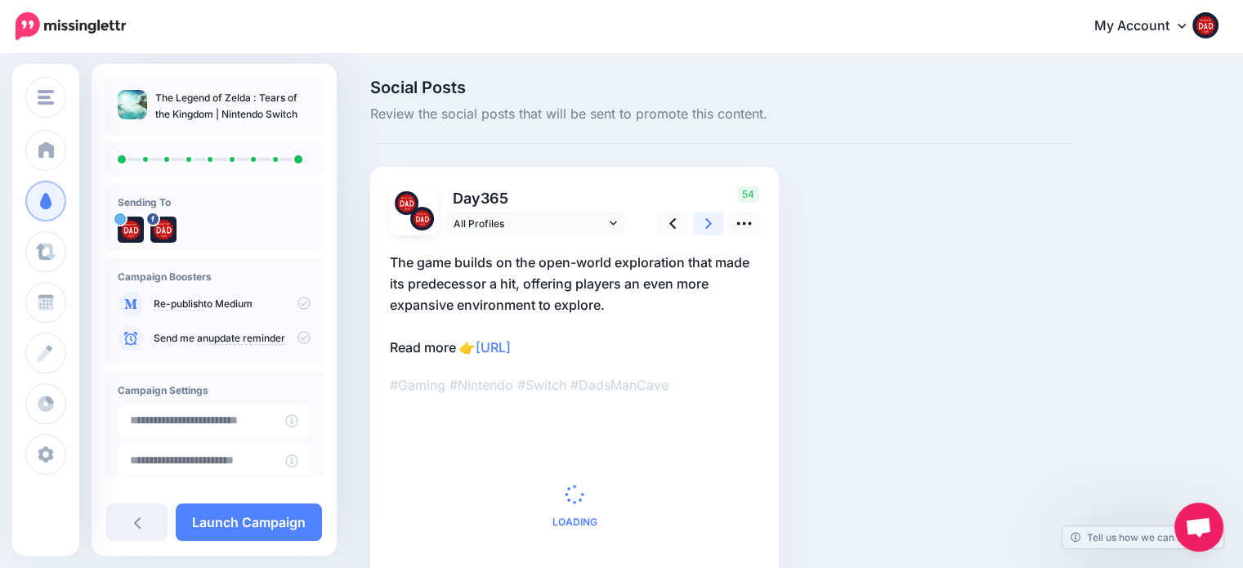
click at [710, 227] on icon at bounding box center [708, 223] width 7 height 17
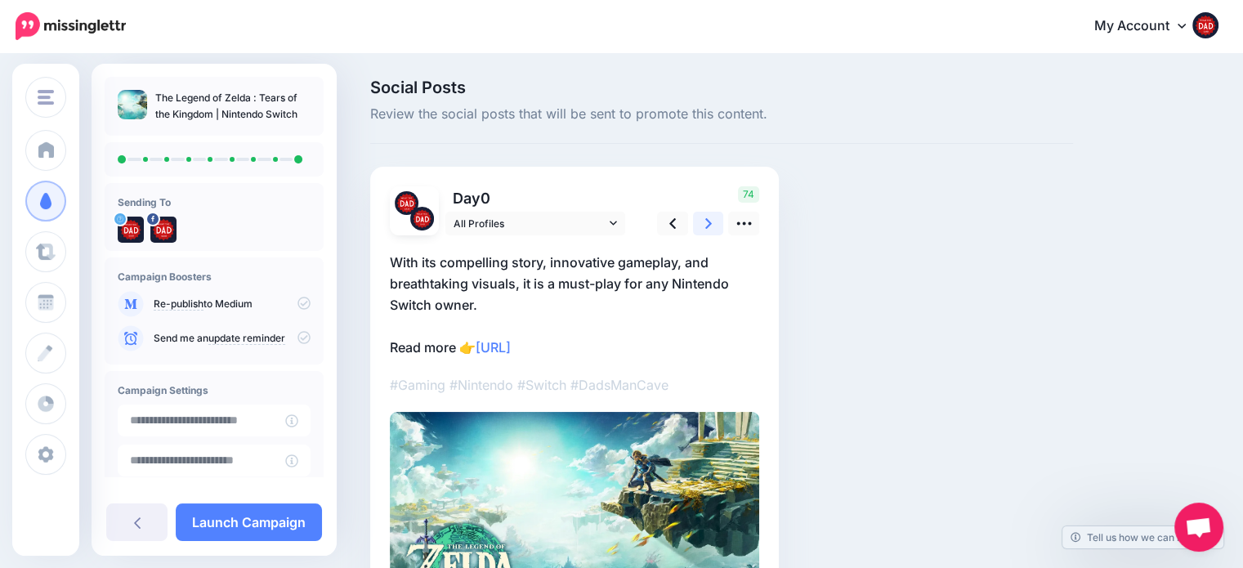
click at [710, 227] on icon at bounding box center [708, 223] width 7 height 17
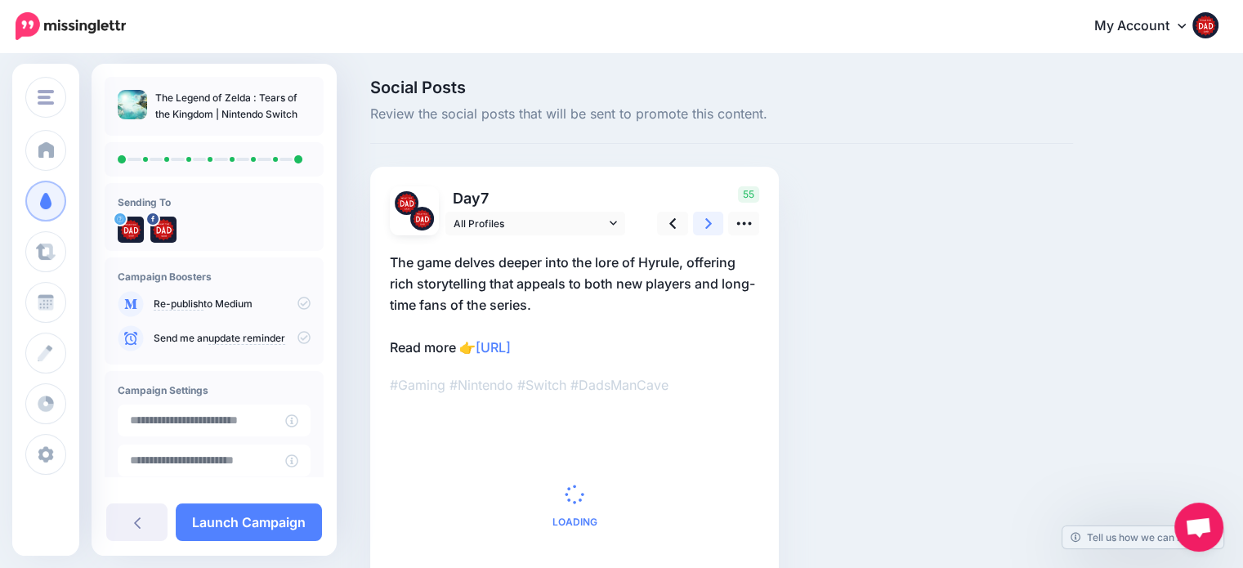
click at [710, 227] on icon at bounding box center [708, 223] width 7 height 17
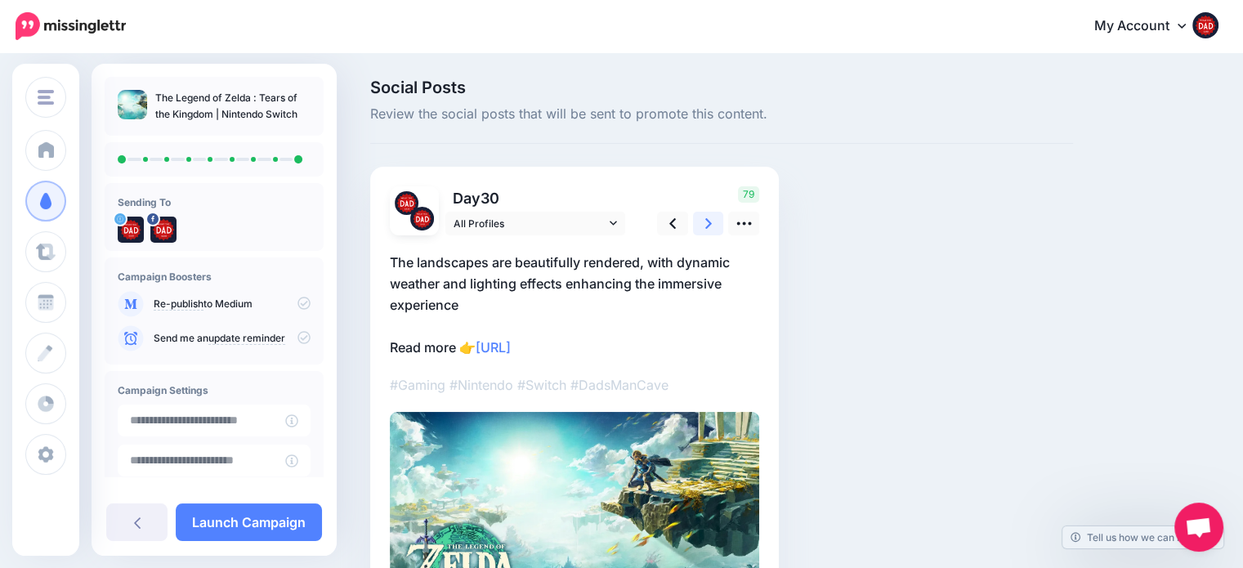
click at [710, 227] on icon at bounding box center [708, 223] width 7 height 17
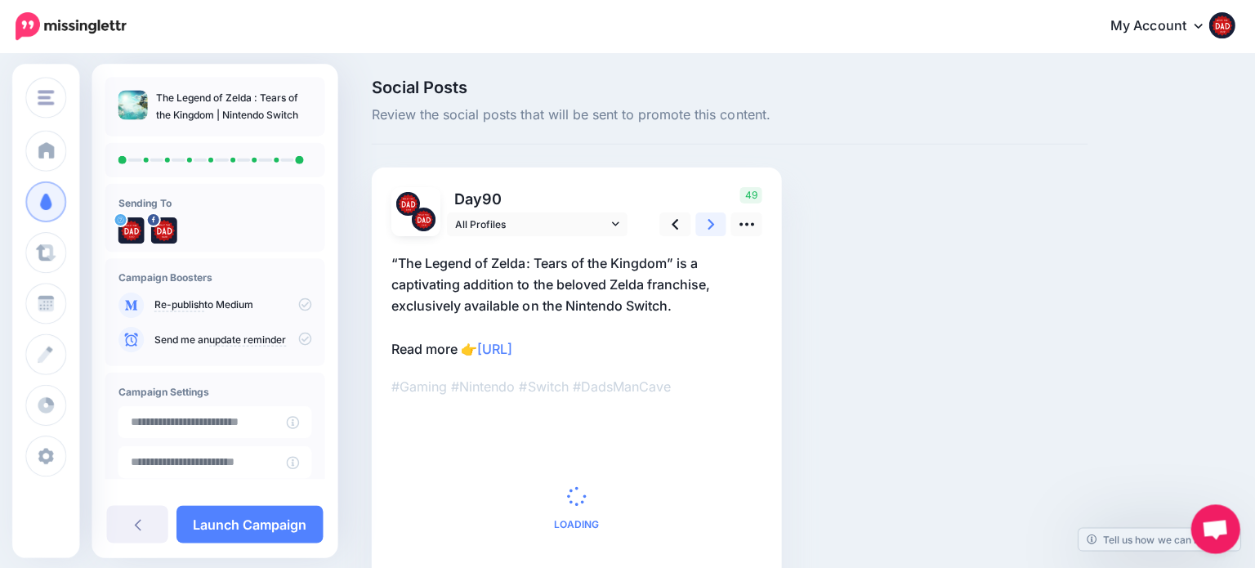
click at [711, 227] on icon at bounding box center [708, 223] width 7 height 17
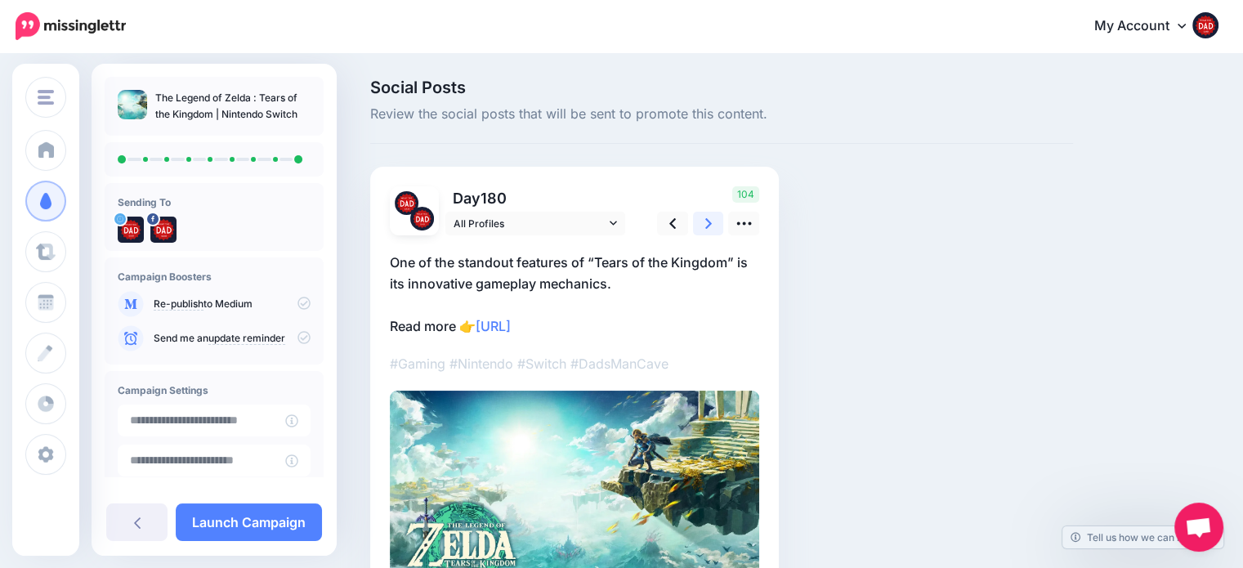
click at [715, 225] on link at bounding box center [708, 224] width 31 height 24
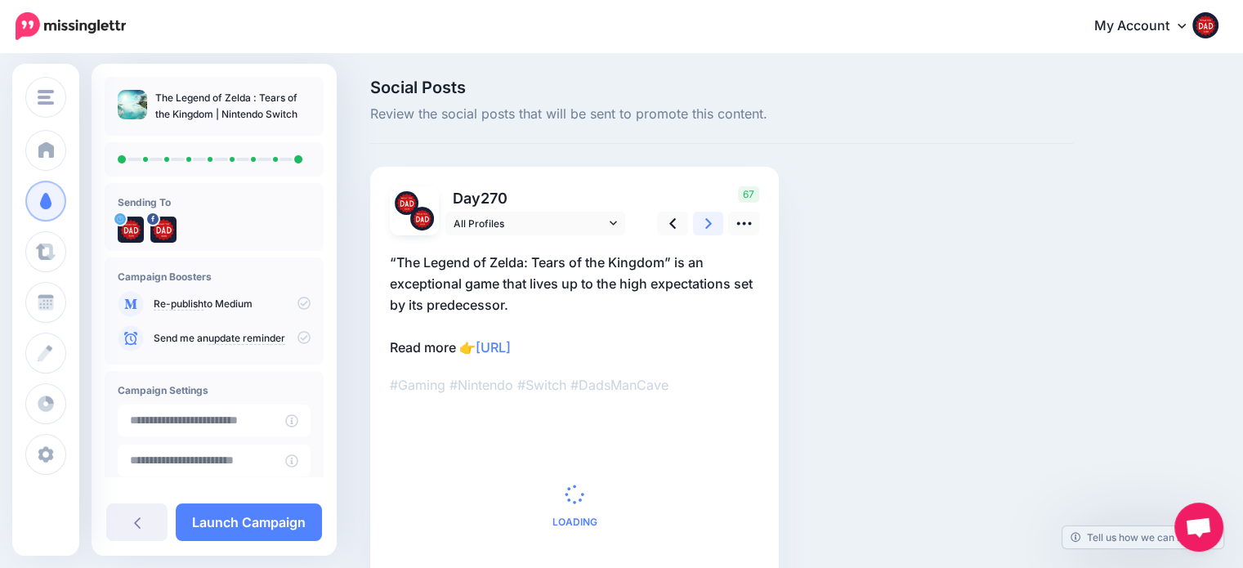
click at [715, 225] on link at bounding box center [708, 224] width 31 height 24
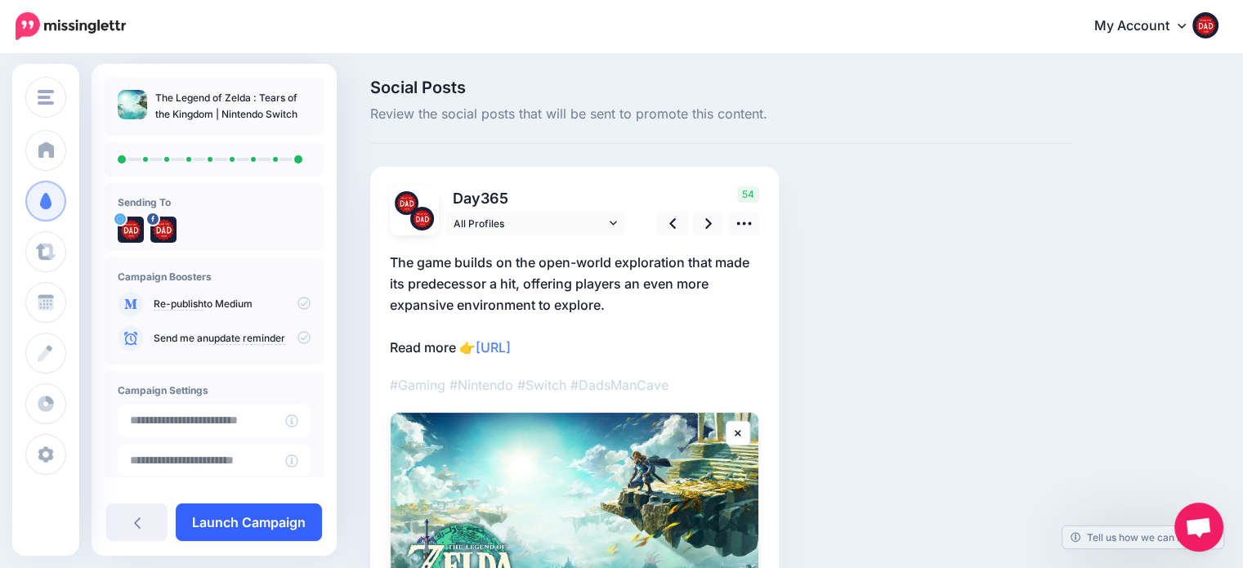
click at [240, 513] on link "Launch Campaign" at bounding box center [249, 522] width 146 height 38
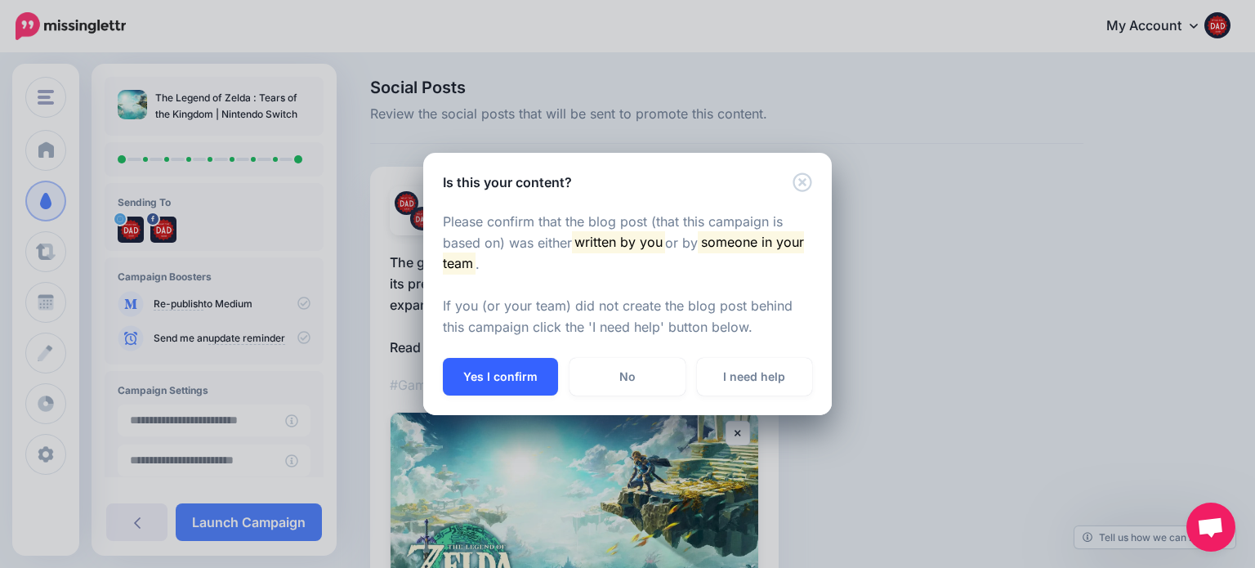
click at [460, 369] on button "Yes I confirm" at bounding box center [500, 377] width 115 height 38
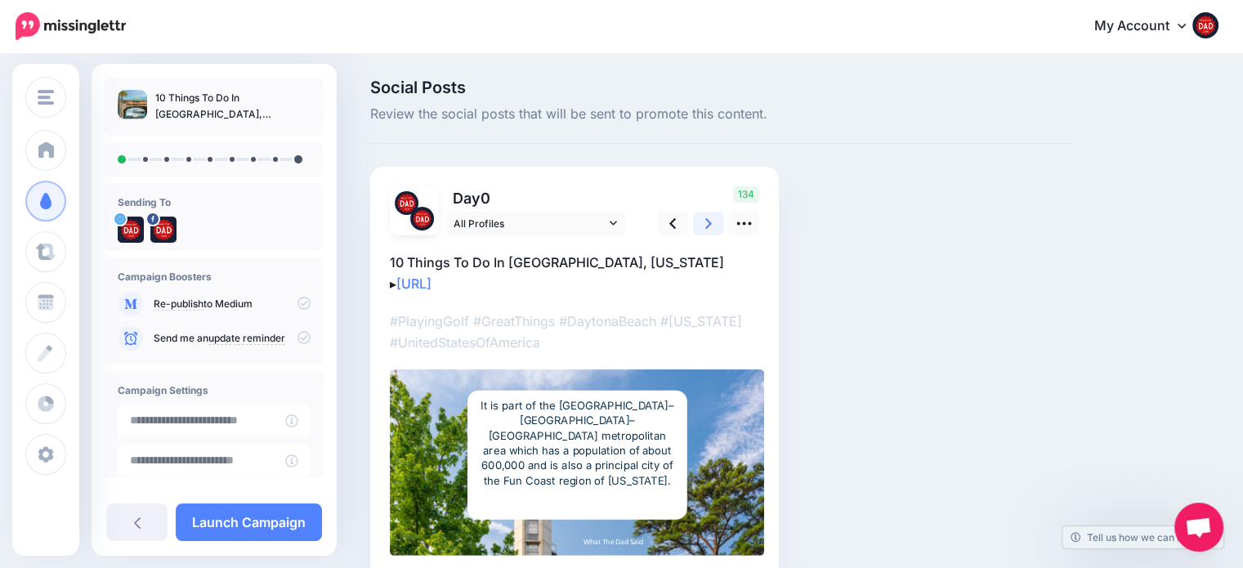
click at [707, 220] on icon at bounding box center [708, 223] width 7 height 11
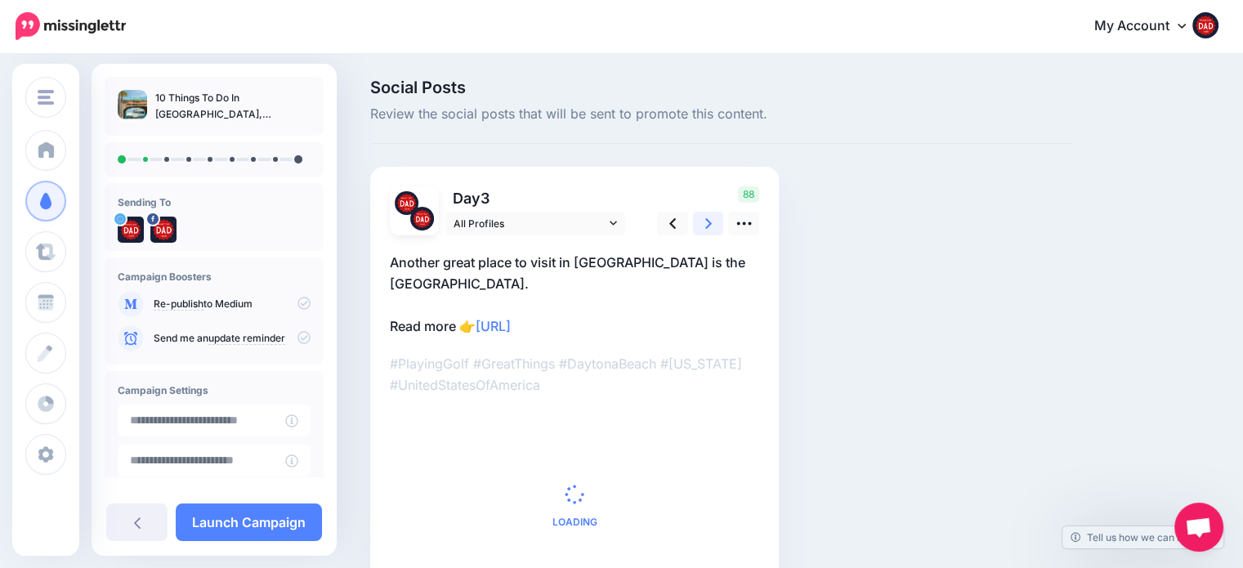
click at [707, 220] on icon at bounding box center [708, 223] width 7 height 11
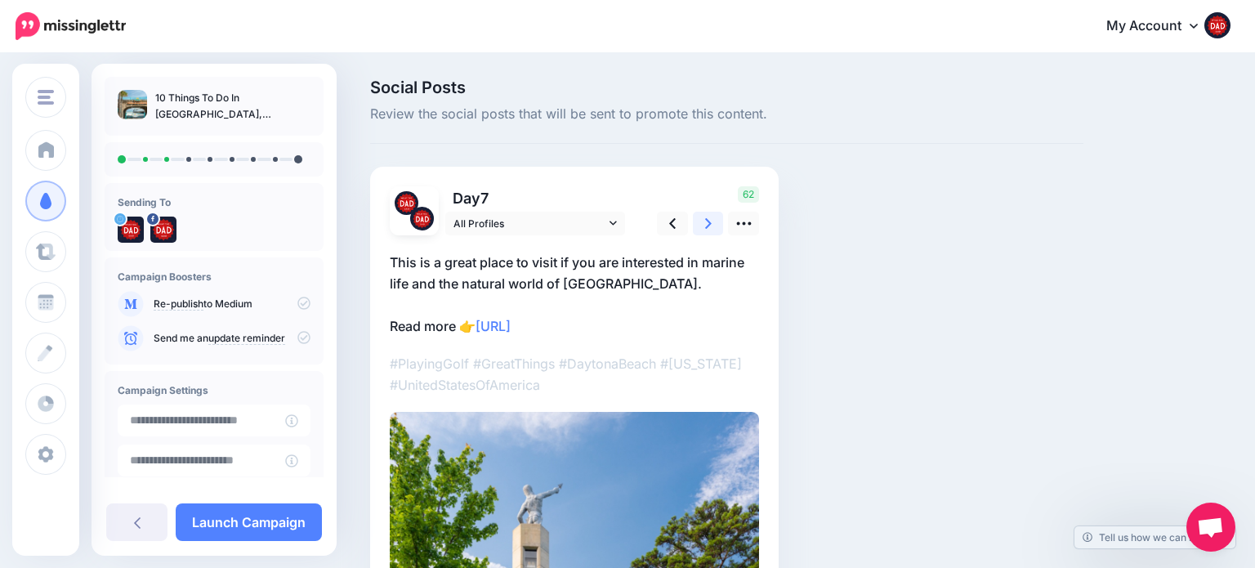
click at [707, 220] on icon at bounding box center [708, 223] width 7 height 11
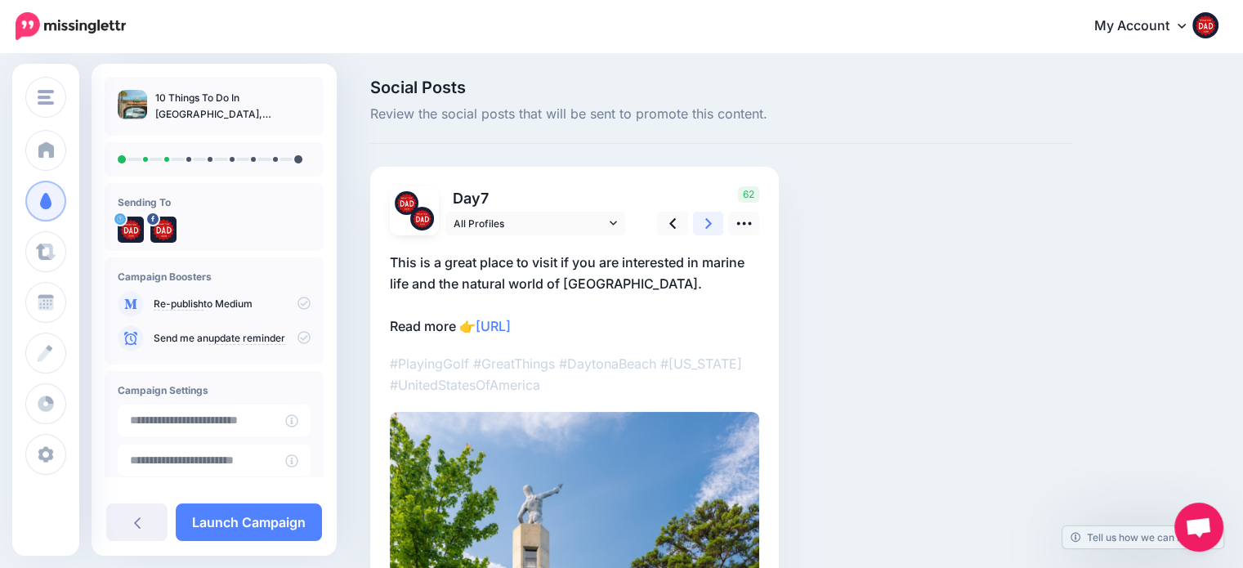
click at [707, 220] on icon at bounding box center [708, 223] width 7 height 11
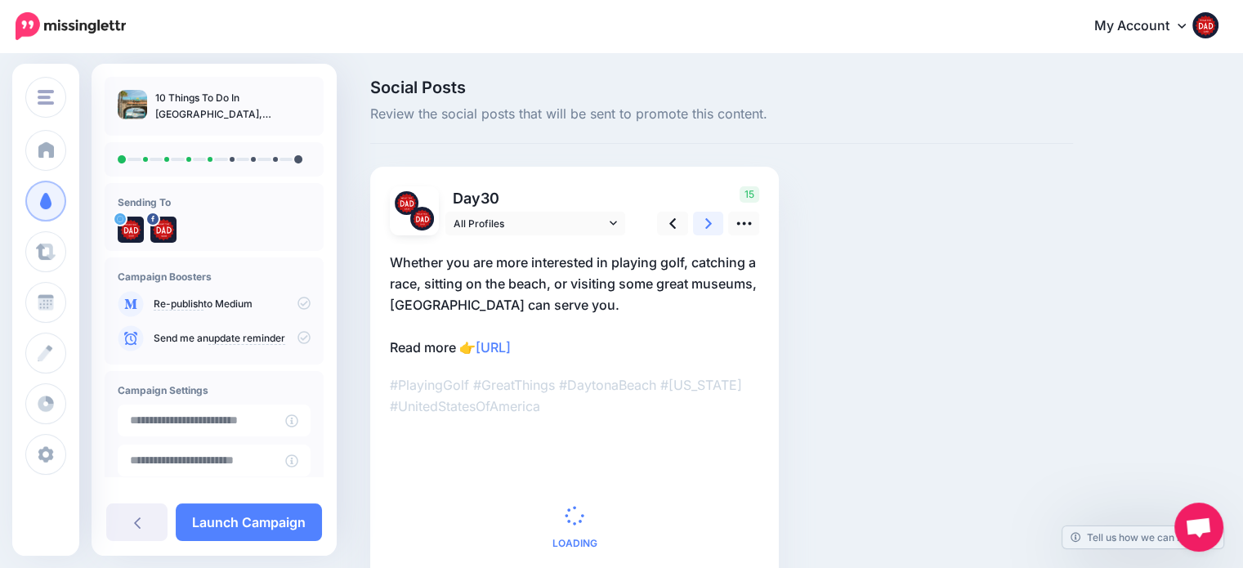
click at [707, 220] on icon at bounding box center [708, 223] width 7 height 11
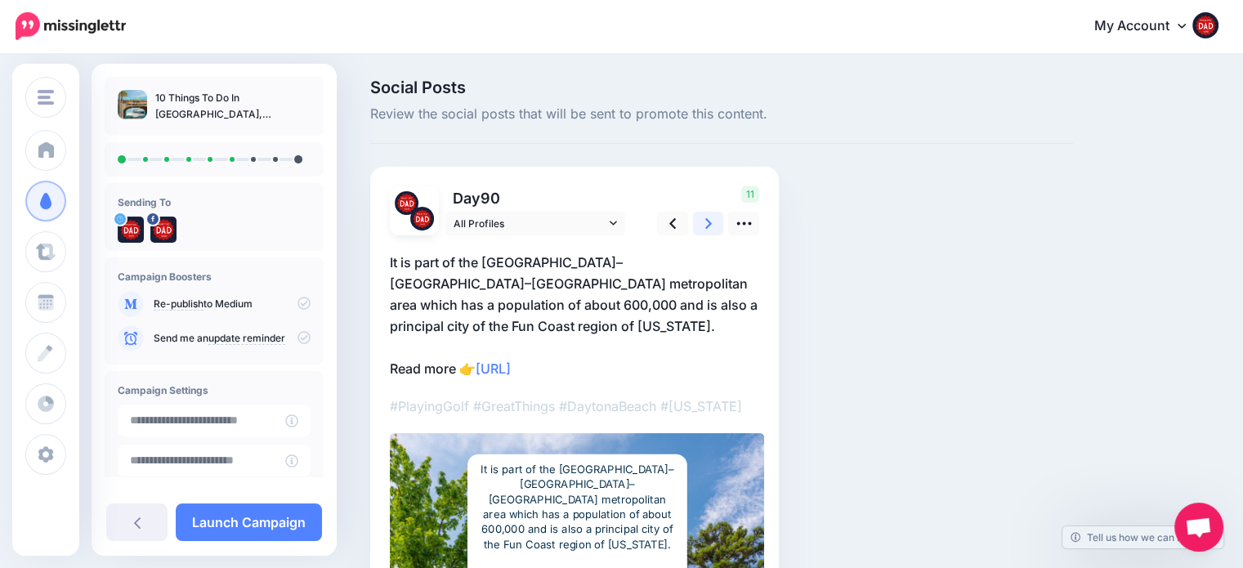
click at [707, 220] on icon at bounding box center [708, 223] width 7 height 11
click at [707, 221] on icon at bounding box center [708, 223] width 7 height 11
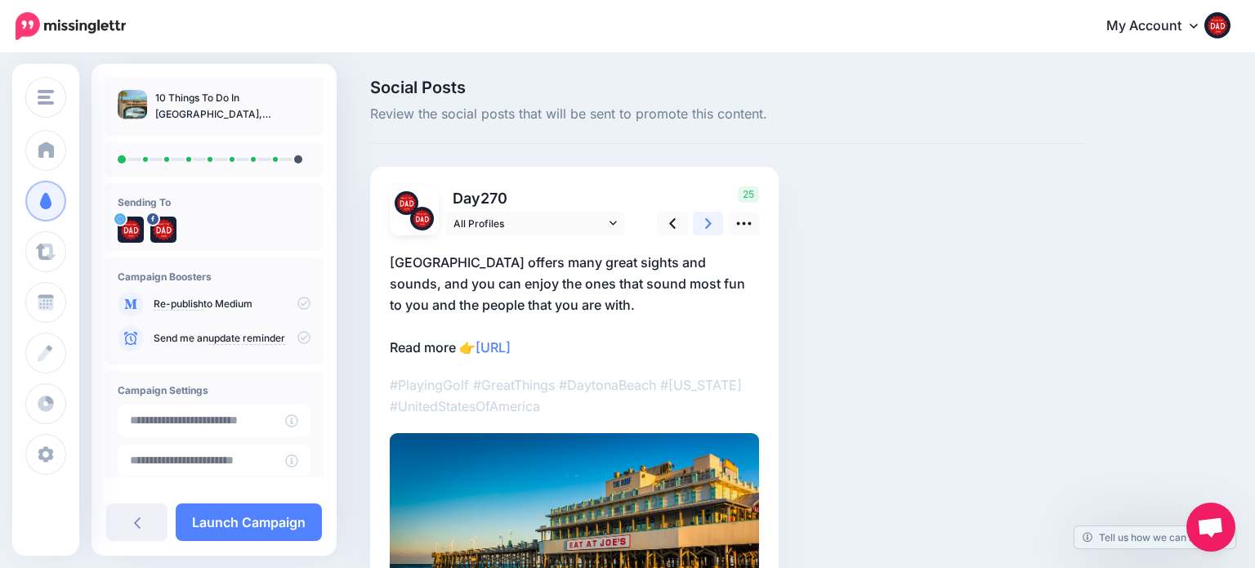
click at [707, 221] on icon at bounding box center [708, 223] width 7 height 11
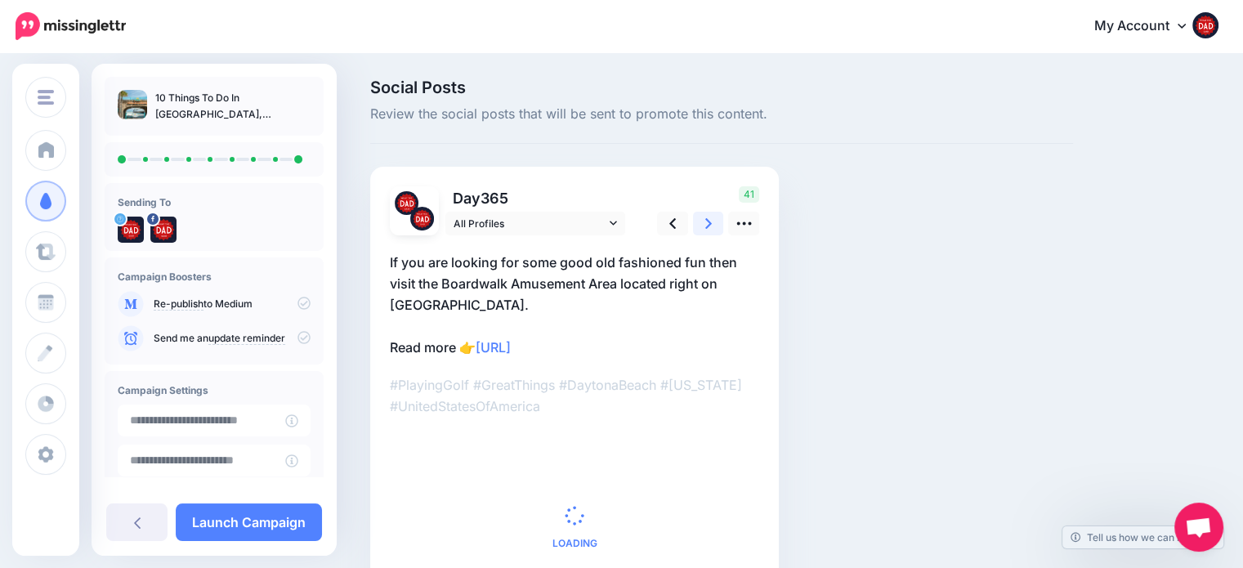
click at [707, 221] on icon at bounding box center [708, 223] width 7 height 11
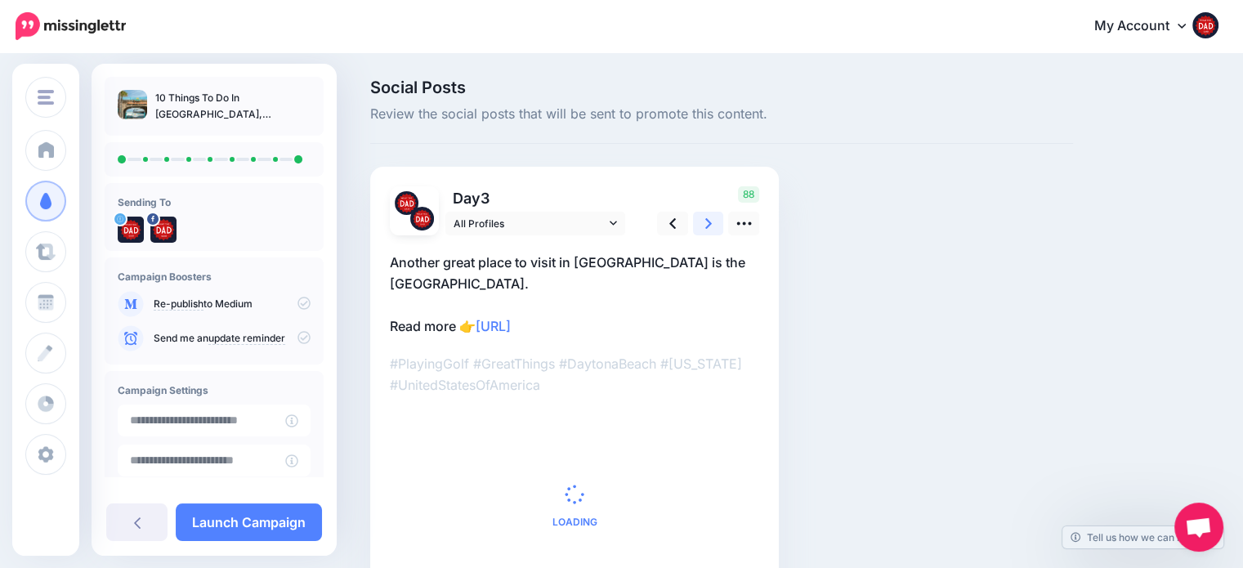
click at [707, 221] on icon at bounding box center [708, 223] width 7 height 11
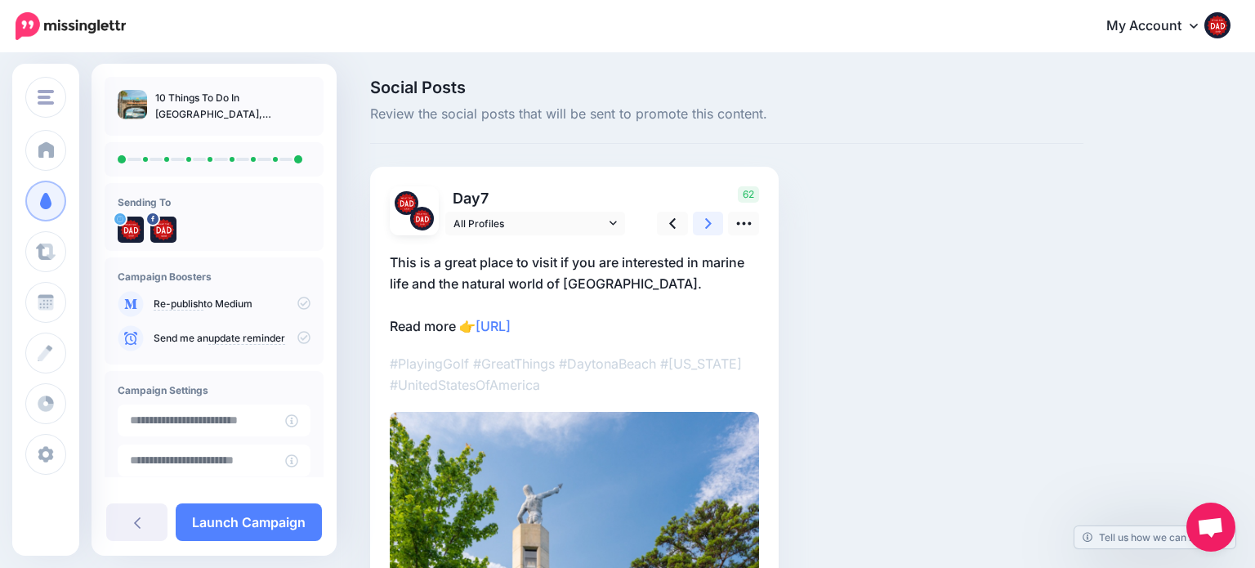
click at [708, 221] on icon at bounding box center [708, 223] width 7 height 11
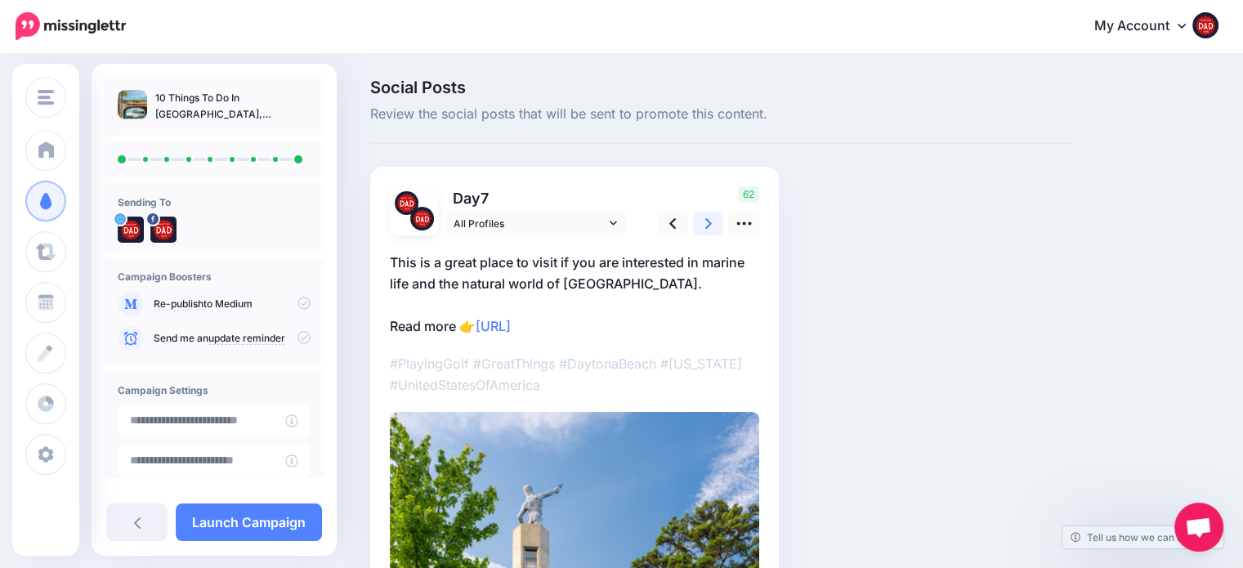
click at [708, 221] on icon at bounding box center [708, 223] width 7 height 11
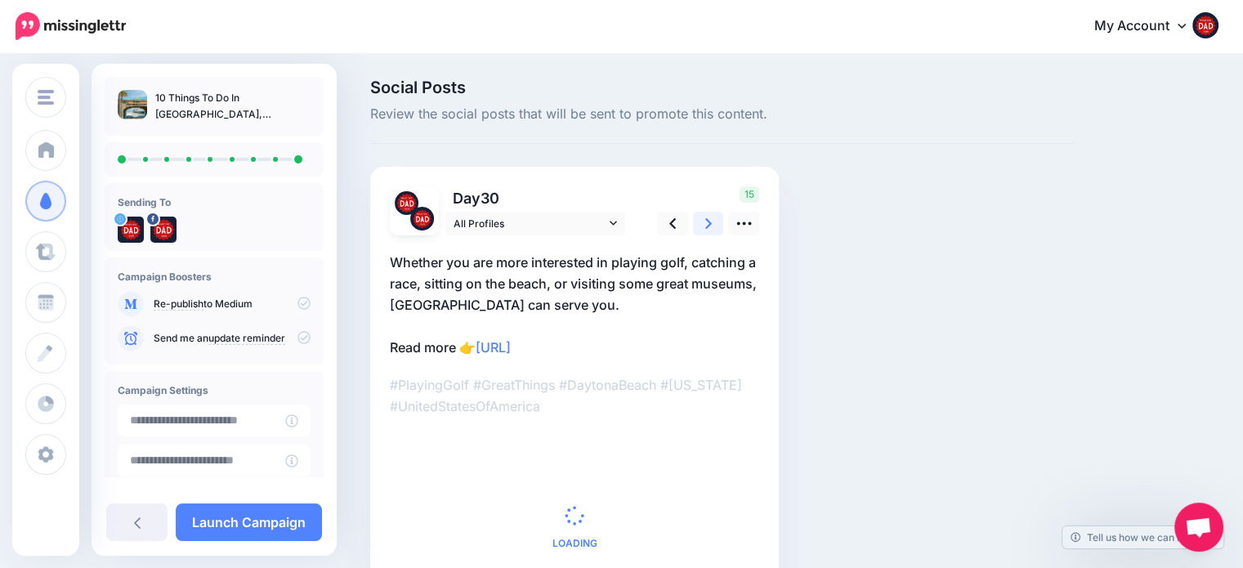
click at [708, 221] on icon at bounding box center [708, 223] width 7 height 11
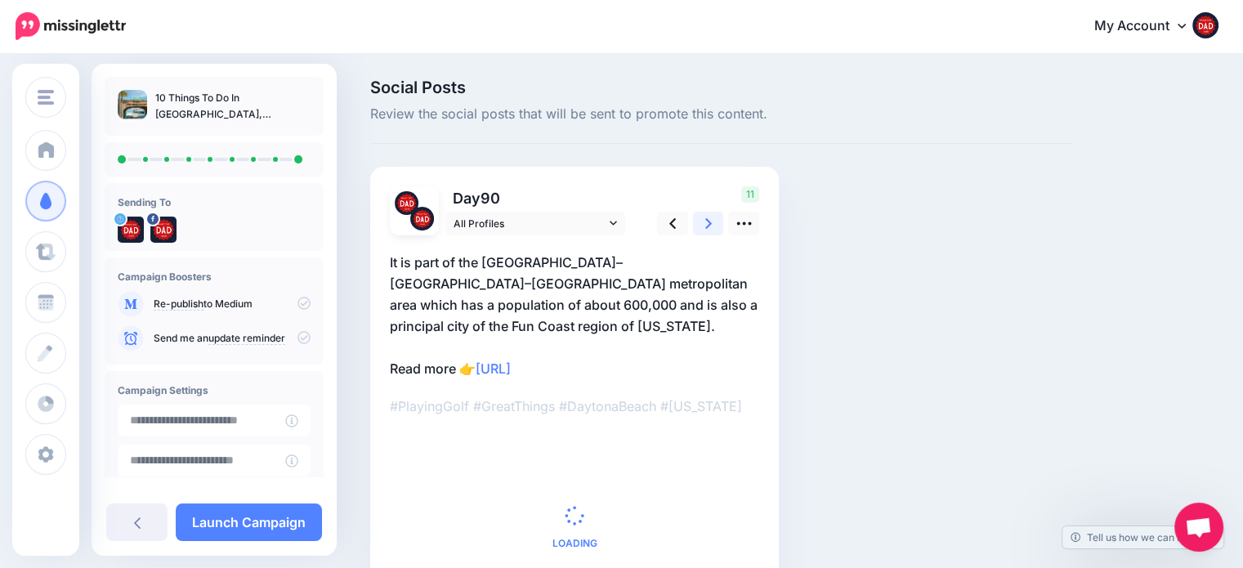
click at [708, 221] on icon at bounding box center [708, 223] width 7 height 11
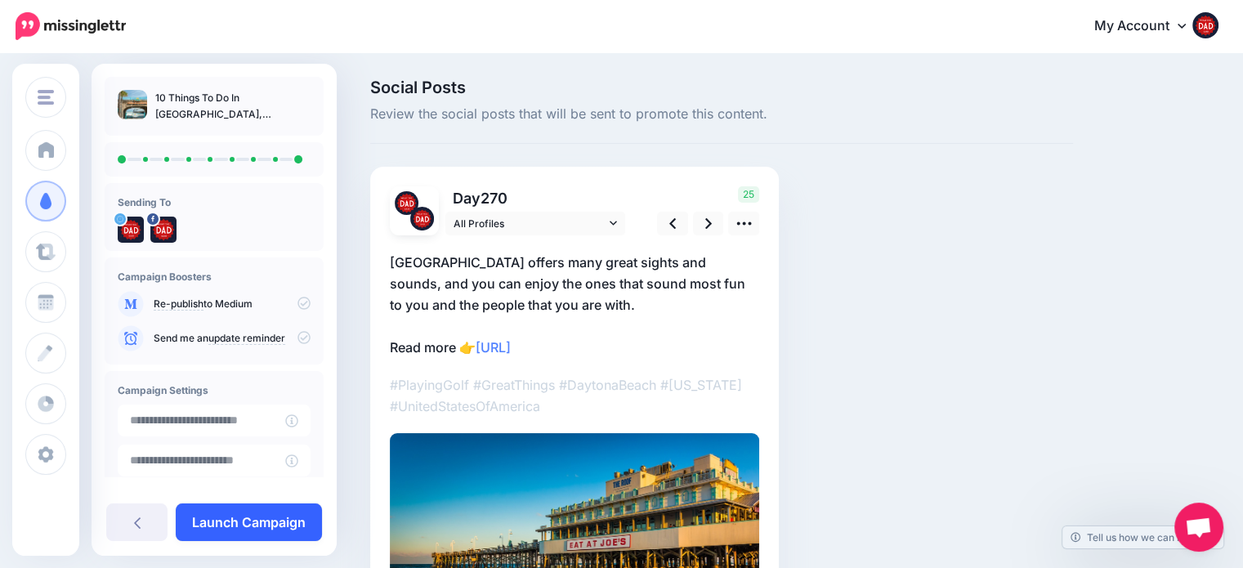
click at [282, 512] on link "Launch Campaign" at bounding box center [249, 522] width 146 height 38
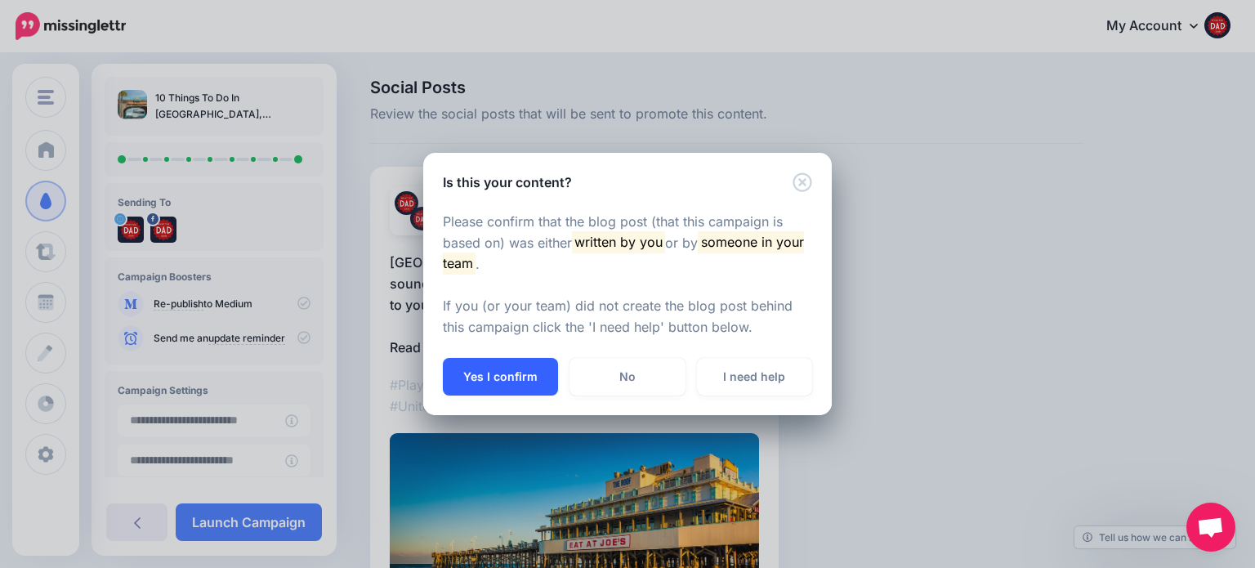
click at [500, 382] on button "Yes I confirm" at bounding box center [500, 377] width 115 height 38
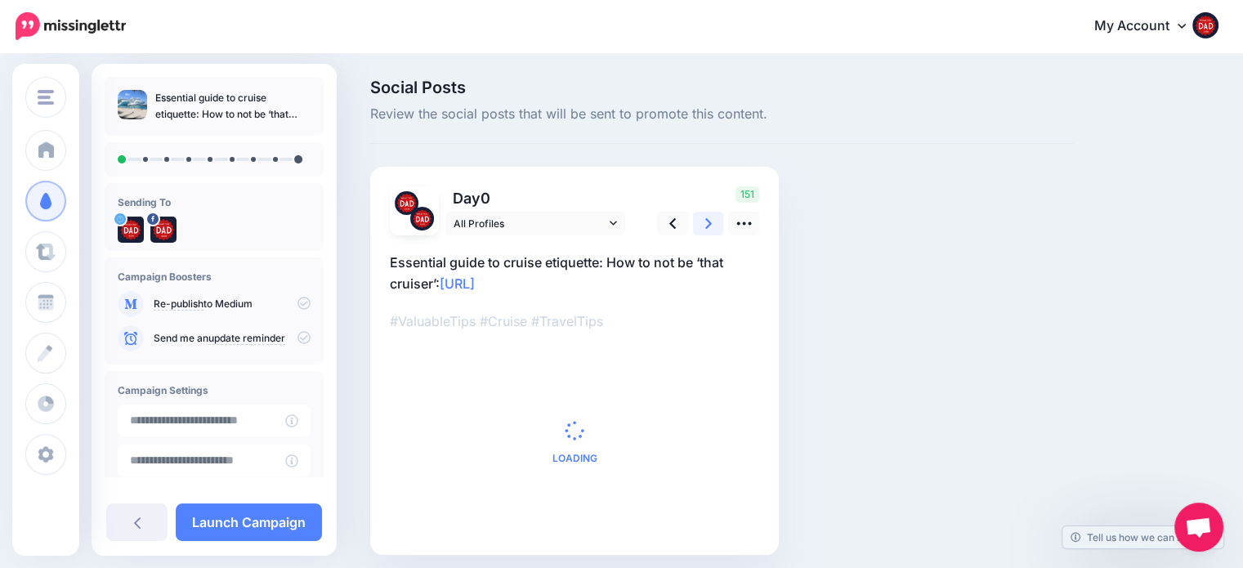
click at [699, 225] on link at bounding box center [708, 224] width 31 height 24
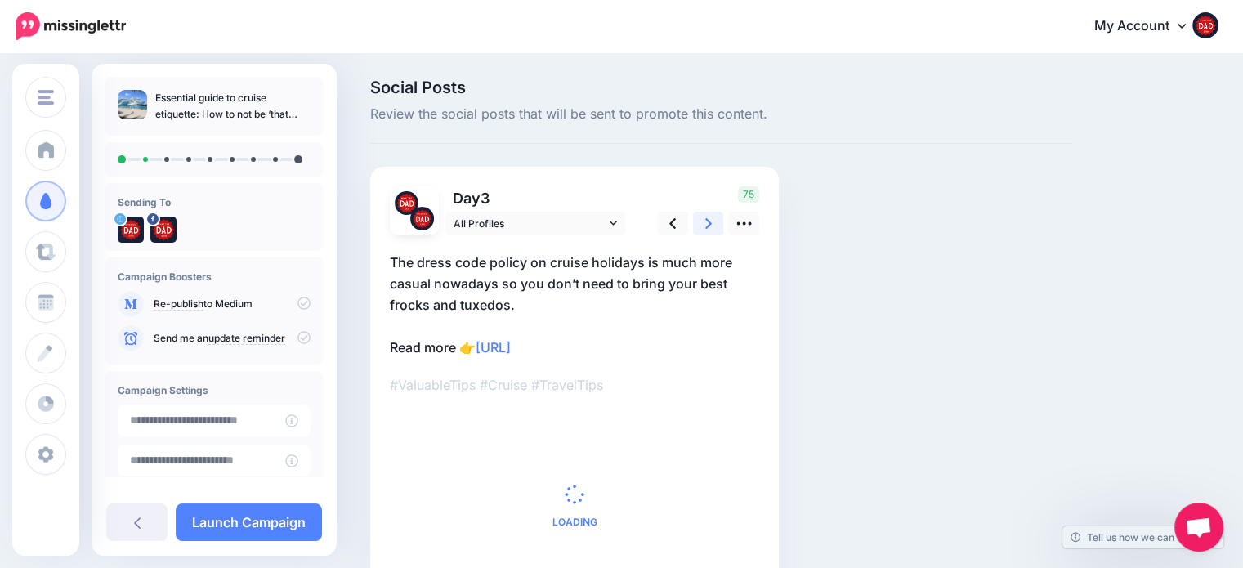
click at [699, 225] on link at bounding box center [708, 224] width 31 height 24
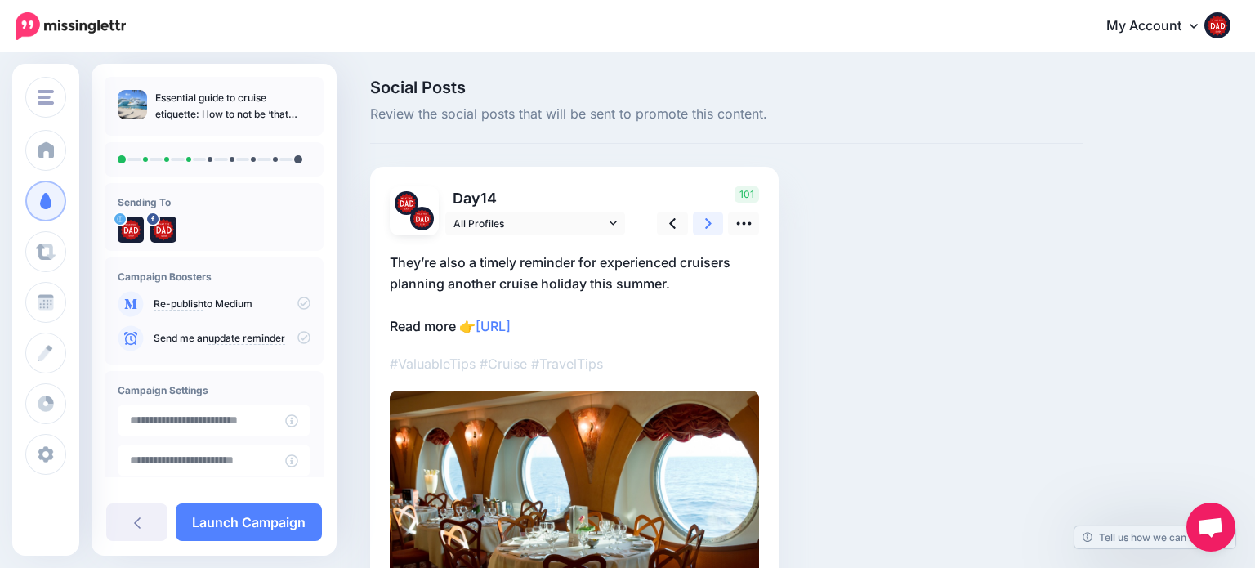
click at [699, 225] on link at bounding box center [708, 224] width 31 height 24
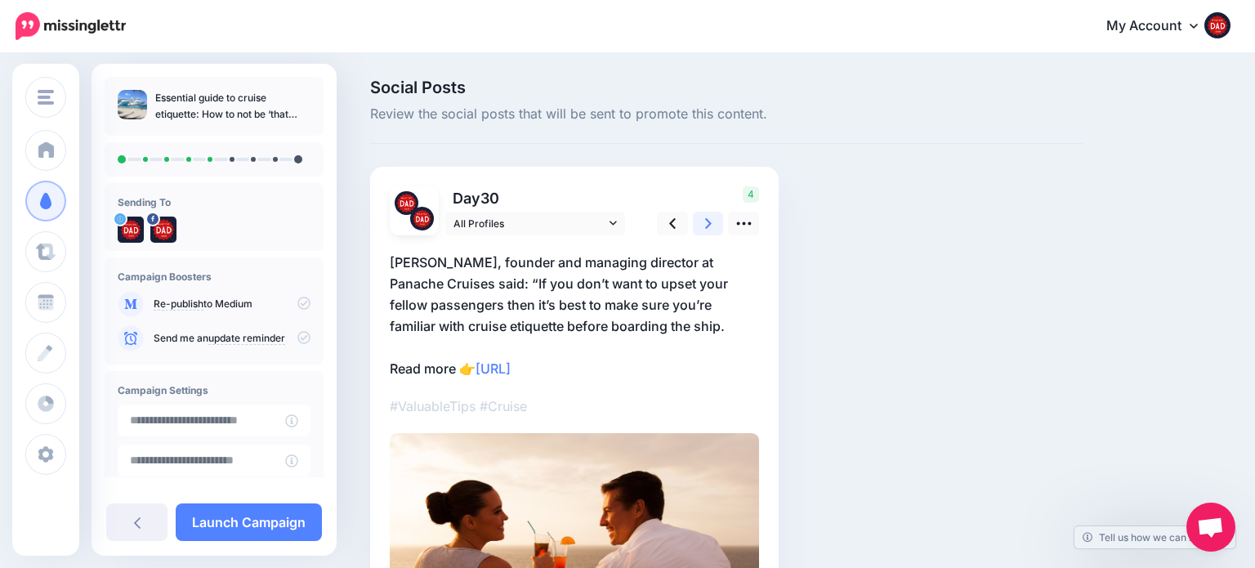
click at [699, 225] on link at bounding box center [708, 224] width 31 height 24
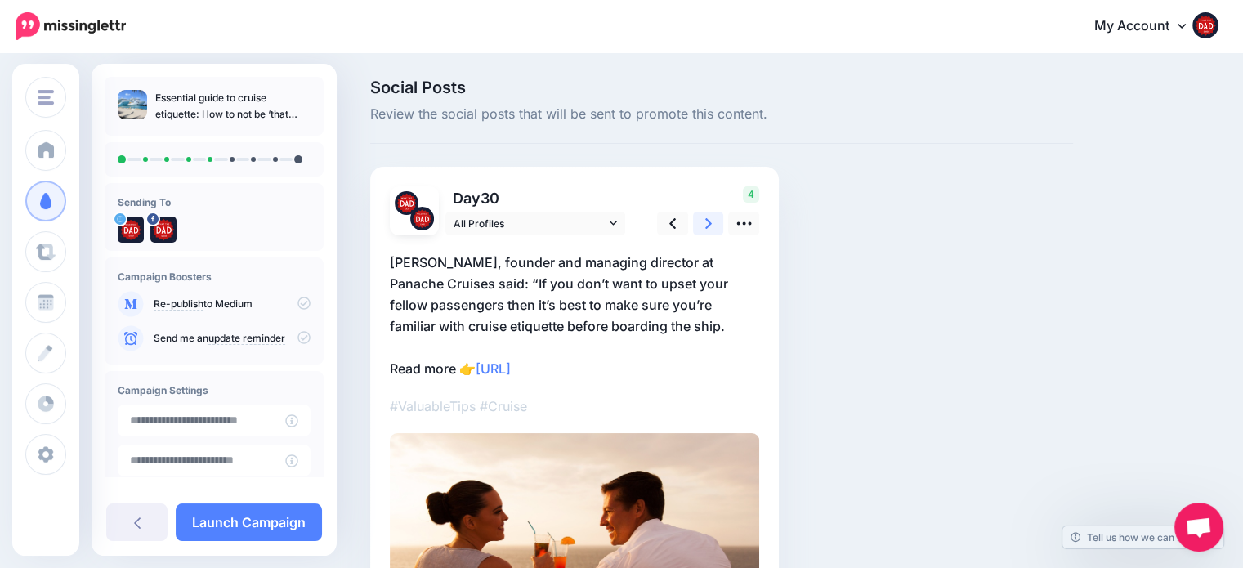
click at [699, 225] on link at bounding box center [708, 224] width 31 height 24
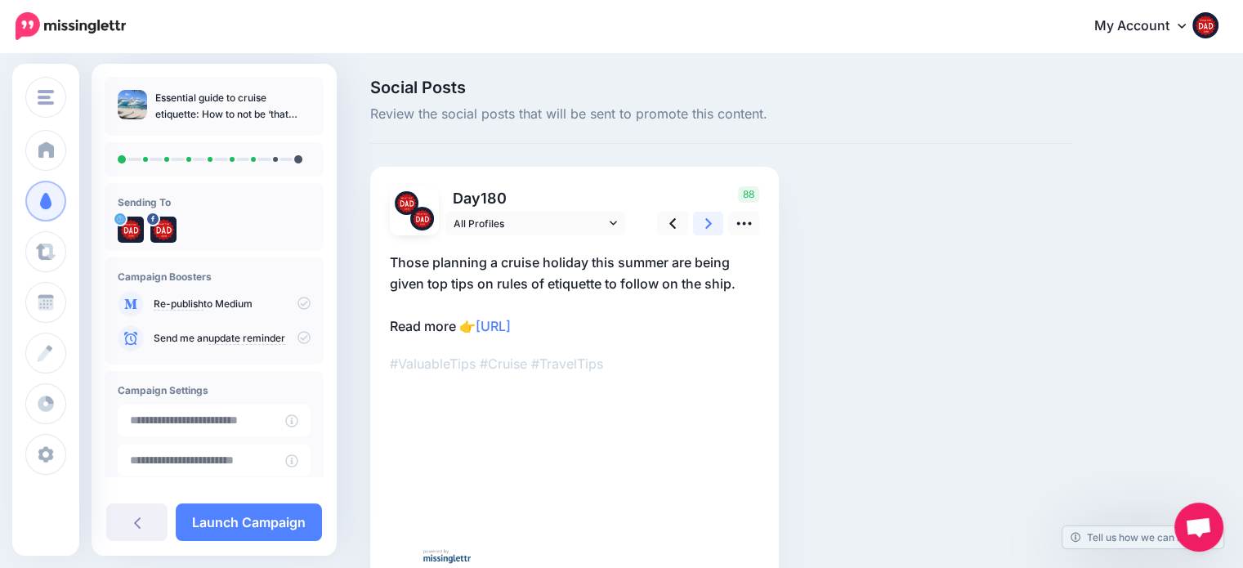
click at [700, 225] on link at bounding box center [708, 224] width 31 height 24
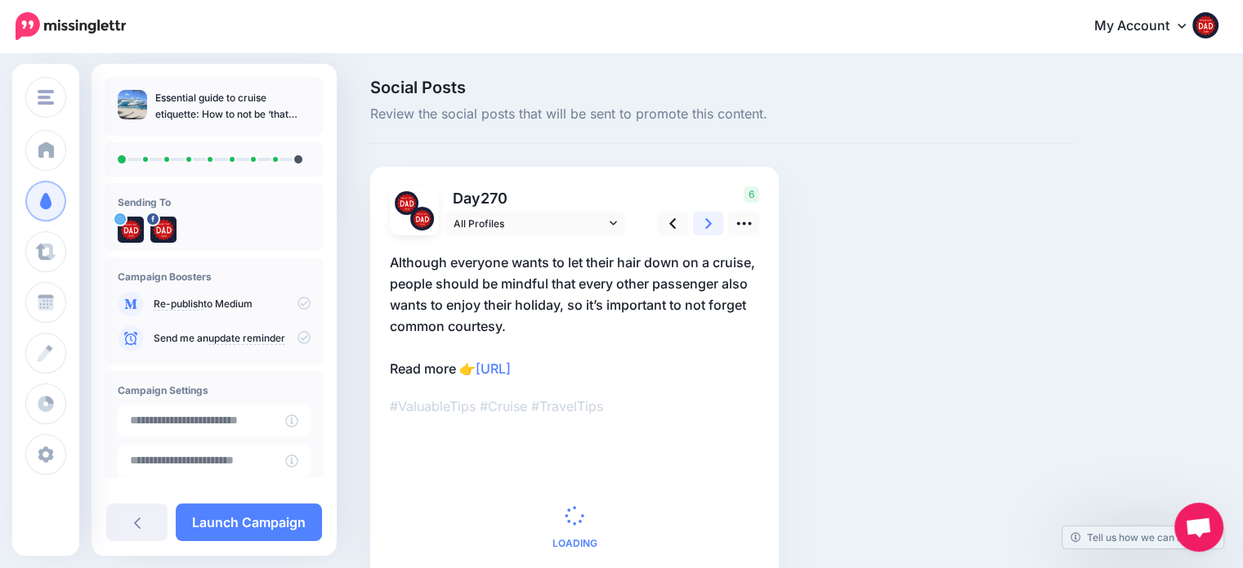
click at [700, 225] on link at bounding box center [708, 224] width 31 height 24
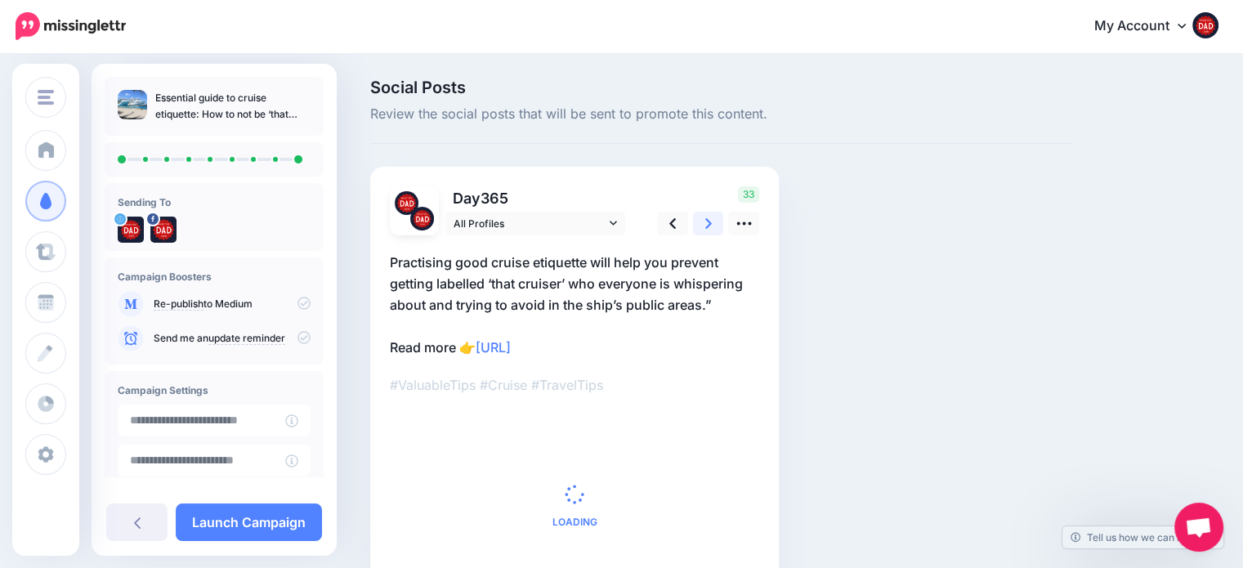
click at [700, 225] on link at bounding box center [708, 224] width 31 height 24
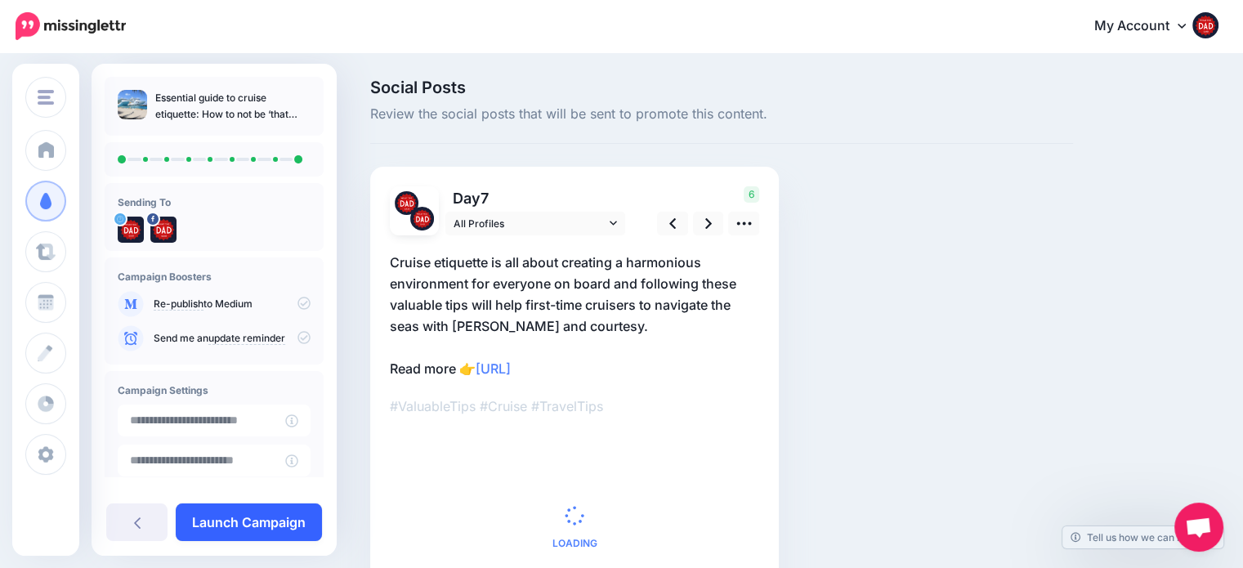
click at [260, 534] on link "Launch Campaign" at bounding box center [249, 522] width 146 height 38
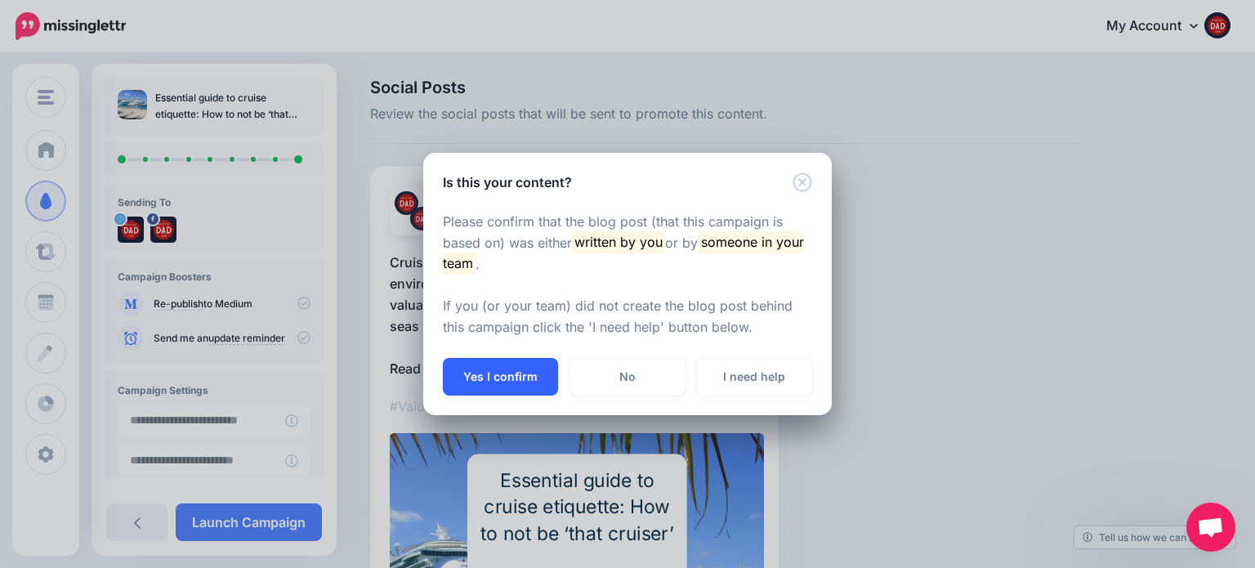
click at [490, 380] on button "Yes I confirm" at bounding box center [500, 377] width 115 height 38
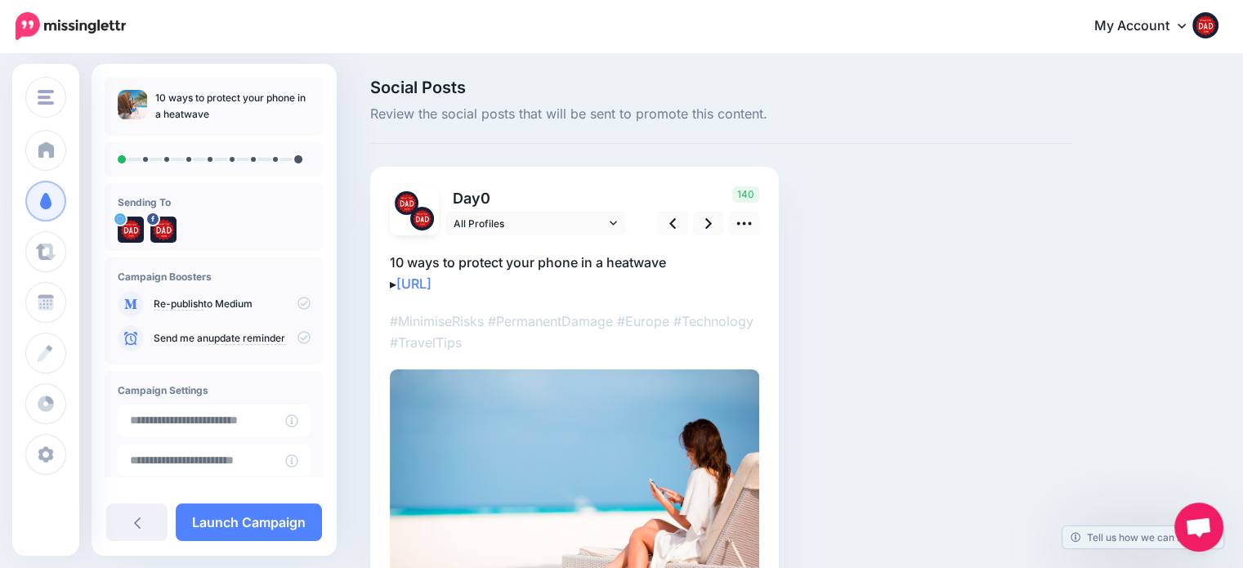
click at [716, 243] on div "▸" at bounding box center [574, 425] width 369 height 380
click at [709, 226] on icon at bounding box center [708, 223] width 7 height 17
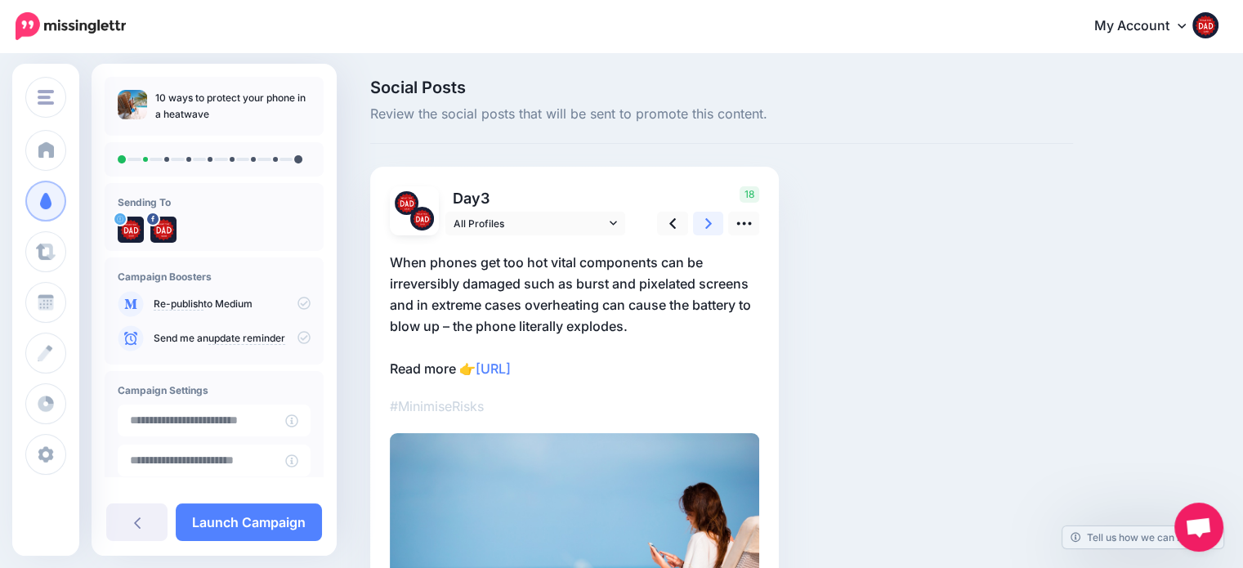
click at [709, 226] on icon at bounding box center [708, 223] width 7 height 17
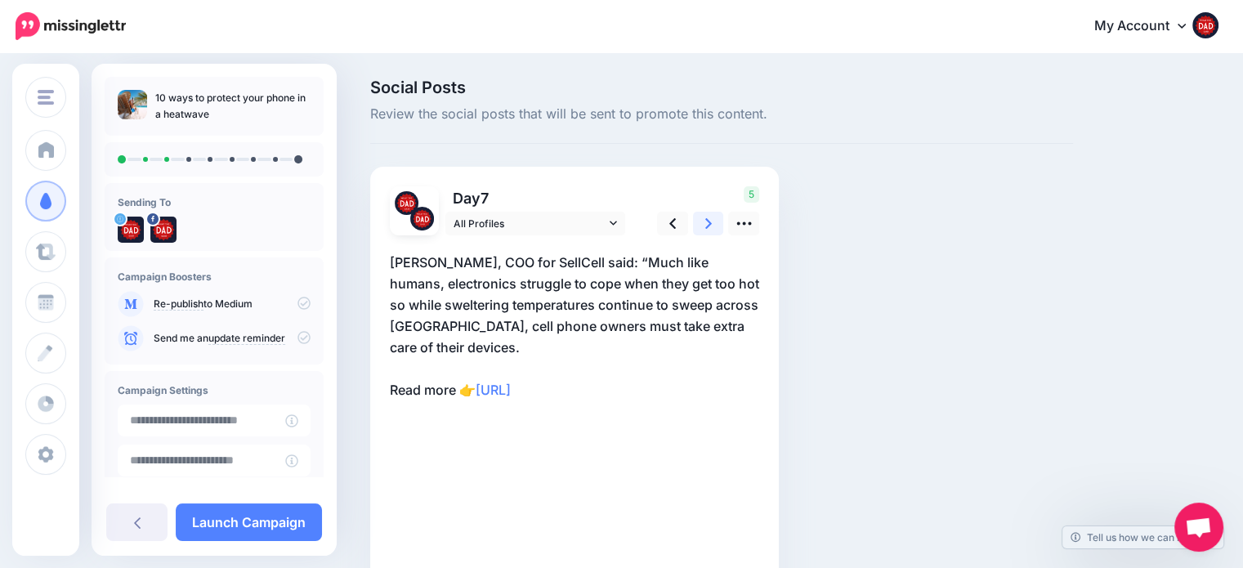
click at [709, 226] on icon at bounding box center [708, 223] width 7 height 17
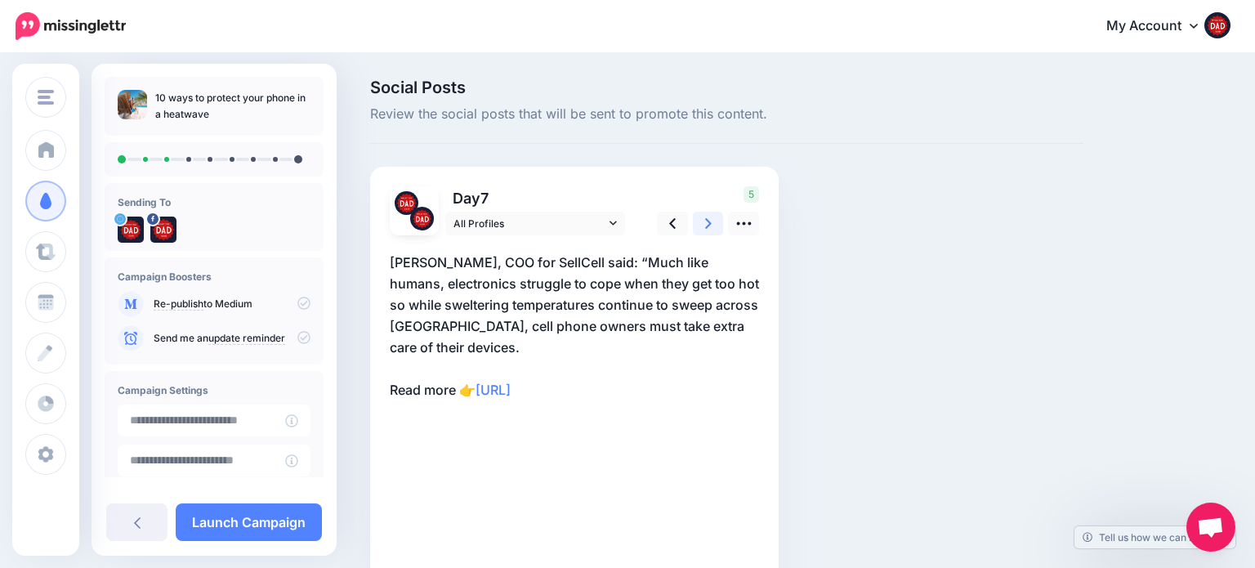
click at [709, 226] on icon at bounding box center [708, 223] width 7 height 17
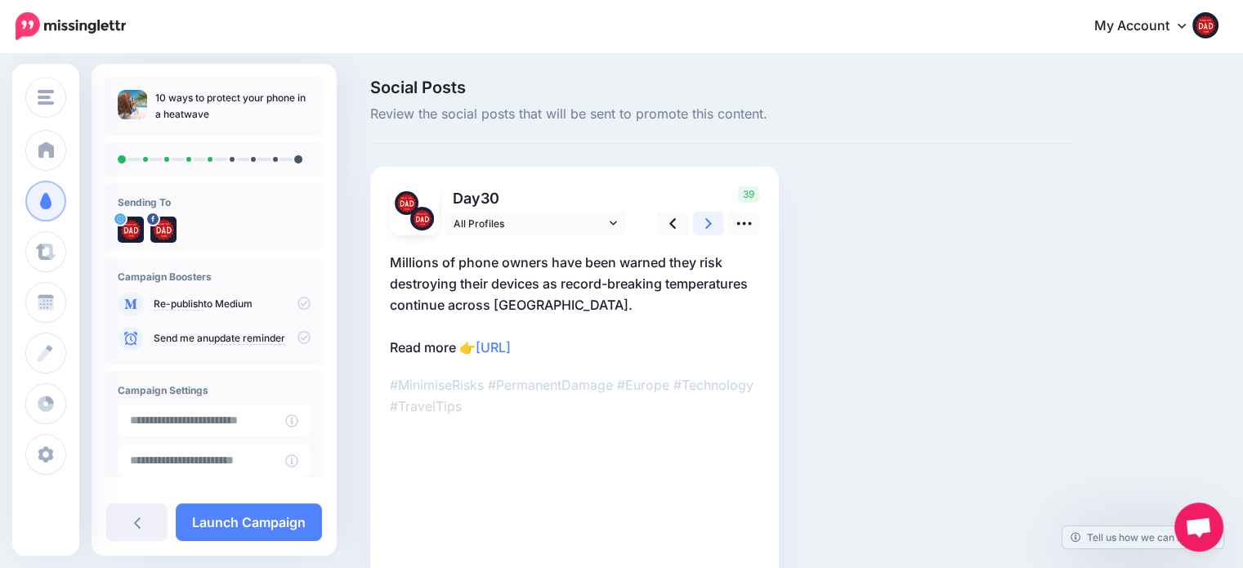
click at [709, 226] on icon at bounding box center [708, 223] width 7 height 17
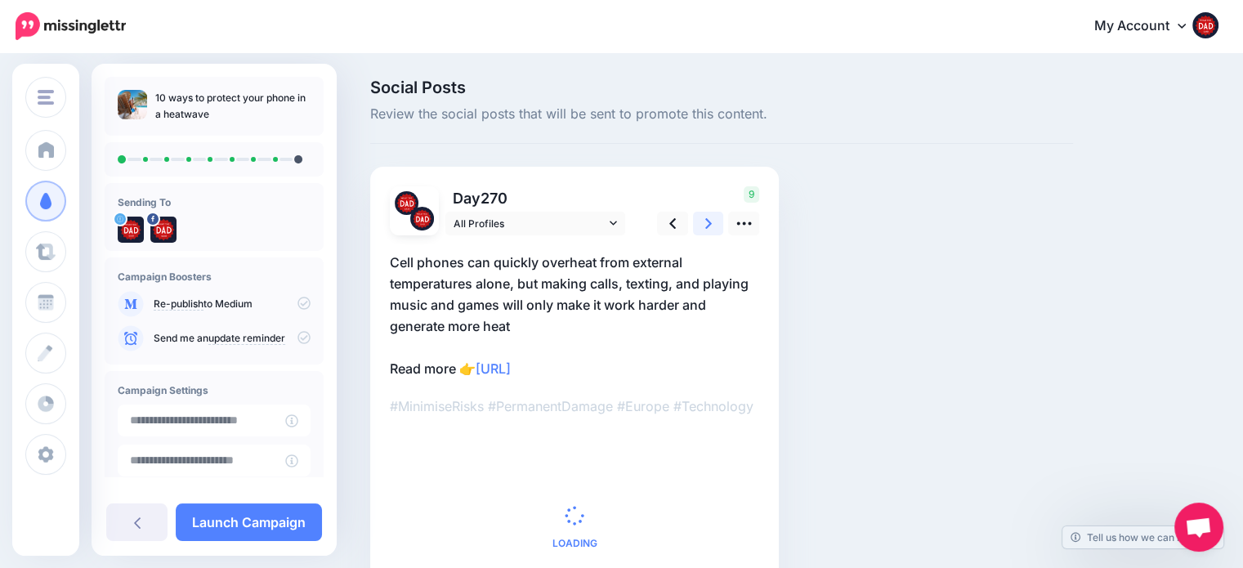
click at [709, 226] on icon at bounding box center [708, 223] width 7 height 17
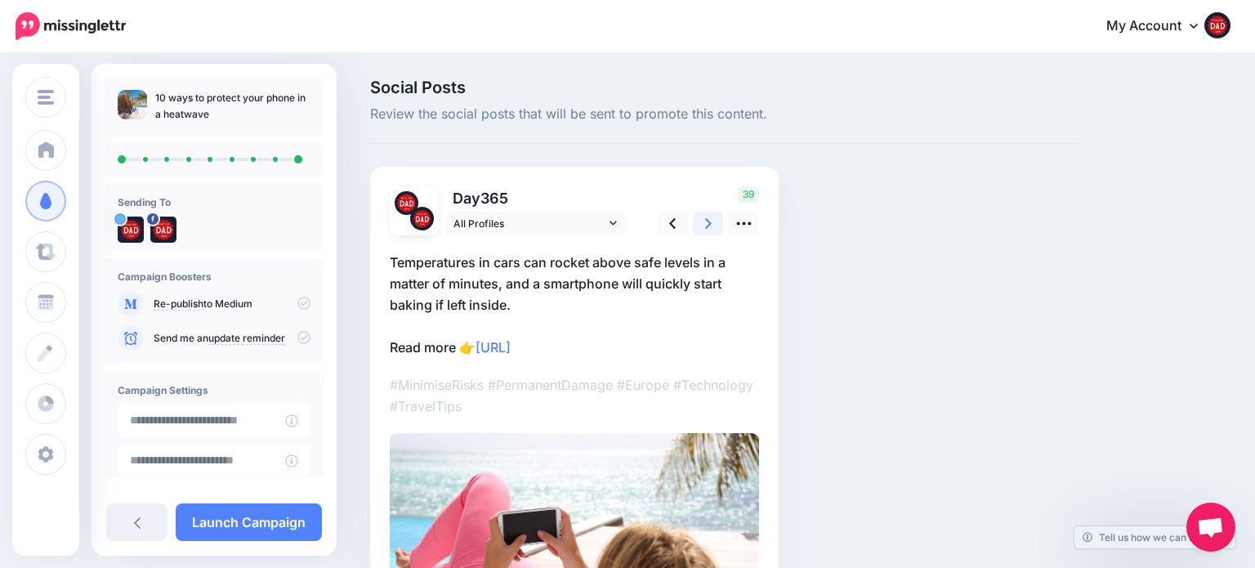
click at [709, 226] on icon at bounding box center [708, 223] width 7 height 17
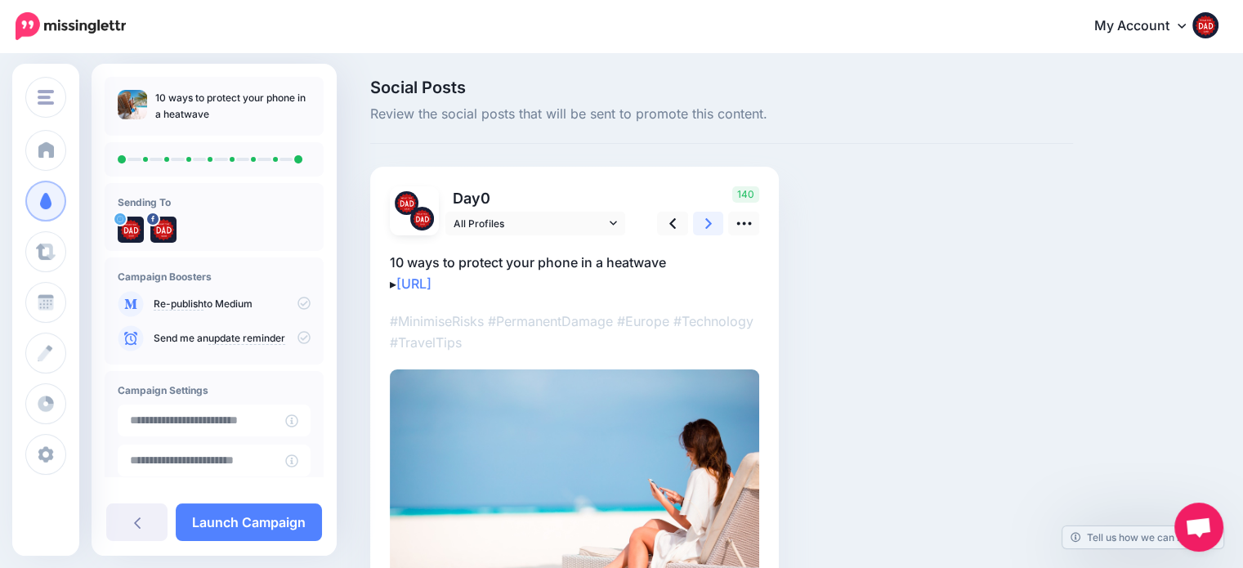
click at [709, 226] on icon at bounding box center [708, 223] width 7 height 17
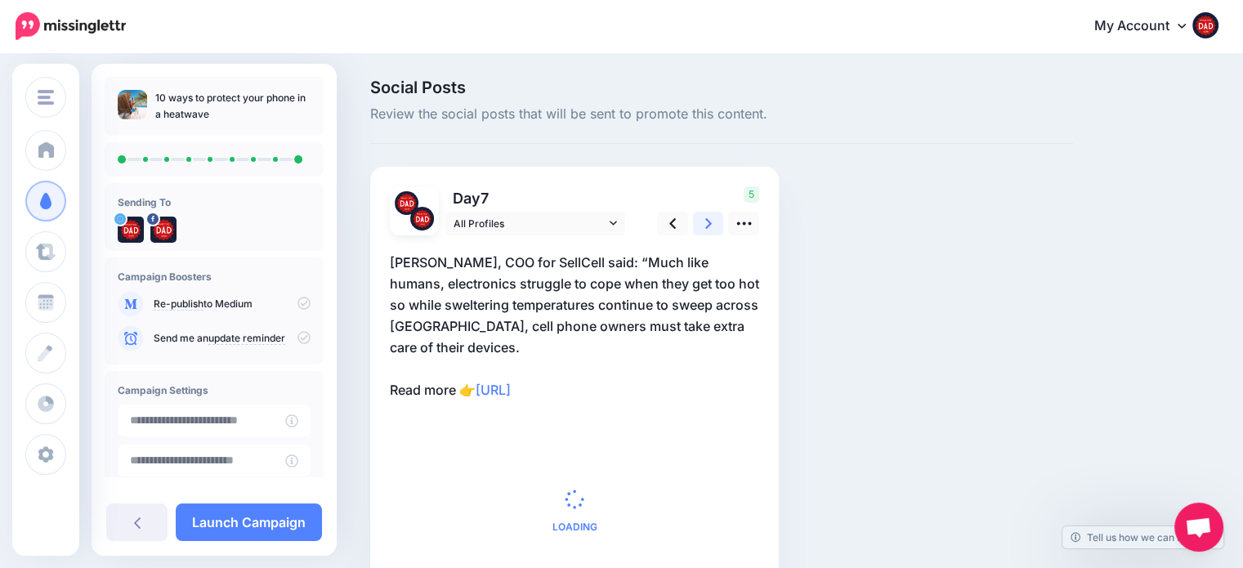
click at [709, 226] on icon at bounding box center [708, 223] width 7 height 17
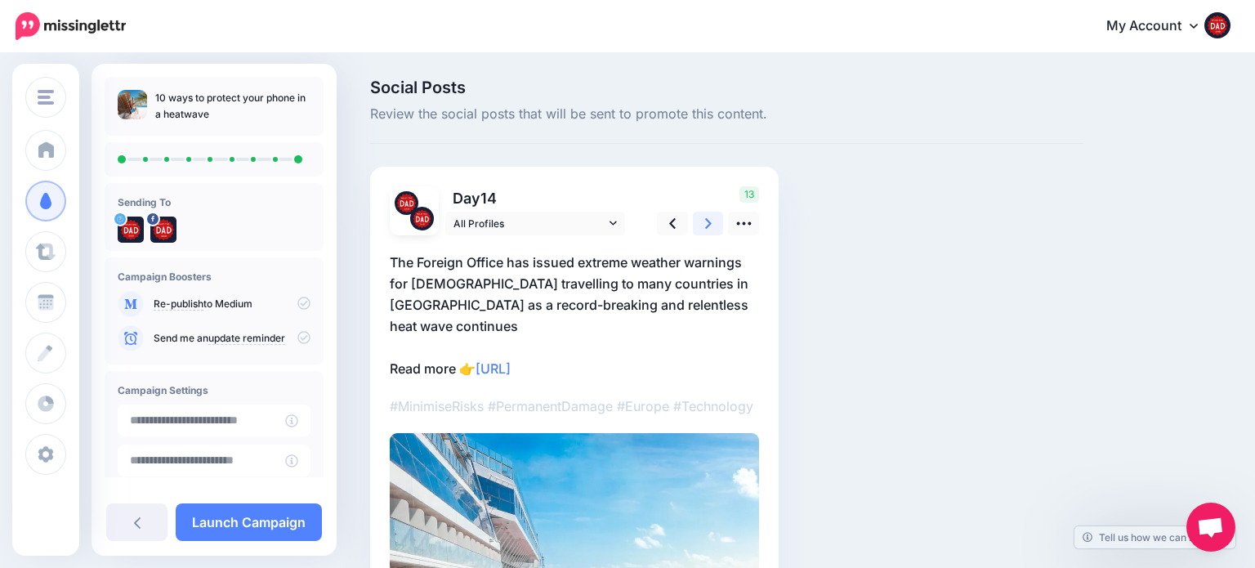
click at [709, 226] on icon at bounding box center [708, 223] width 7 height 17
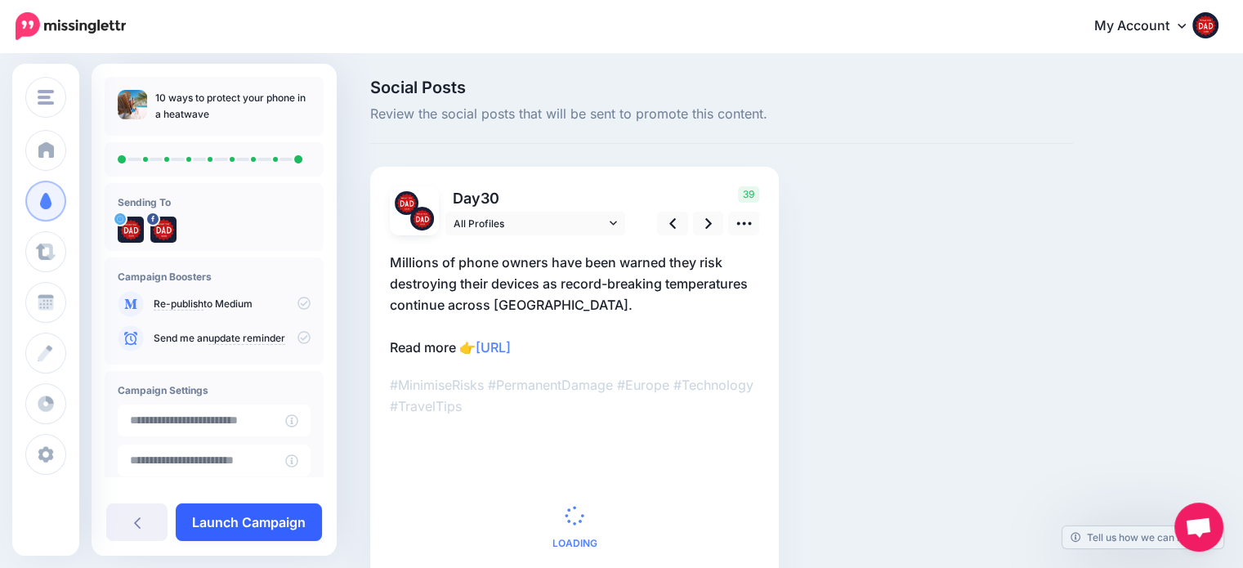
click at [212, 522] on link "Launch Campaign" at bounding box center [249, 522] width 146 height 38
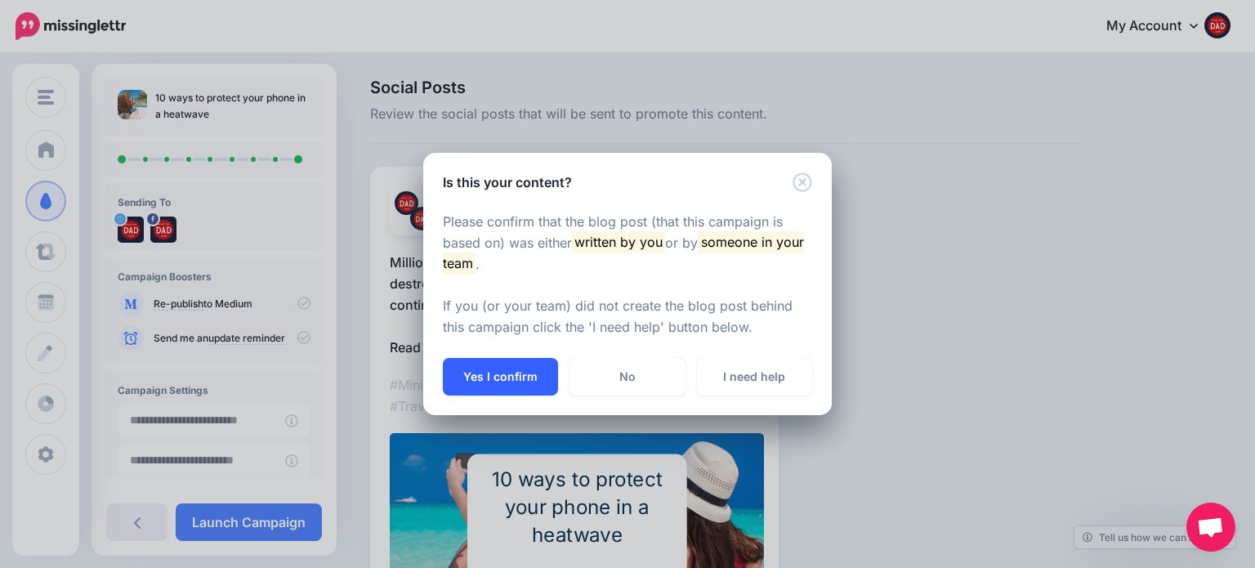
click at [528, 385] on button "Yes I confirm" at bounding box center [500, 377] width 115 height 38
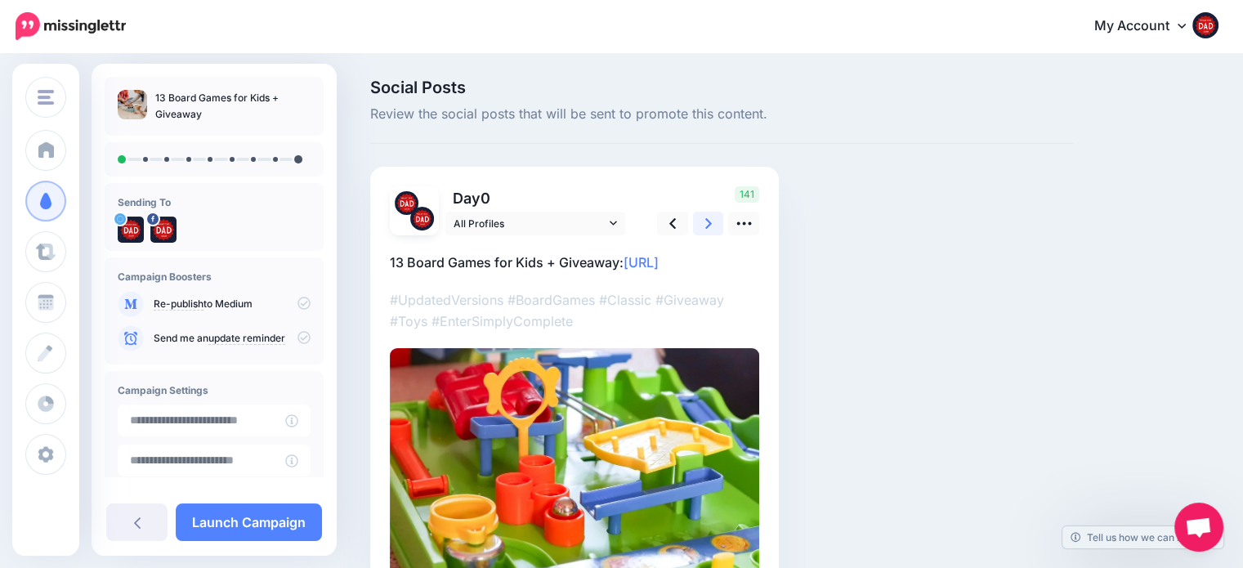
click at [708, 219] on icon at bounding box center [708, 223] width 7 height 17
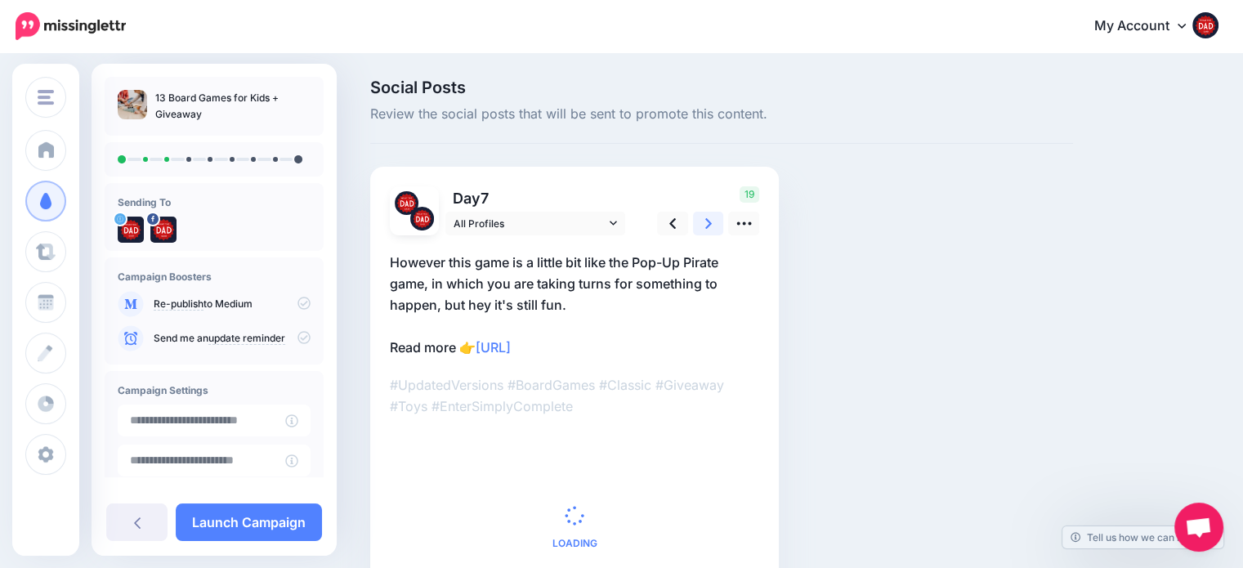
click at [708, 219] on icon at bounding box center [708, 223] width 7 height 17
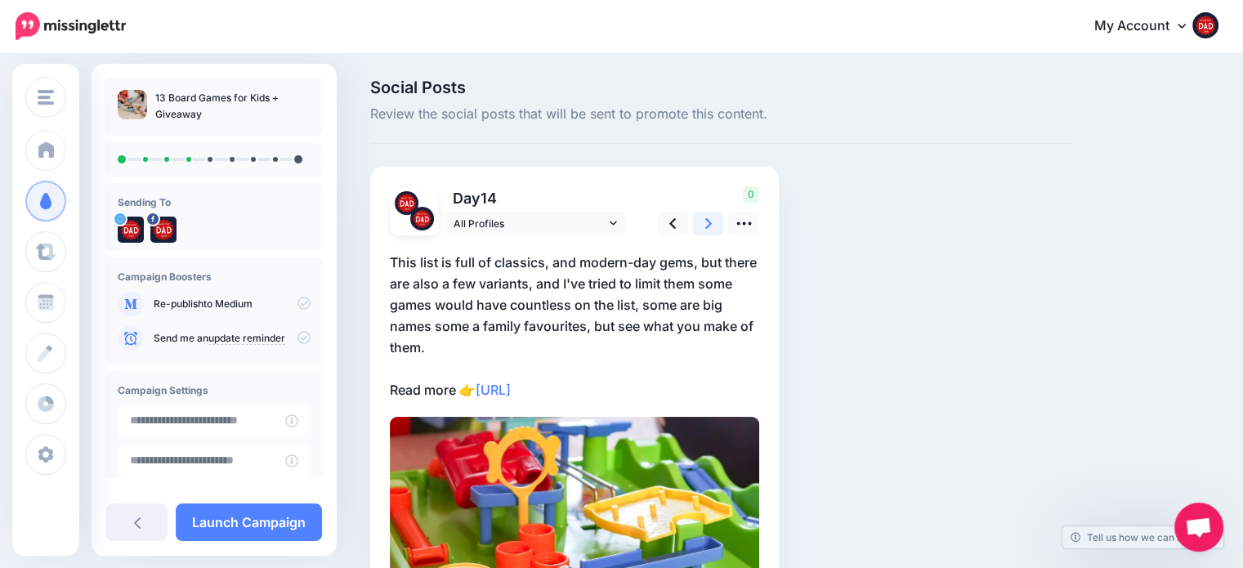
click at [708, 219] on icon at bounding box center [708, 223] width 7 height 17
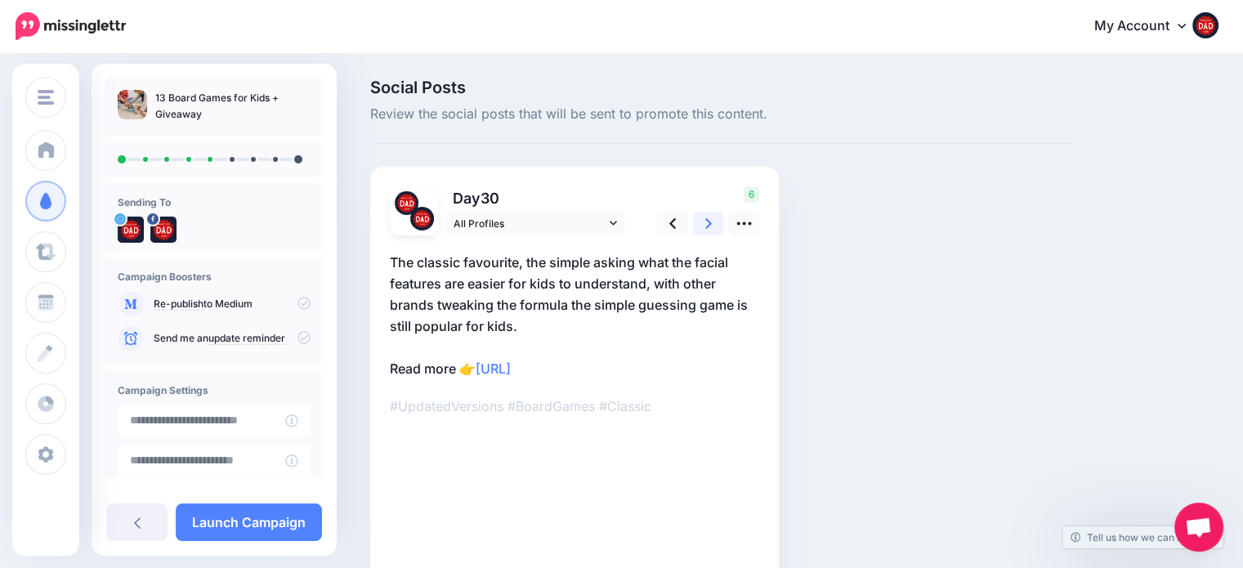
click at [708, 219] on icon at bounding box center [708, 223] width 7 height 17
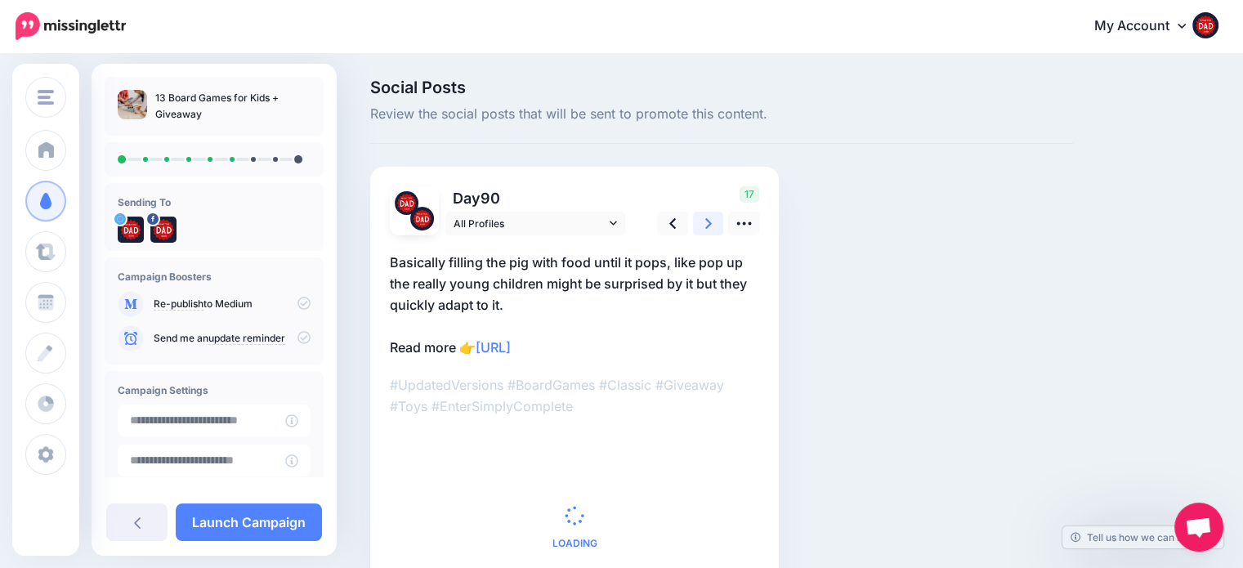
click at [708, 219] on icon at bounding box center [708, 223] width 7 height 17
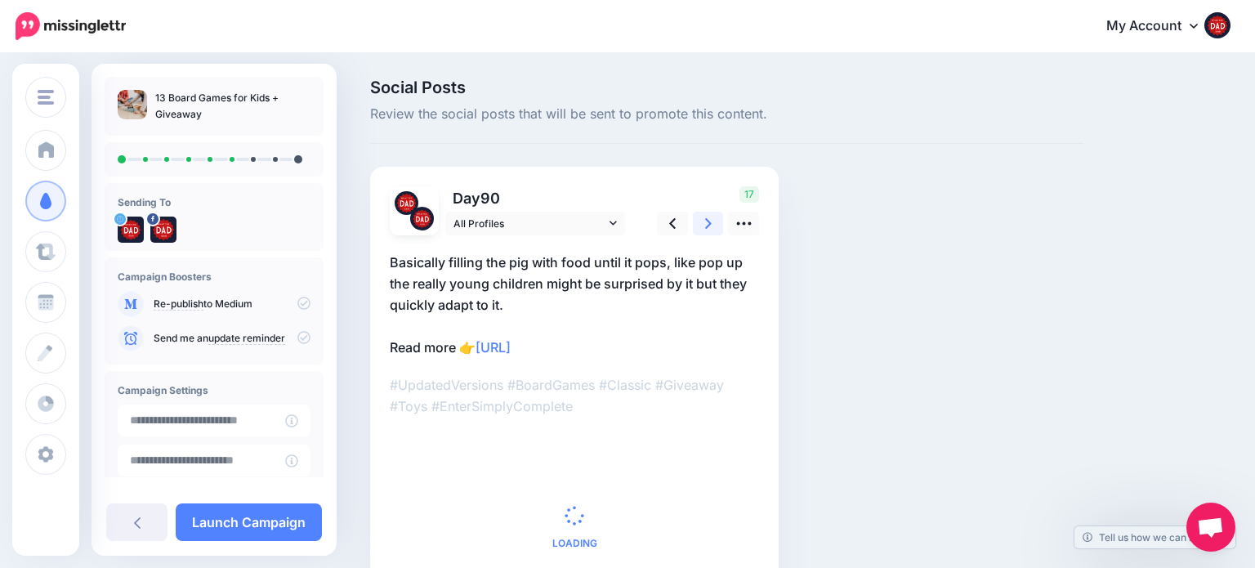
click at [708, 219] on icon at bounding box center [708, 223] width 7 height 17
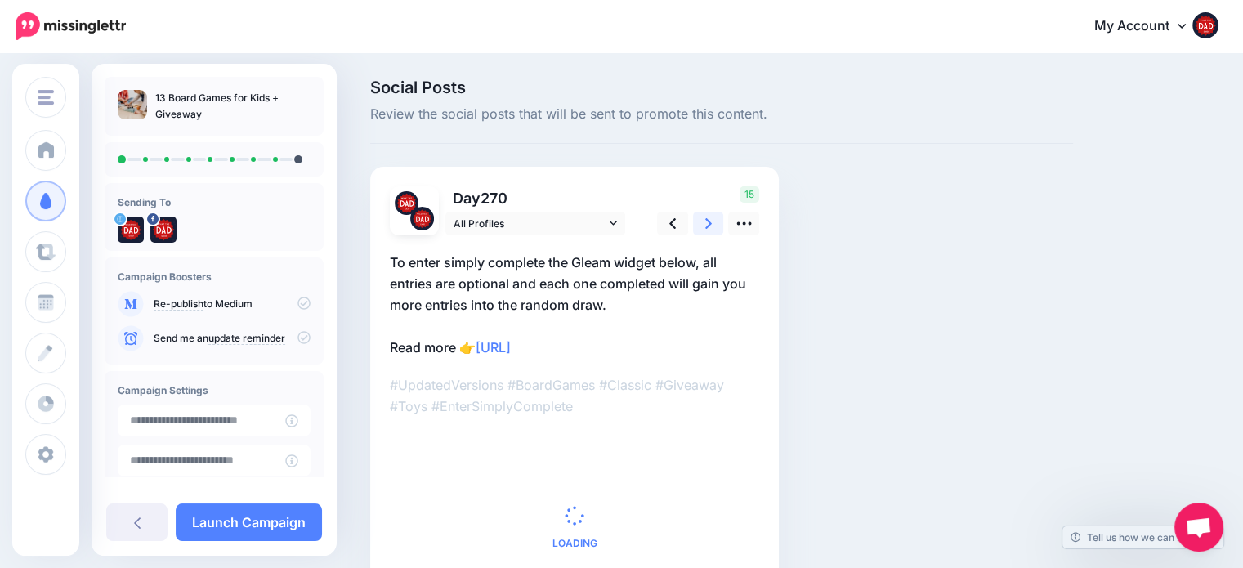
click at [708, 220] on icon at bounding box center [708, 223] width 7 height 11
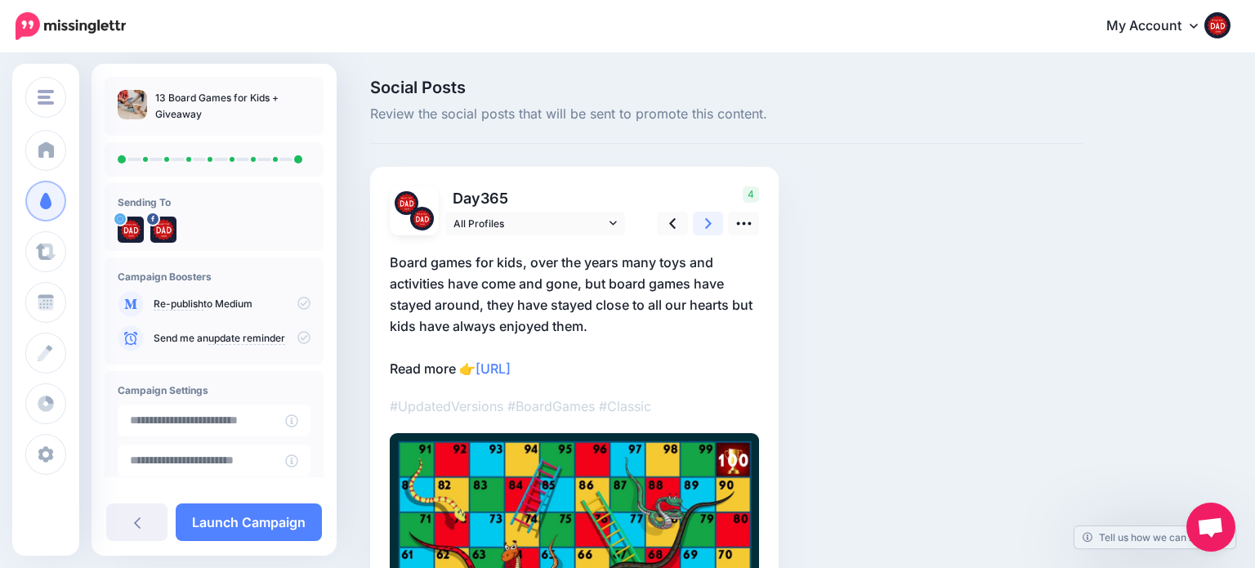
click at [708, 220] on icon at bounding box center [708, 223] width 7 height 11
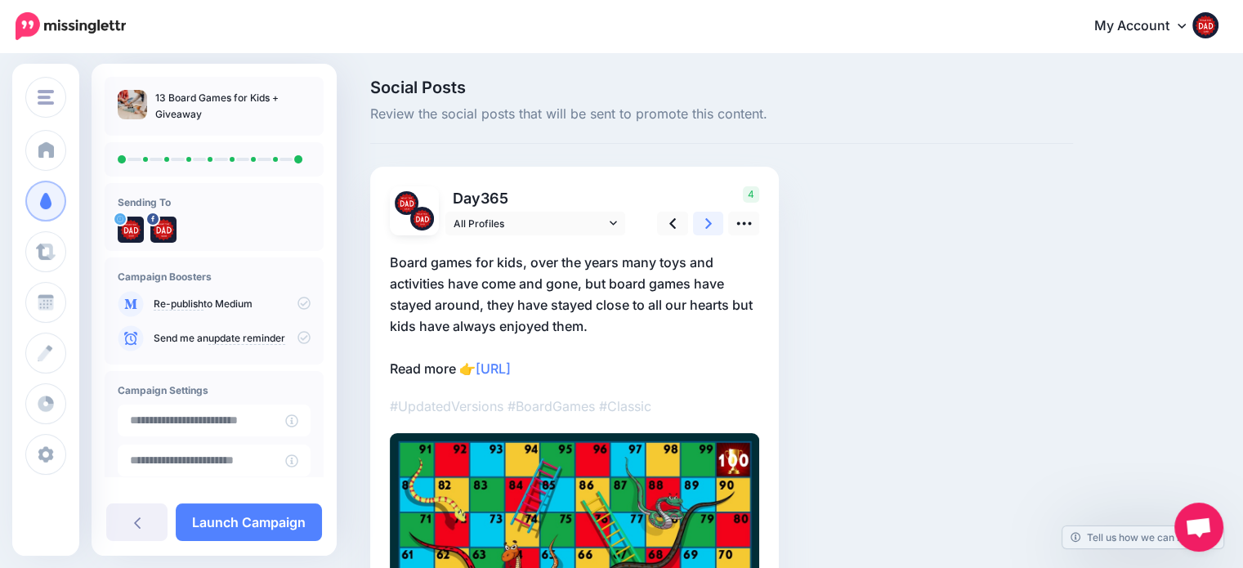
click at [708, 220] on icon at bounding box center [708, 223] width 7 height 11
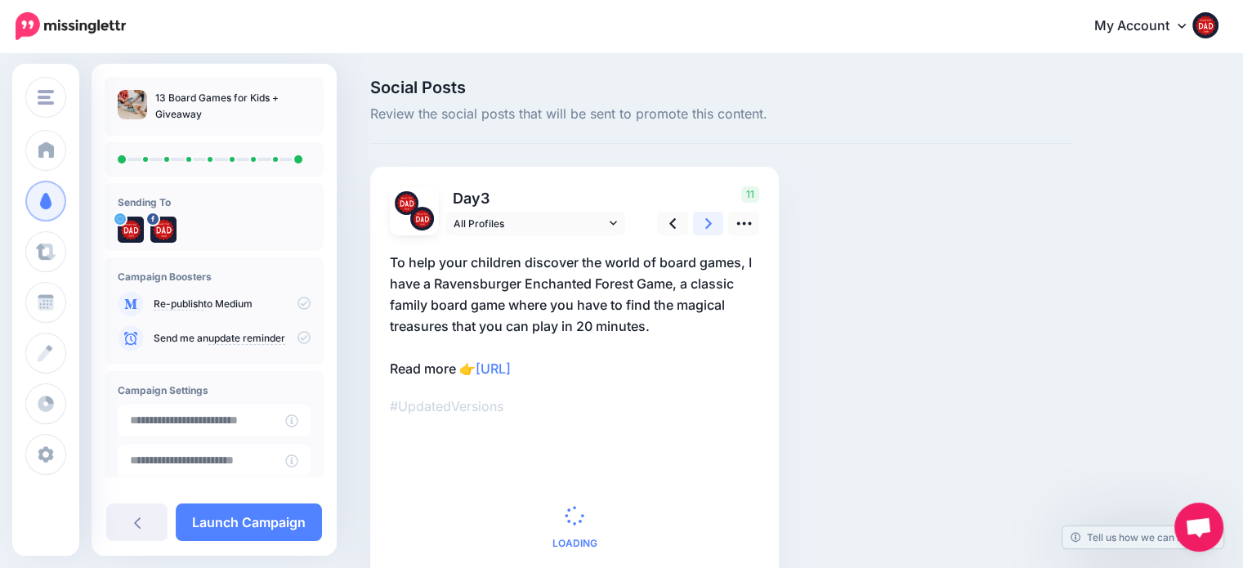
click at [708, 220] on icon at bounding box center [708, 223] width 7 height 11
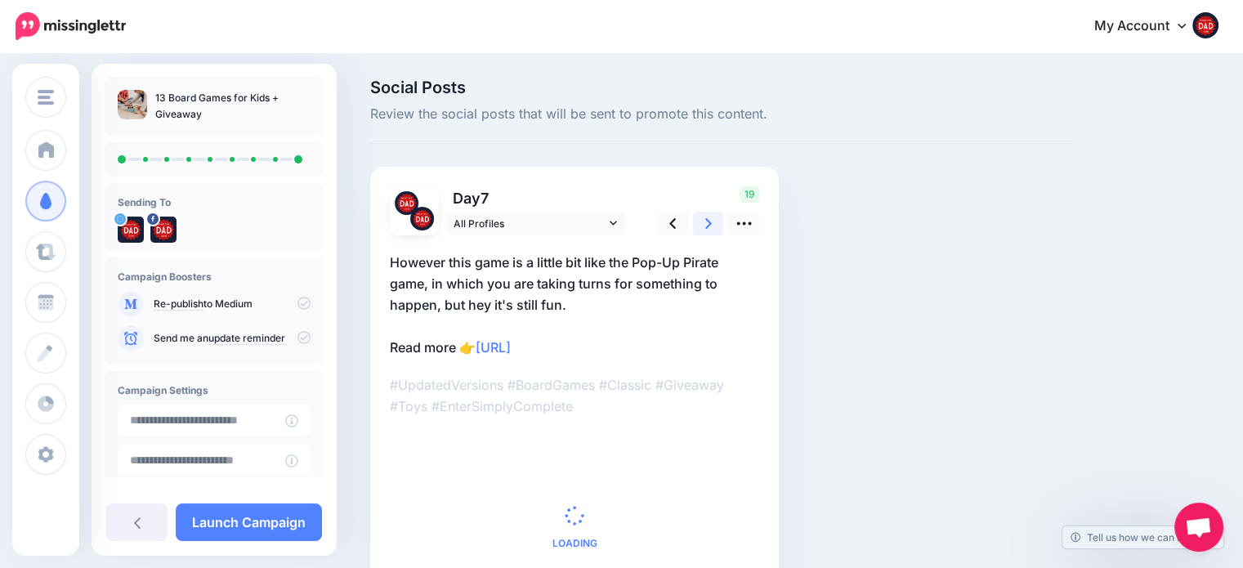
click at [708, 220] on icon at bounding box center [708, 223] width 7 height 11
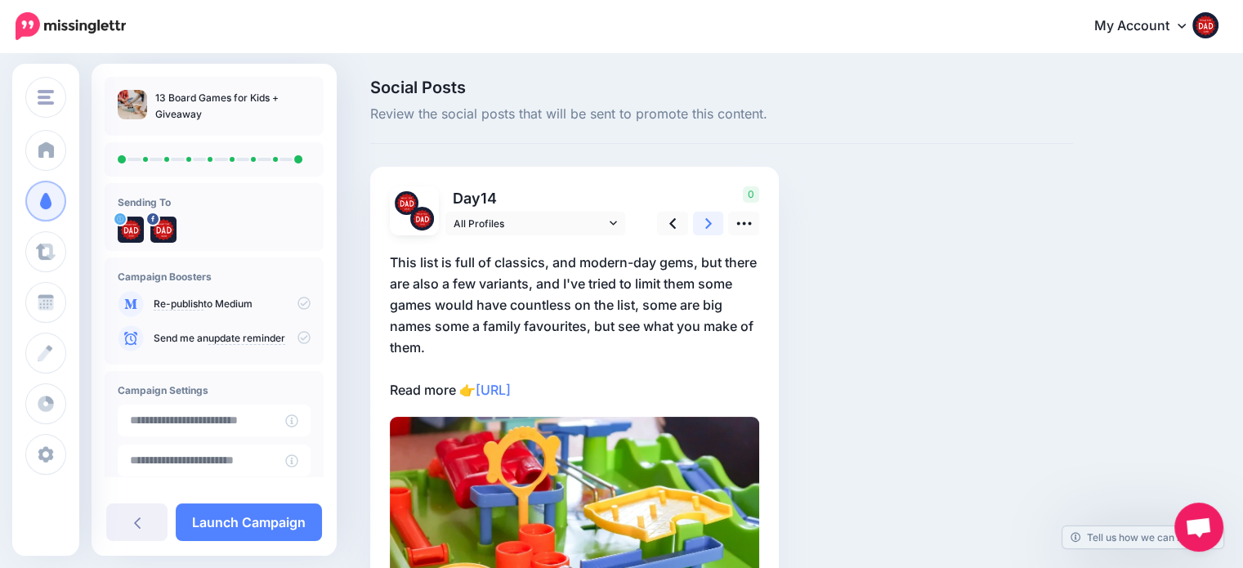
click at [708, 220] on icon at bounding box center [708, 223] width 7 height 11
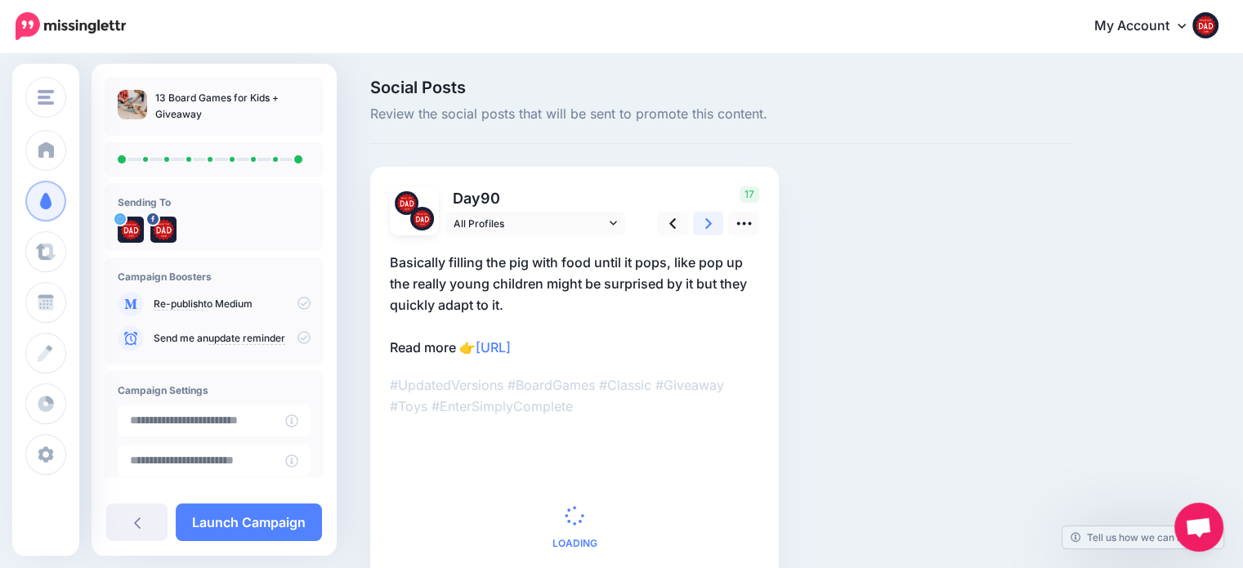
click at [708, 220] on icon at bounding box center [708, 223] width 7 height 11
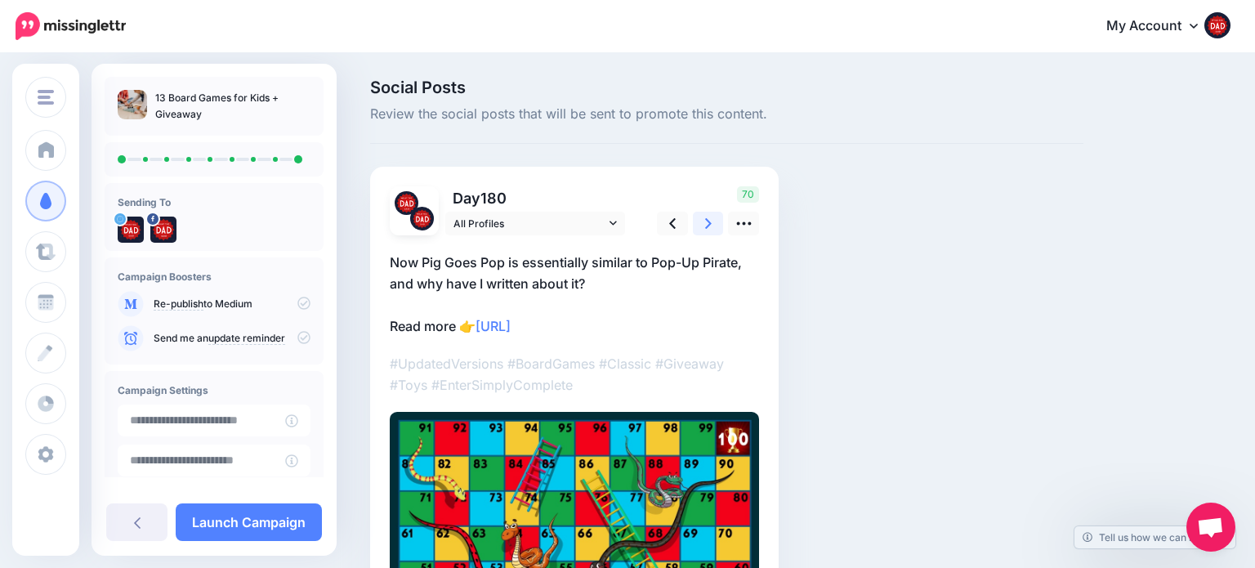
click at [708, 220] on icon at bounding box center [708, 223] width 7 height 11
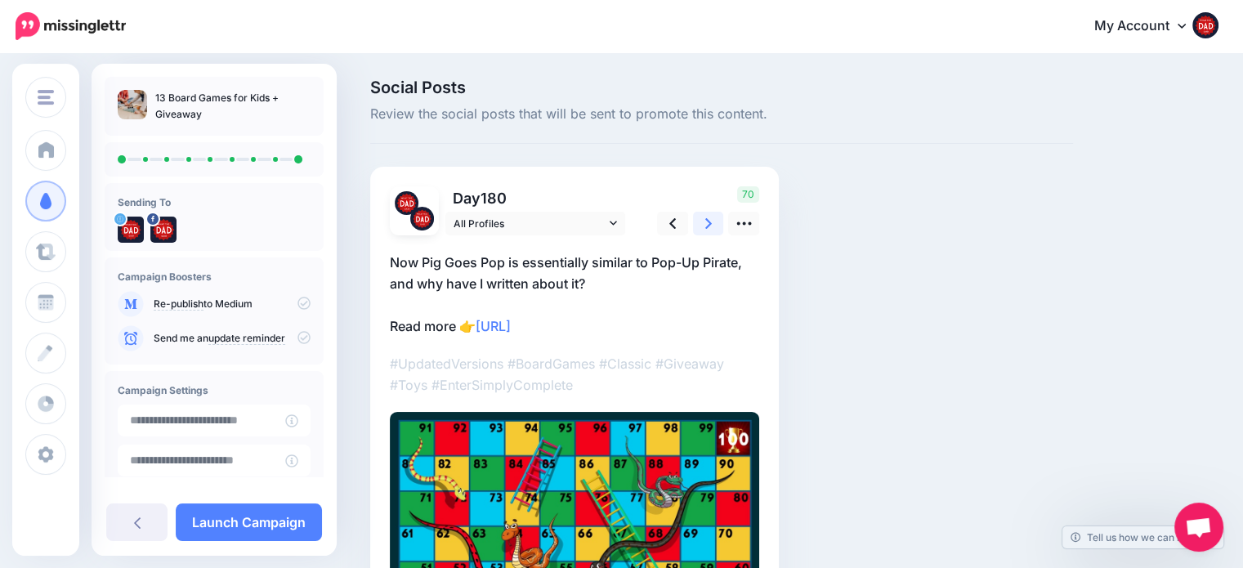
click at [709, 220] on icon at bounding box center [708, 223] width 7 height 17
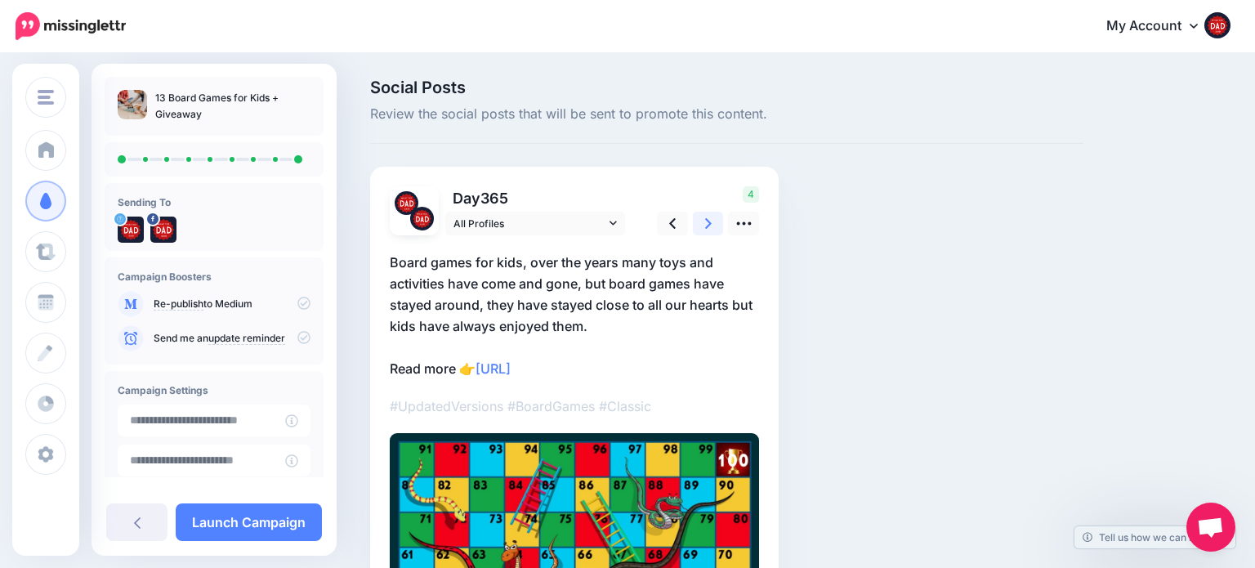
click at [709, 220] on icon at bounding box center [708, 223] width 7 height 17
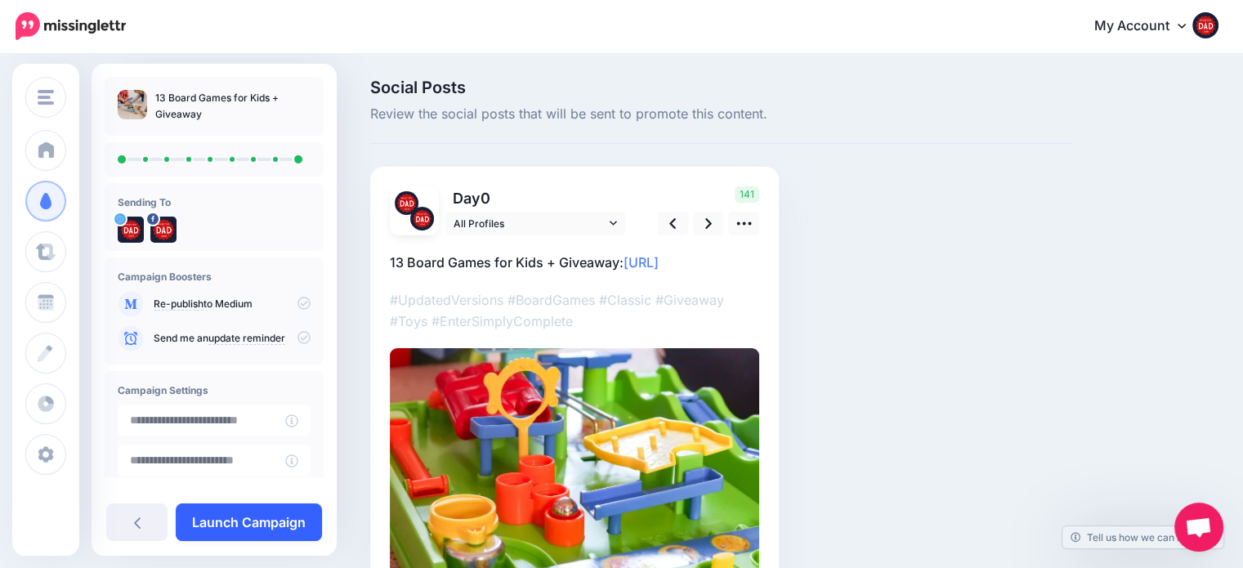
click at [265, 508] on link "Launch Campaign" at bounding box center [249, 522] width 146 height 38
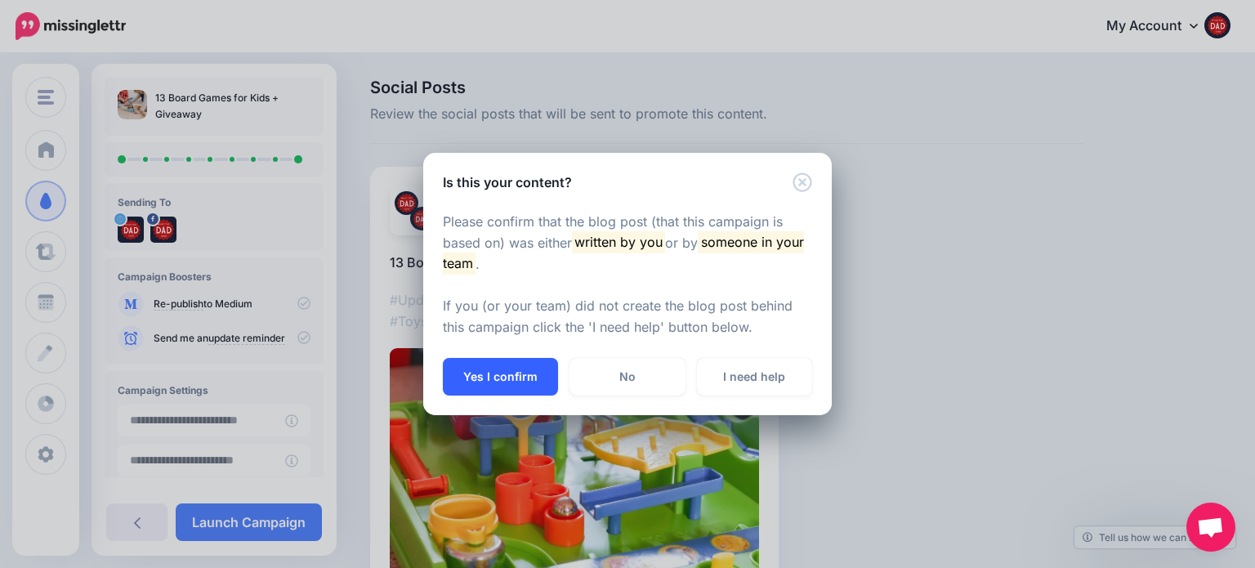
click at [474, 377] on button "Yes I confirm" at bounding box center [500, 377] width 115 height 38
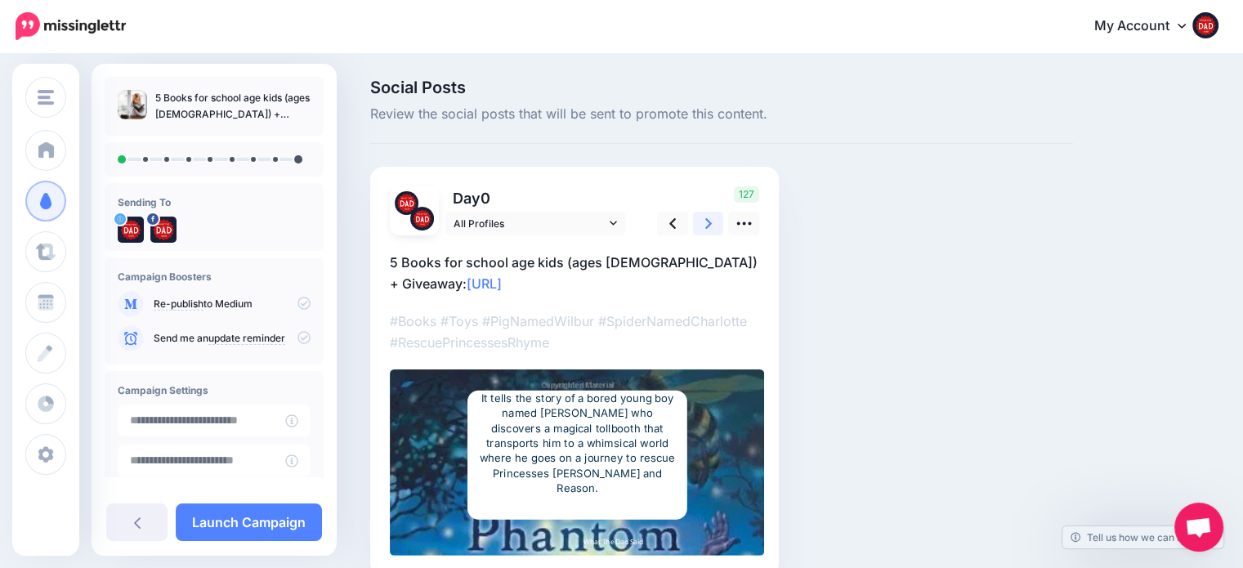
click at [701, 226] on link at bounding box center [708, 224] width 31 height 24
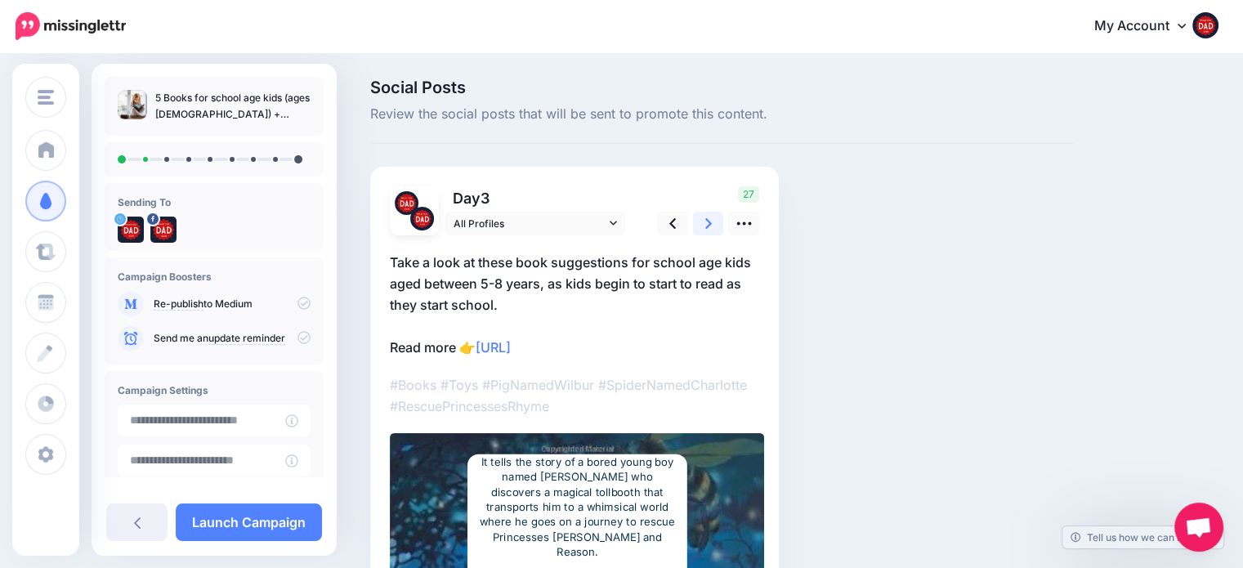
click at [701, 226] on link at bounding box center [708, 224] width 31 height 24
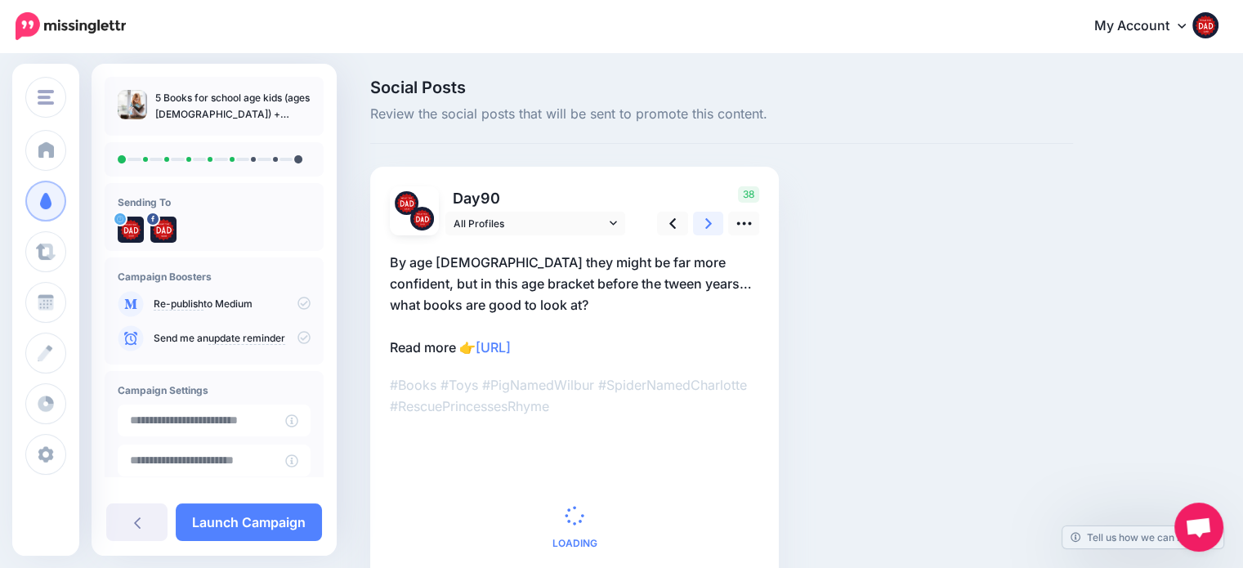
click at [701, 226] on link at bounding box center [708, 224] width 31 height 24
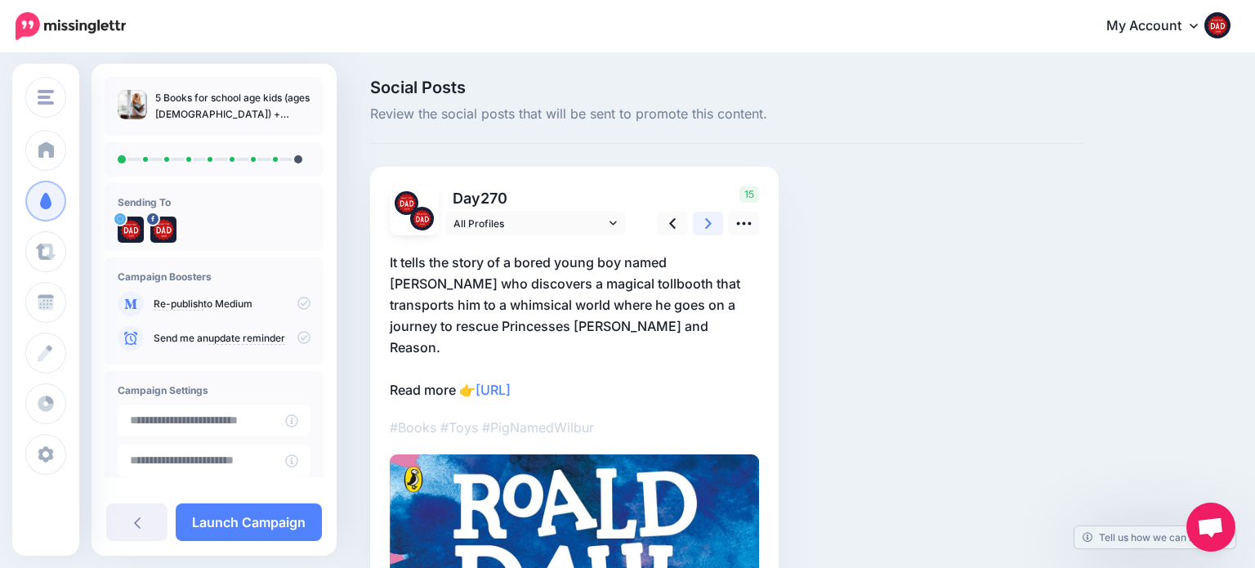
click at [701, 226] on link at bounding box center [708, 224] width 31 height 24
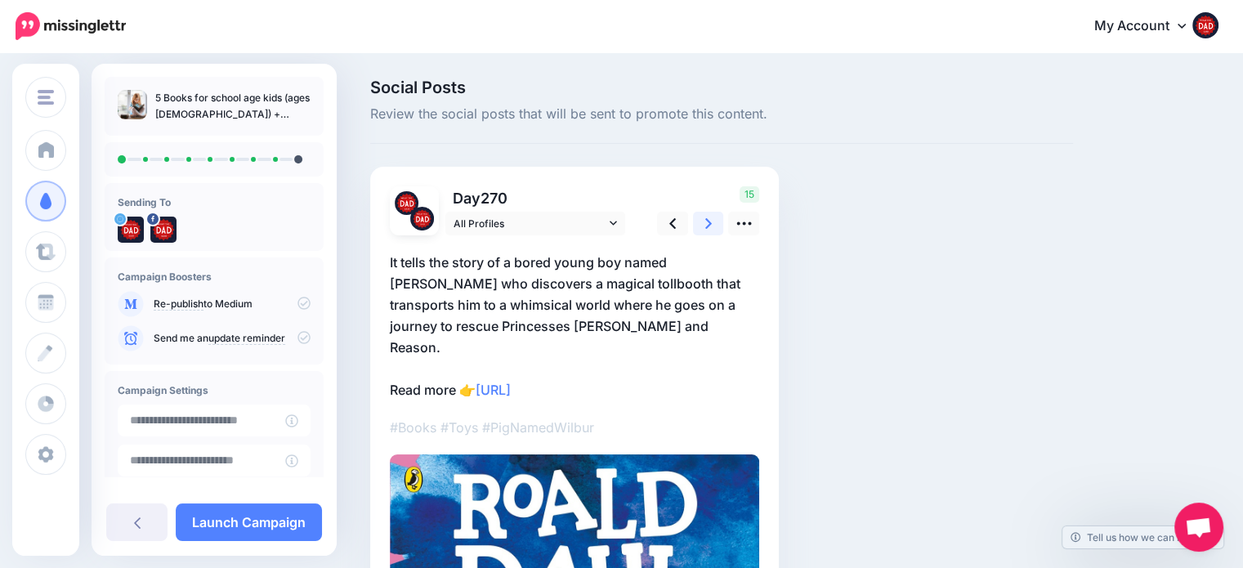
click at [701, 227] on link at bounding box center [708, 224] width 31 height 24
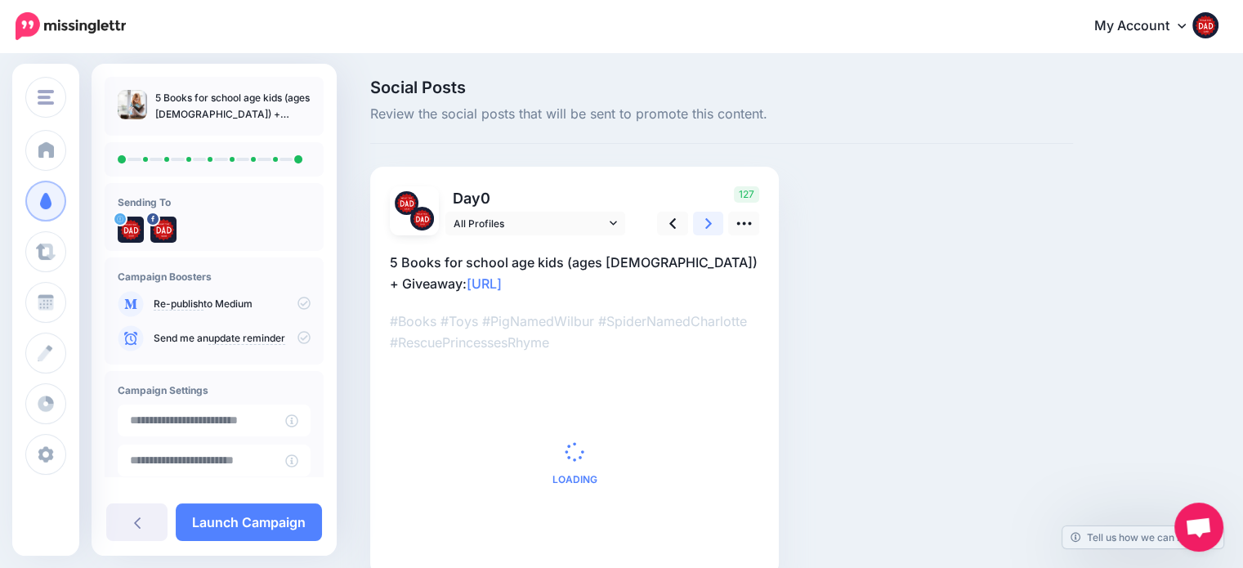
click at [701, 227] on link at bounding box center [708, 224] width 31 height 24
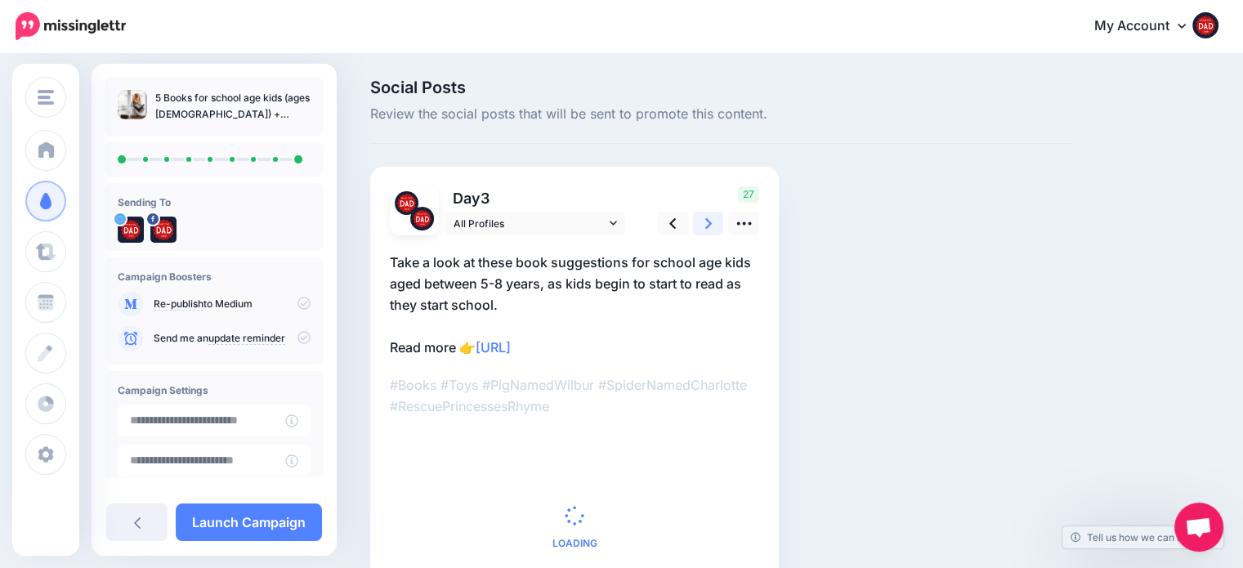
click at [701, 227] on link at bounding box center [708, 224] width 31 height 24
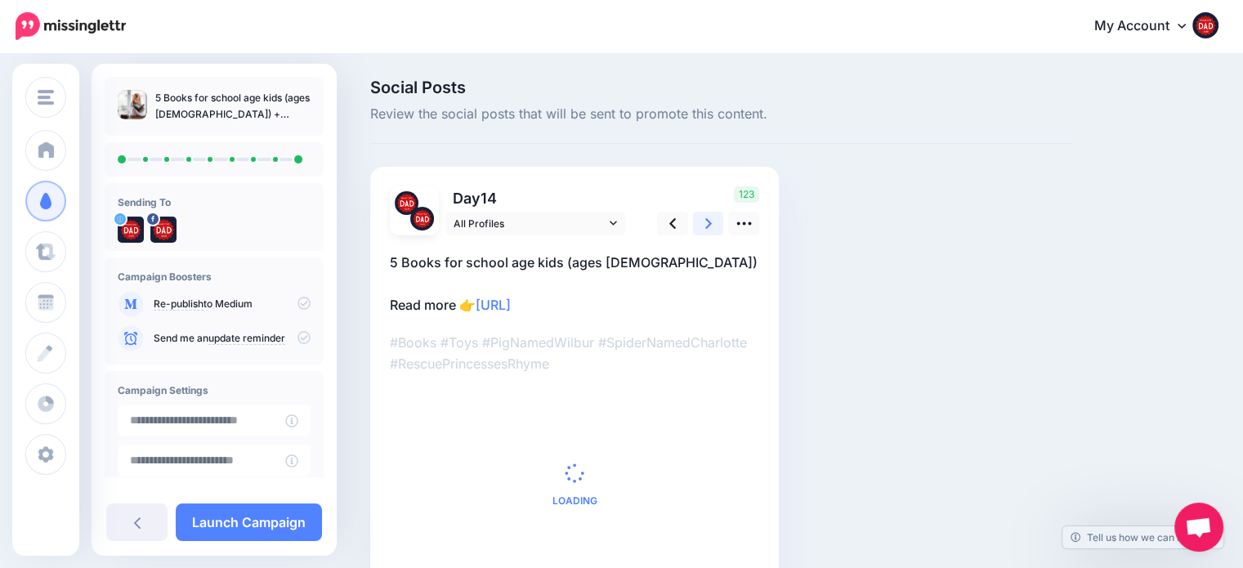
click at [701, 227] on link at bounding box center [708, 224] width 31 height 24
click at [702, 227] on link at bounding box center [708, 224] width 31 height 24
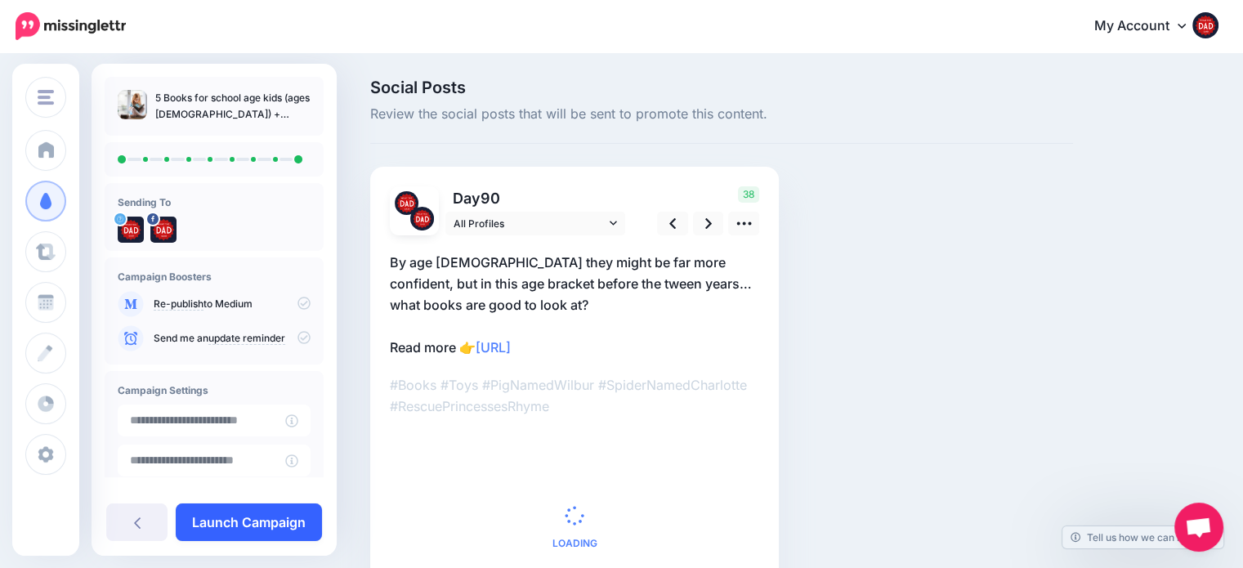
click at [266, 529] on link "Launch Campaign" at bounding box center [249, 522] width 146 height 38
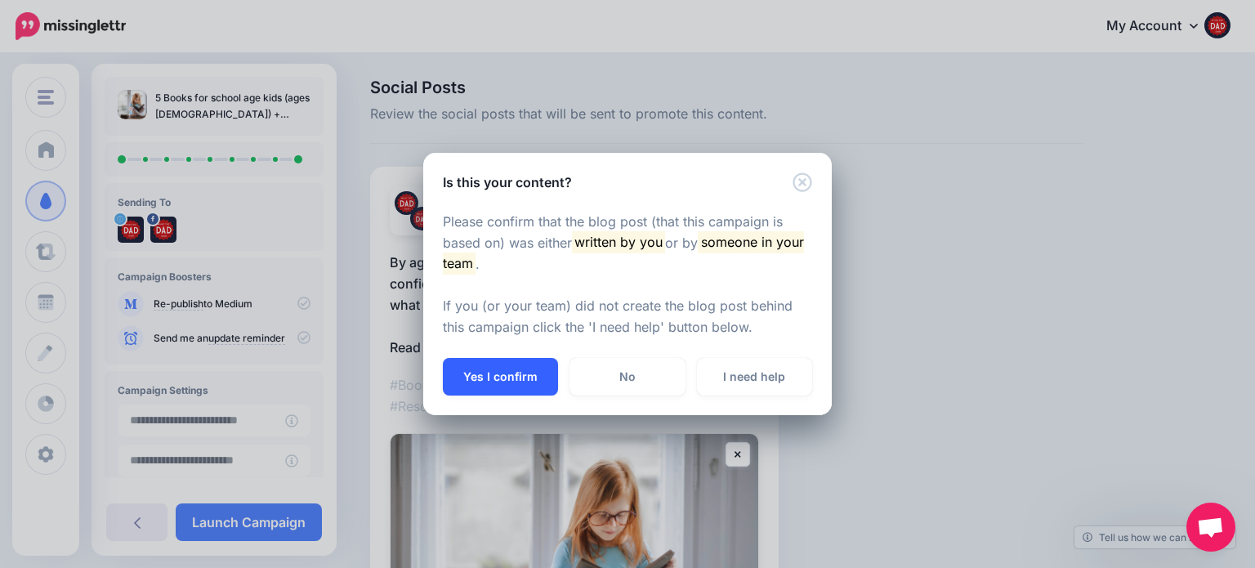
click at [539, 378] on button "Yes I confirm" at bounding box center [500, 377] width 115 height 38
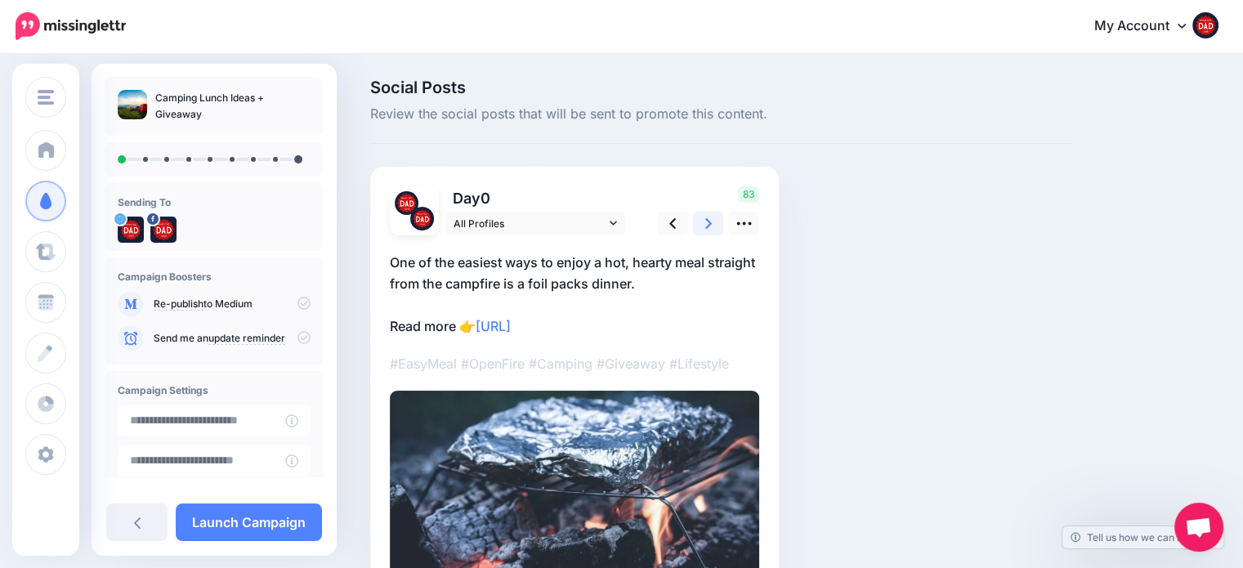
click at [709, 235] on link at bounding box center [708, 224] width 31 height 24
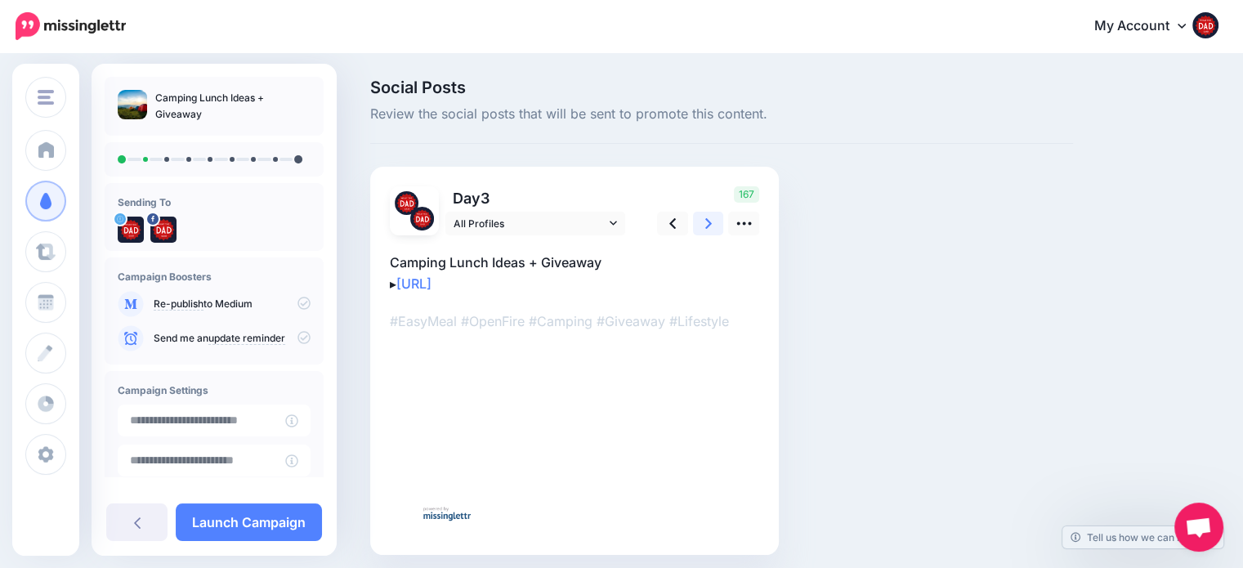
click at [709, 235] on link at bounding box center [708, 224] width 31 height 24
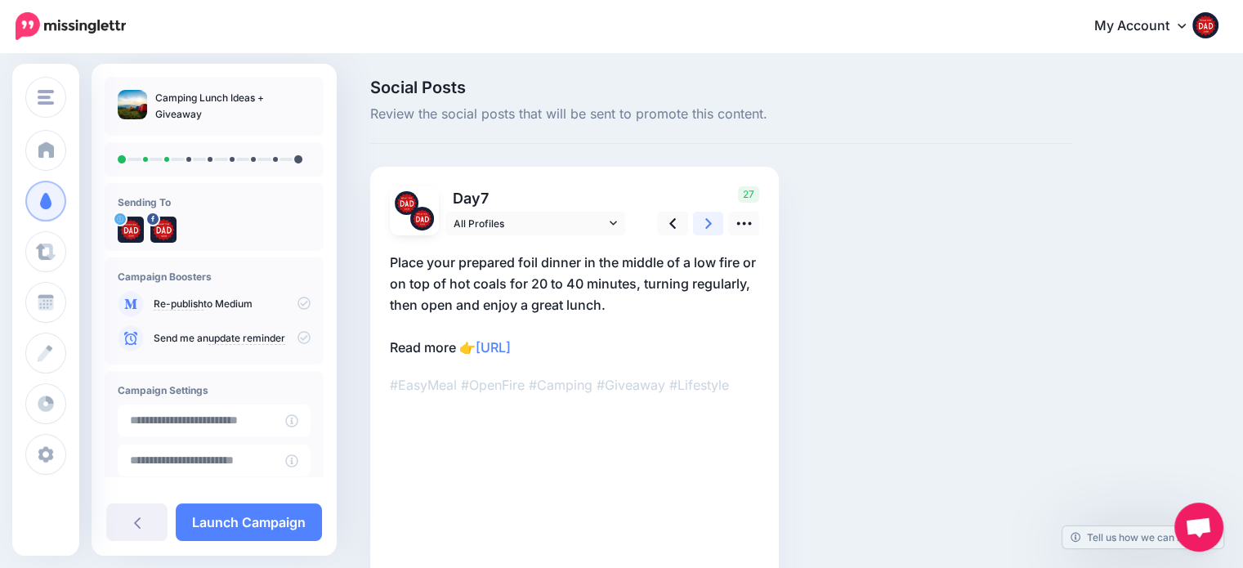
click at [709, 235] on link at bounding box center [708, 224] width 31 height 24
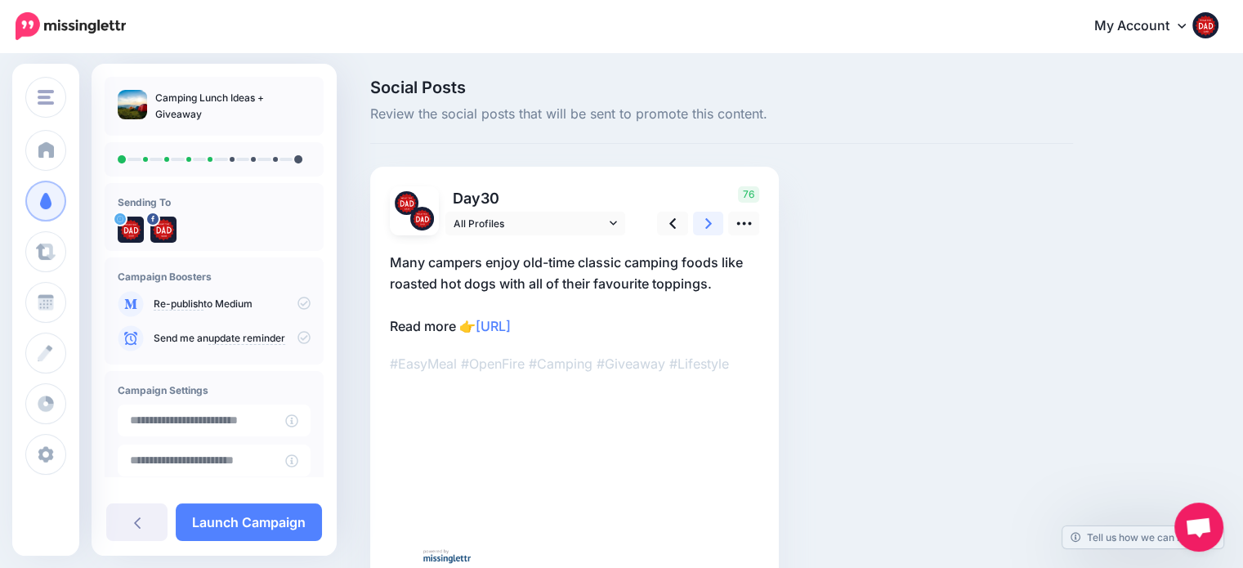
click at [709, 235] on link at bounding box center [708, 224] width 31 height 24
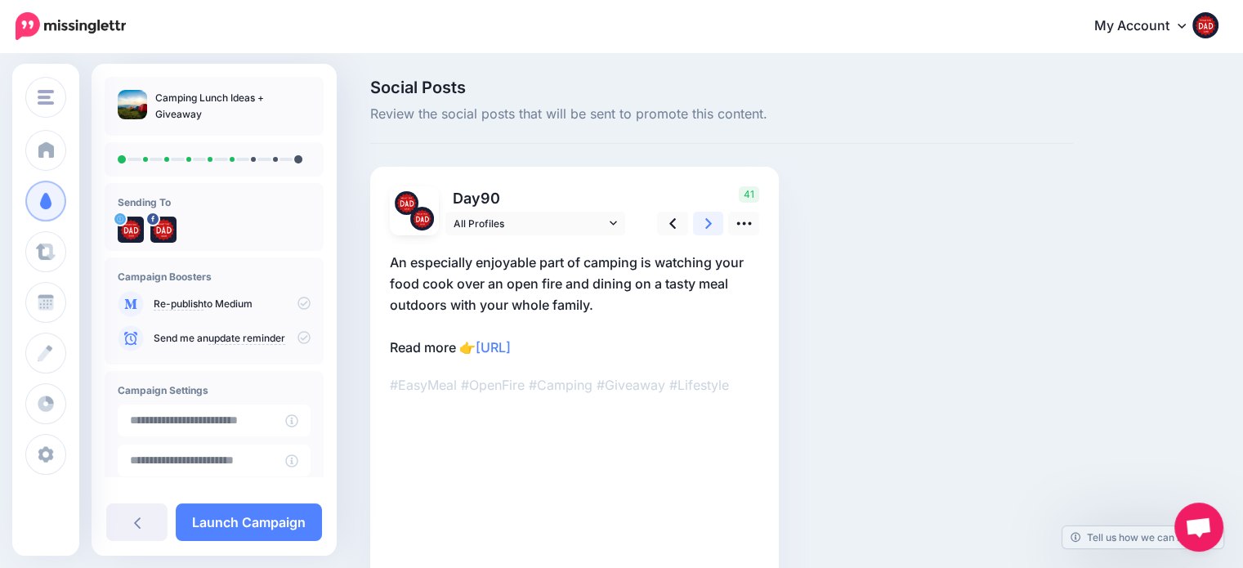
click at [709, 235] on link at bounding box center [708, 224] width 31 height 24
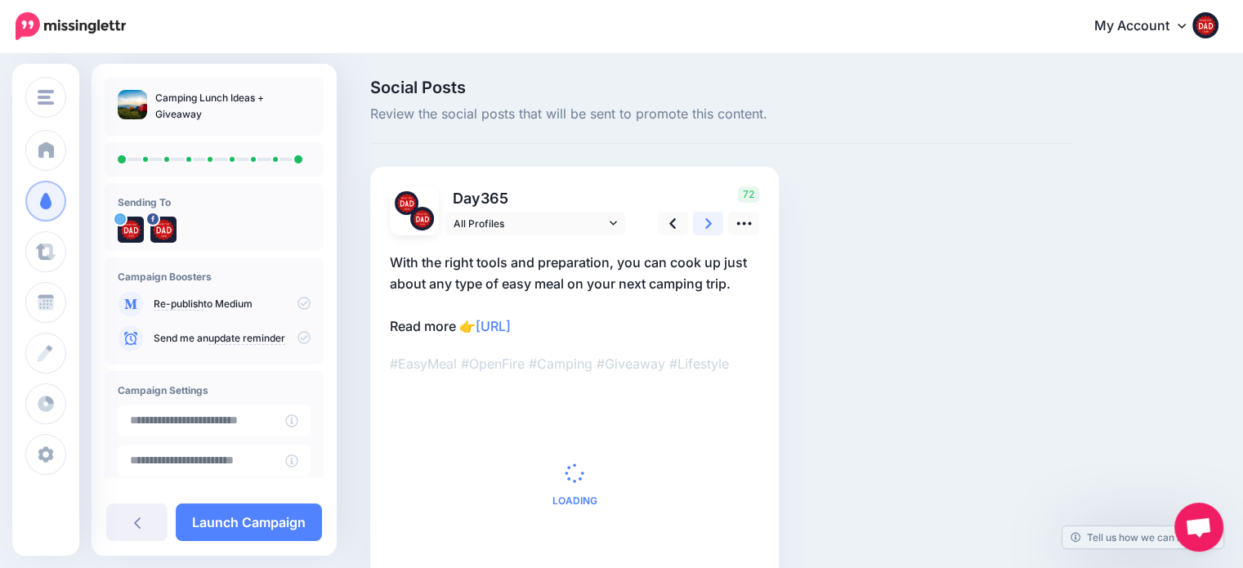
click at [709, 235] on link at bounding box center [708, 224] width 31 height 24
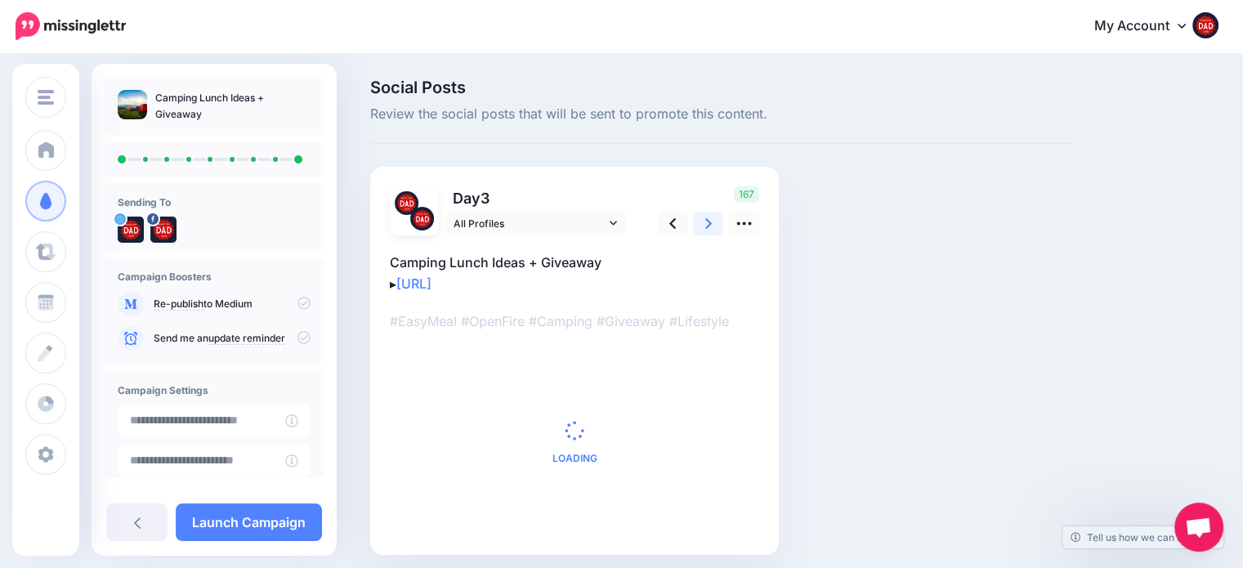
click at [710, 235] on link at bounding box center [708, 224] width 31 height 24
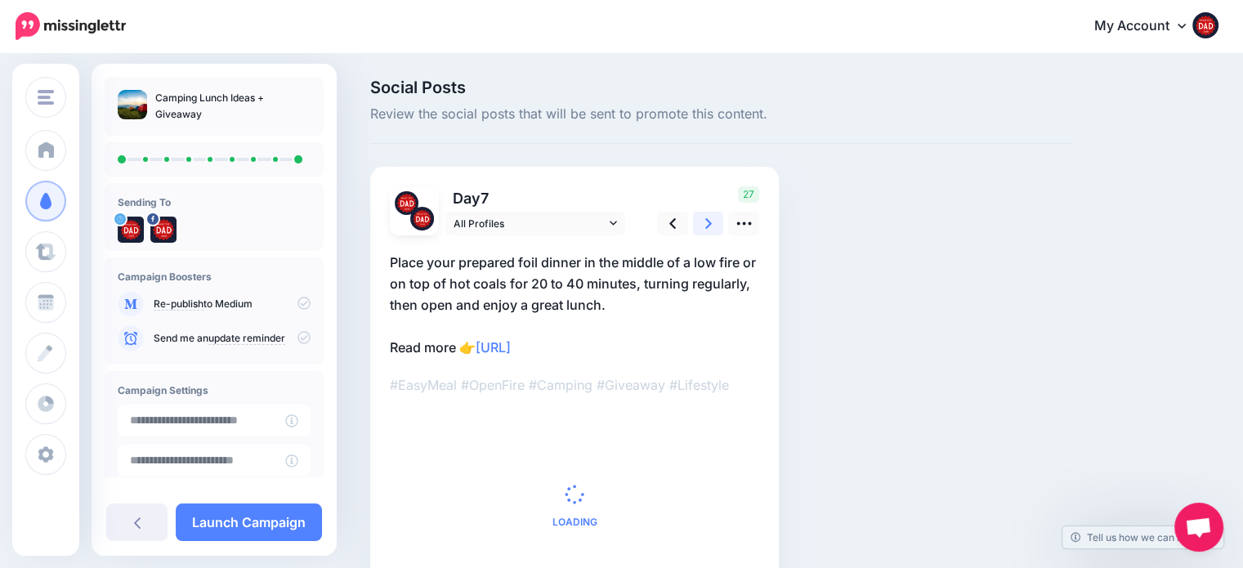
click at [710, 235] on link at bounding box center [708, 224] width 31 height 24
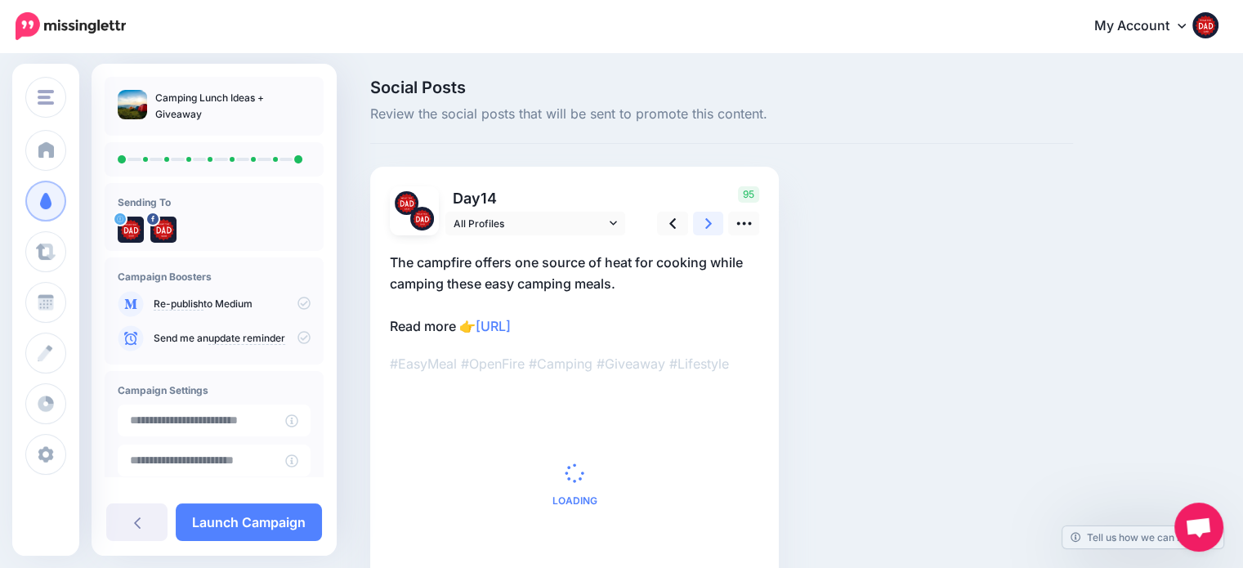
click at [710, 235] on form "Day 14 All Profiles 95" at bounding box center [574, 381] width 369 height 391
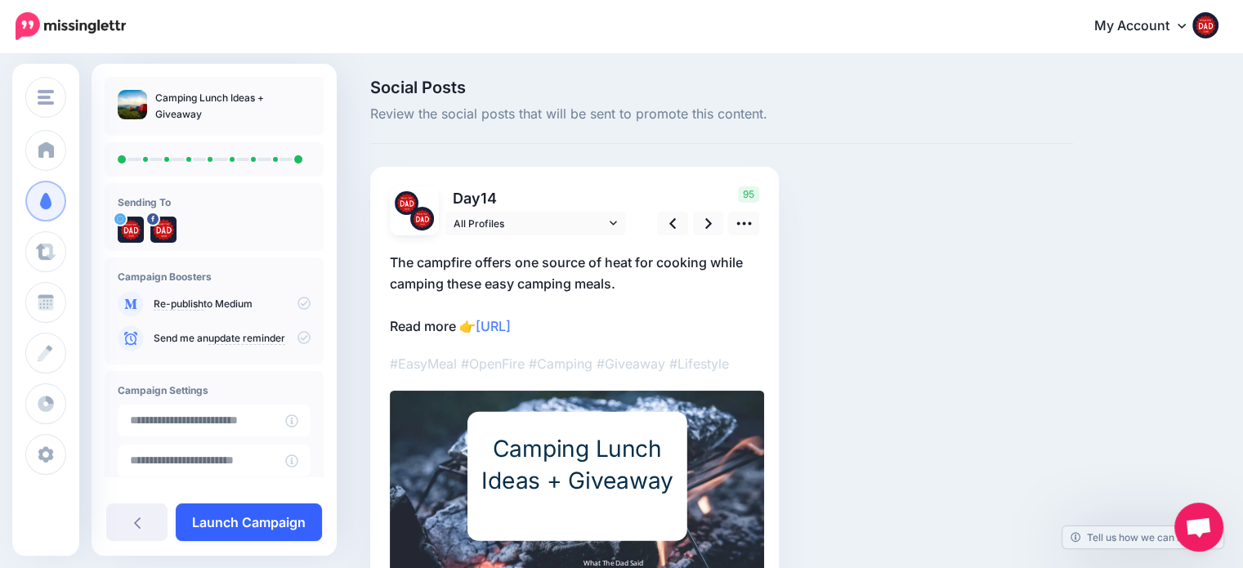
click at [216, 525] on link "Launch Campaign" at bounding box center [249, 522] width 146 height 38
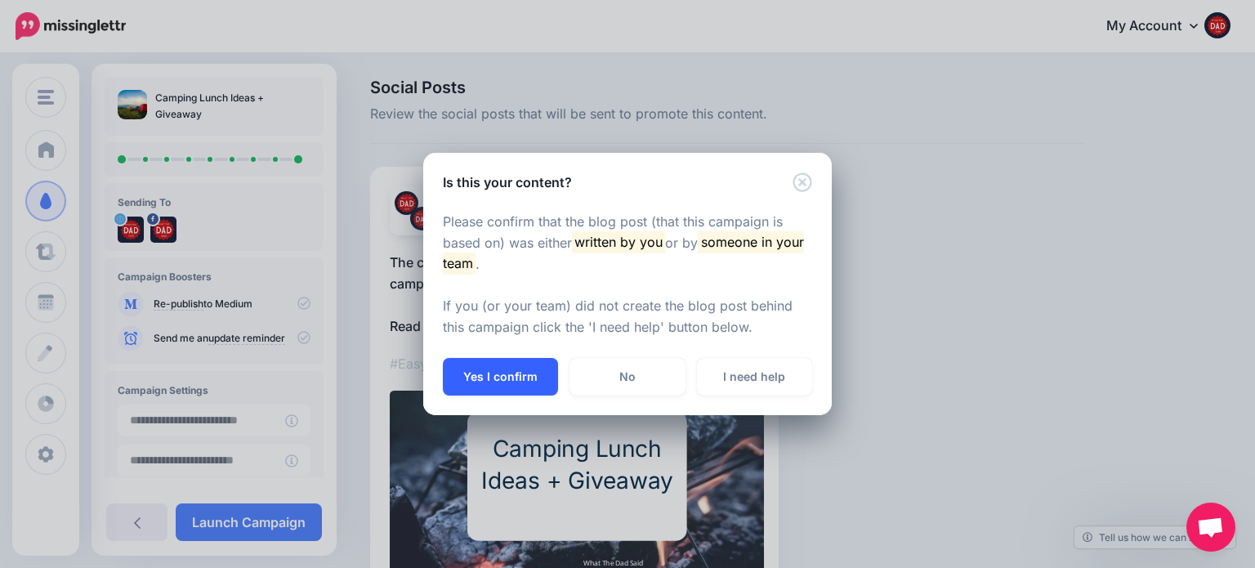
click at [521, 382] on button "Yes I confirm" at bounding box center [500, 377] width 115 height 38
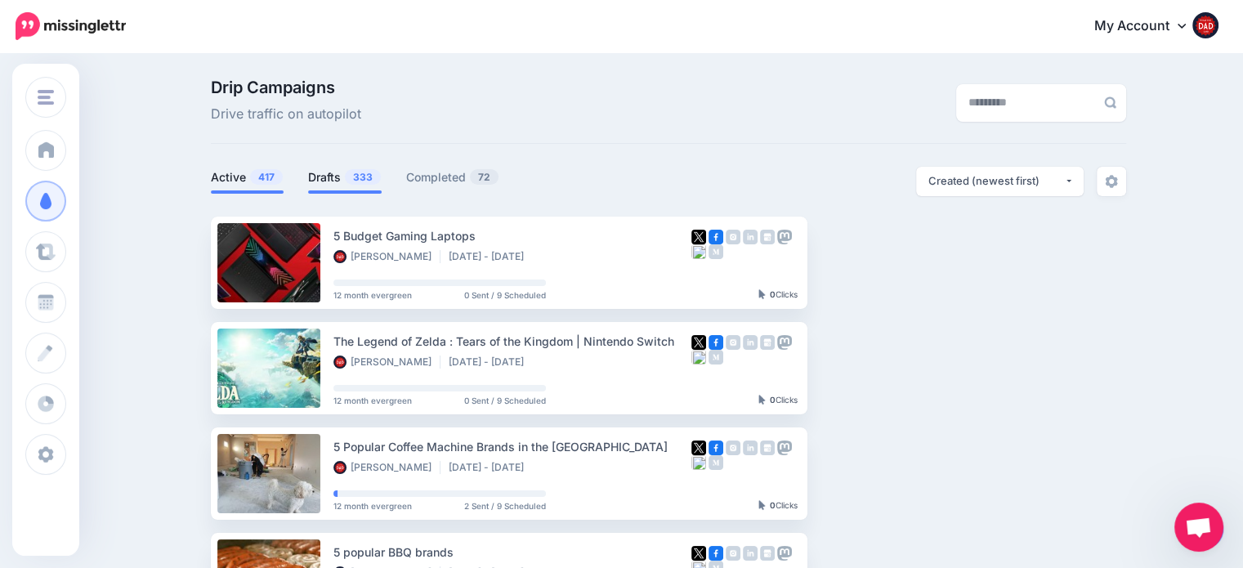
click at [325, 167] on li "Drafts 333" at bounding box center [345, 180] width 74 height 27
click at [337, 182] on link "Drafts 333" at bounding box center [345, 178] width 74 height 20
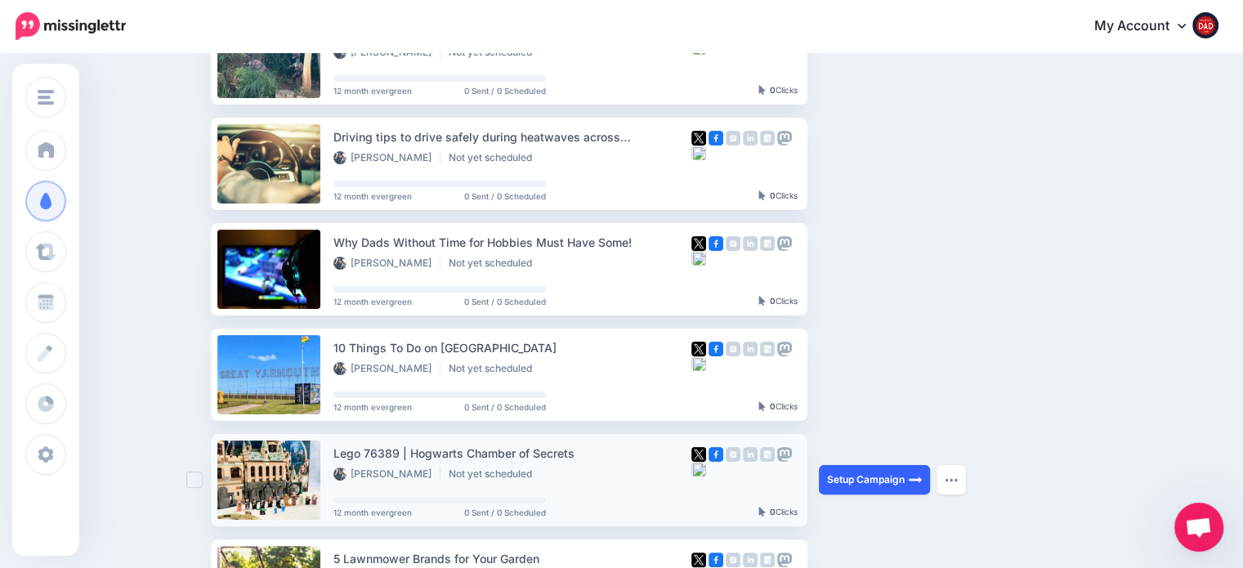
scroll to position [327, 0]
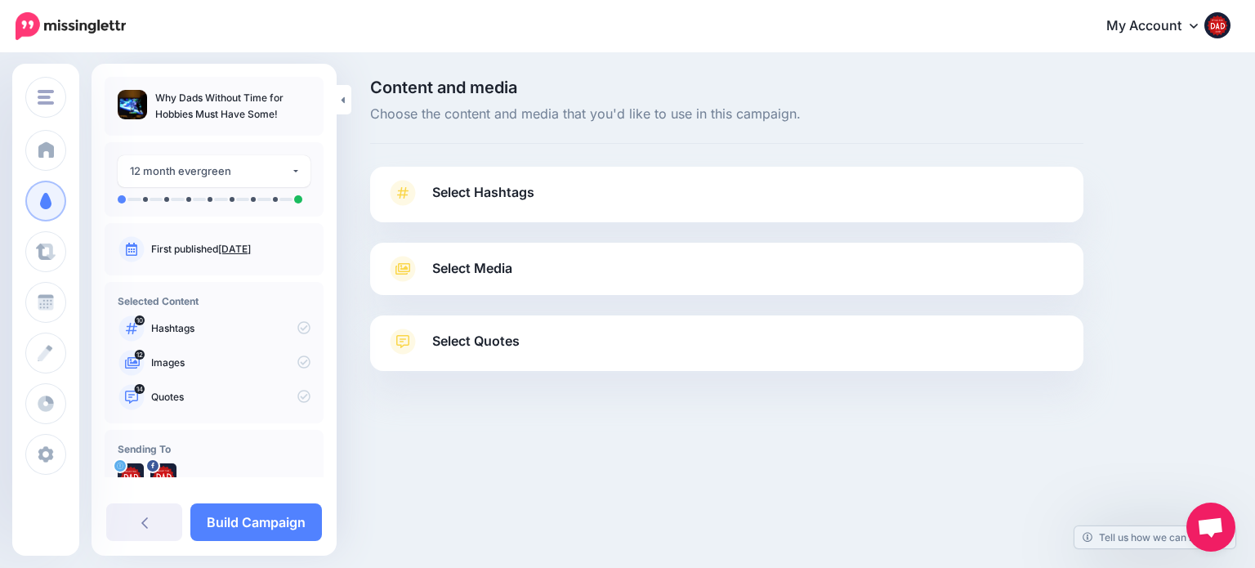
click at [445, 172] on div "Select Hashtags First let's make sure we're happy with the hashtags. Add, delet…" at bounding box center [726, 195] width 713 height 56
click at [451, 182] on span "Select Hashtags" at bounding box center [483, 192] width 102 height 22
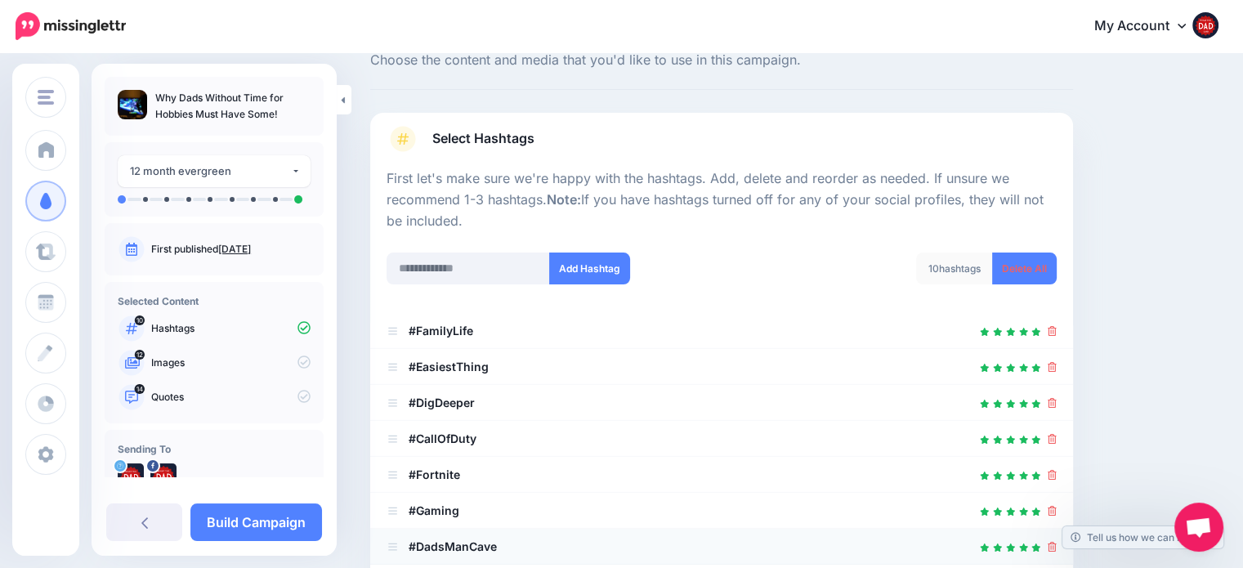
scroll to position [245, 0]
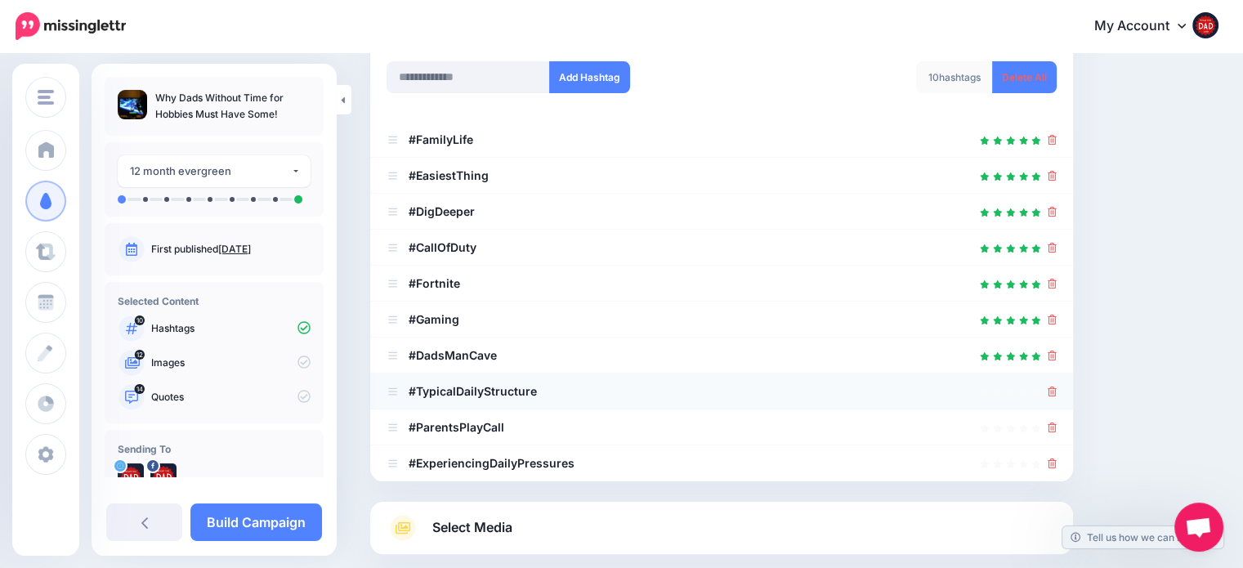
click at [1057, 400] on div at bounding box center [1052, 392] width 9 height 20
click at [1057, 394] on icon at bounding box center [1052, 392] width 9 height 10
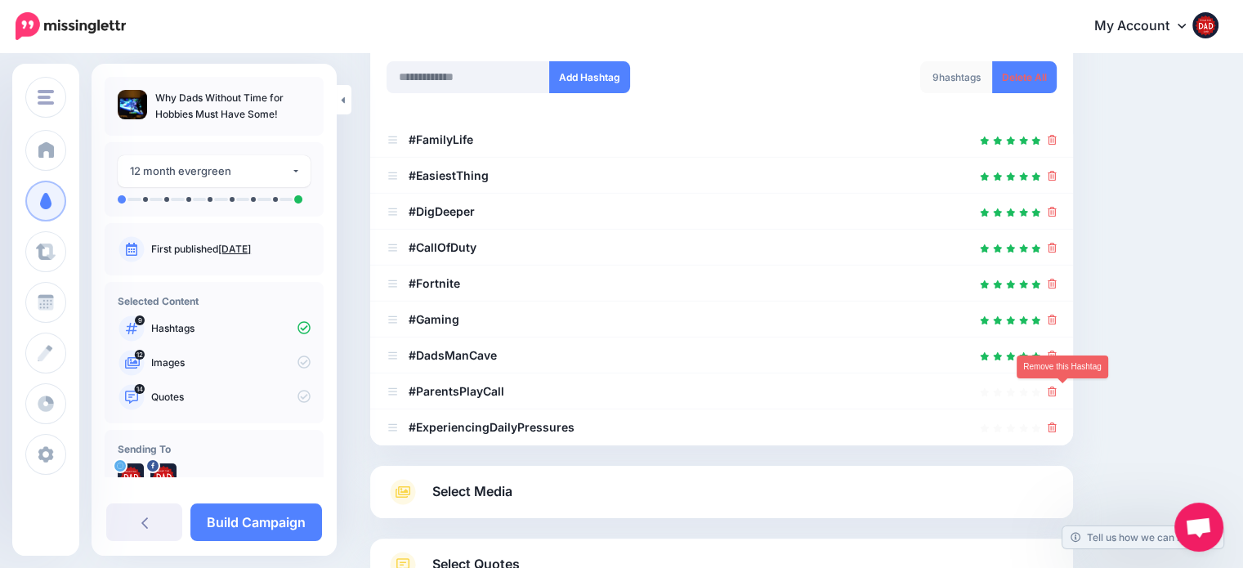
click at [1057, 394] on icon at bounding box center [1052, 392] width 9 height 10
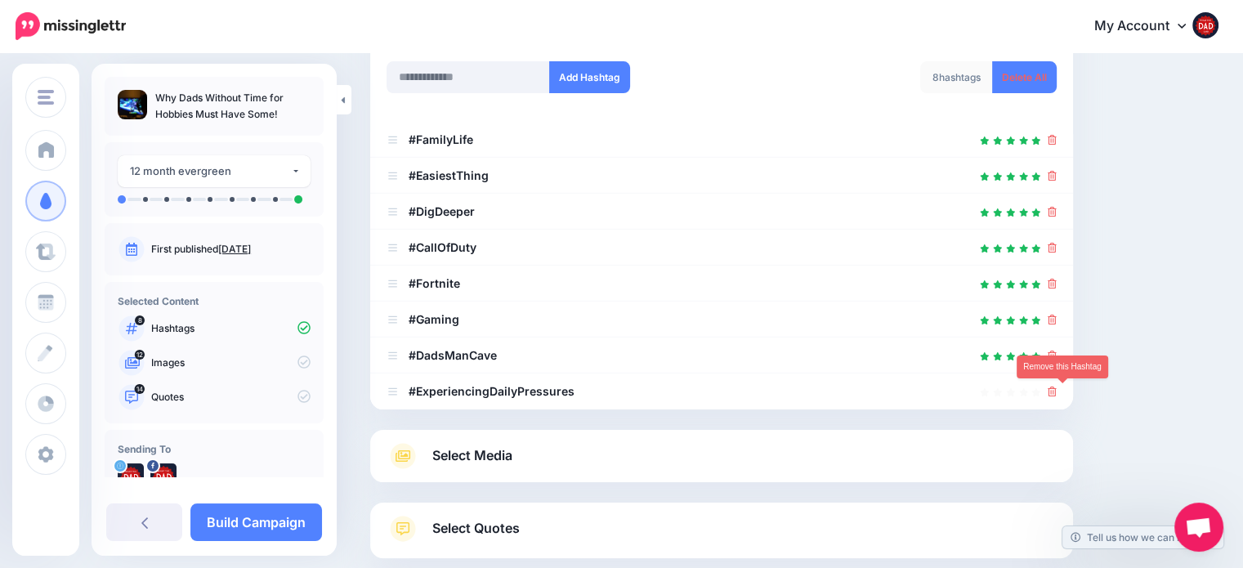
click at [1057, 394] on icon at bounding box center [1052, 392] width 9 height 10
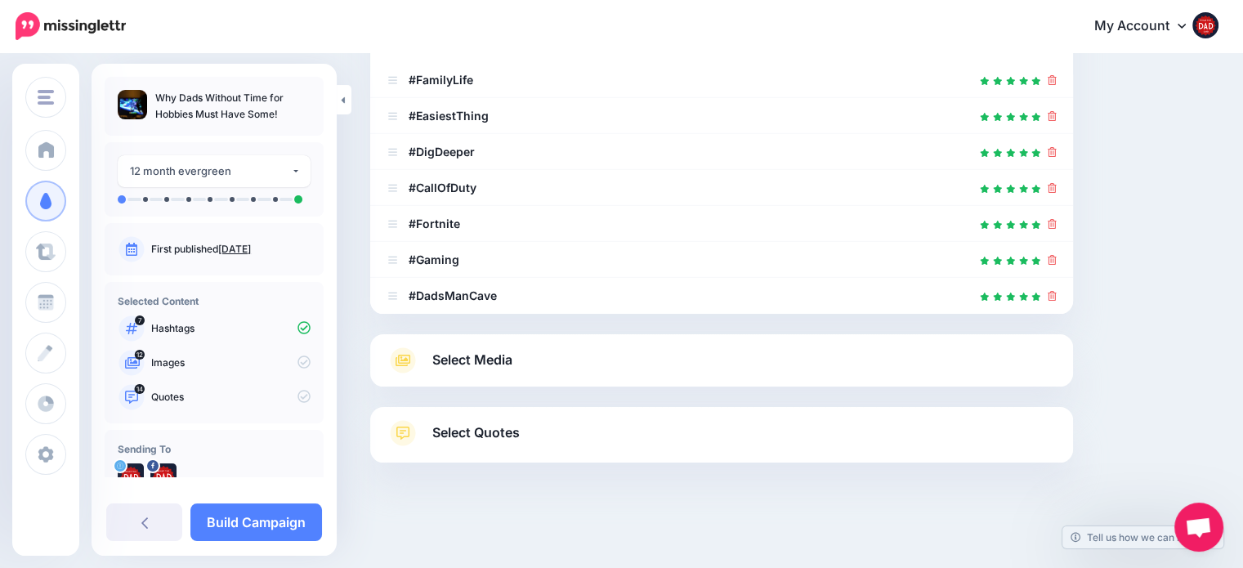
click at [548, 364] on link "Select Media" at bounding box center [722, 360] width 670 height 26
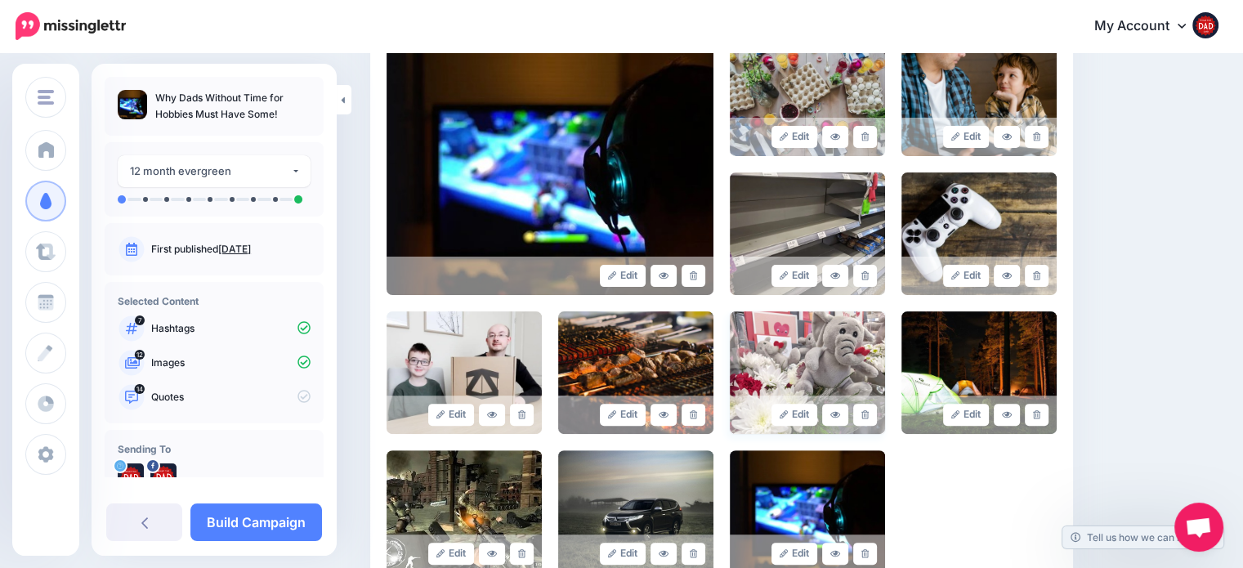
scroll to position [387, 0]
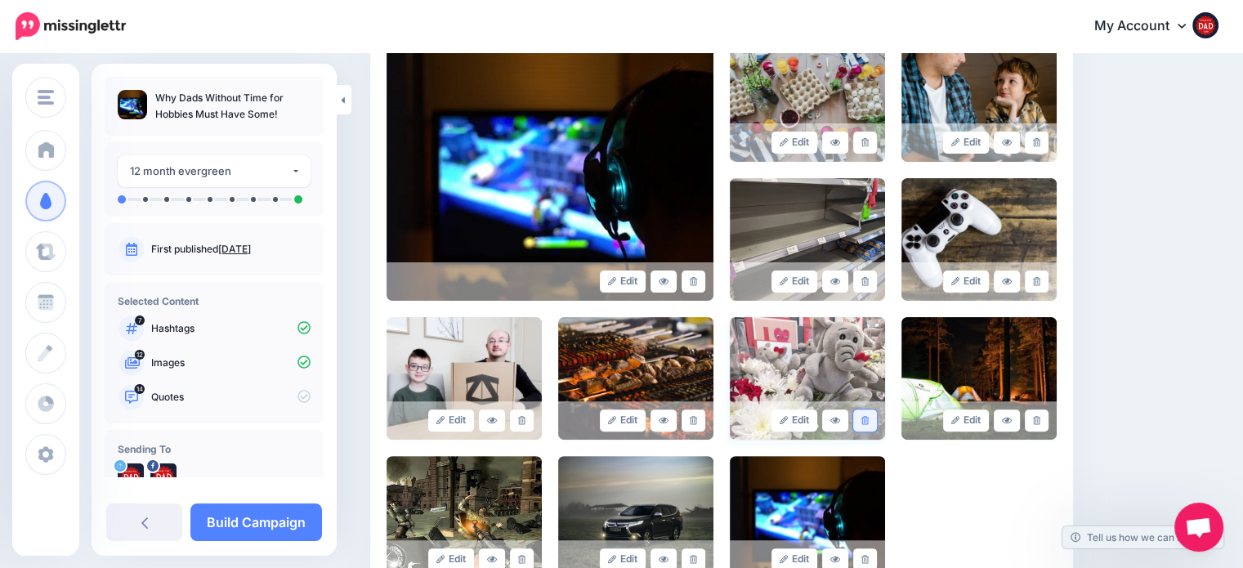
click at [869, 418] on icon at bounding box center [864, 420] width 7 height 9
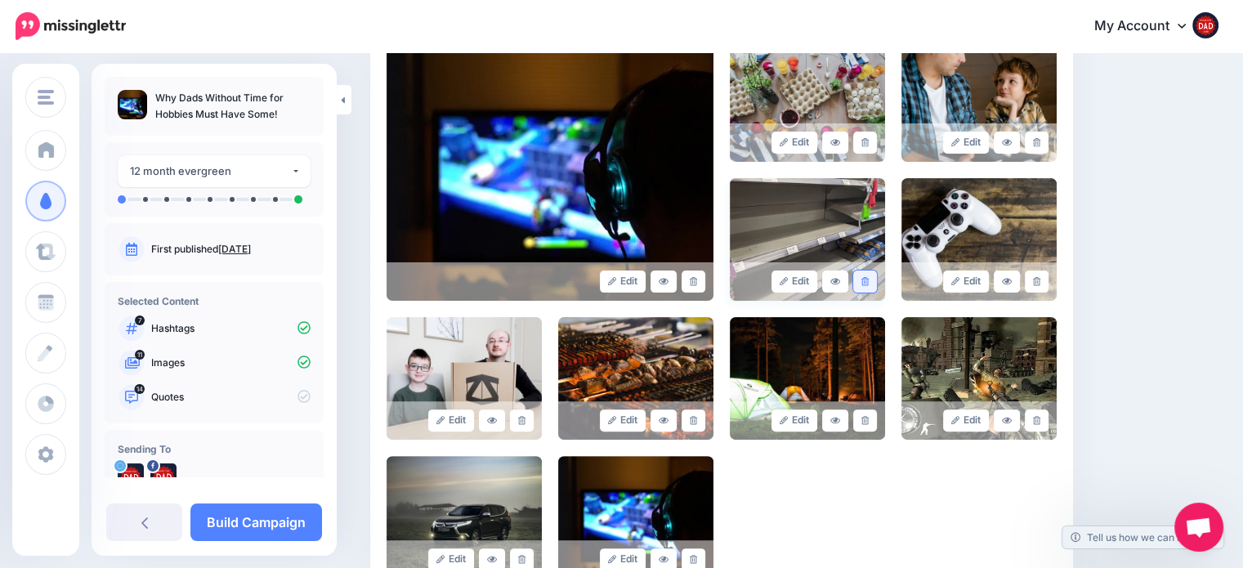
click at [869, 281] on icon at bounding box center [864, 281] width 7 height 9
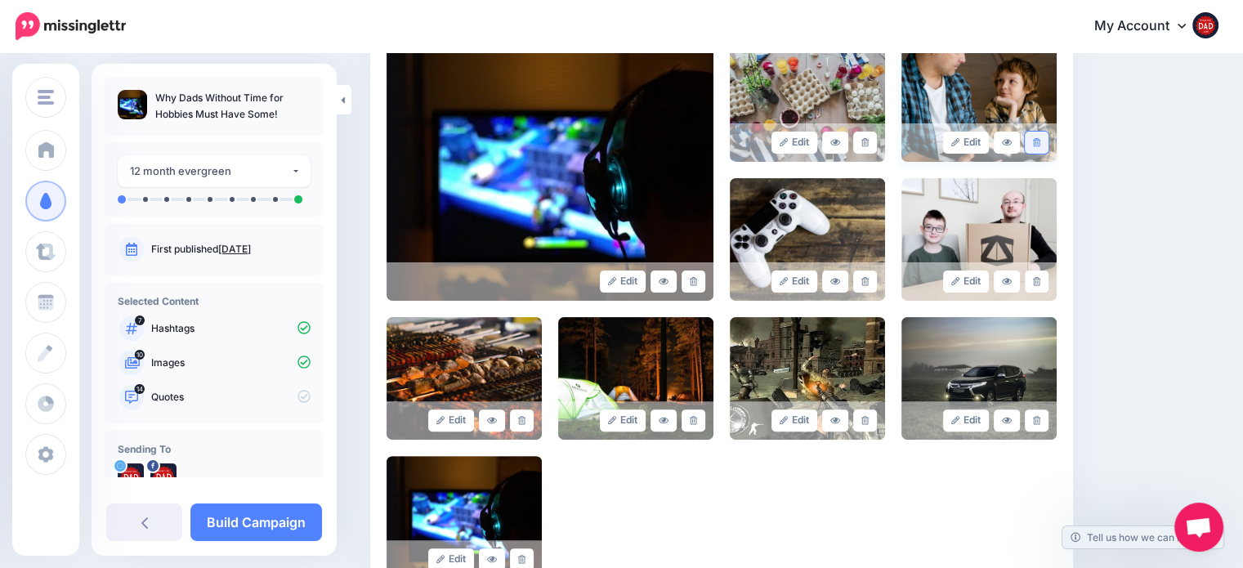
click at [1040, 138] on icon at bounding box center [1036, 142] width 7 height 9
click at [874, 135] on link at bounding box center [865, 143] width 24 height 22
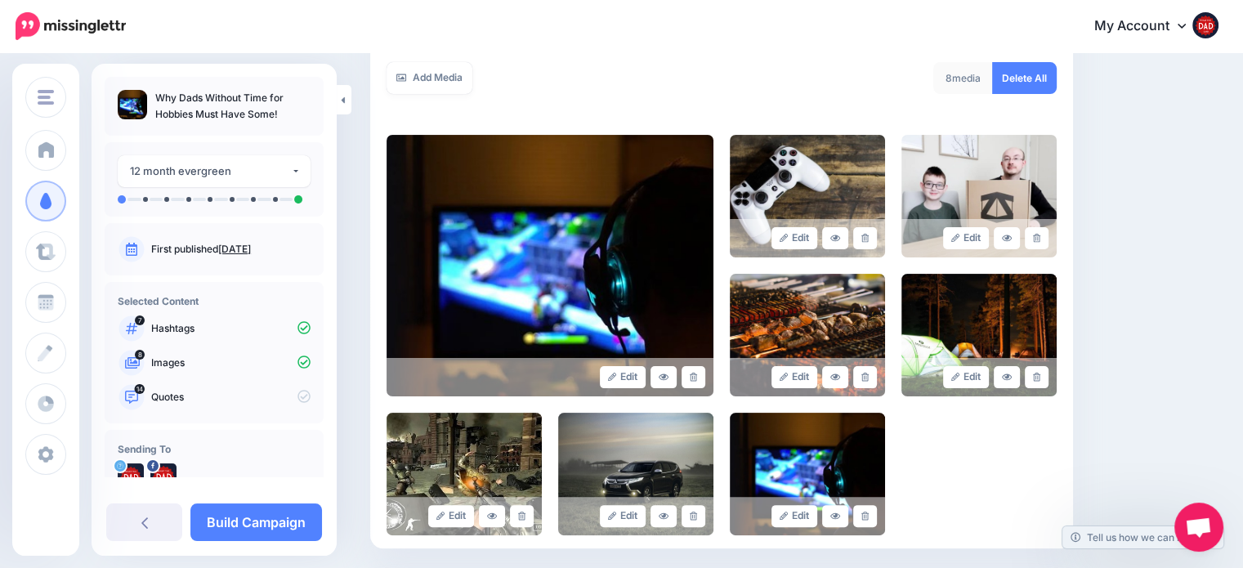
scroll to position [305, 0]
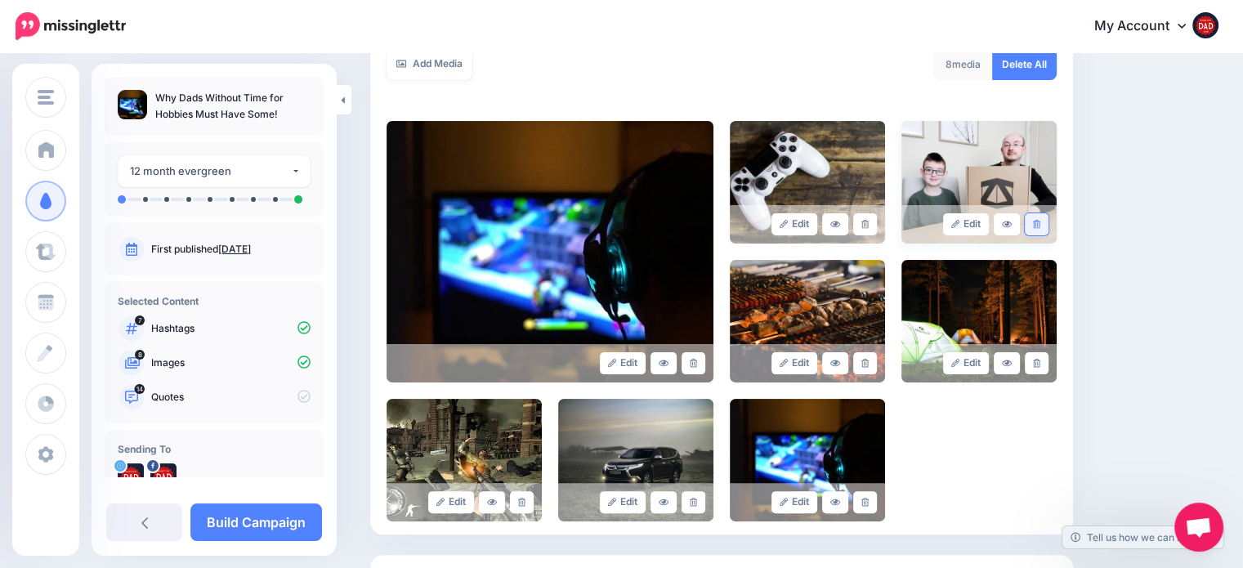
click at [1046, 230] on link at bounding box center [1037, 224] width 24 height 22
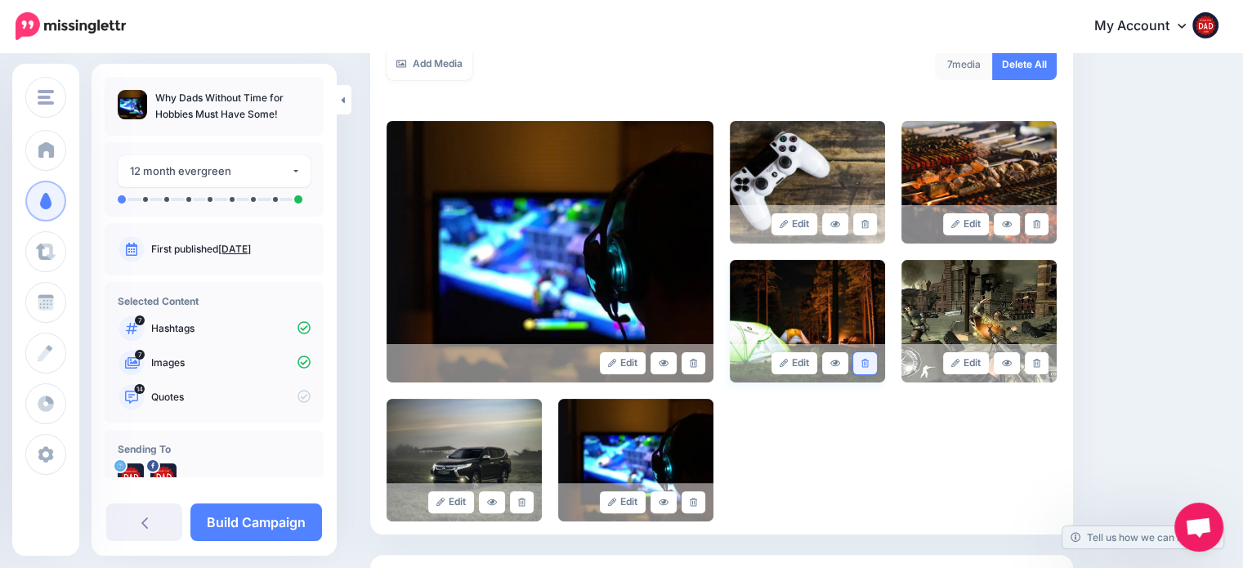
click at [877, 358] on link at bounding box center [865, 363] width 24 height 22
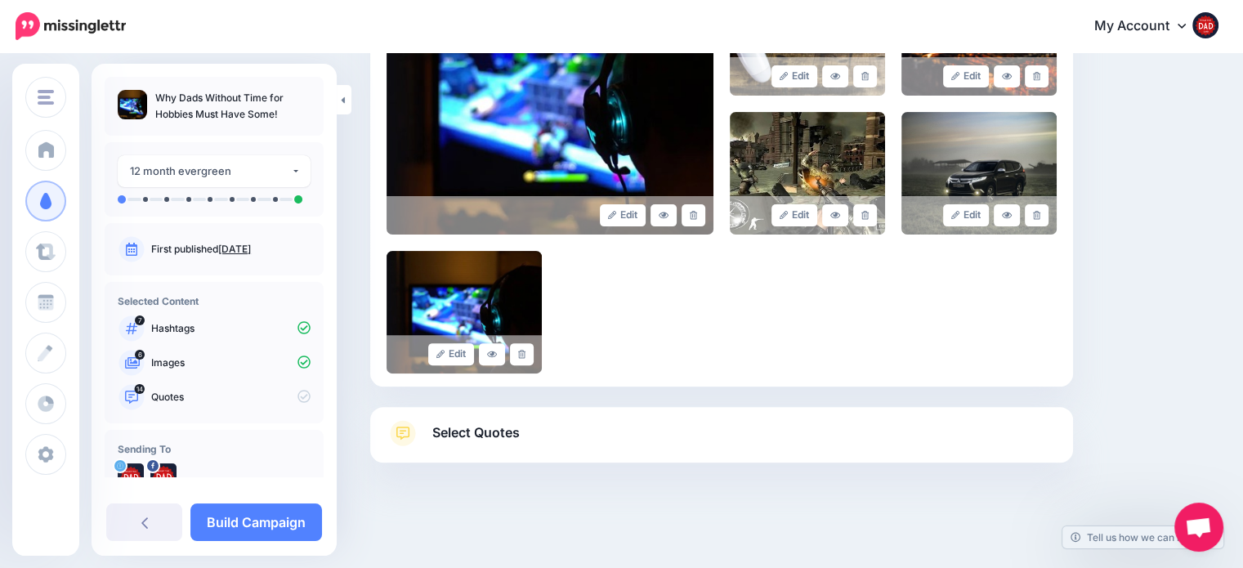
click at [460, 431] on span "Select Quotes" at bounding box center [475, 433] width 87 height 22
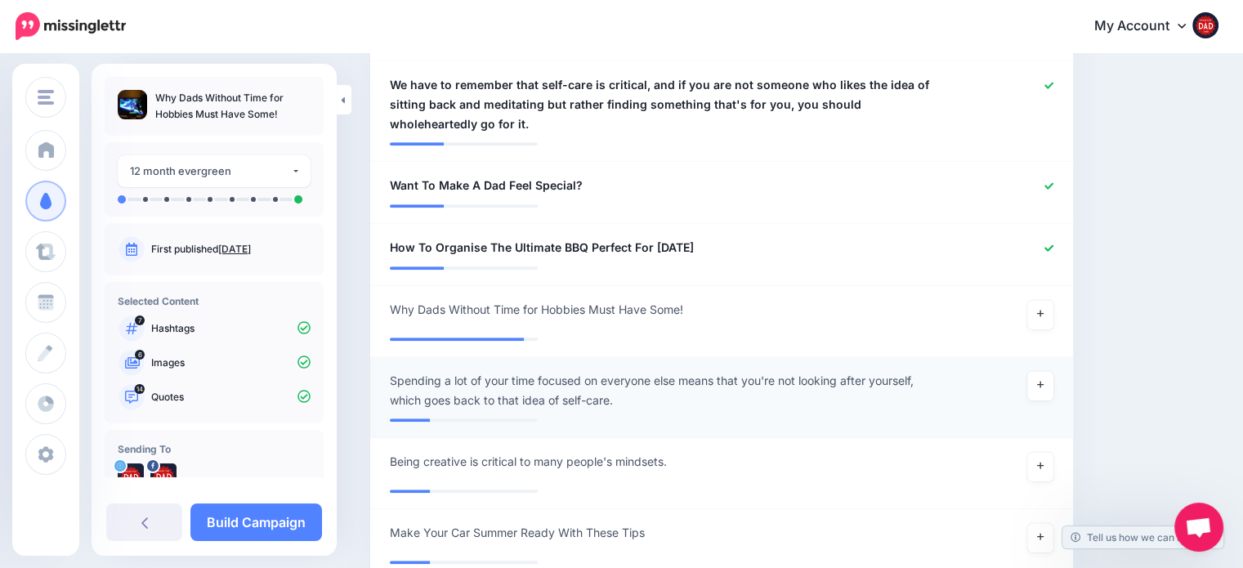
scroll to position [1433, 0]
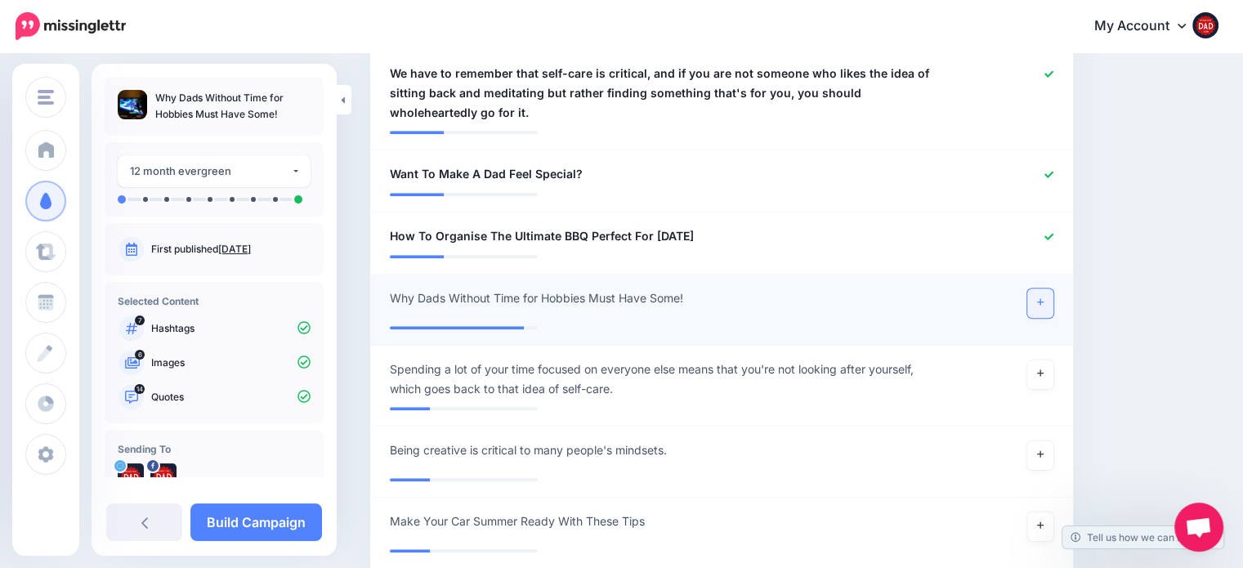
click at [1041, 297] on link at bounding box center [1040, 302] width 26 height 29
click at [1044, 371] on icon at bounding box center [1040, 373] width 7 height 9
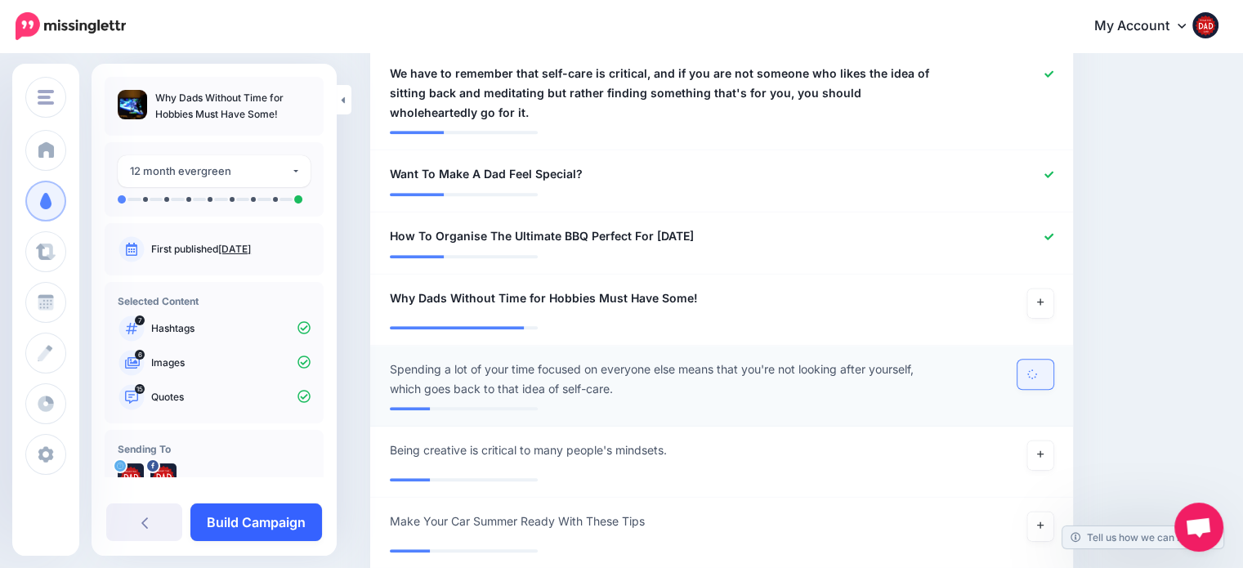
click at [262, 516] on link "Build Campaign" at bounding box center [256, 522] width 132 height 38
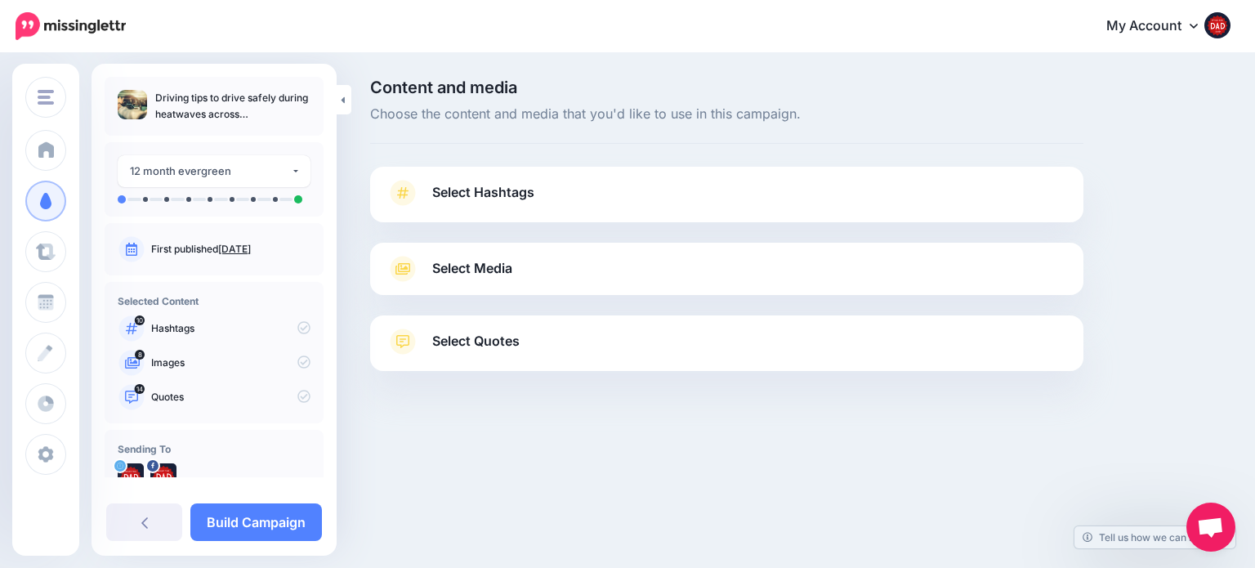
click at [490, 195] on span "Select Hashtags" at bounding box center [483, 192] width 102 height 22
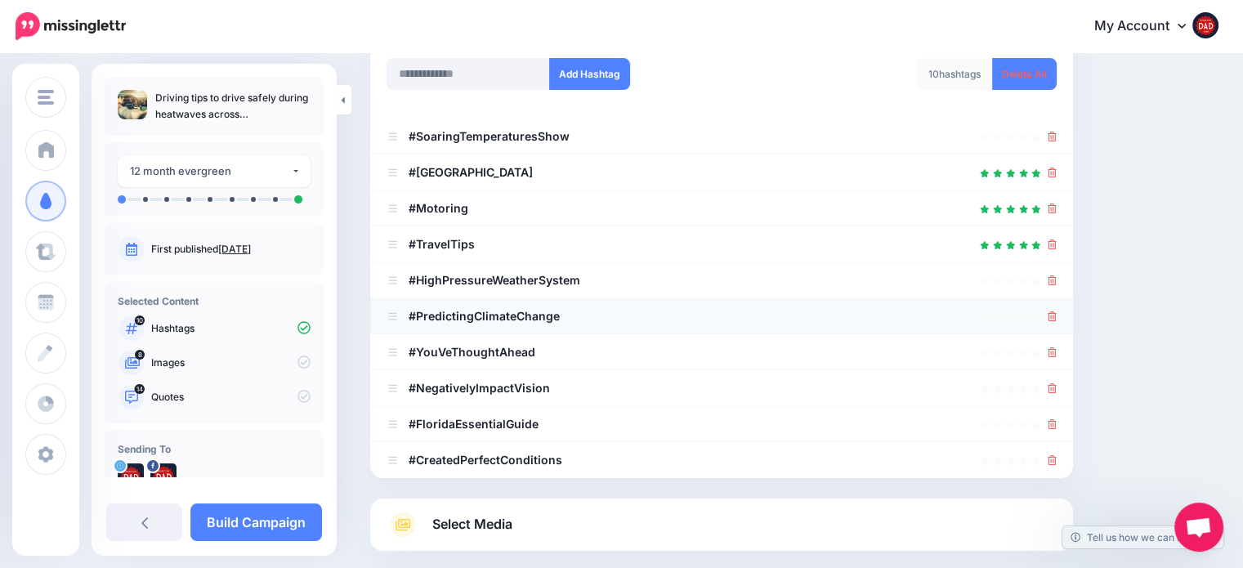
scroll to position [245, 0]
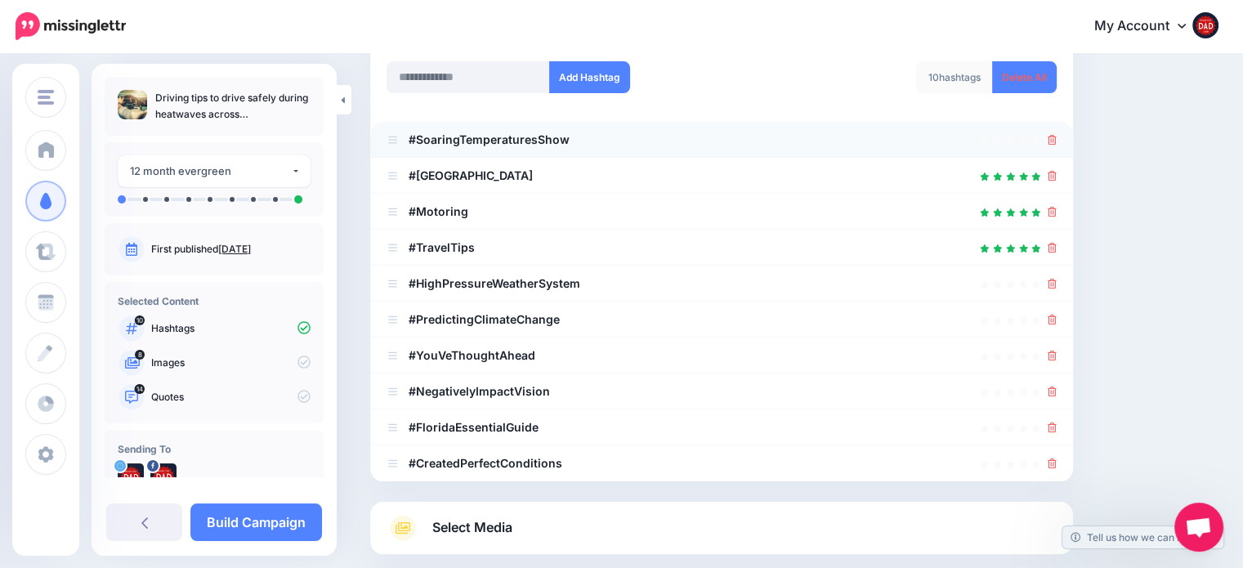
click at [1057, 131] on div at bounding box center [1052, 140] width 9 height 20
click at [1057, 135] on icon at bounding box center [1052, 140] width 9 height 10
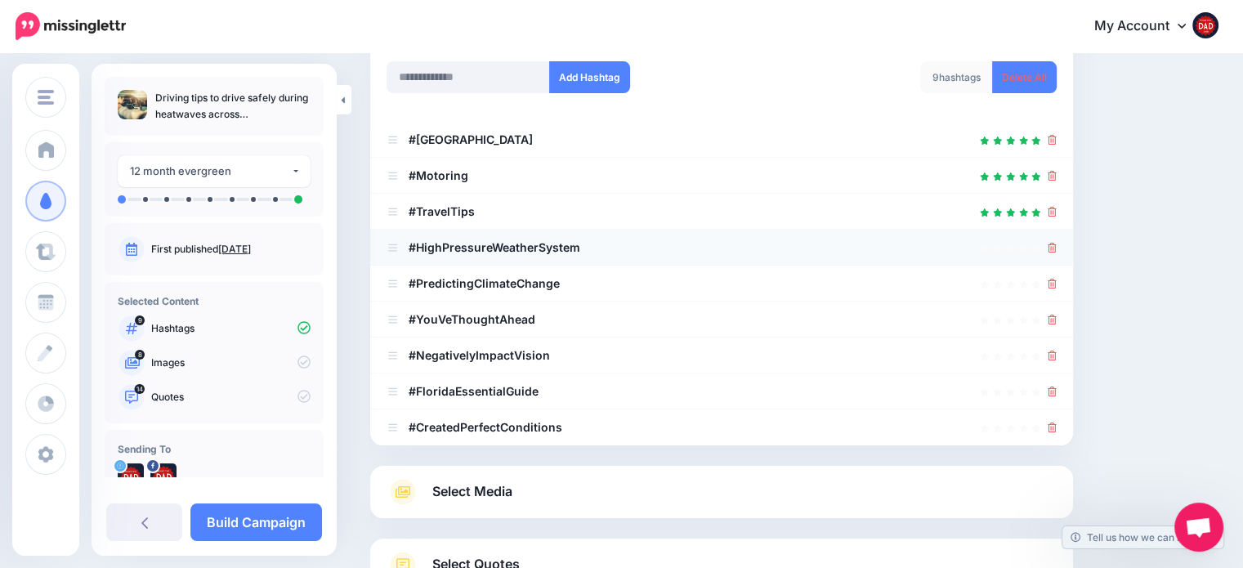
click at [1067, 255] on li "#HighPressureWeatherSystem" at bounding box center [721, 248] width 703 height 36
click at [1057, 251] on icon at bounding box center [1052, 248] width 9 height 10
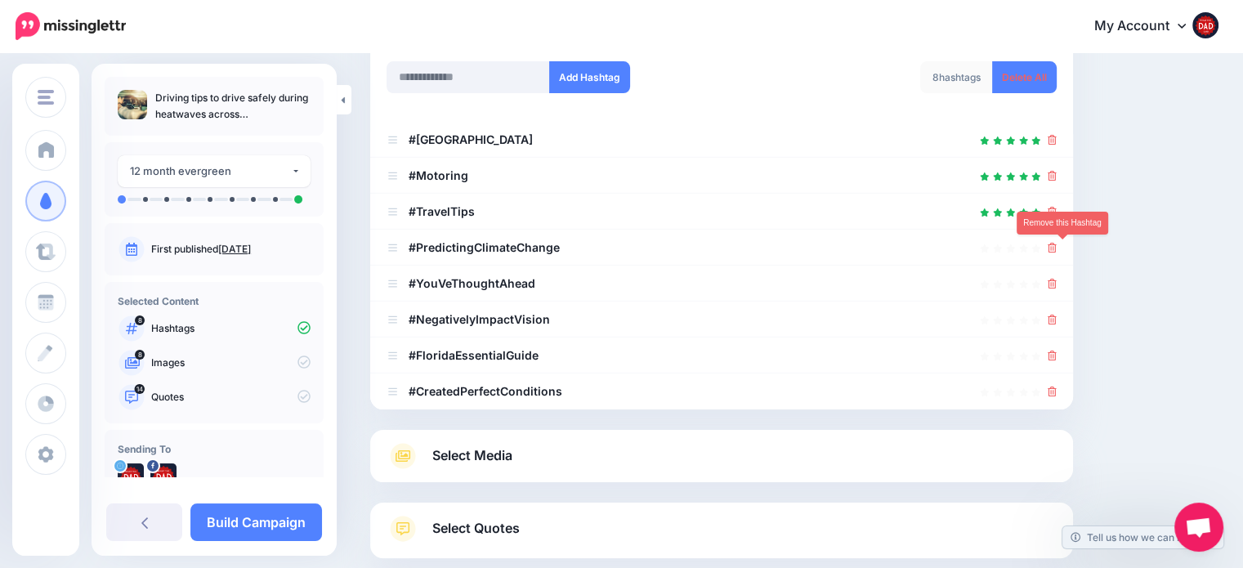
click at [1057, 251] on icon at bounding box center [1052, 248] width 9 height 10
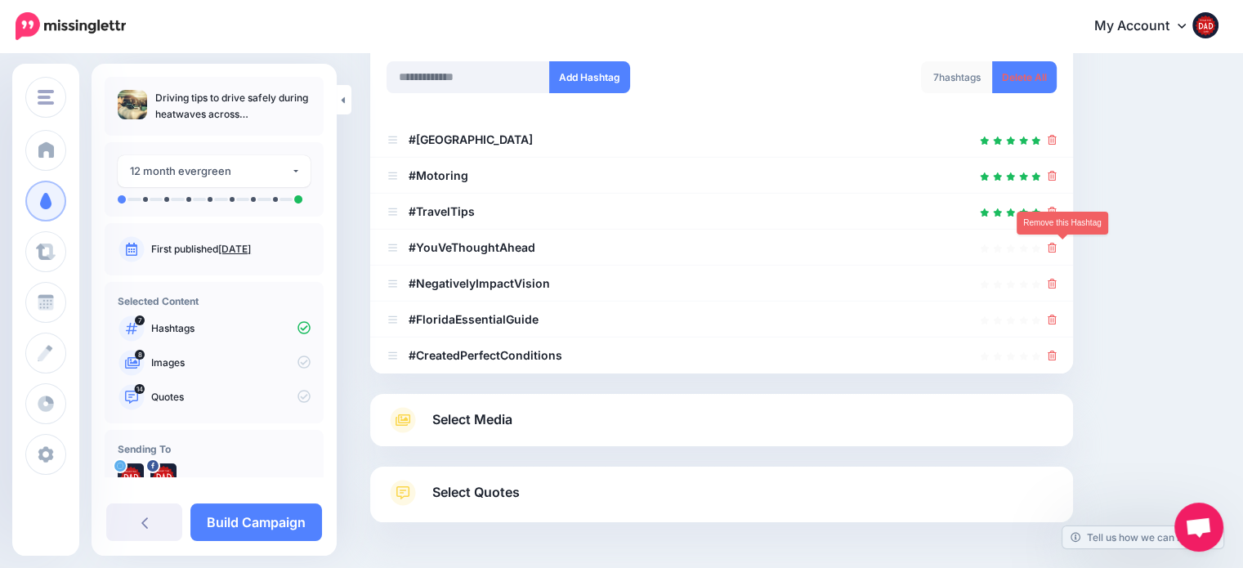
click at [1057, 251] on icon at bounding box center [1052, 248] width 9 height 10
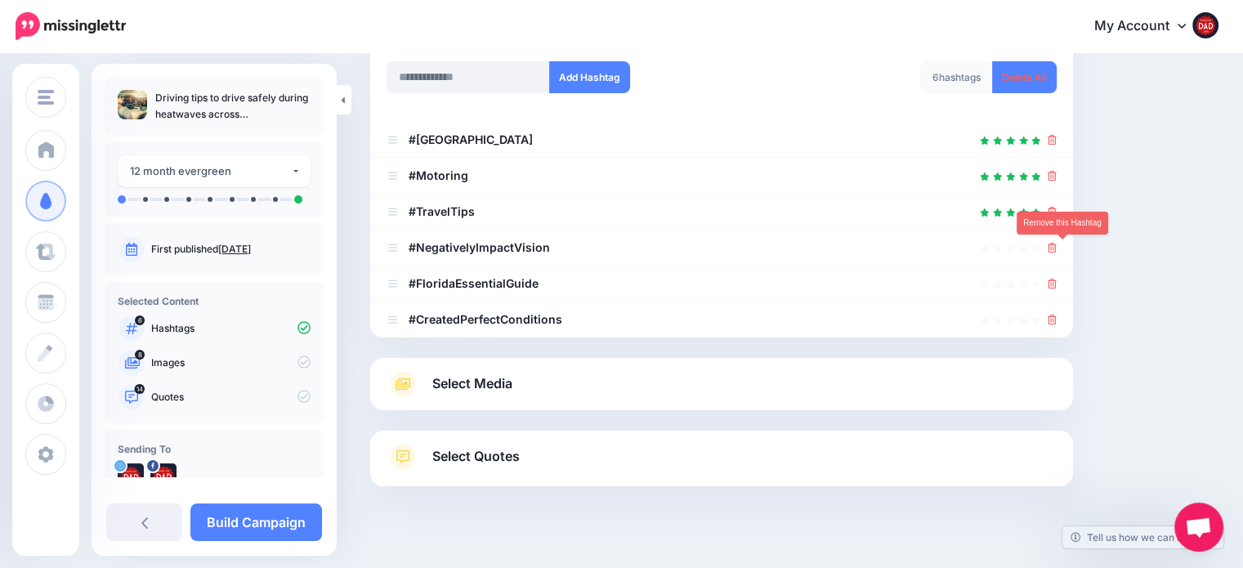
click at [1057, 251] on icon at bounding box center [1052, 248] width 9 height 10
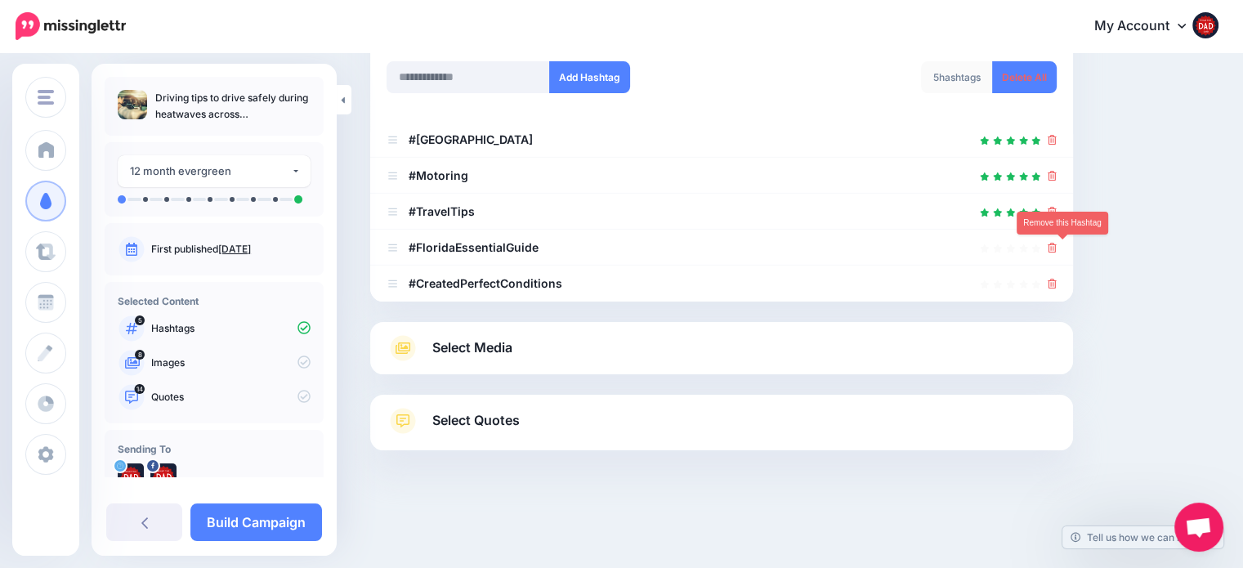
click at [1057, 251] on icon at bounding box center [1052, 248] width 9 height 10
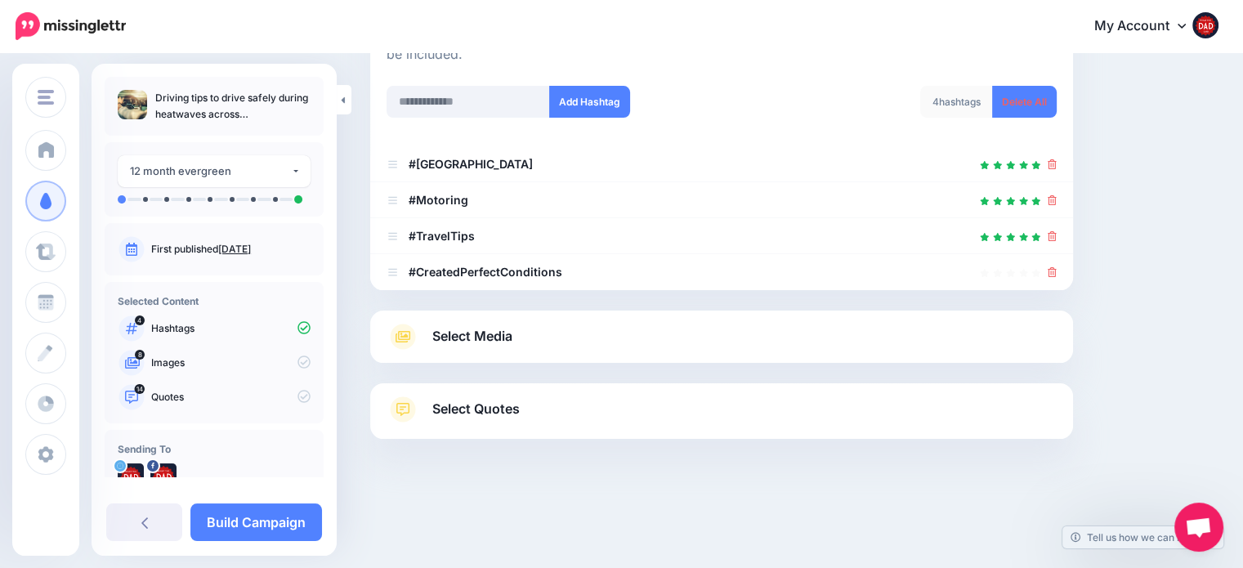
scroll to position [220, 0]
click at [1057, 268] on icon at bounding box center [1052, 273] width 9 height 10
click at [498, 342] on span "Select Media" at bounding box center [472, 337] width 80 height 22
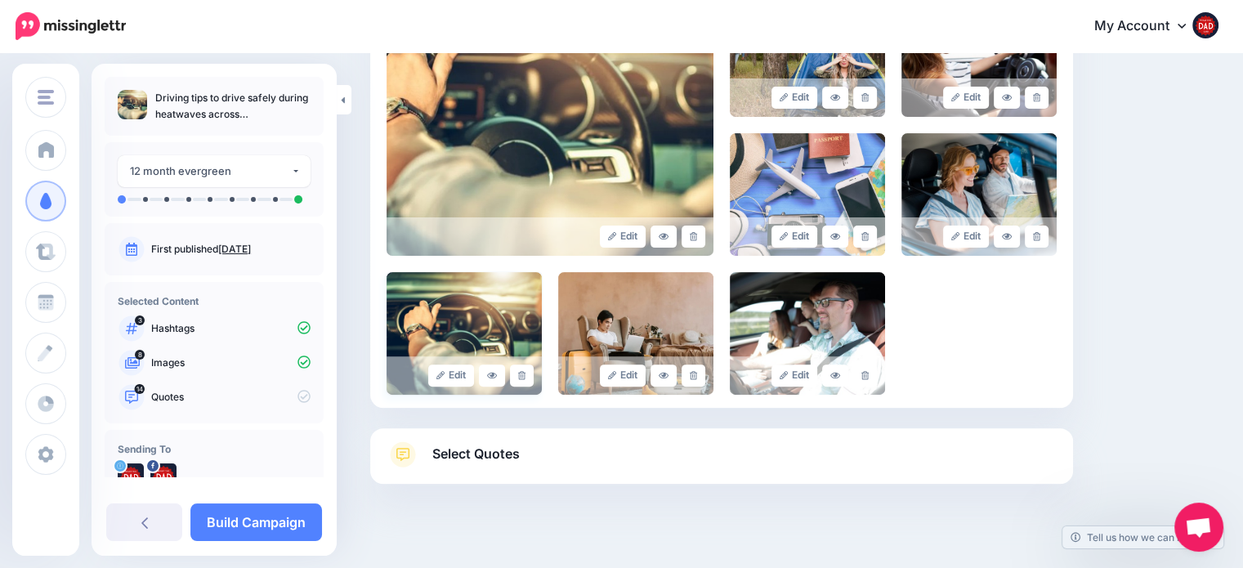
scroll to position [453, 0]
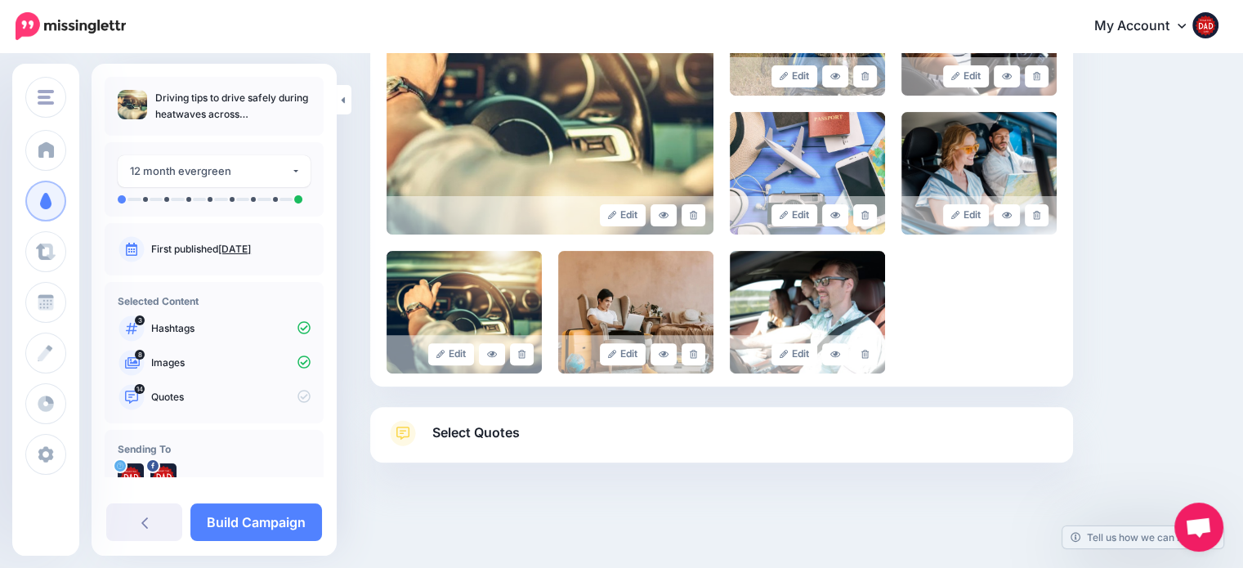
click at [572, 427] on link "Select Quotes" at bounding box center [722, 441] width 670 height 42
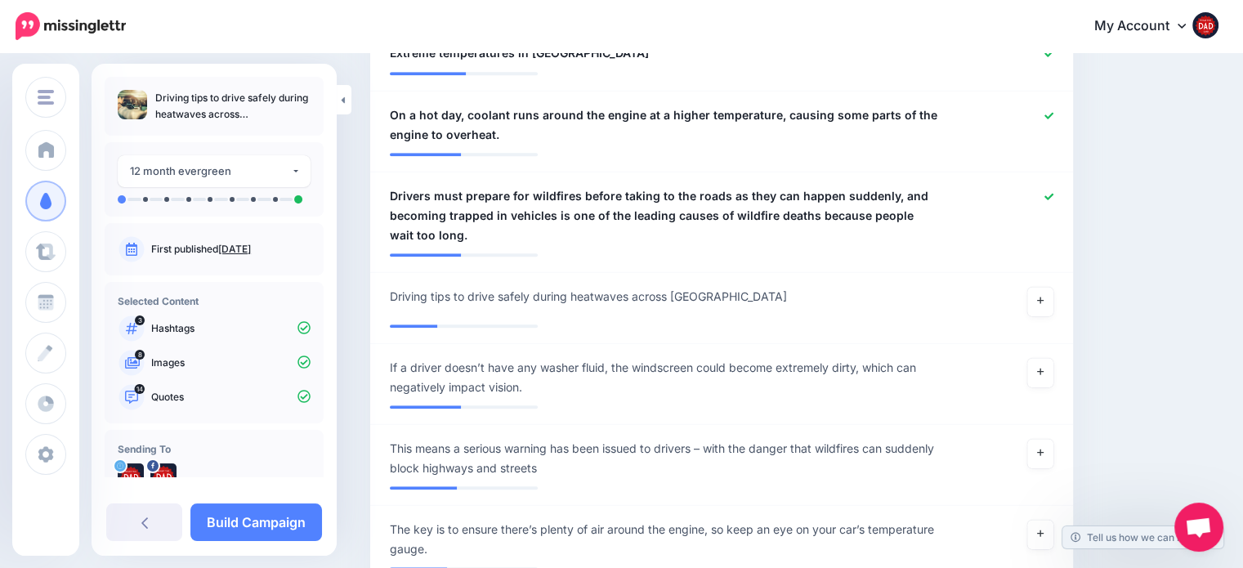
scroll to position [1679, 0]
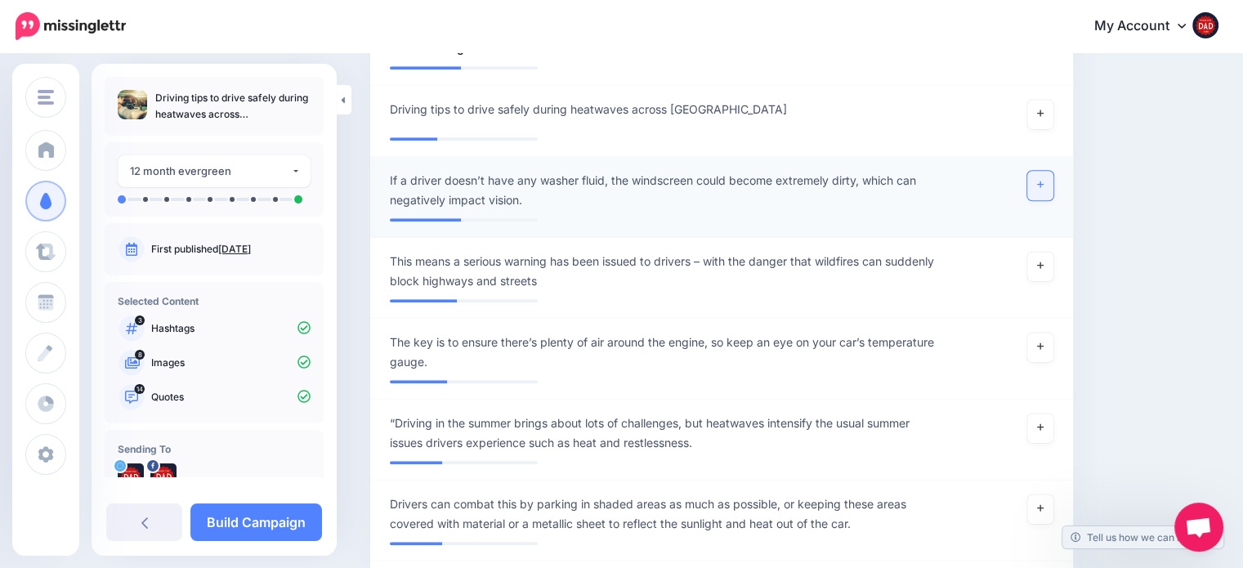
click at [1053, 171] on link at bounding box center [1040, 185] width 26 height 29
click at [1053, 252] on link at bounding box center [1040, 266] width 26 height 29
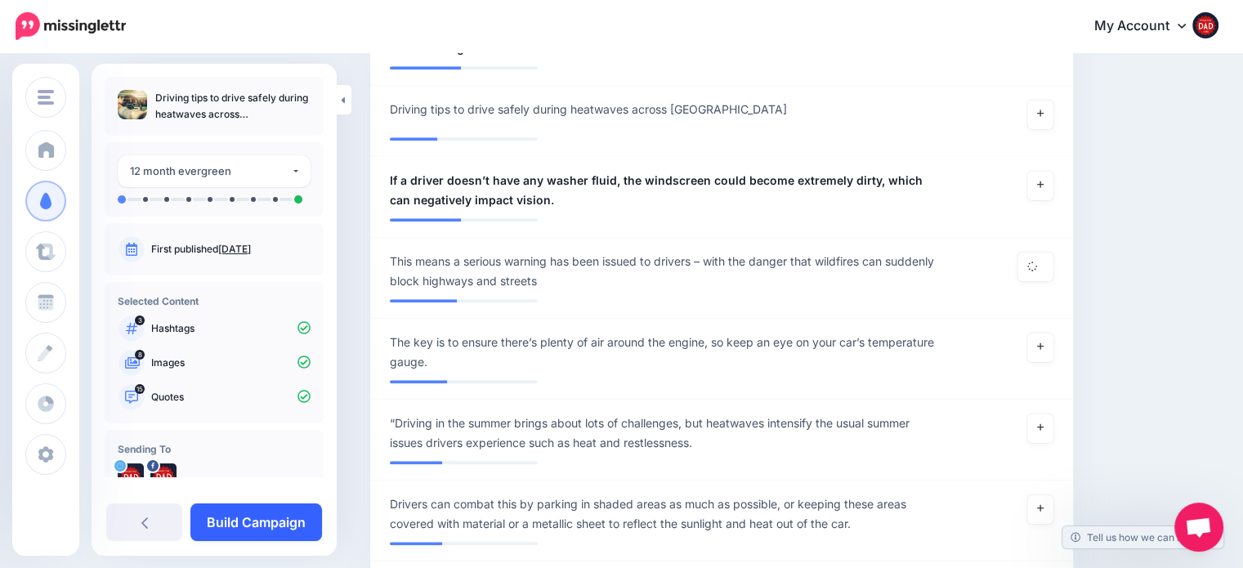
click at [270, 512] on link "Build Campaign" at bounding box center [256, 522] width 132 height 38
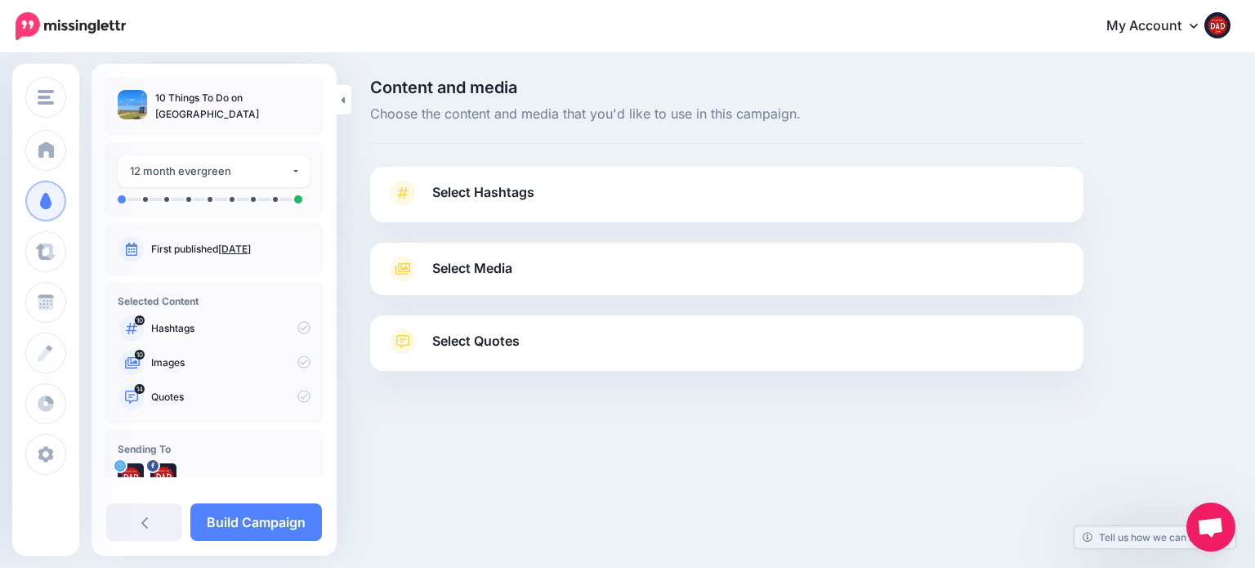
click at [537, 203] on link "Select Hashtags" at bounding box center [727, 201] width 681 height 42
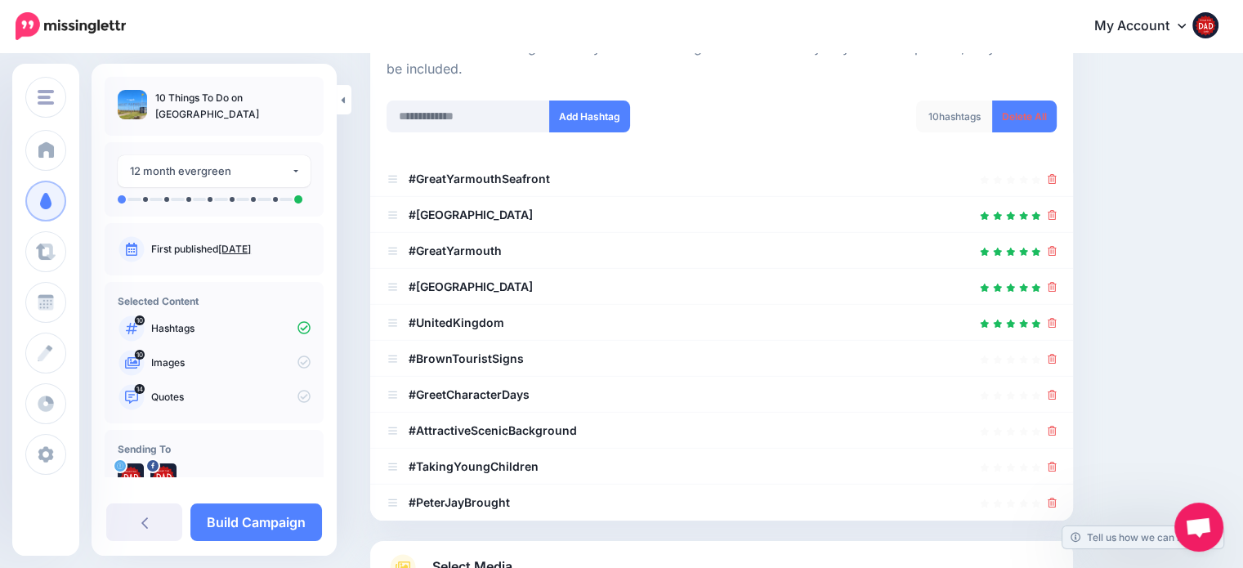
scroll to position [245, 0]
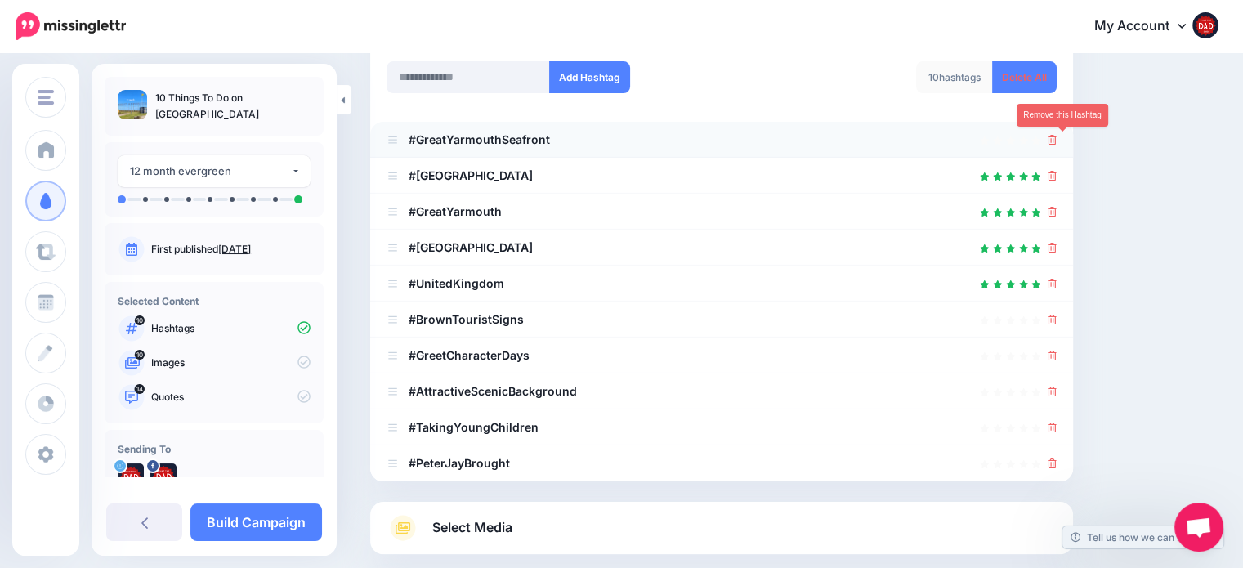
click at [1057, 139] on icon at bounding box center [1052, 140] width 9 height 10
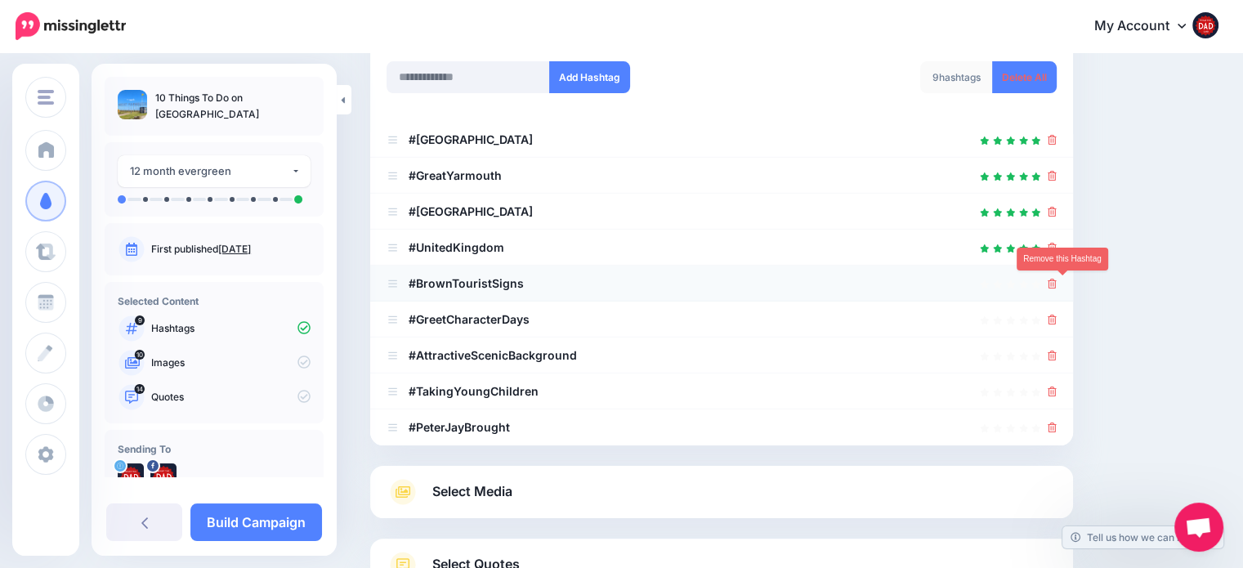
click at [1057, 283] on icon at bounding box center [1052, 284] width 9 height 10
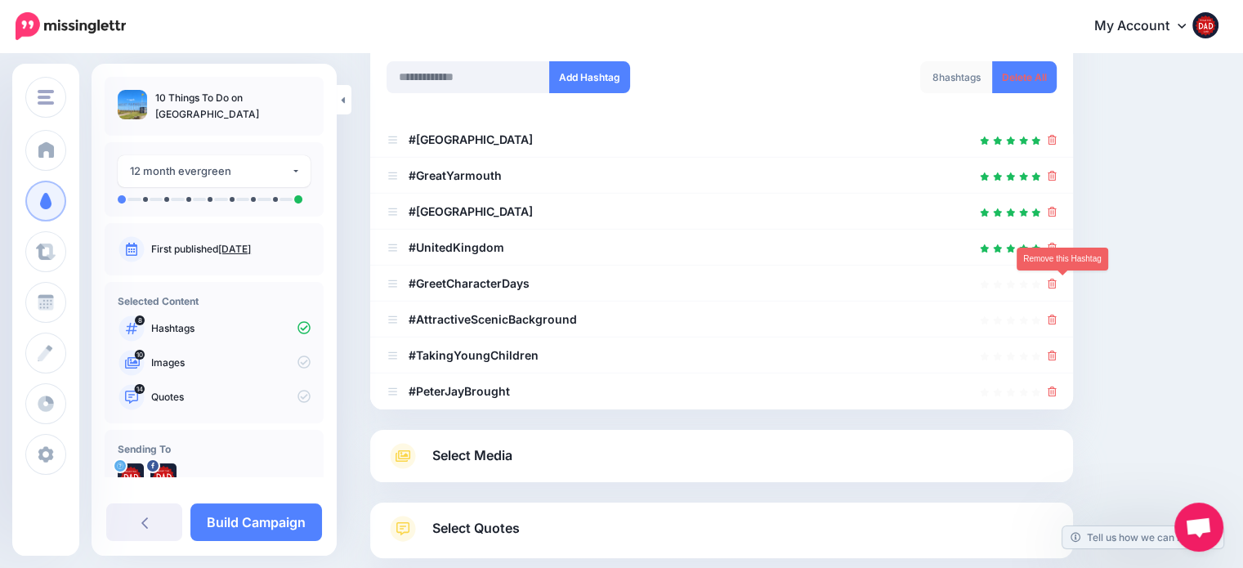
click at [1057, 283] on icon at bounding box center [1052, 284] width 9 height 10
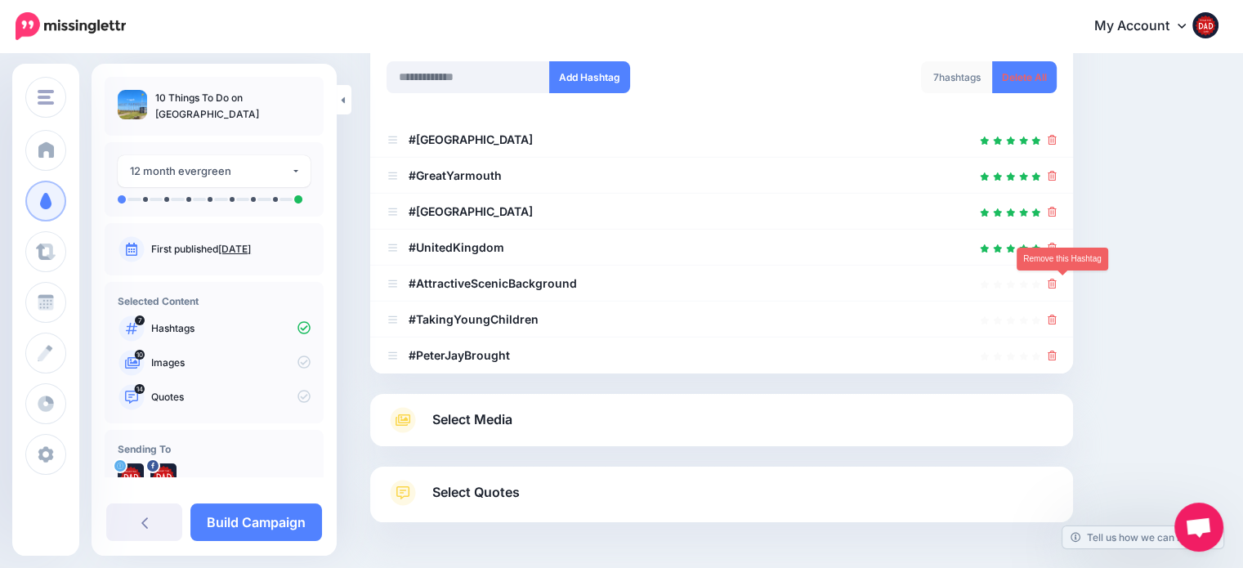
click at [1057, 283] on icon at bounding box center [1052, 284] width 9 height 10
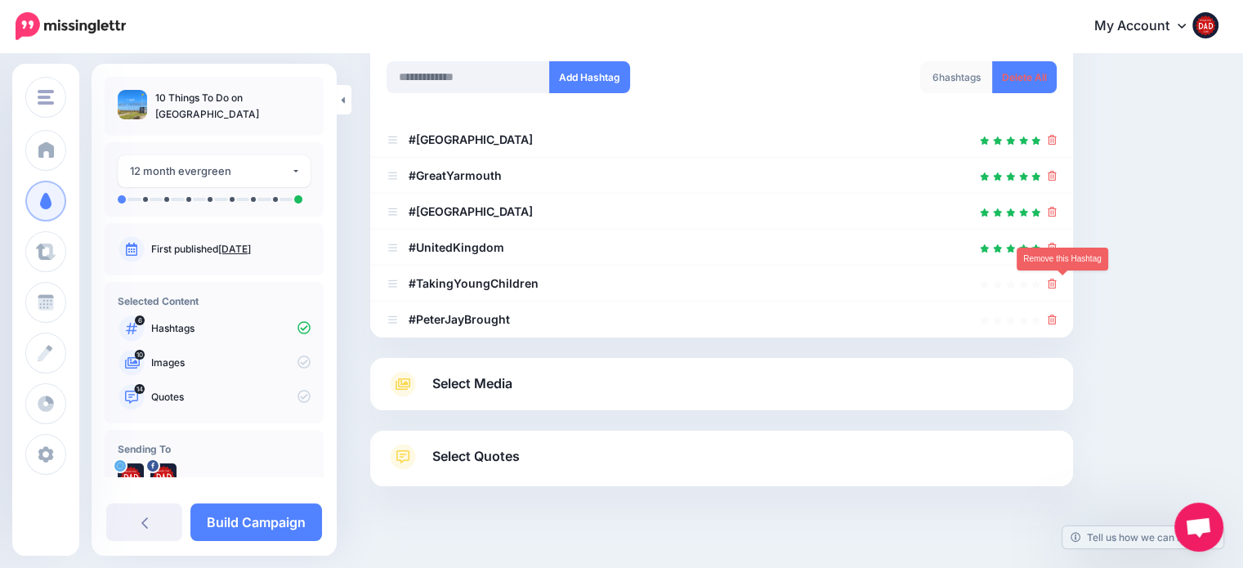
click at [1057, 283] on icon at bounding box center [1052, 284] width 9 height 10
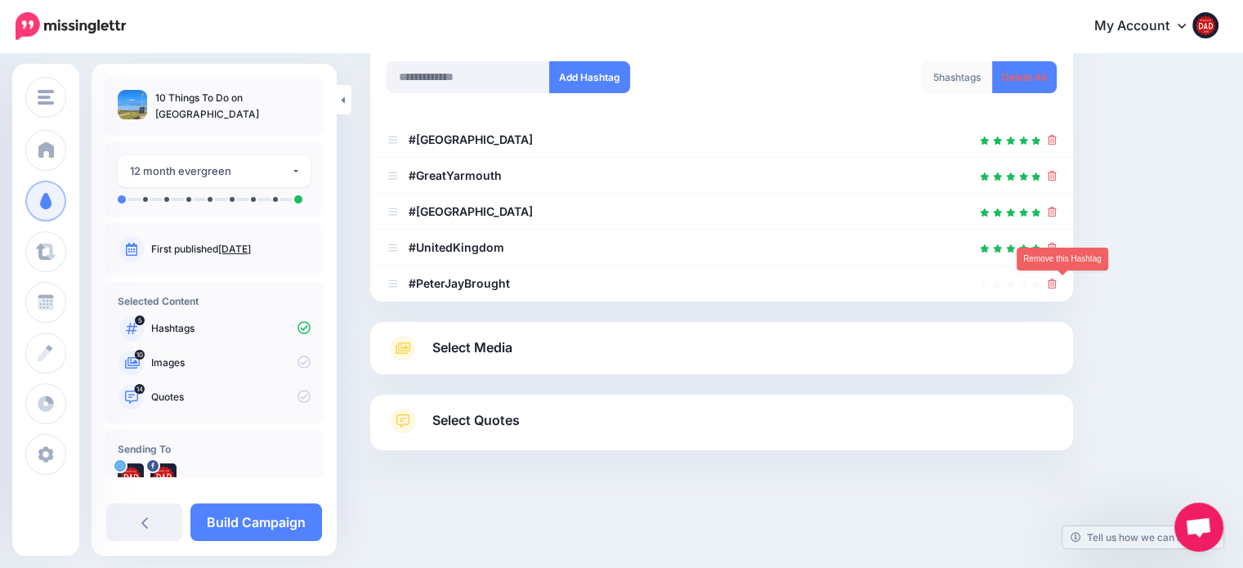
click at [1057, 283] on icon at bounding box center [1052, 284] width 9 height 10
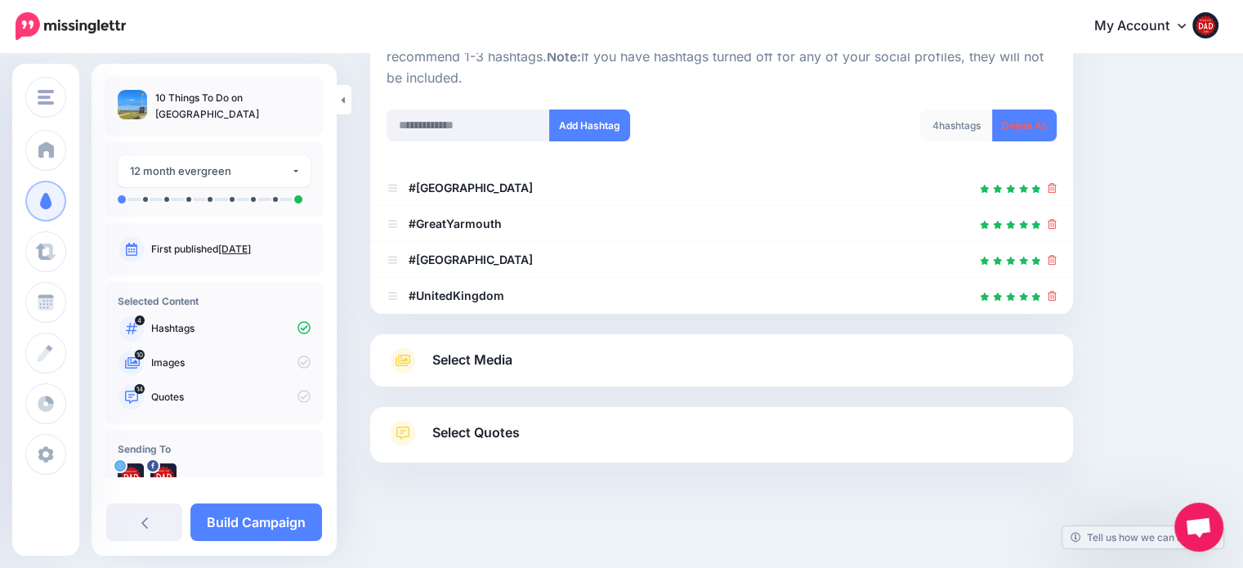
click at [491, 359] on span "Select Media" at bounding box center [472, 360] width 80 height 22
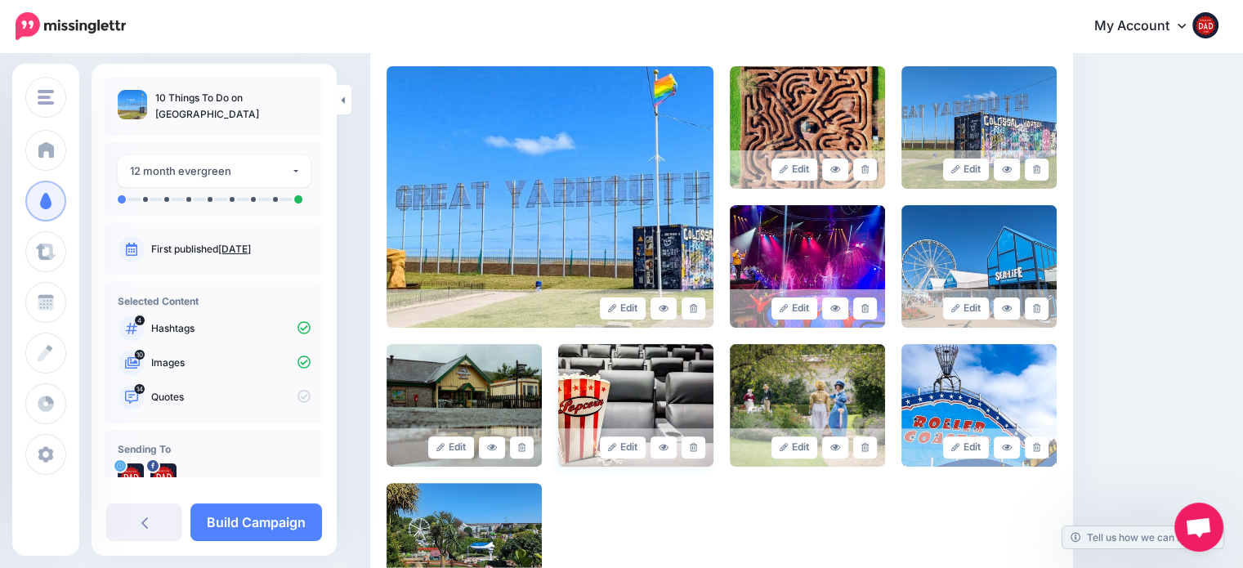
scroll to position [442, 0]
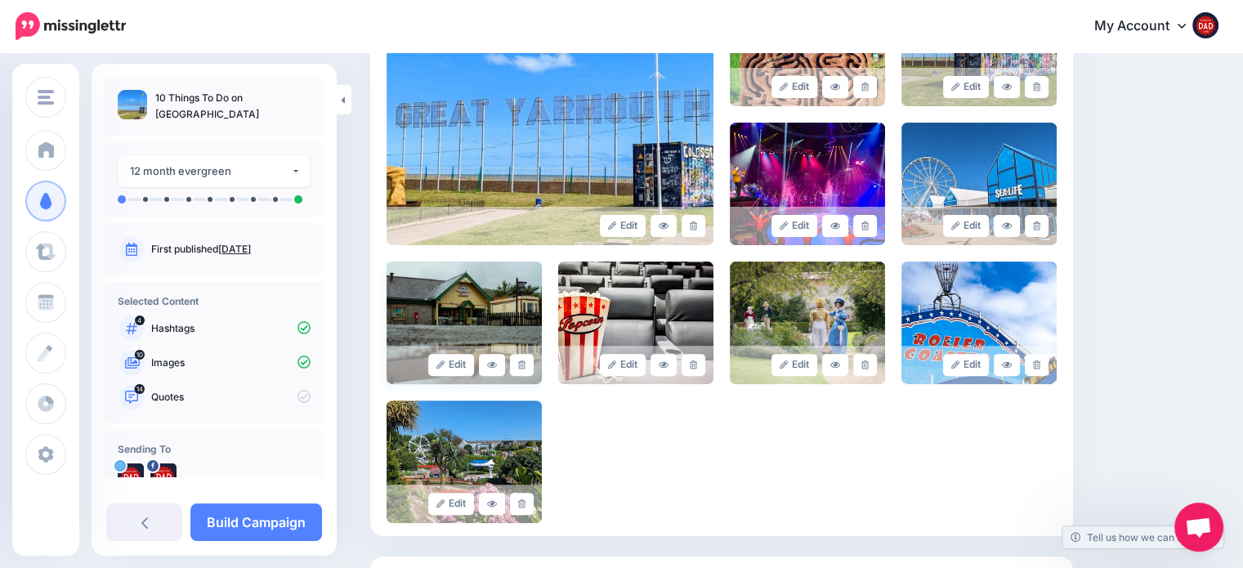
click at [452, 324] on img at bounding box center [464, 323] width 155 height 123
click at [494, 365] on icon at bounding box center [492, 364] width 10 height 9
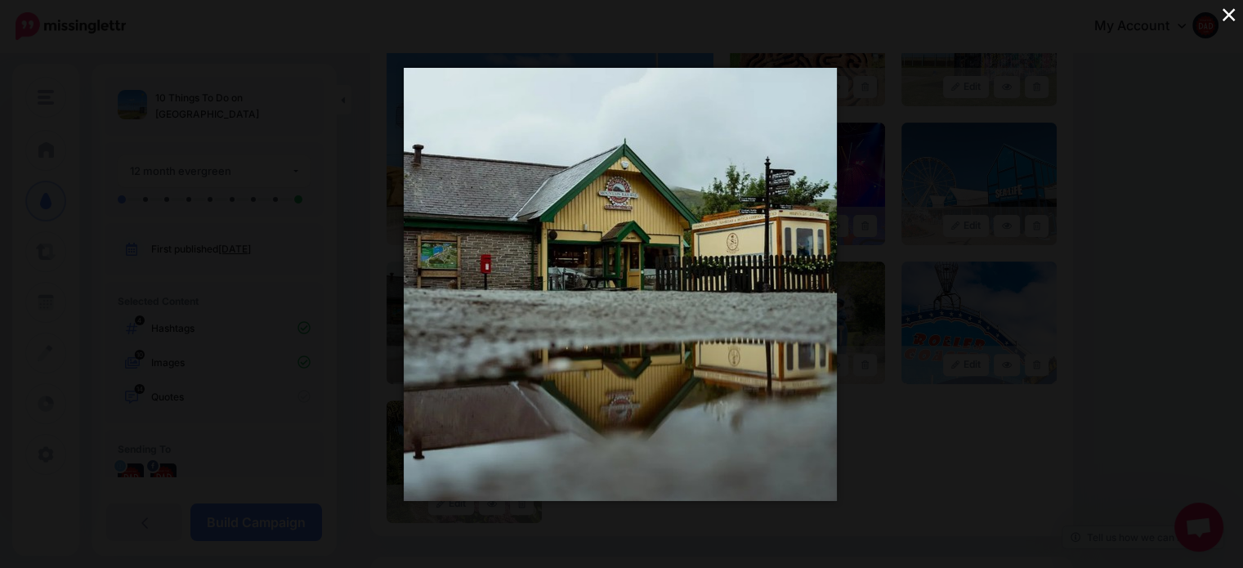
click at [351, 374] on div "×" at bounding box center [621, 284] width 1243 height 568
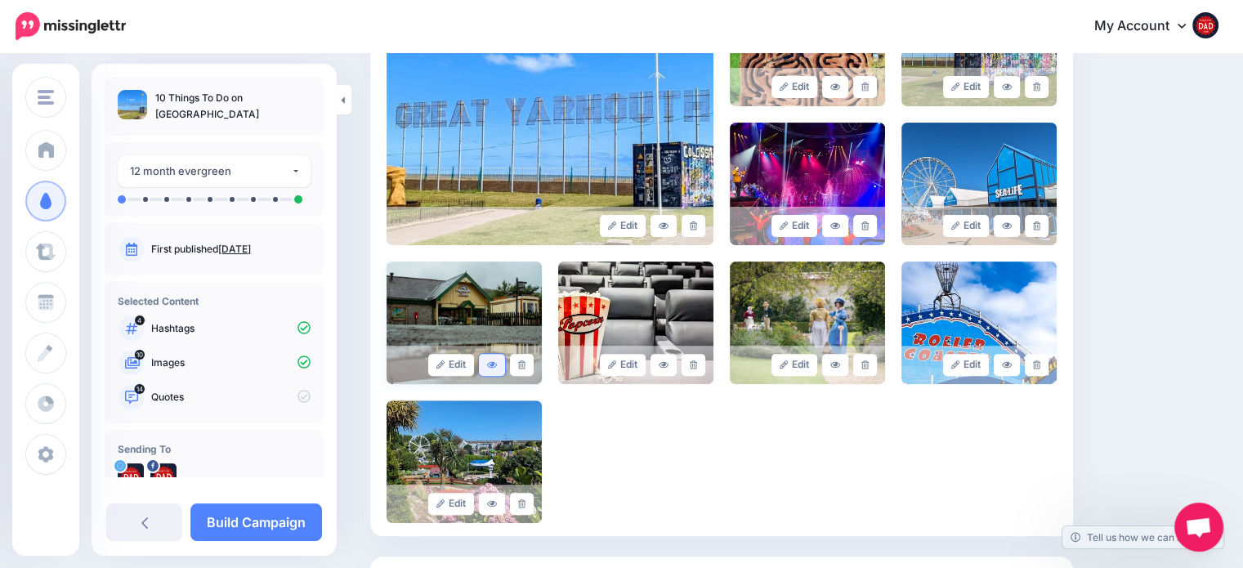
click at [485, 358] on link at bounding box center [492, 365] width 26 height 22
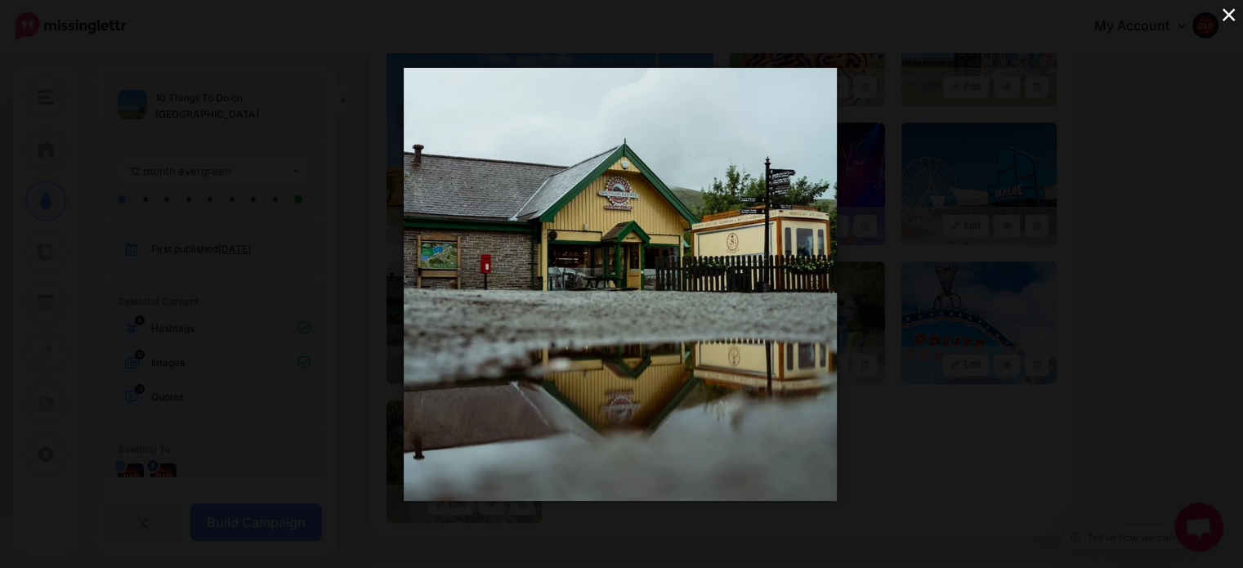
click at [348, 365] on div "×" at bounding box center [621, 284] width 1243 height 568
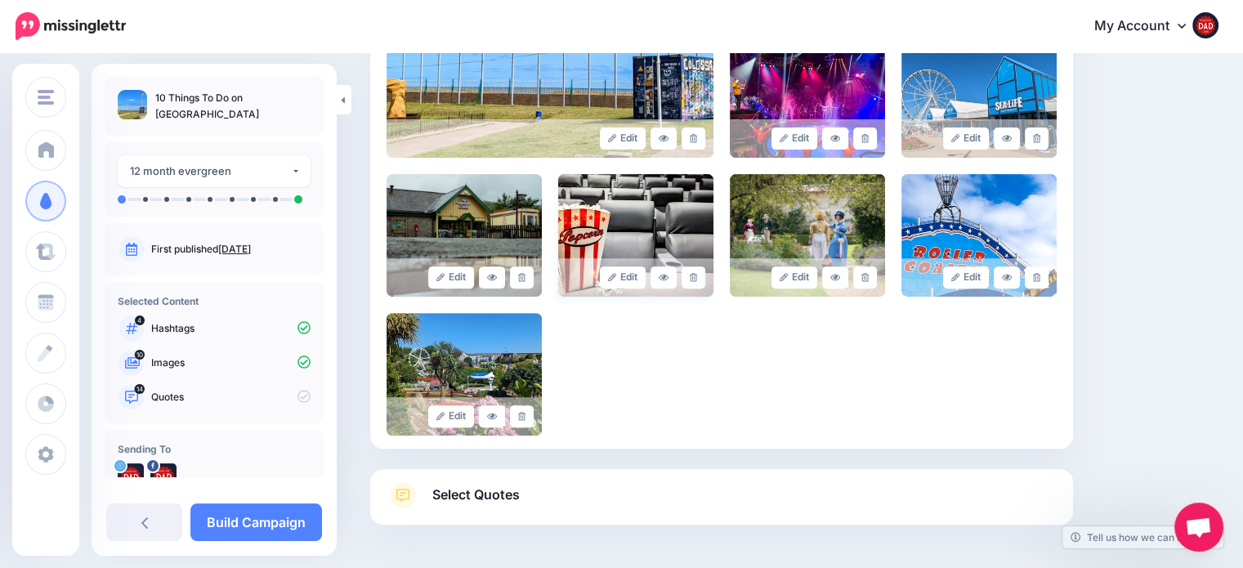
scroll to position [592, 0]
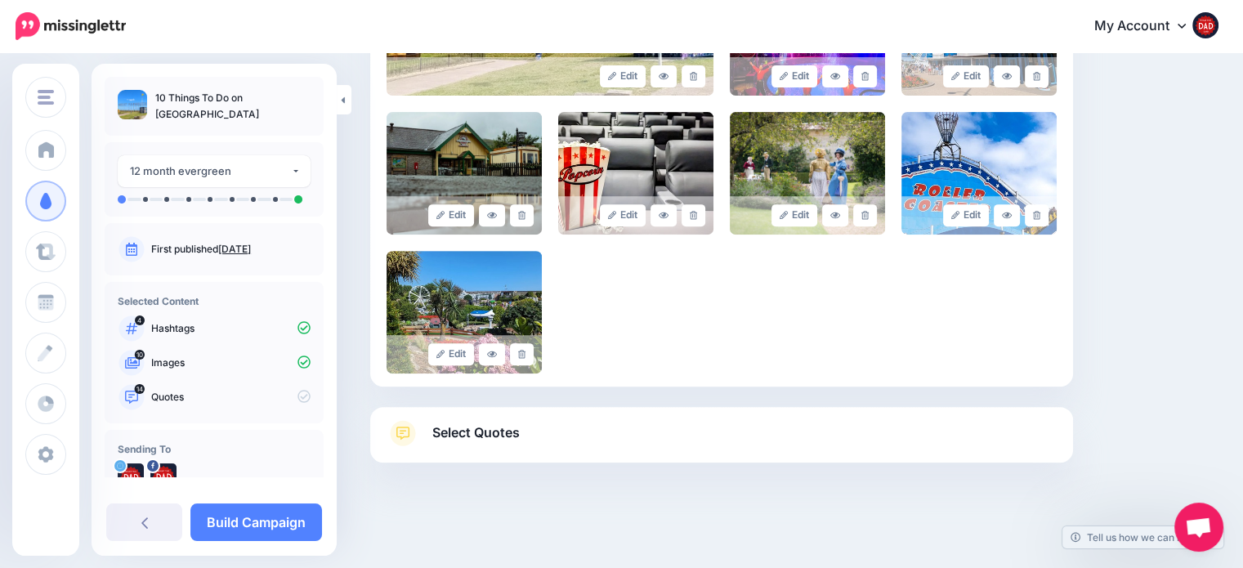
click at [470, 427] on span "Select Quotes" at bounding box center [475, 433] width 87 height 22
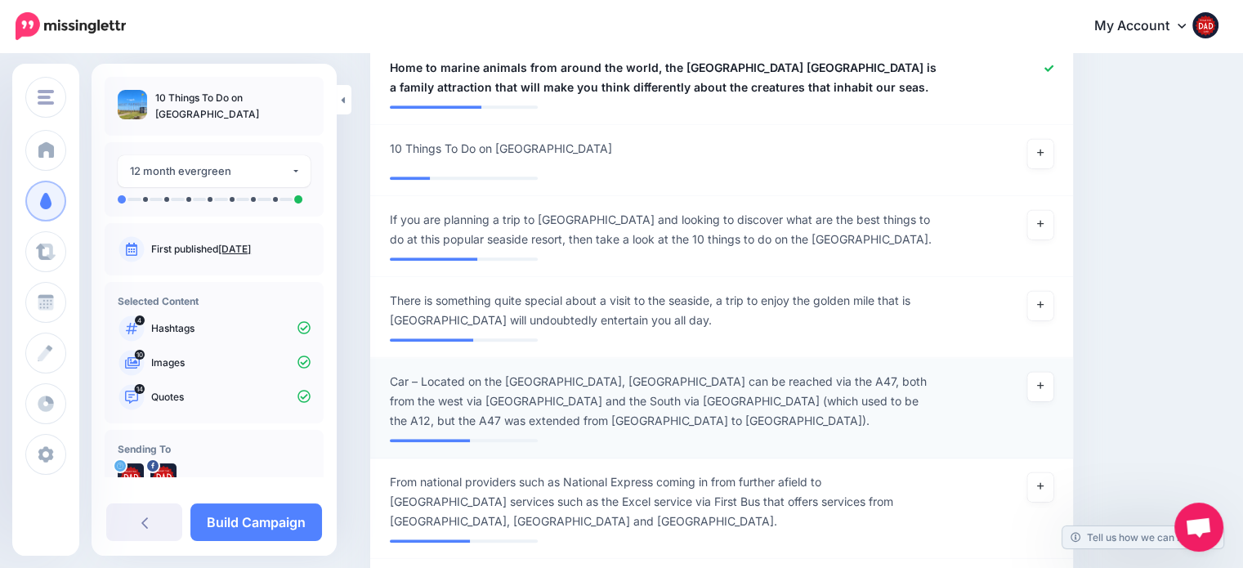
scroll to position [1736, 0]
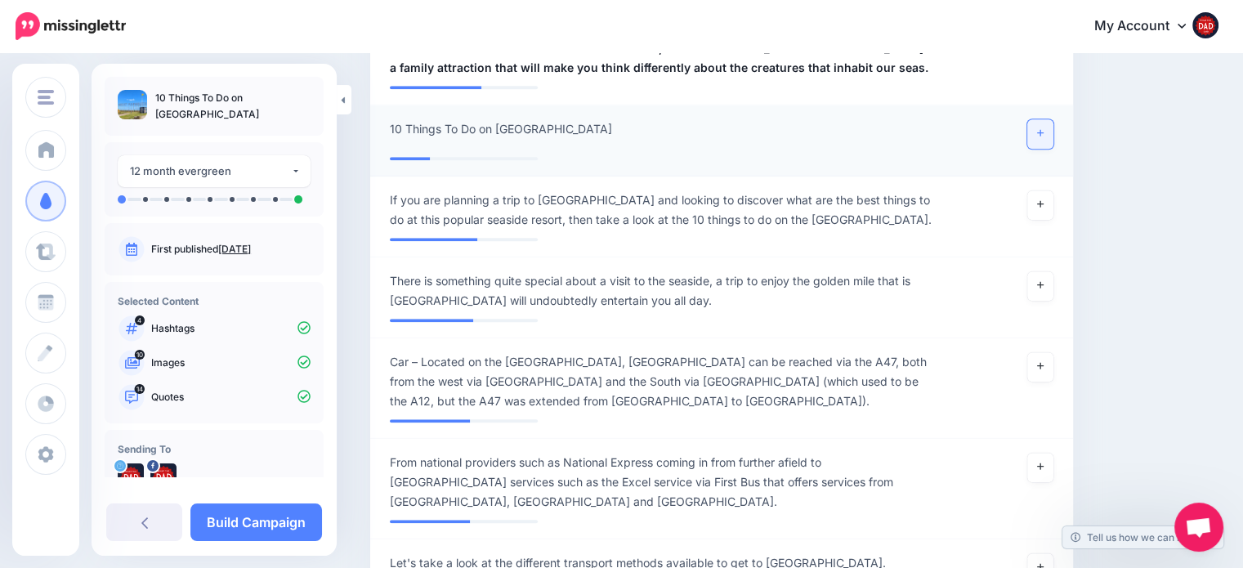
click at [1053, 119] on link at bounding box center [1040, 133] width 26 height 29
click at [1044, 199] on icon at bounding box center [1040, 203] width 7 height 9
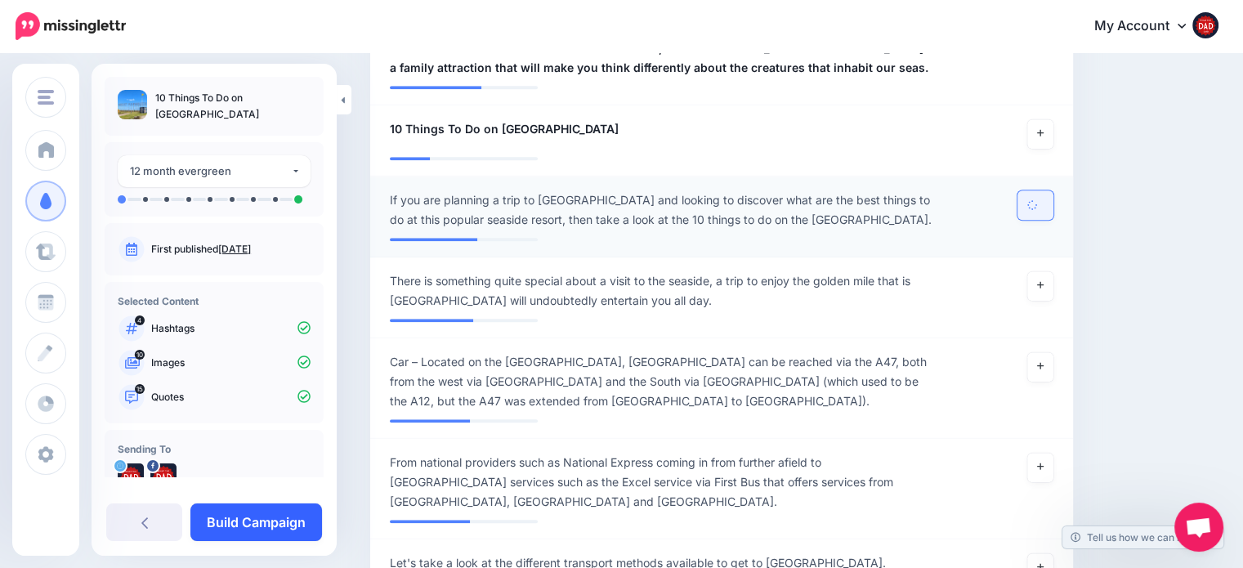
click at [229, 513] on link "Build Campaign" at bounding box center [256, 522] width 132 height 38
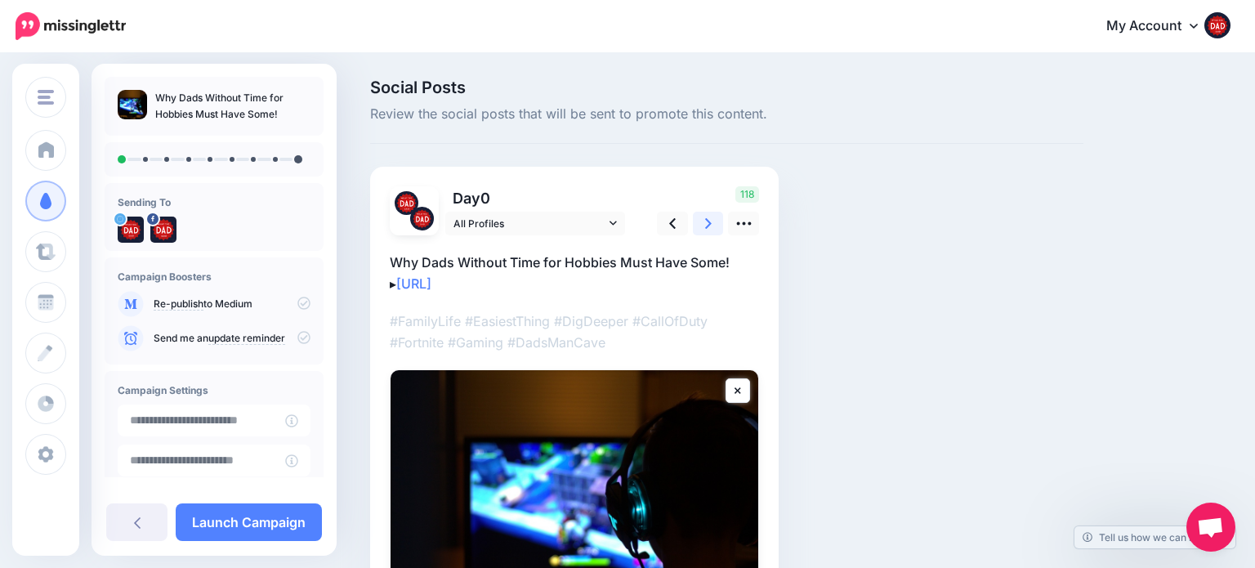
click at [714, 224] on link at bounding box center [708, 224] width 31 height 24
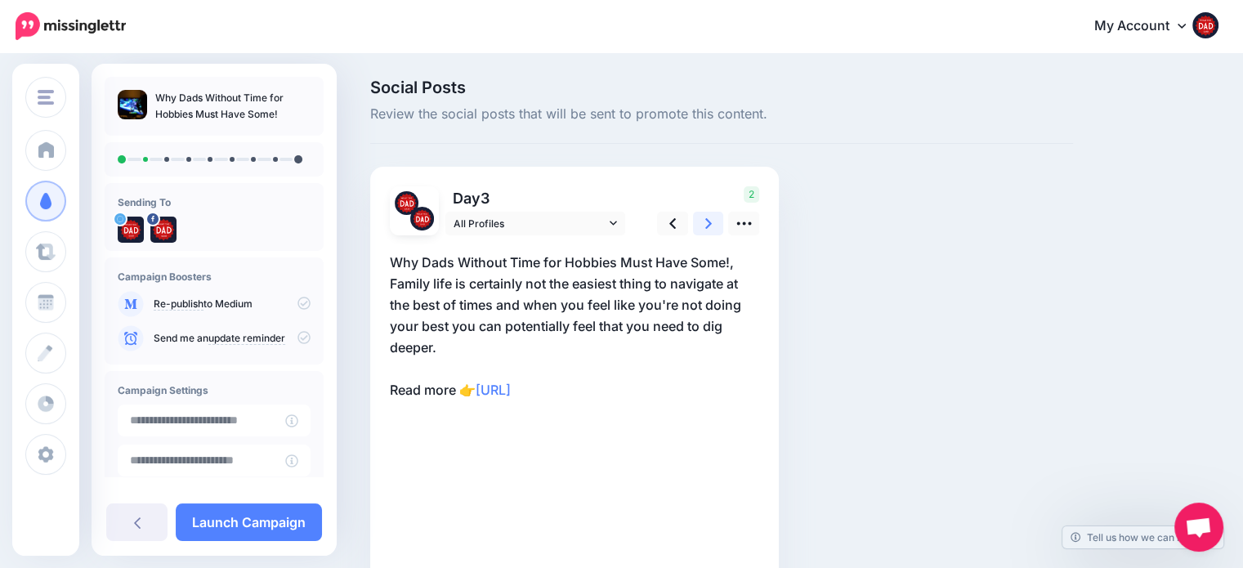
click at [714, 224] on link at bounding box center [708, 224] width 31 height 24
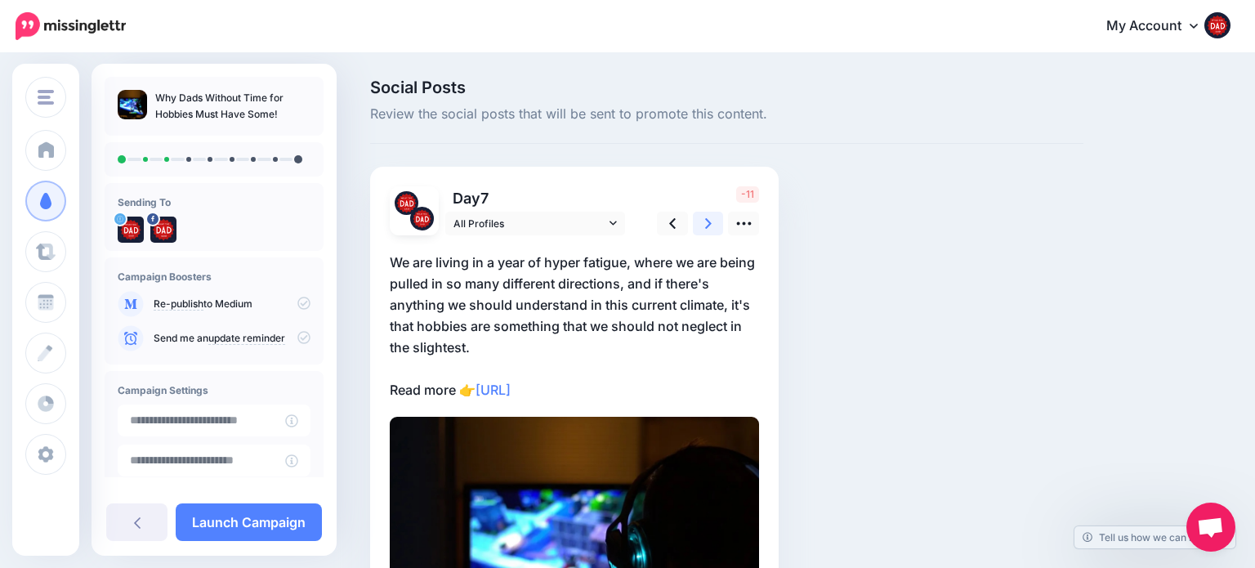
click at [714, 224] on link at bounding box center [708, 224] width 31 height 24
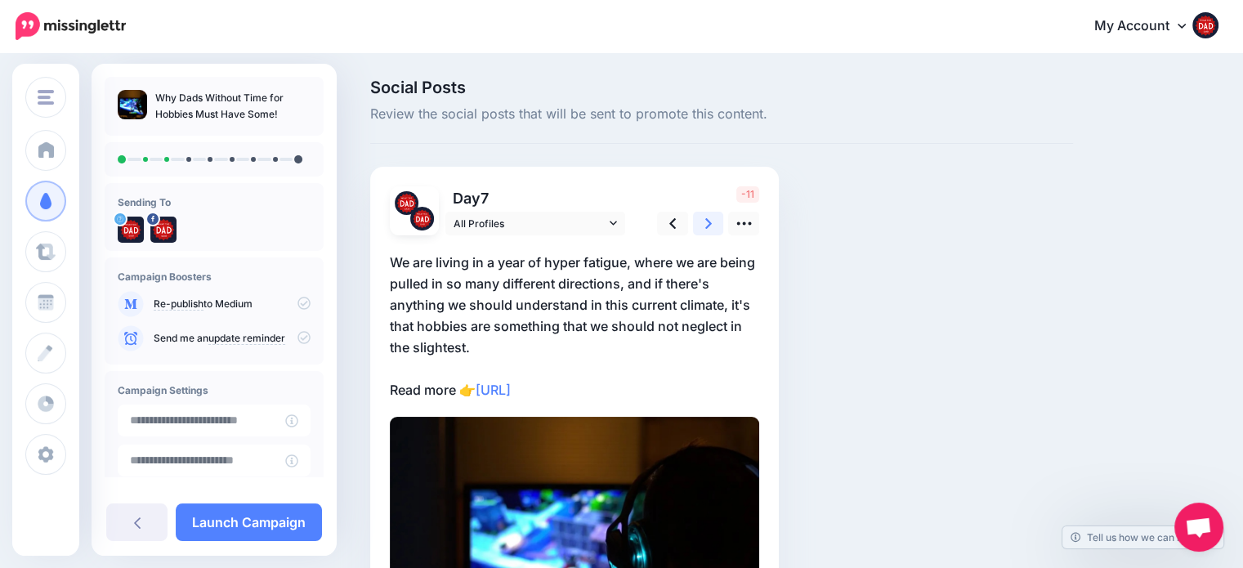
click at [714, 224] on link at bounding box center [708, 224] width 31 height 24
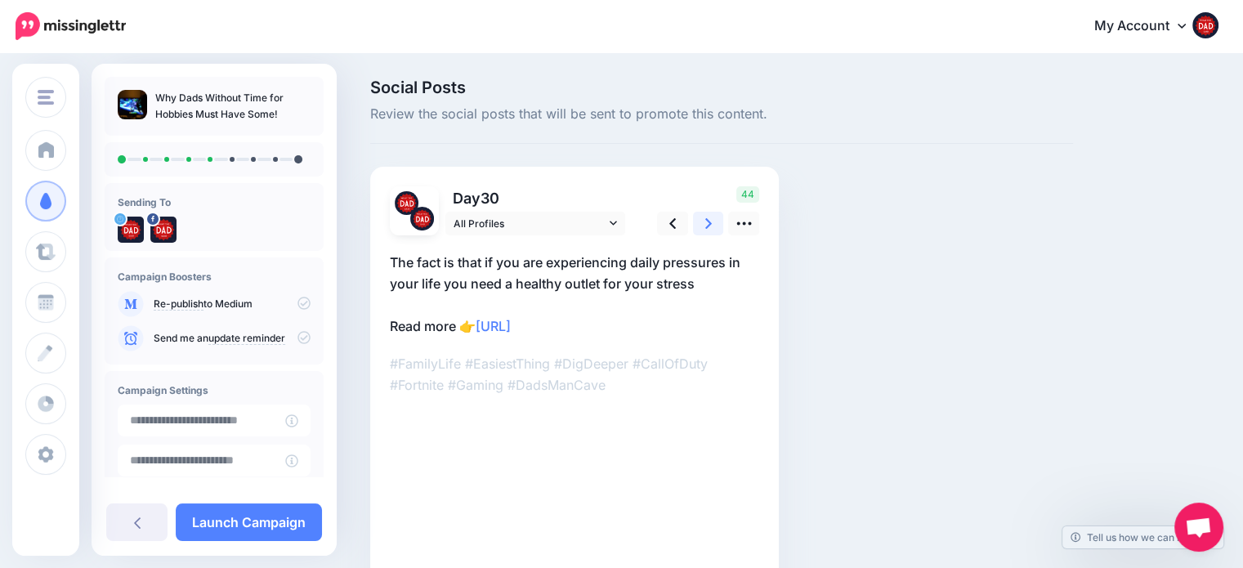
click at [714, 224] on link at bounding box center [708, 224] width 31 height 24
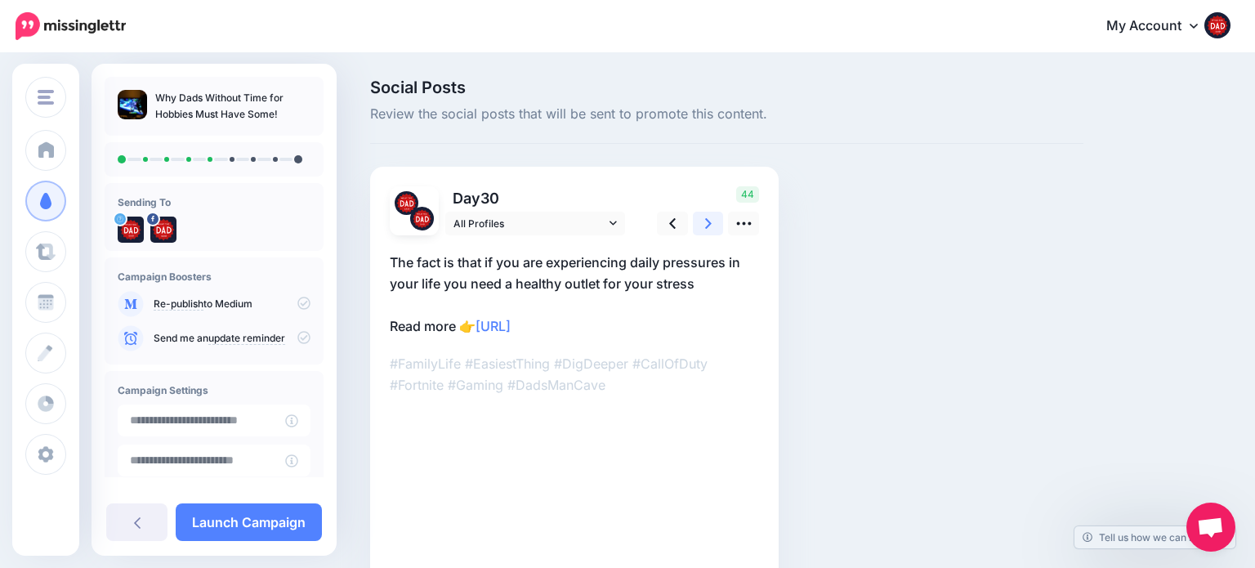
click at [714, 224] on link at bounding box center [708, 224] width 31 height 24
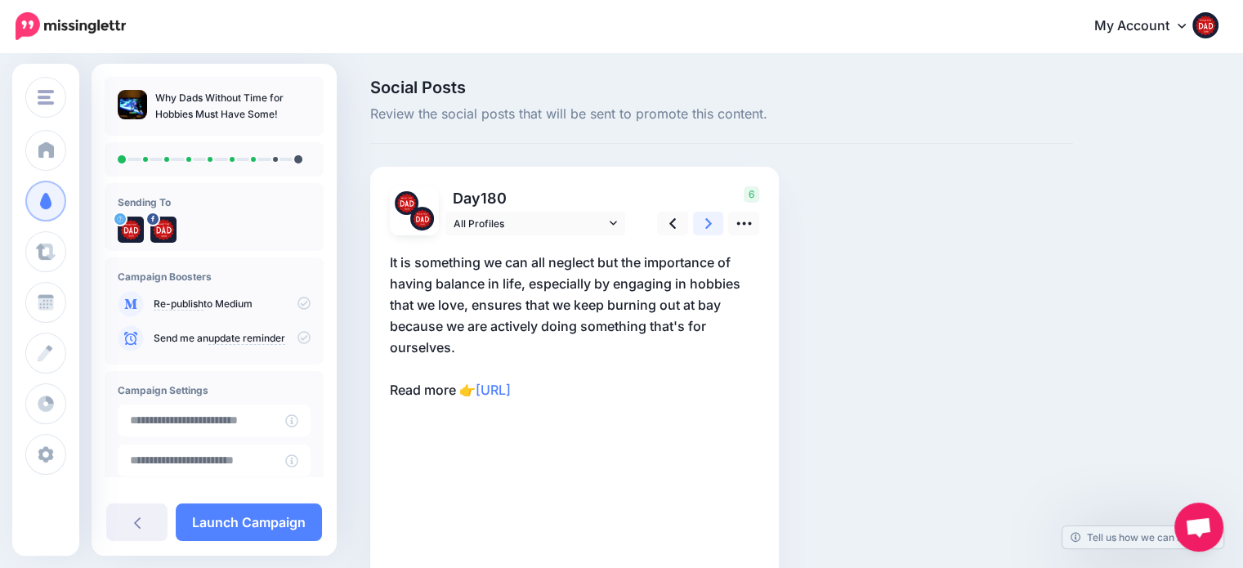
click at [714, 224] on link at bounding box center [708, 224] width 31 height 24
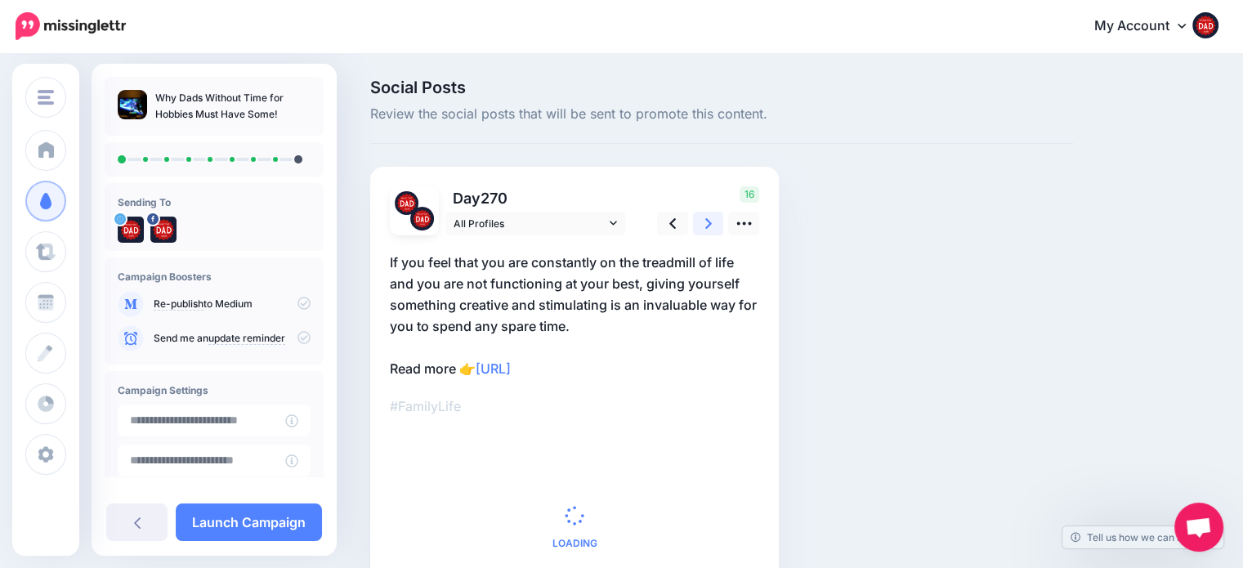
click at [714, 224] on link at bounding box center [708, 224] width 31 height 24
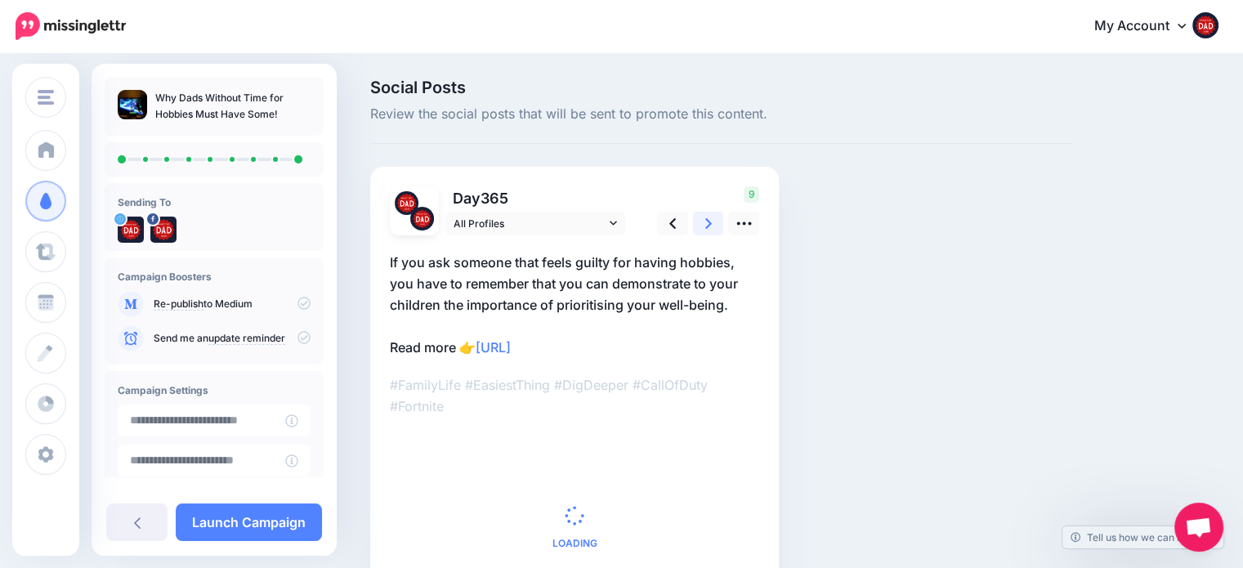
click at [714, 224] on link at bounding box center [708, 224] width 31 height 24
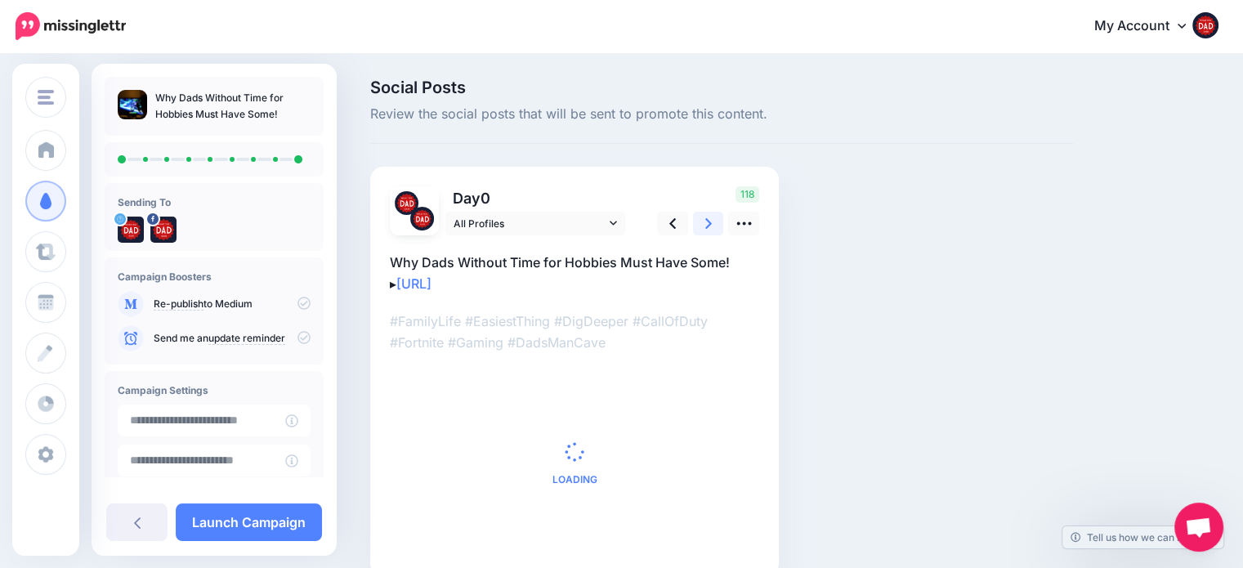
click at [715, 225] on link at bounding box center [708, 224] width 31 height 24
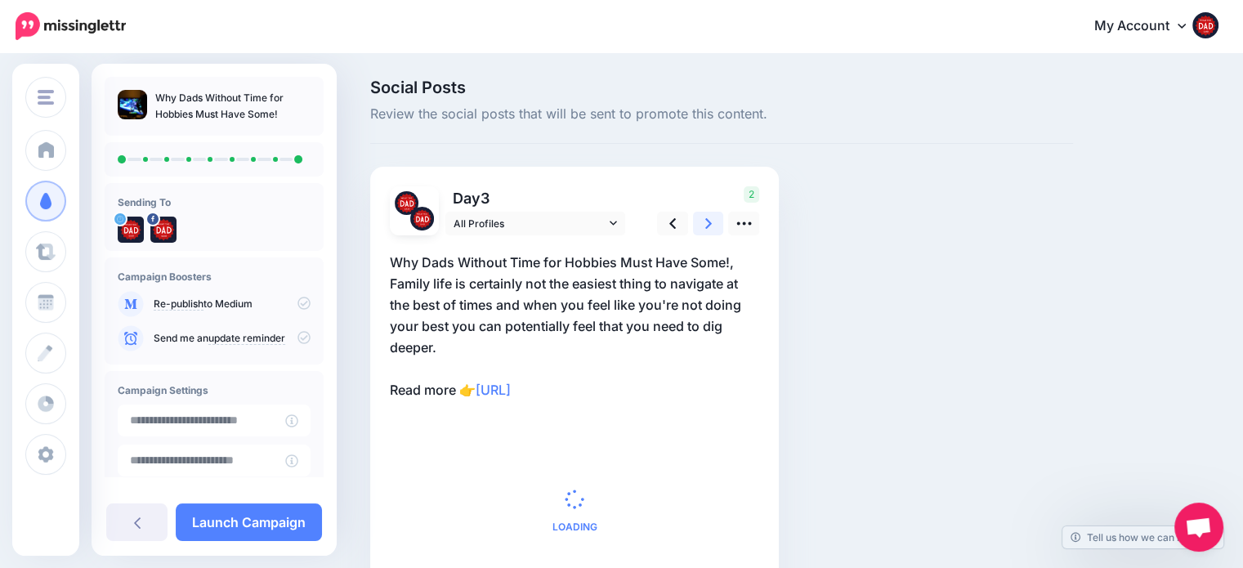
click at [715, 225] on link at bounding box center [708, 224] width 31 height 24
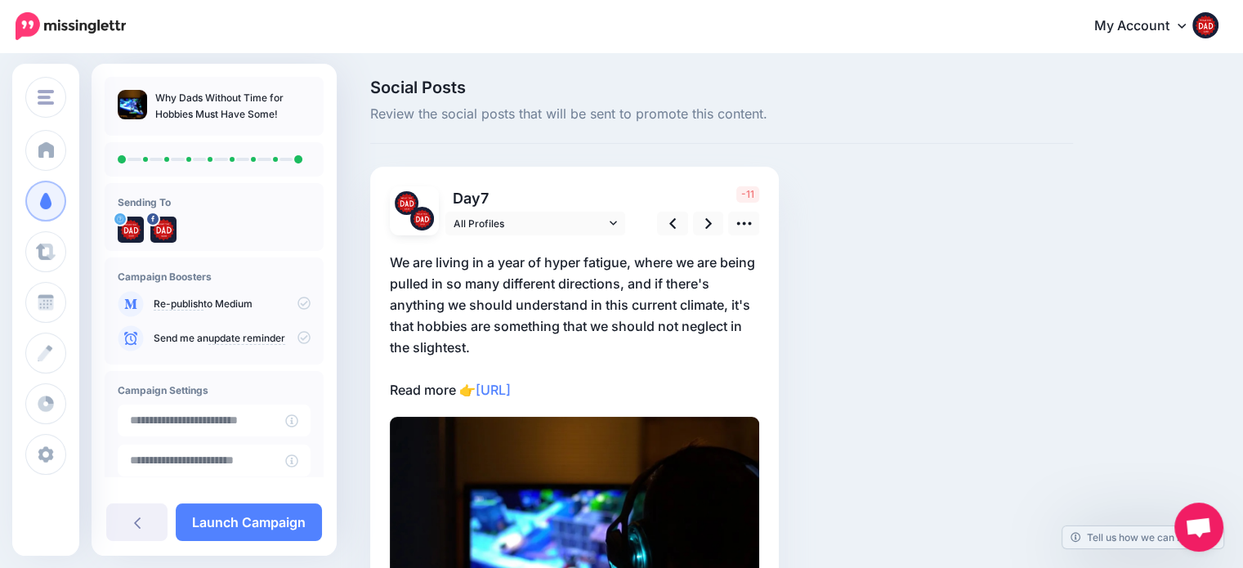
click at [484, 349] on p "We are living in a year of hyper fatigue, where we are being pulled in so many …" at bounding box center [574, 326] width 369 height 149
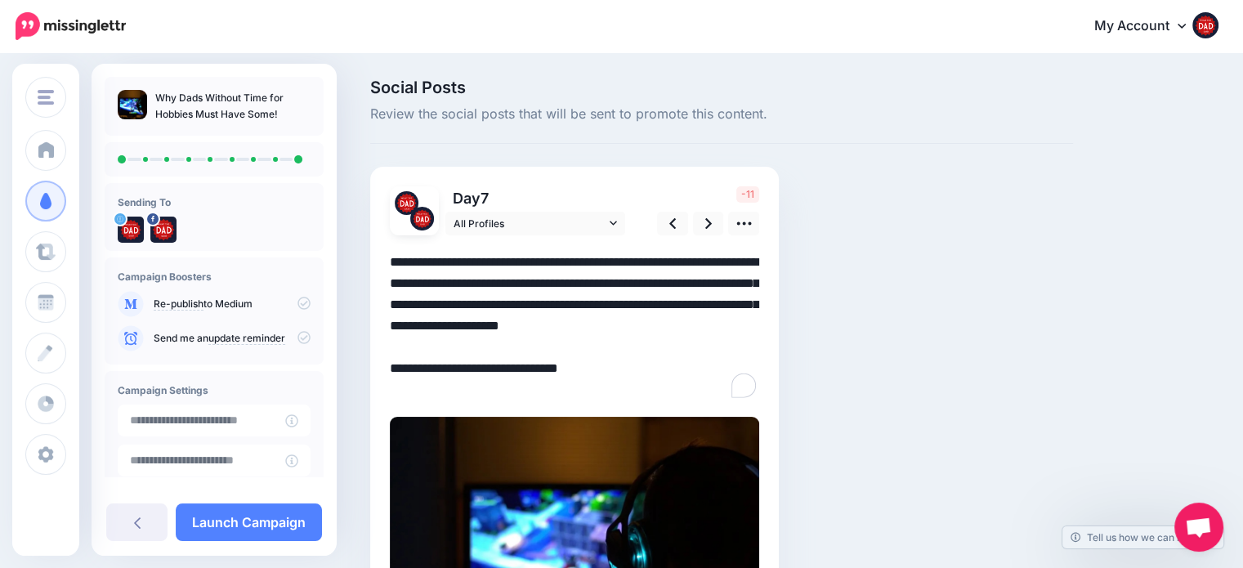
click at [484, 349] on textarea "**********" at bounding box center [574, 326] width 369 height 149
drag, startPoint x: 484, startPoint y: 349, endPoint x: 732, endPoint y: 304, distance: 252.5
click at [732, 304] on textarea "**********" at bounding box center [574, 326] width 369 height 149
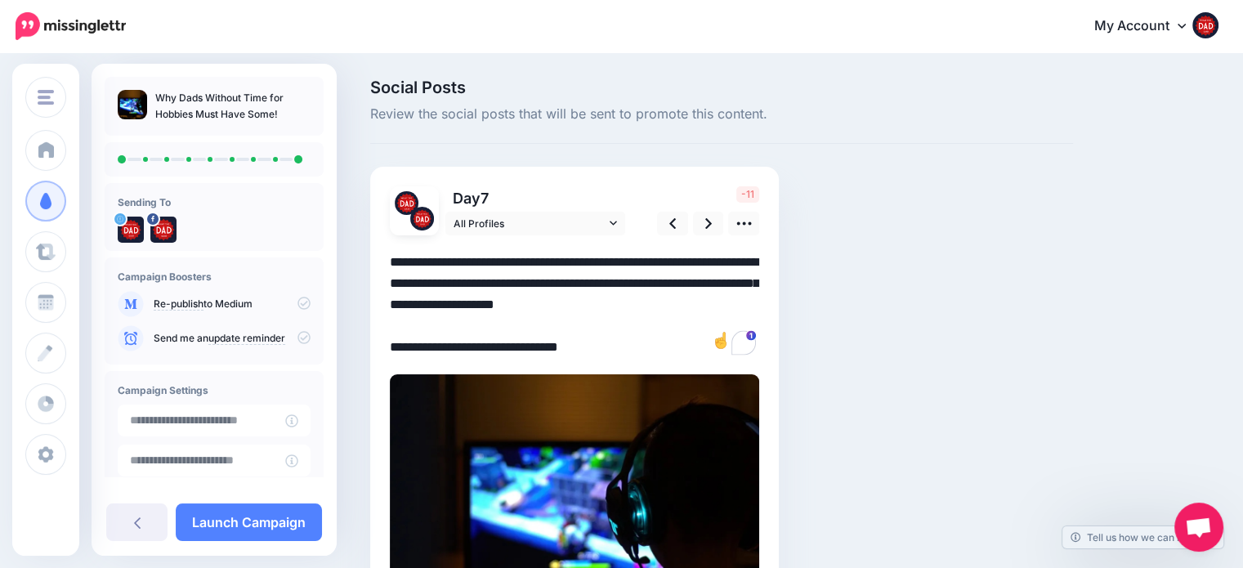
type textarea "**********"
click at [873, 284] on div "Social Posts Review the social posts that will be sent to promote this content.…" at bounding box center [721, 384] width 727 height 610
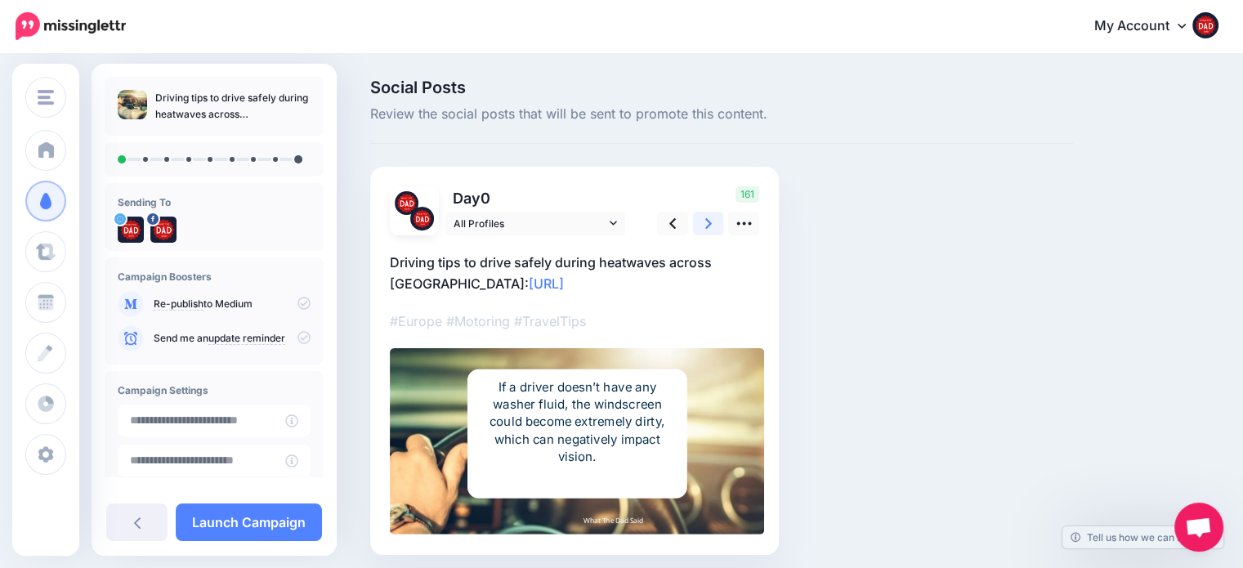
click at [714, 224] on link at bounding box center [708, 224] width 31 height 24
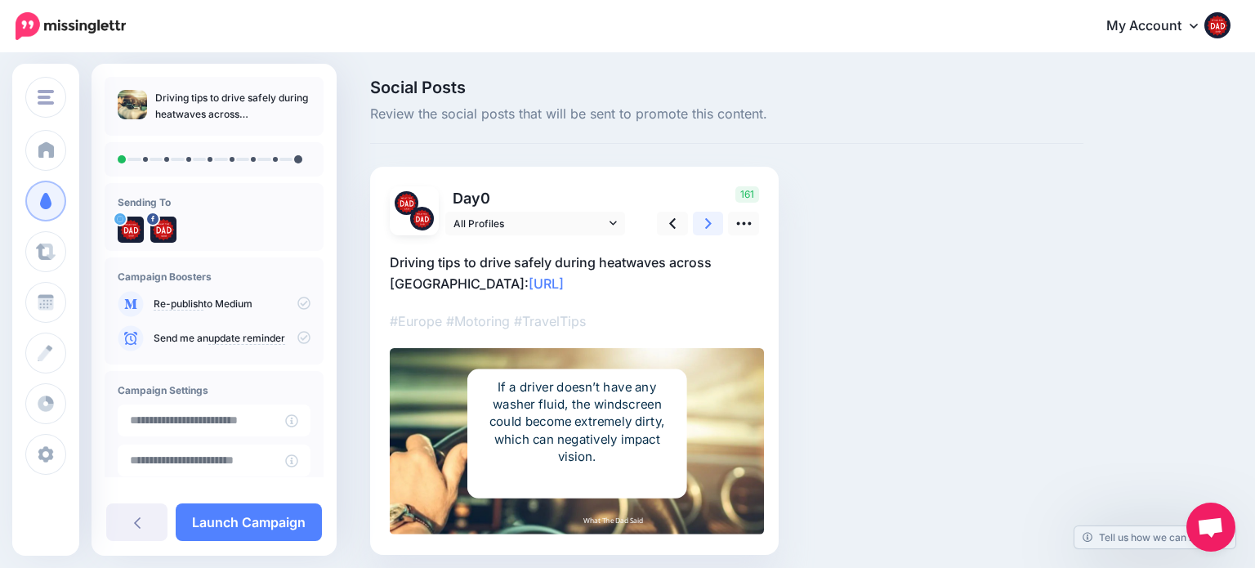
click at [714, 224] on link at bounding box center [708, 224] width 31 height 24
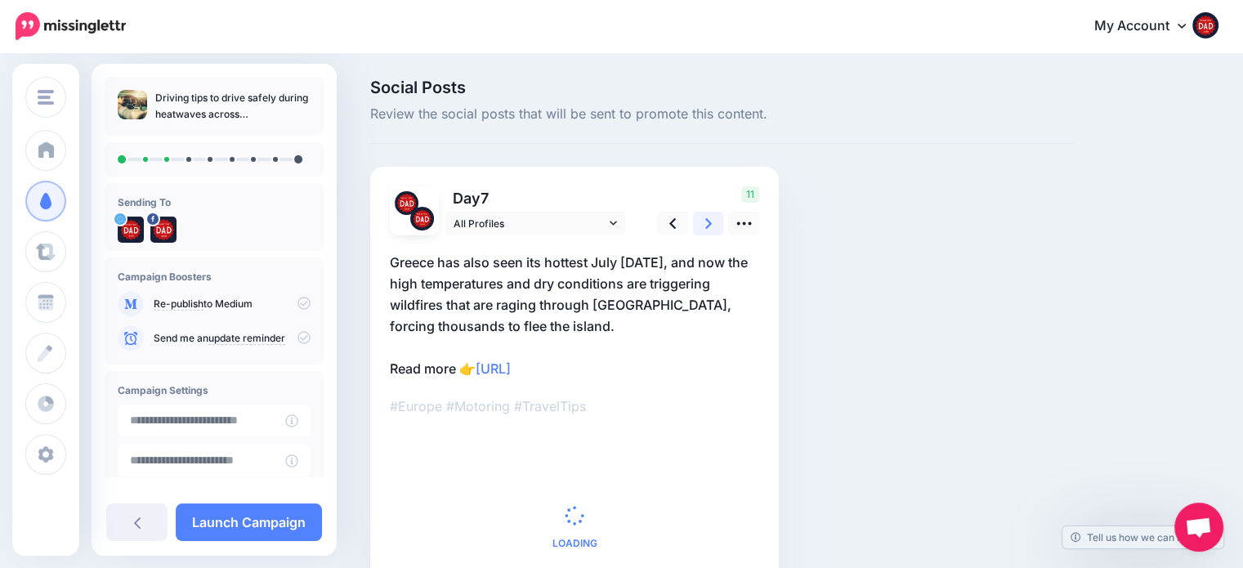
click at [714, 224] on link at bounding box center [708, 224] width 31 height 24
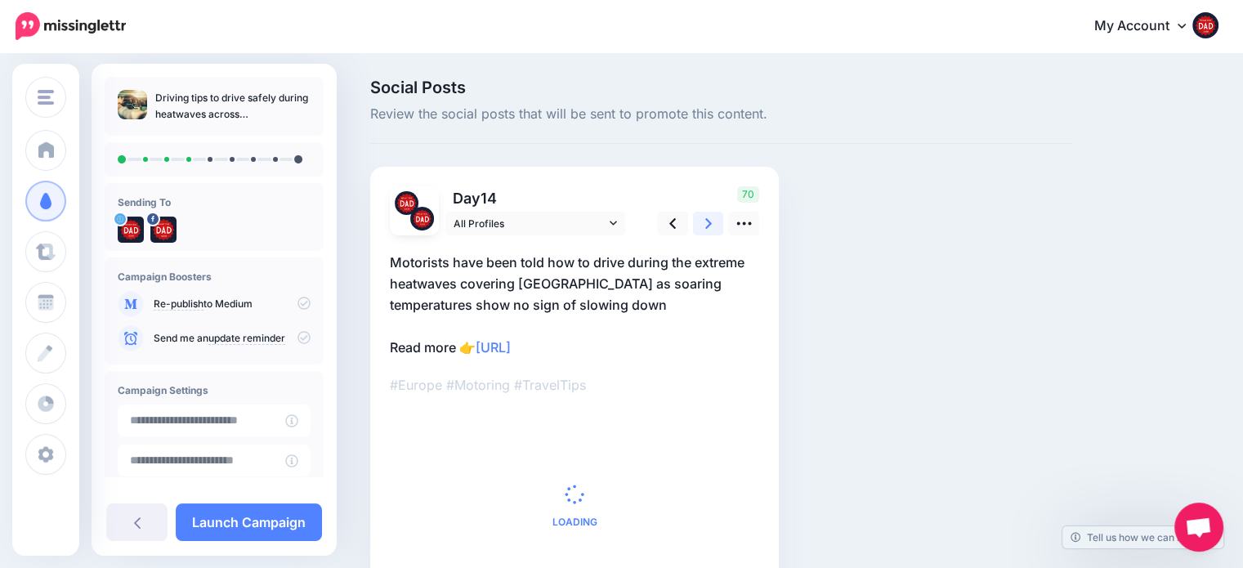
click at [714, 224] on link at bounding box center [708, 224] width 31 height 24
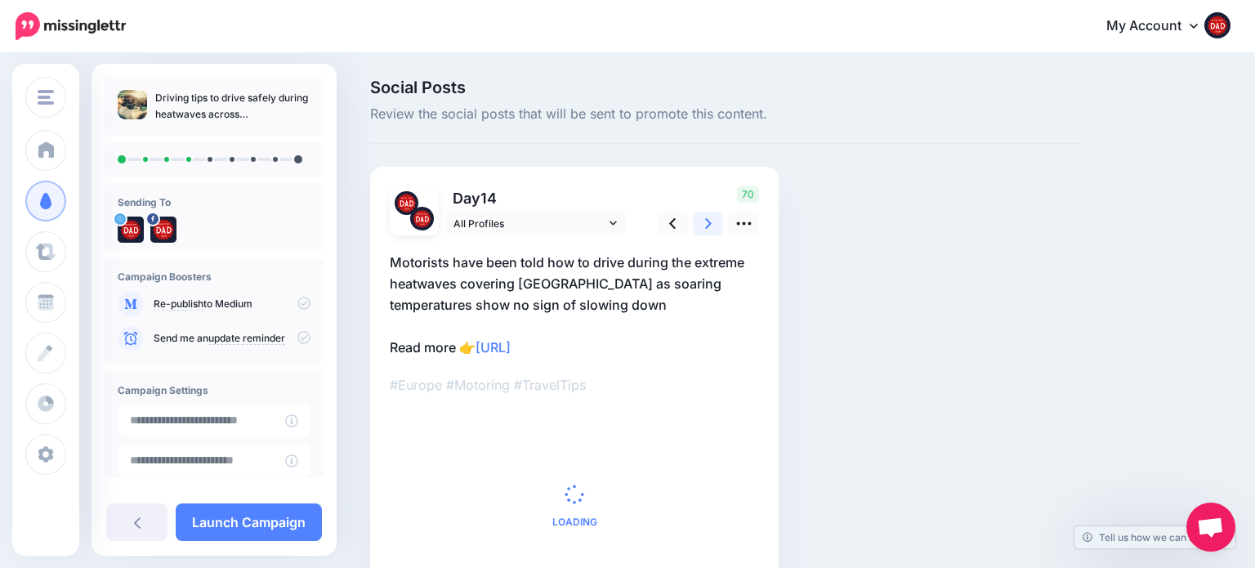
click at [714, 224] on link at bounding box center [708, 224] width 31 height 24
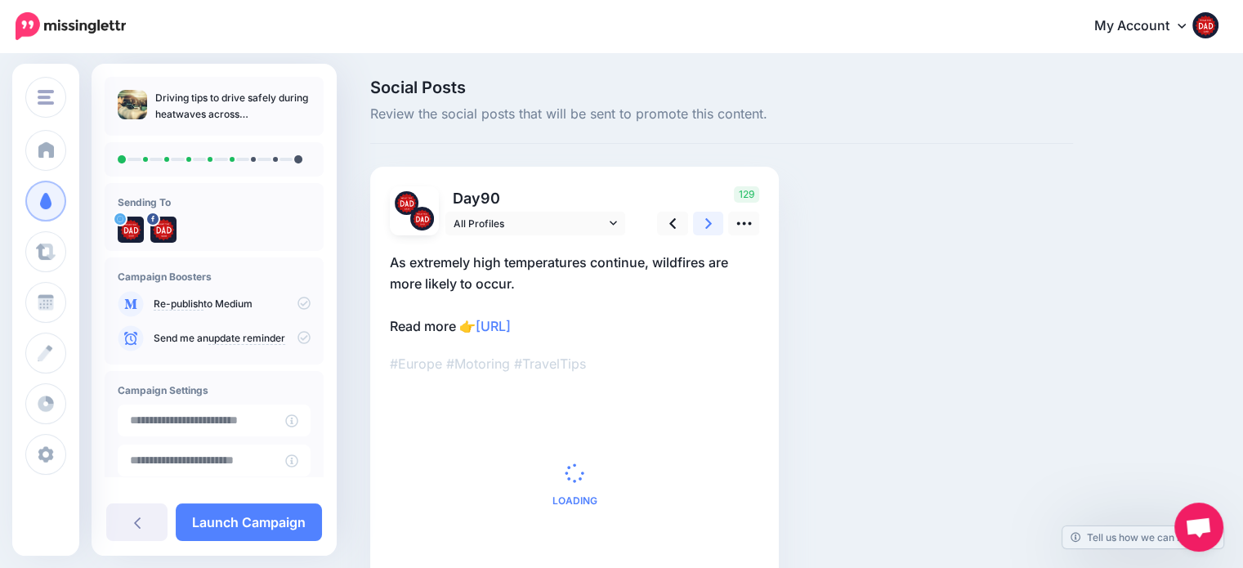
click at [714, 224] on link at bounding box center [708, 224] width 31 height 24
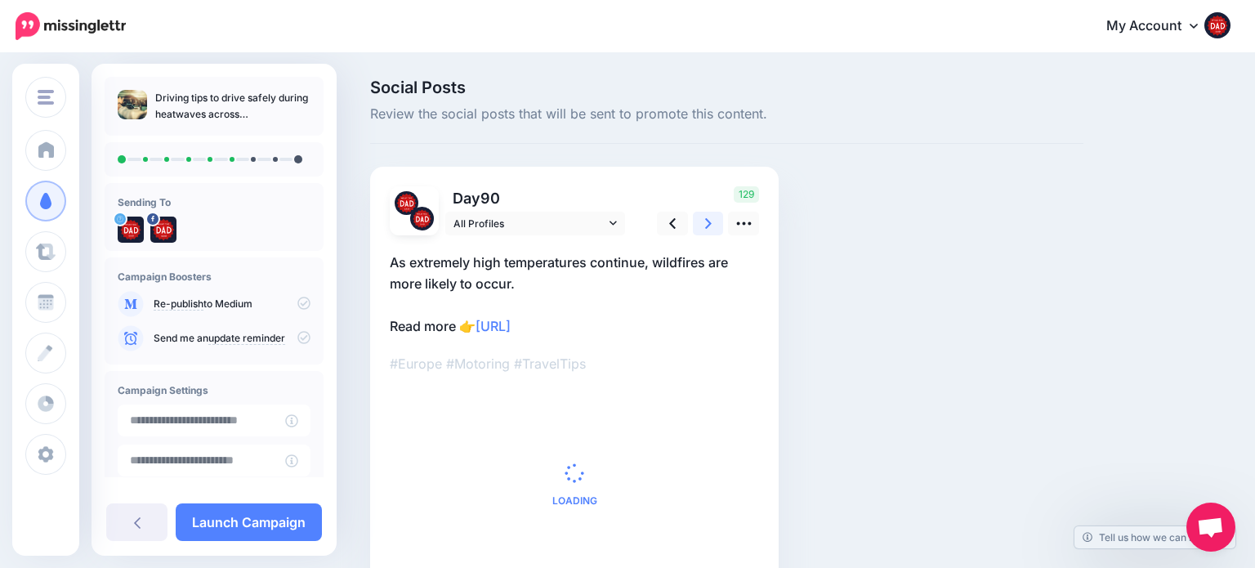
click at [714, 224] on link at bounding box center [708, 224] width 31 height 24
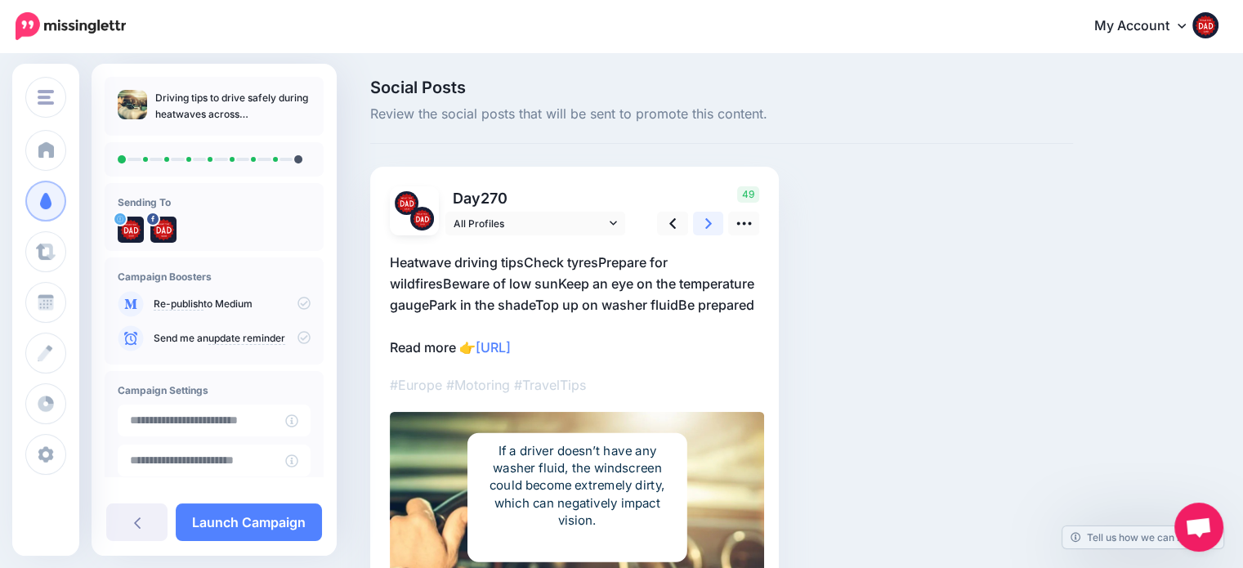
click at [714, 224] on link at bounding box center [708, 224] width 31 height 24
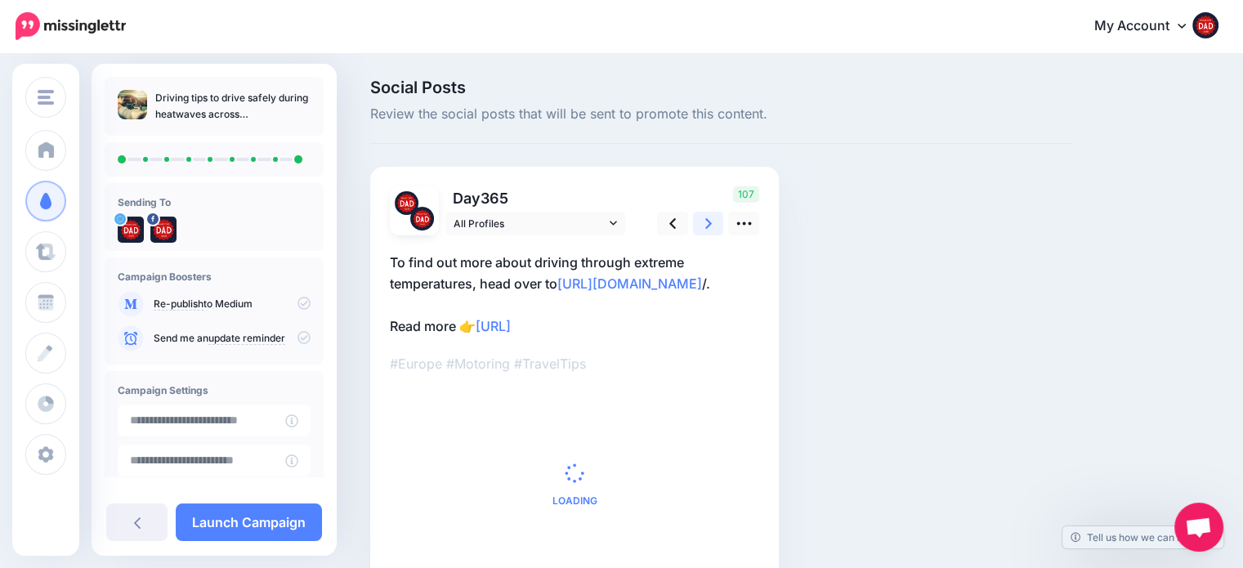
click at [714, 224] on link at bounding box center [708, 224] width 31 height 24
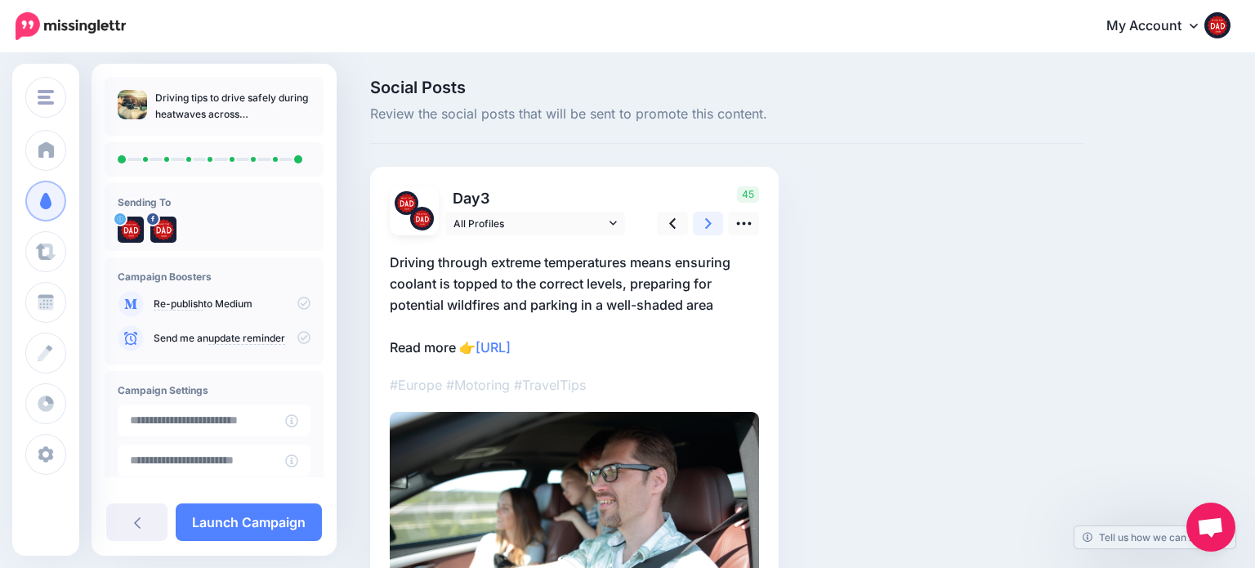
click at [714, 224] on link at bounding box center [708, 224] width 31 height 24
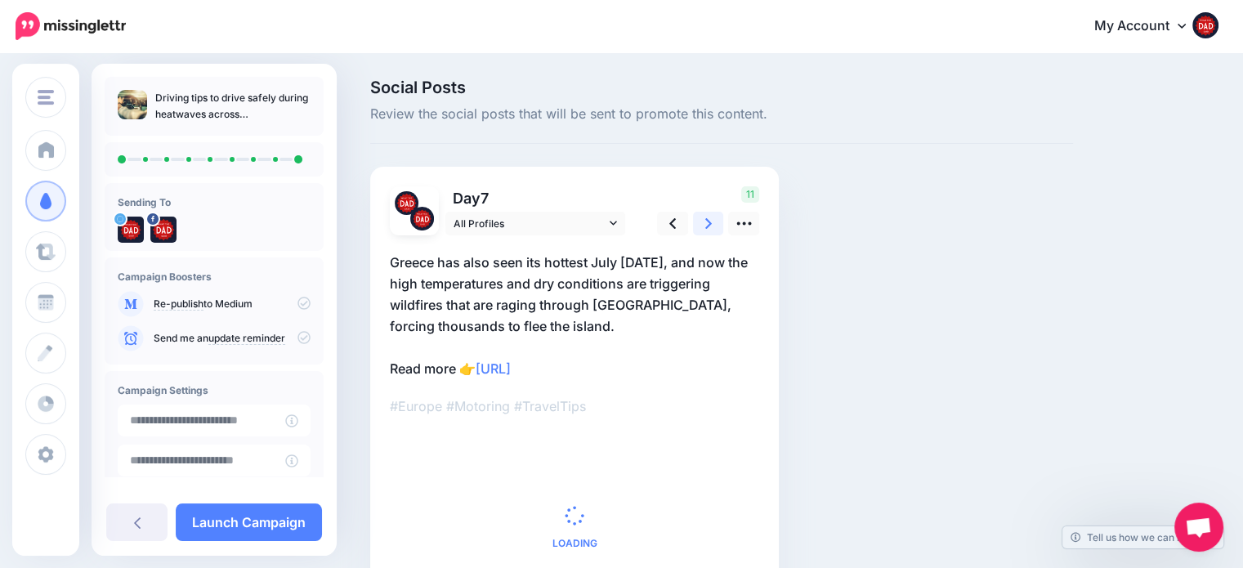
click at [714, 224] on link at bounding box center [708, 224] width 31 height 24
click at [715, 224] on link at bounding box center [708, 224] width 31 height 24
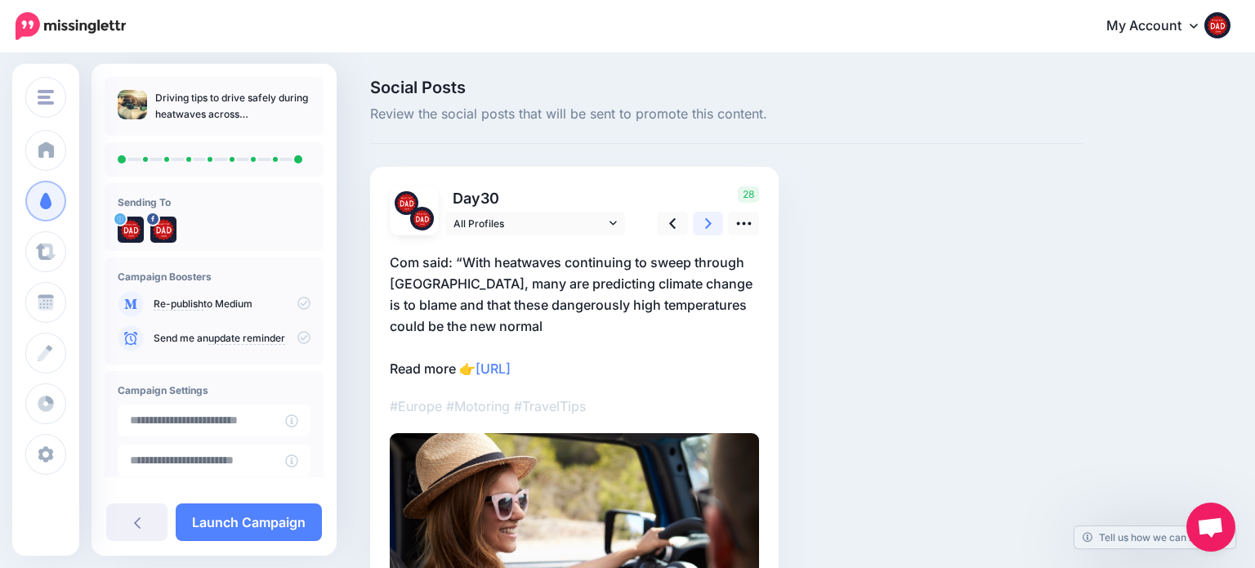
click at [715, 224] on link at bounding box center [708, 224] width 31 height 24
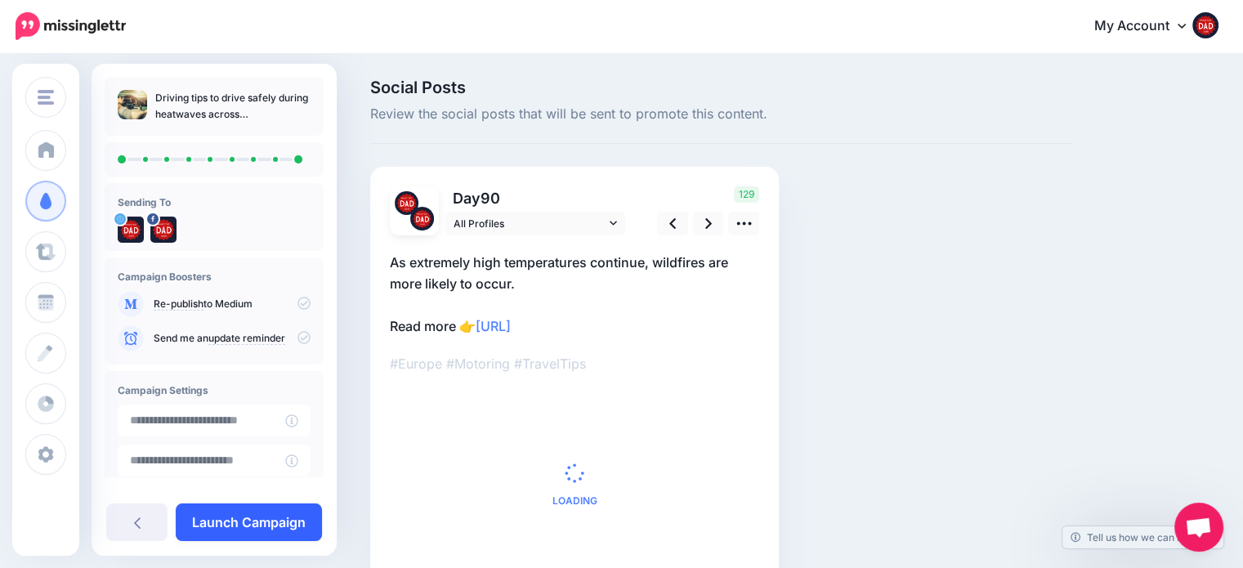
click at [284, 524] on link "Launch Campaign" at bounding box center [249, 522] width 146 height 38
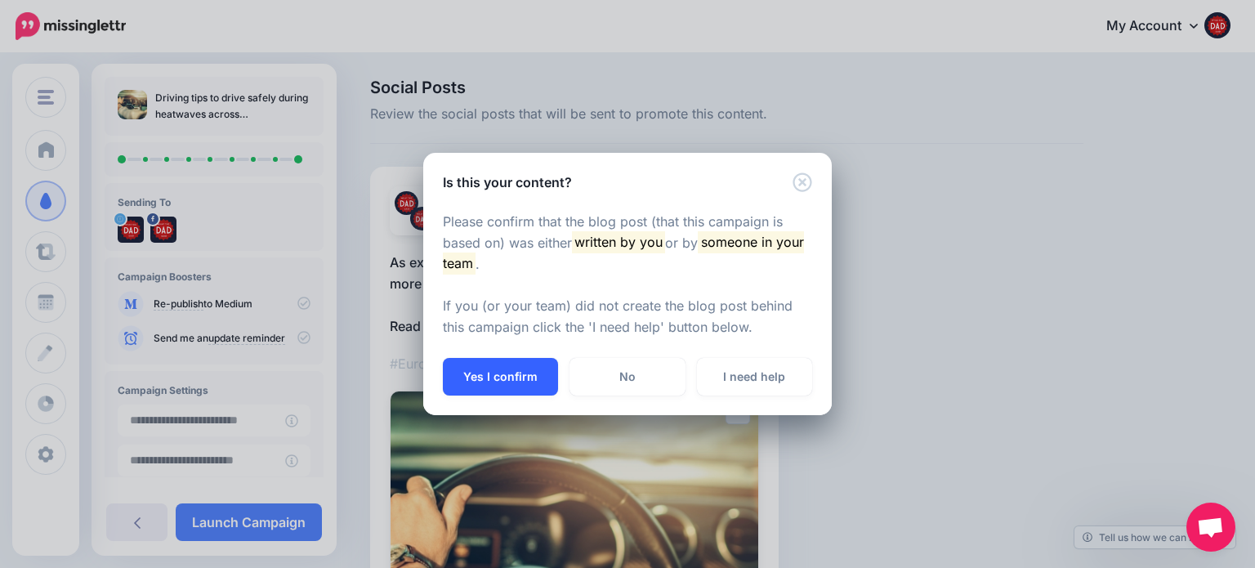
click at [493, 377] on button "Yes I confirm" at bounding box center [500, 377] width 115 height 38
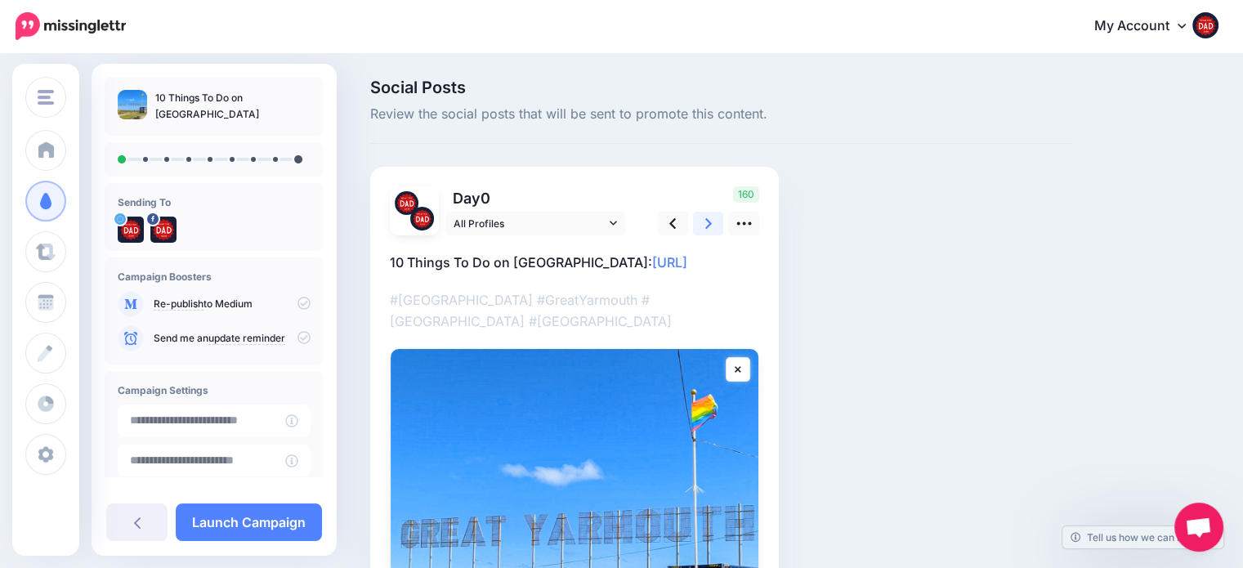
click at [714, 230] on link at bounding box center [708, 224] width 31 height 24
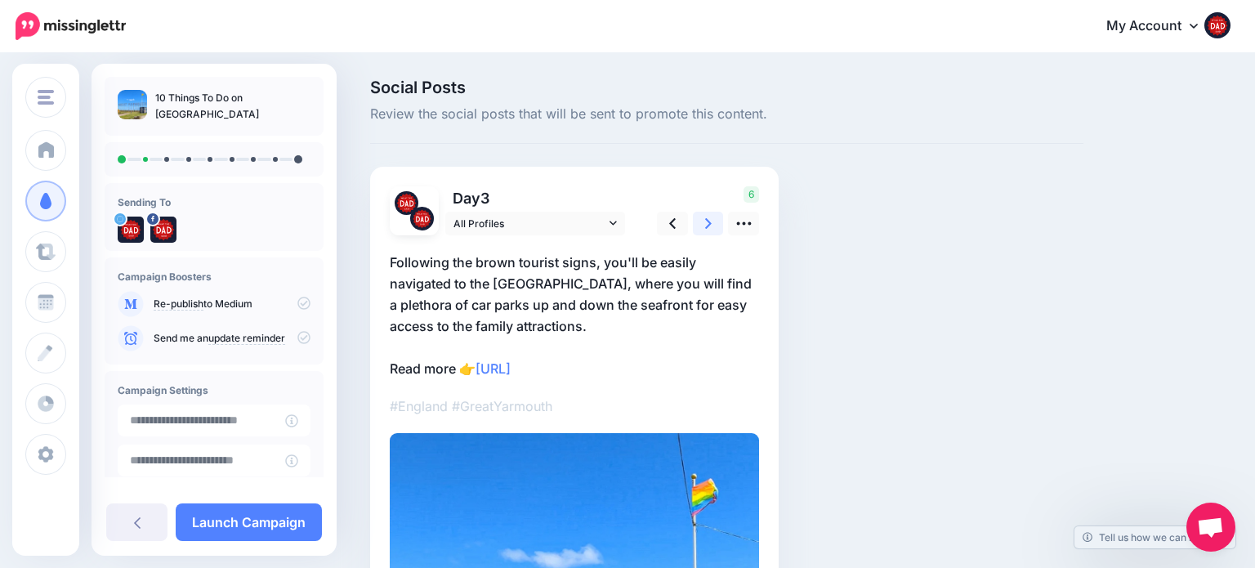
click at [714, 230] on link at bounding box center [708, 224] width 31 height 24
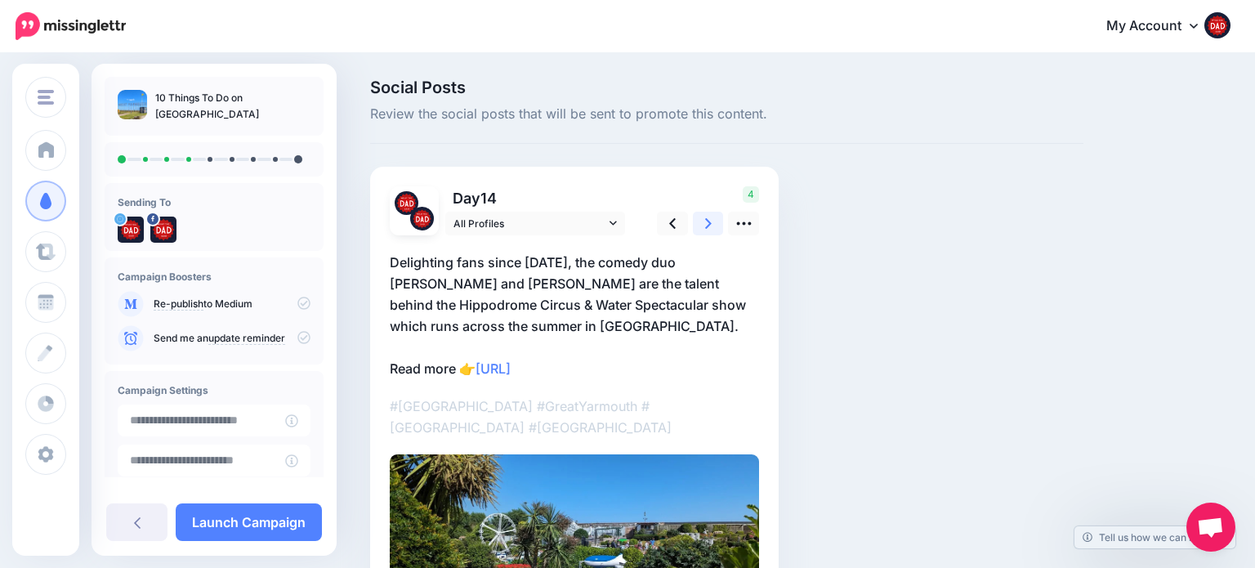
click at [714, 230] on link at bounding box center [708, 224] width 31 height 24
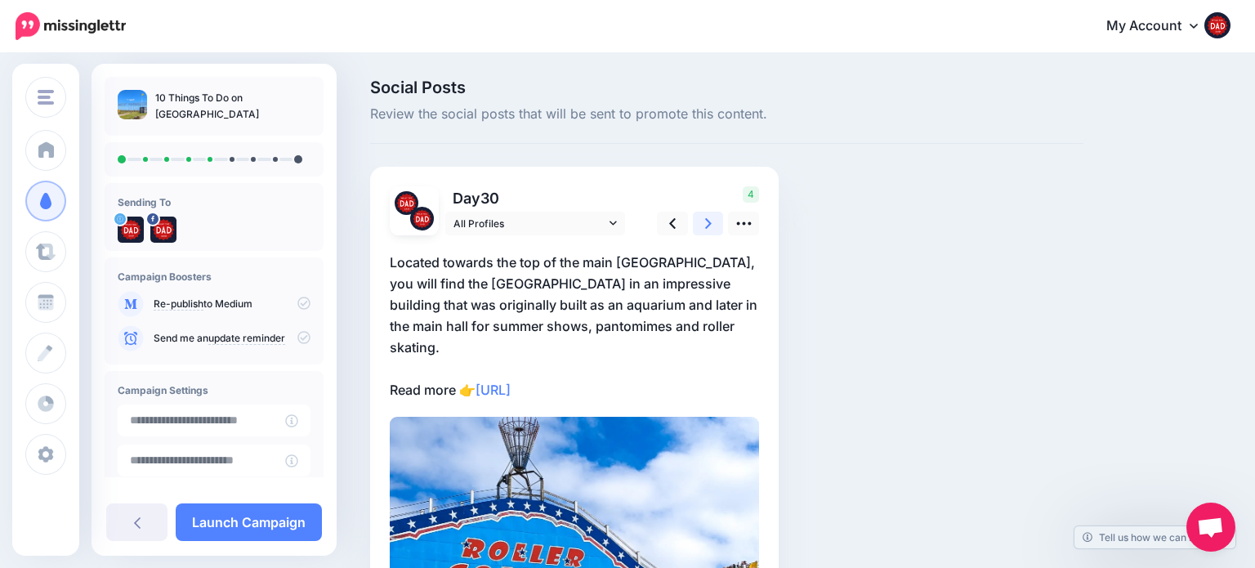
click at [714, 230] on link at bounding box center [708, 224] width 31 height 24
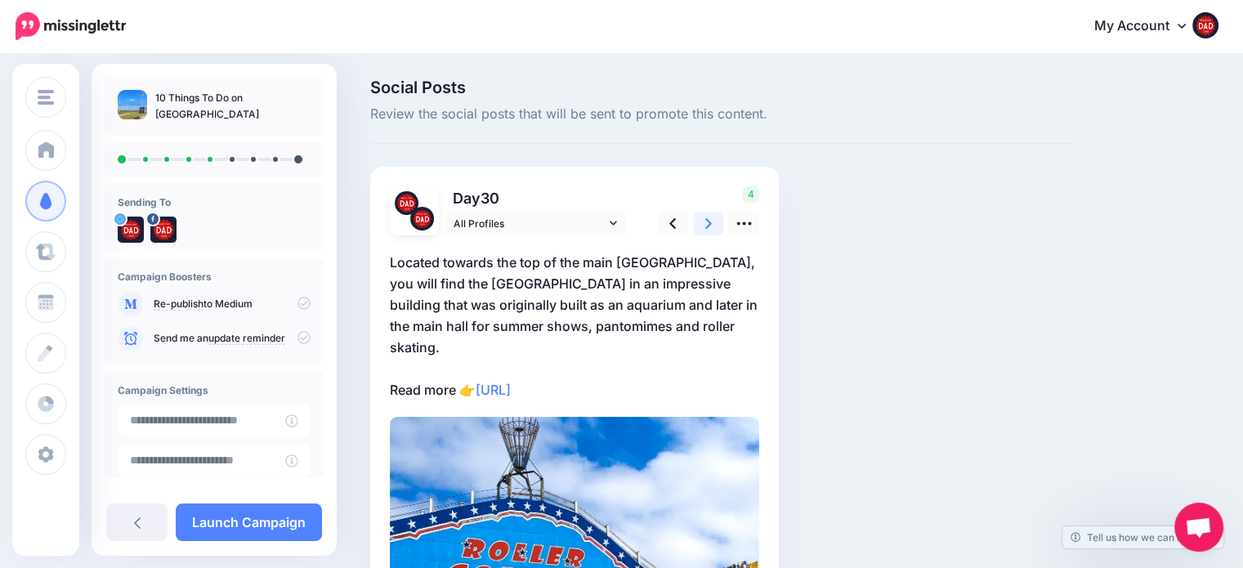
click at [714, 230] on link at bounding box center [708, 224] width 31 height 24
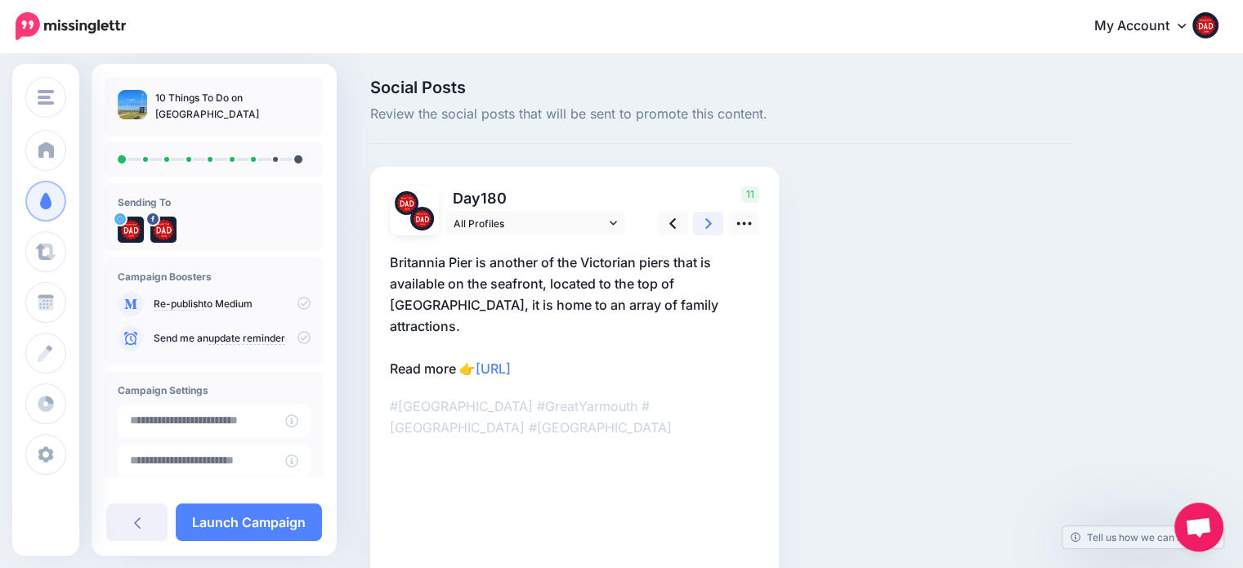
click at [714, 230] on link at bounding box center [708, 224] width 31 height 24
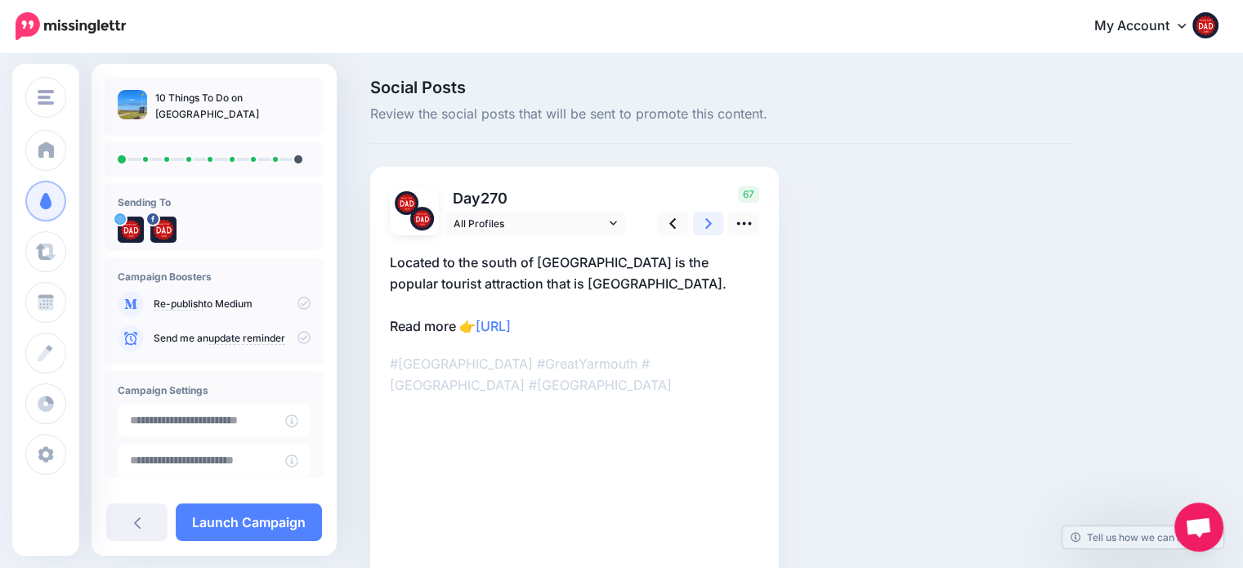
click at [714, 230] on link at bounding box center [708, 224] width 31 height 24
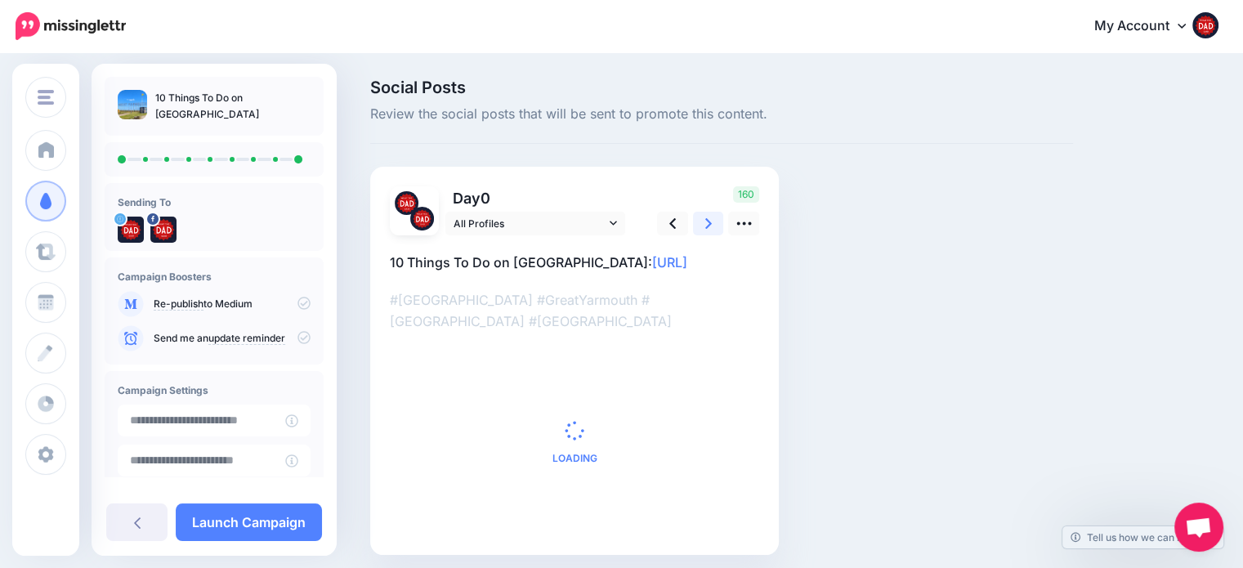
click at [714, 230] on link at bounding box center [708, 224] width 31 height 24
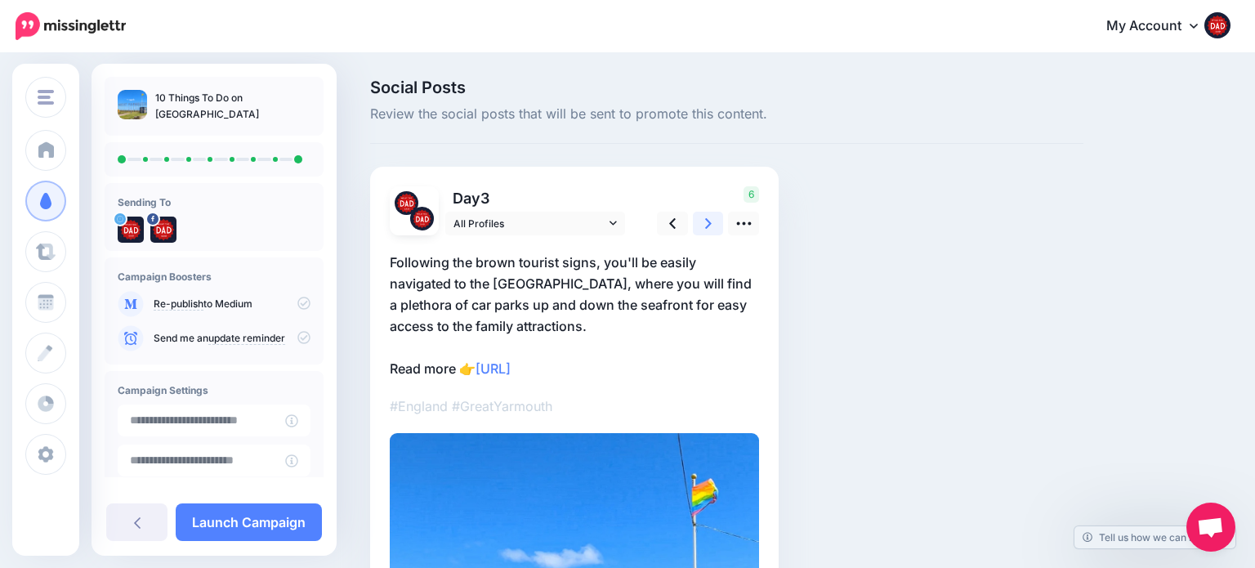
click at [714, 230] on link at bounding box center [708, 224] width 31 height 24
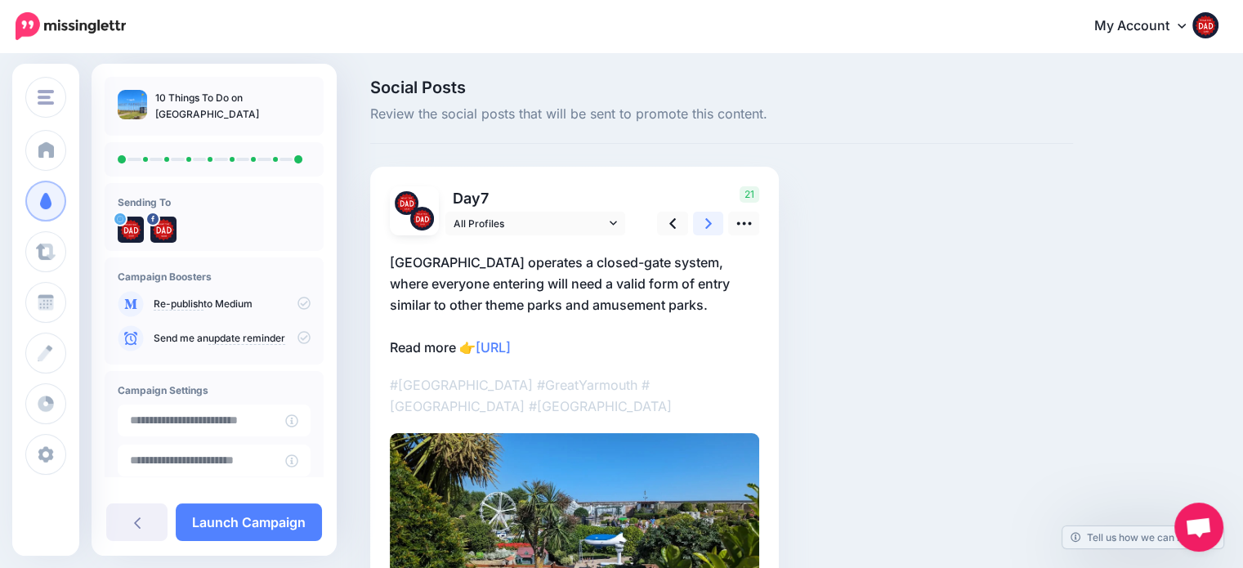
click at [714, 230] on link at bounding box center [708, 224] width 31 height 24
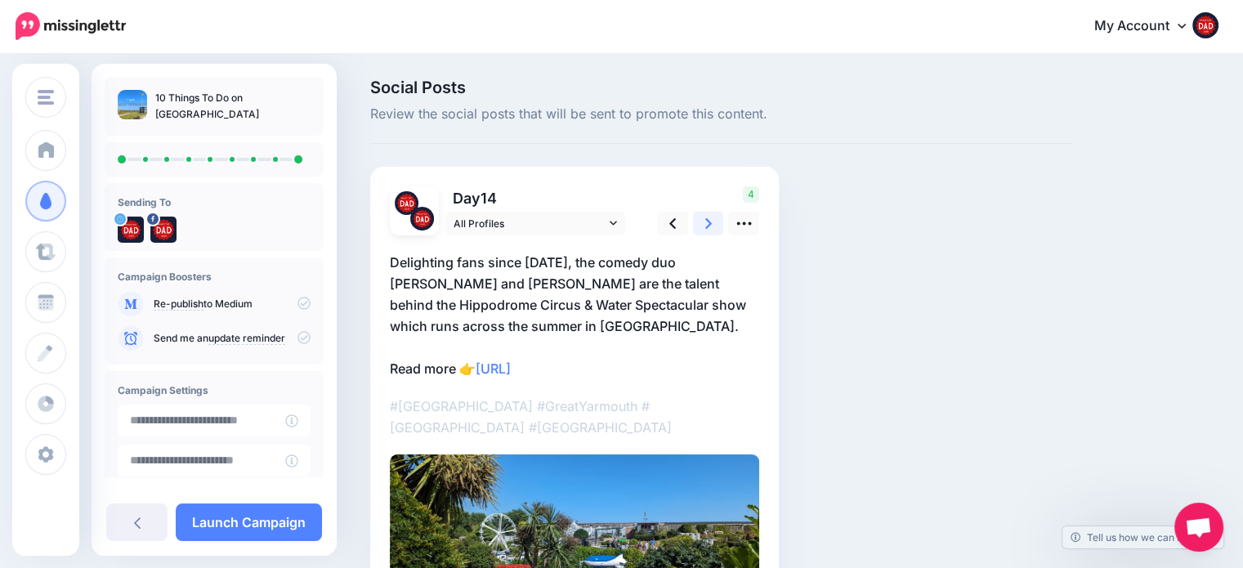
click at [714, 231] on link at bounding box center [708, 224] width 31 height 24
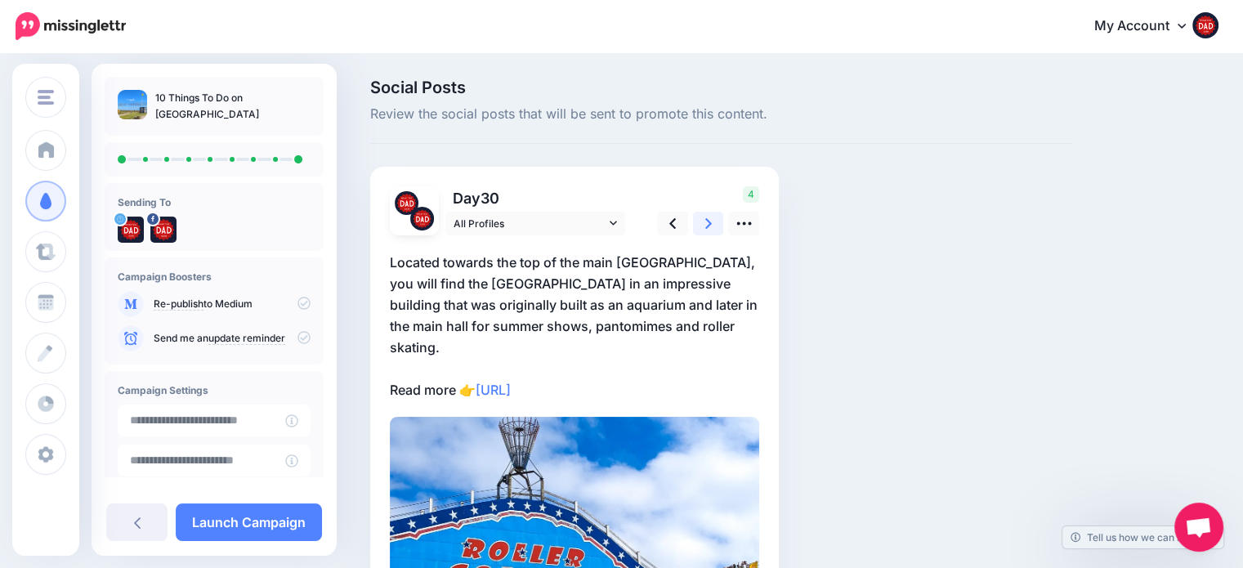
click at [714, 231] on link at bounding box center [708, 224] width 31 height 24
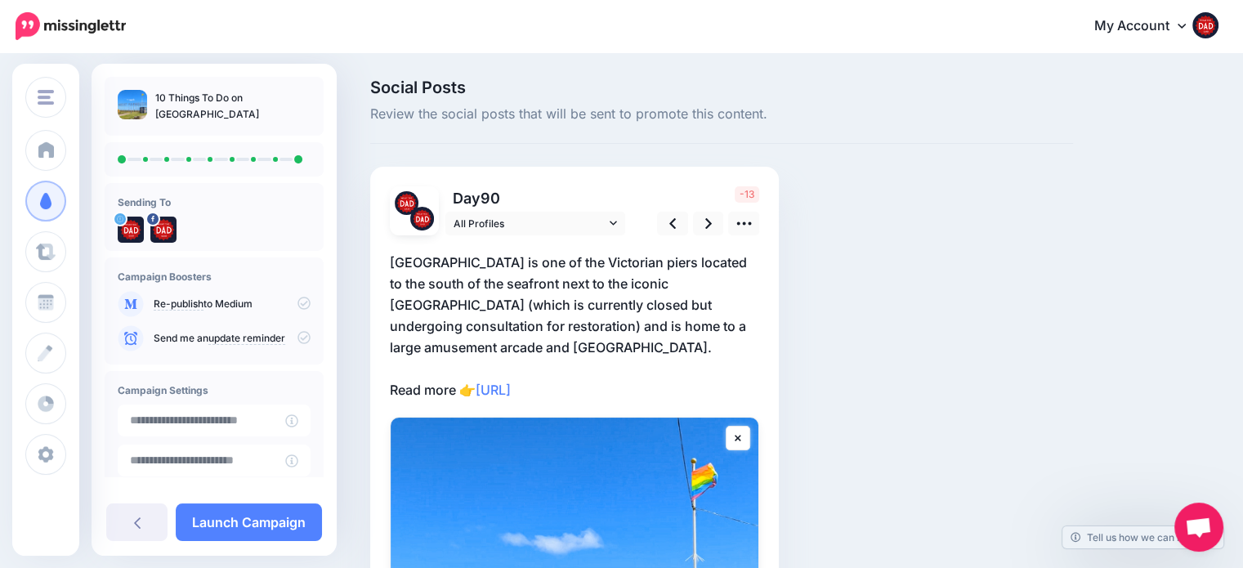
click at [510, 355] on p "Wellington Pier is one of the Victorian piers located to the south of the seafr…" at bounding box center [574, 326] width 369 height 149
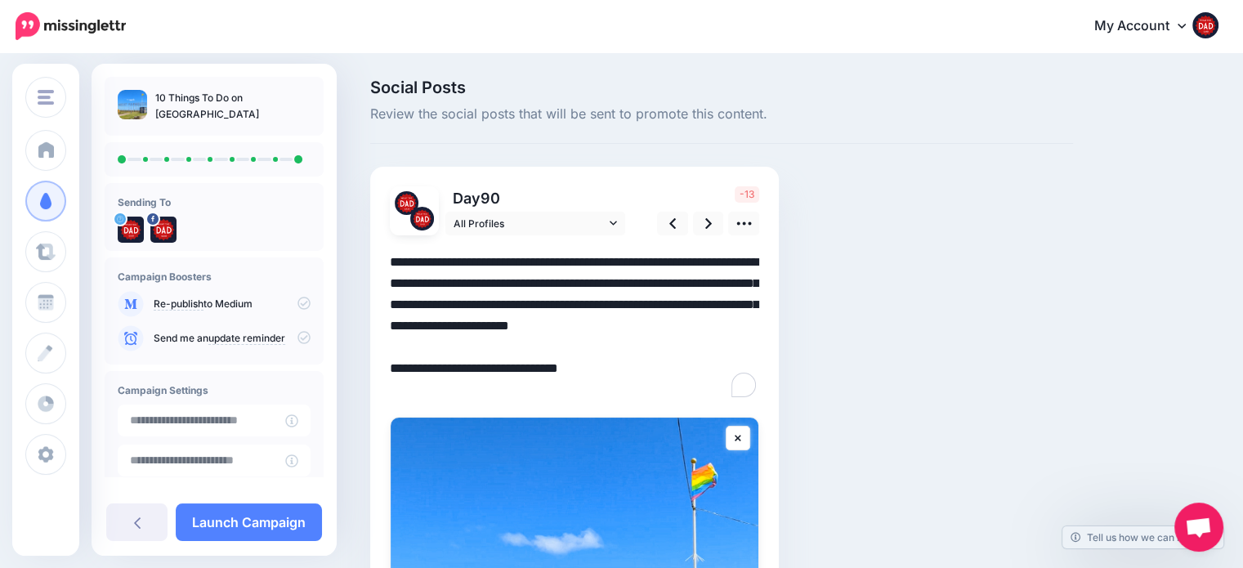
click at [512, 344] on textarea "**********" at bounding box center [574, 326] width 369 height 149
drag, startPoint x: 389, startPoint y: 305, endPoint x: 465, endPoint y: 331, distance: 80.4
click at [465, 331] on textarea "**********" at bounding box center [574, 326] width 369 height 149
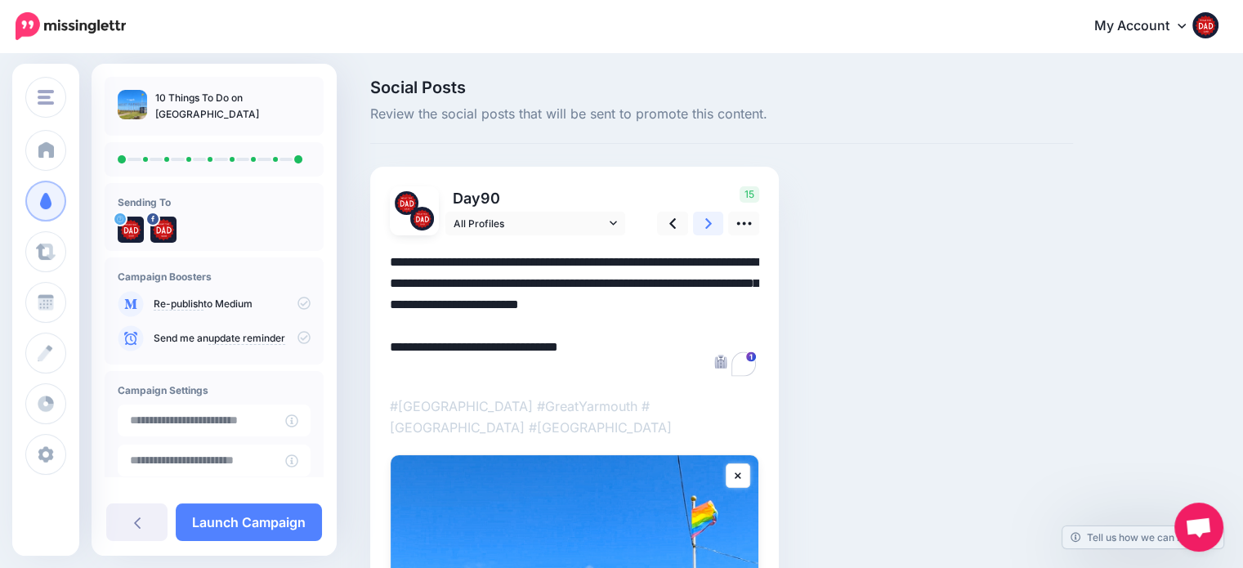
click at [716, 221] on link at bounding box center [708, 224] width 31 height 24
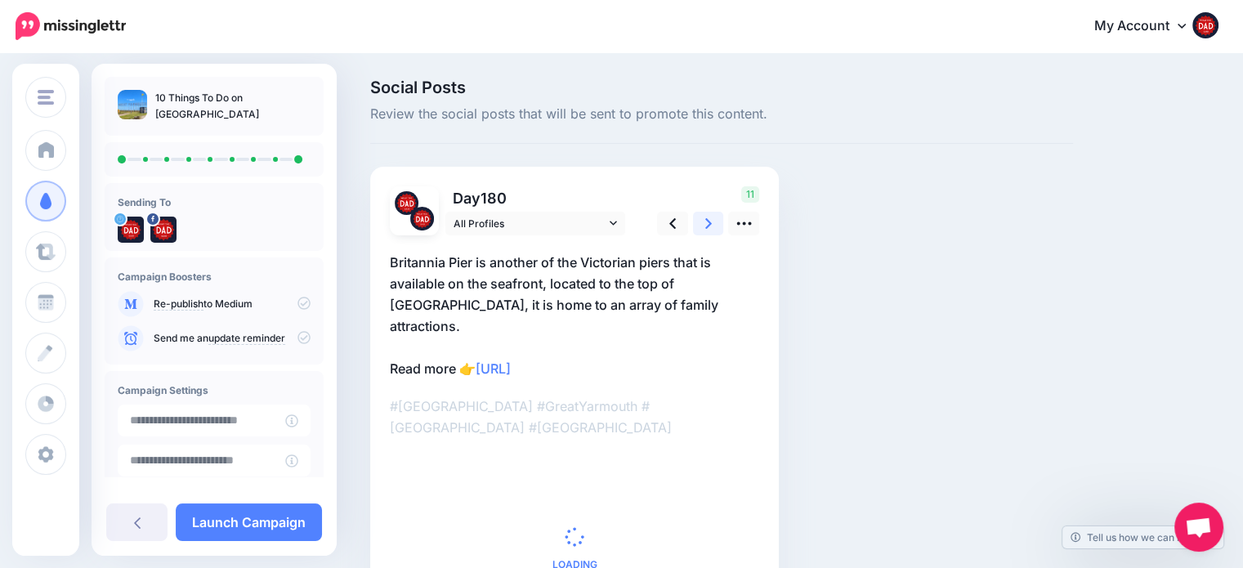
click at [716, 221] on link at bounding box center [708, 224] width 31 height 24
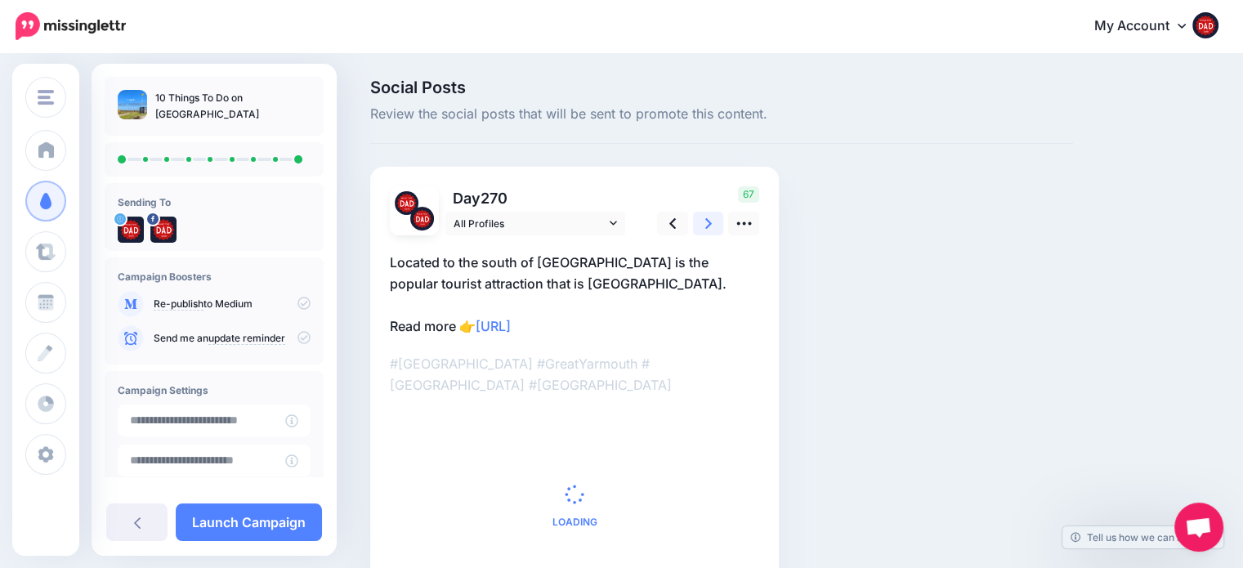
click at [716, 221] on link at bounding box center [708, 224] width 31 height 24
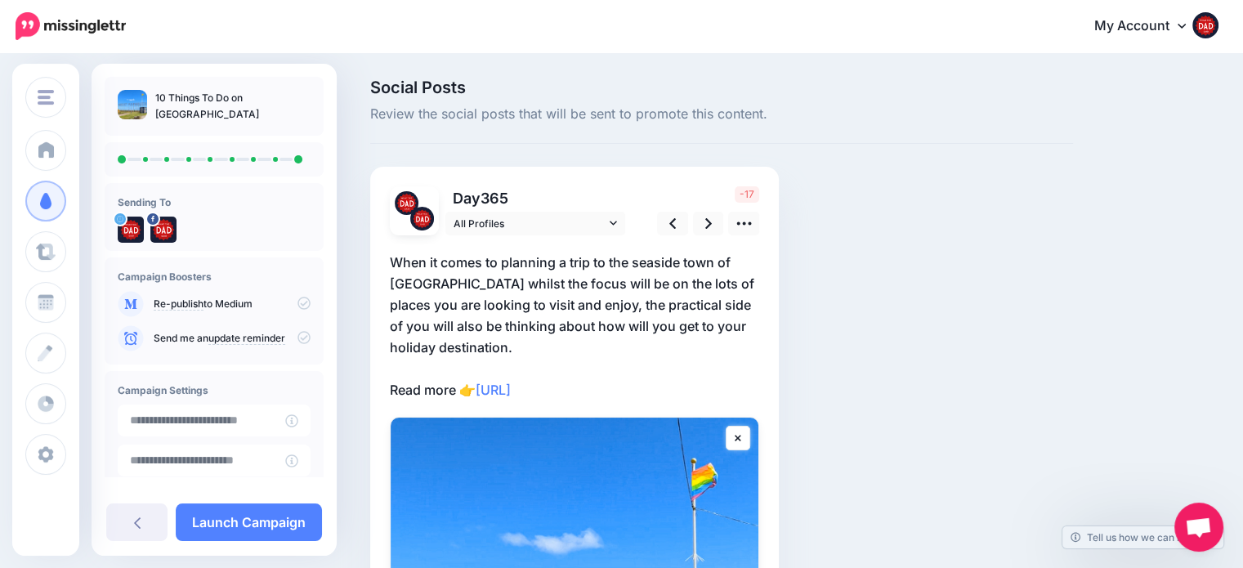
click at [510, 355] on p "When it comes to planning a trip to the seaside town of Great Yarmouth whilst t…" at bounding box center [574, 326] width 369 height 149
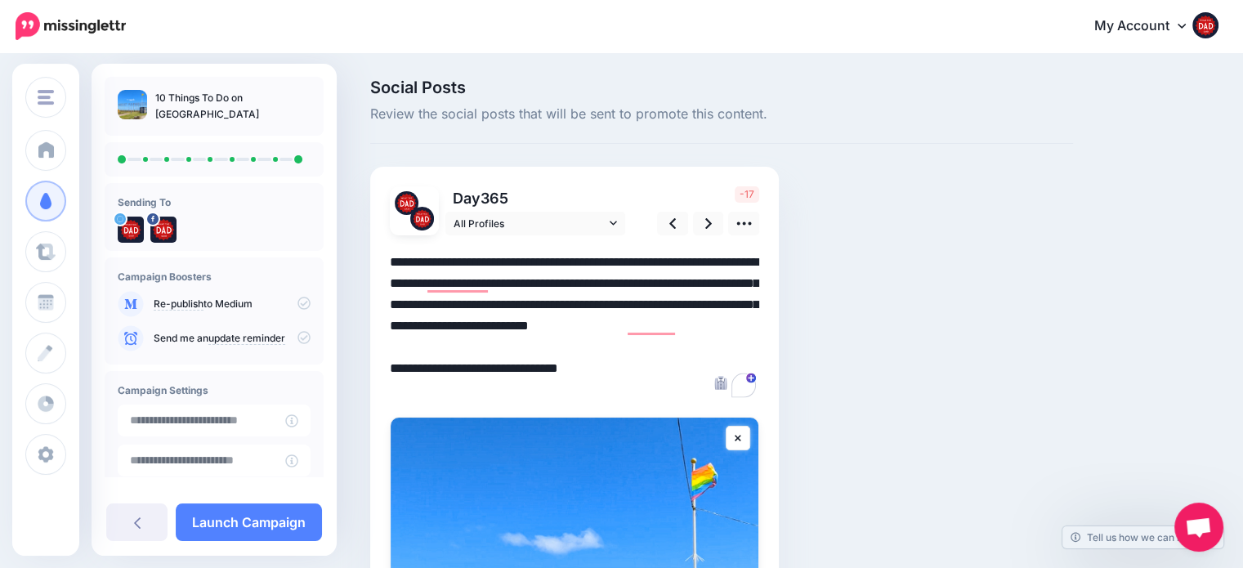
click at [516, 351] on textarea "**********" at bounding box center [574, 326] width 369 height 149
drag, startPoint x: 520, startPoint y: 351, endPoint x: 646, endPoint y: 303, distance: 135.5
click at [646, 303] on textarea "**********" at bounding box center [574, 326] width 369 height 149
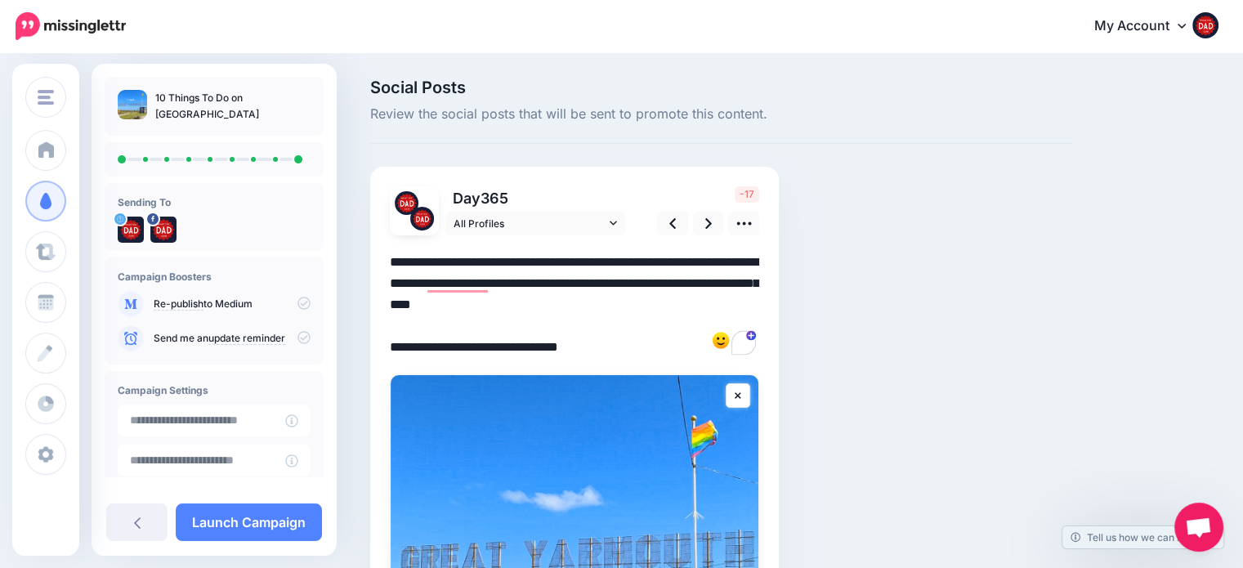
type textarea "**********"
click at [1030, 266] on div "Social Posts Review the social posts that will be sent to promote this content.…" at bounding box center [721, 469] width 727 height 780
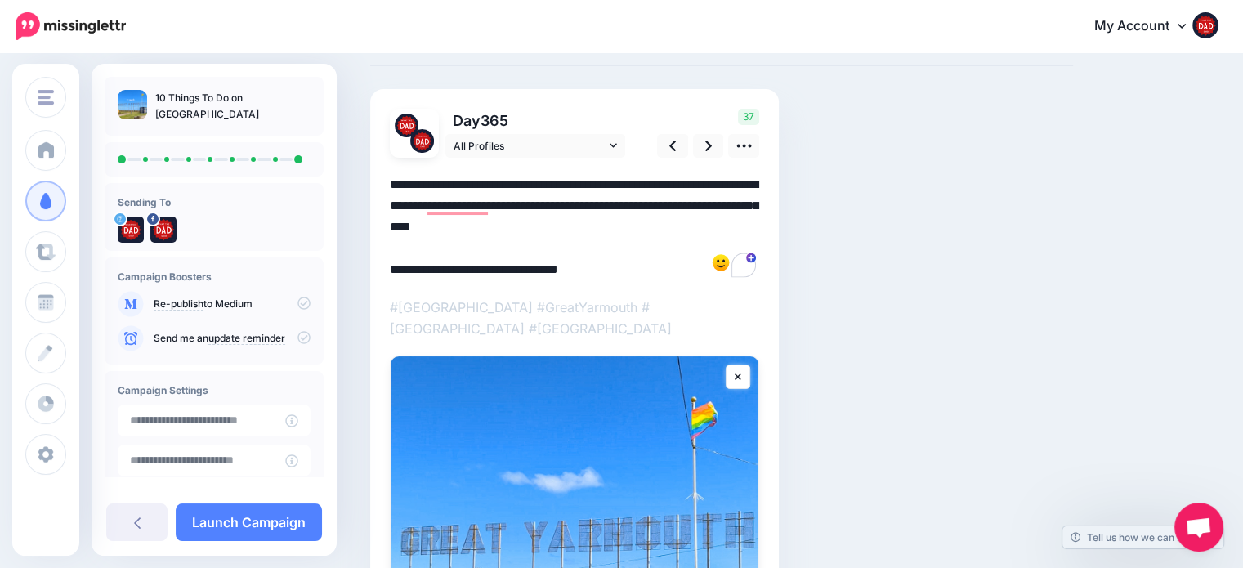
scroll to position [82, 0]
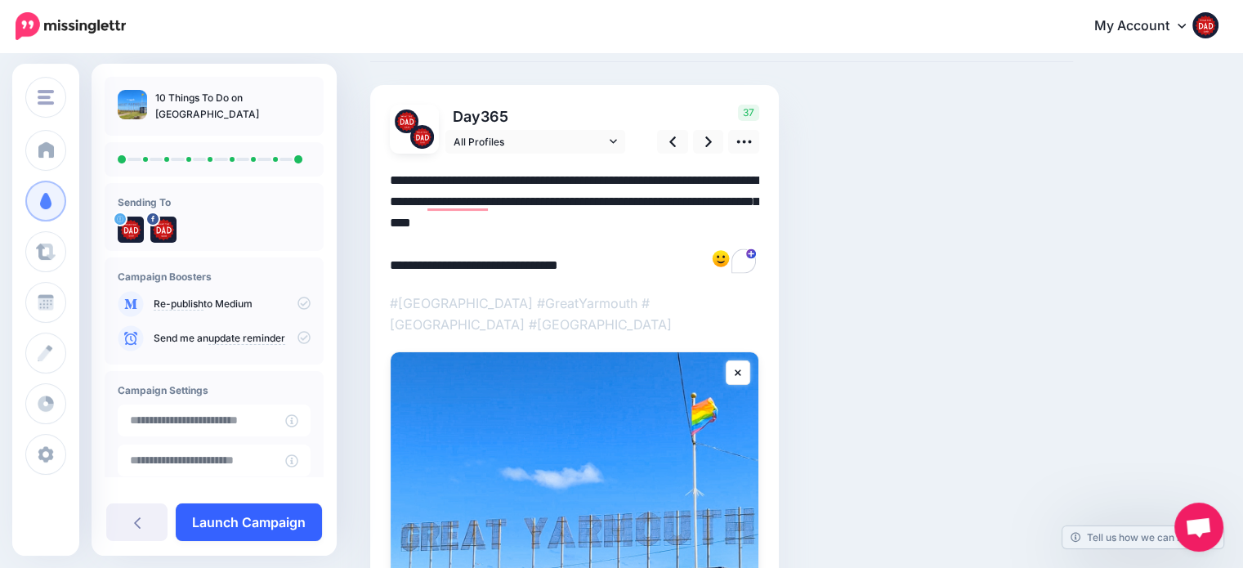
click at [259, 523] on link "Launch Campaign" at bounding box center [249, 522] width 146 height 38
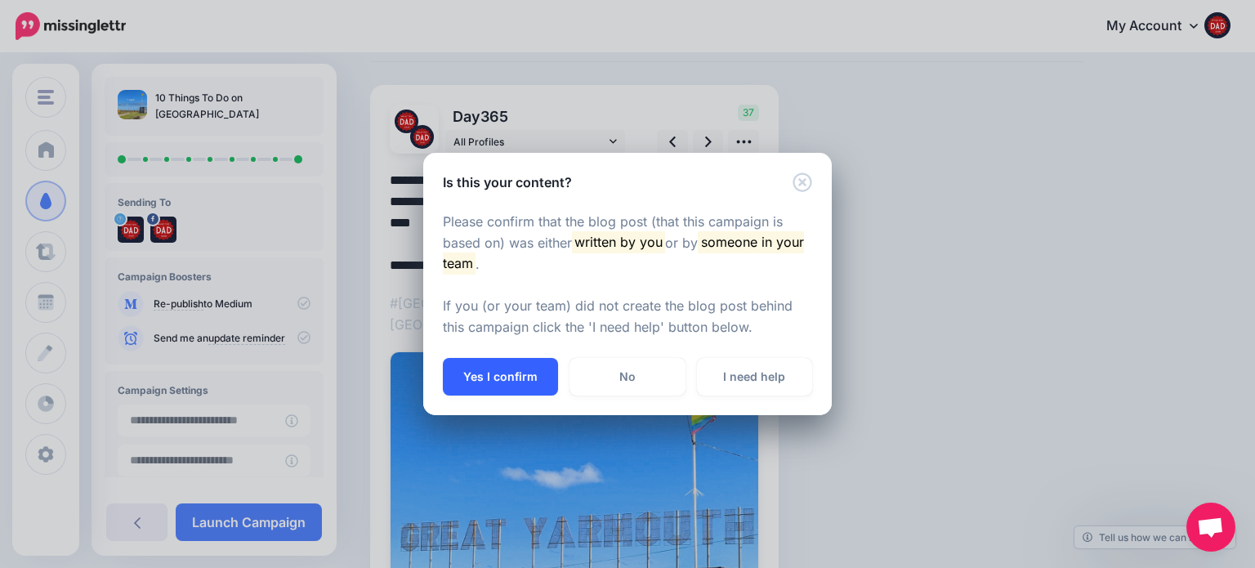
click at [477, 377] on button "Yes I confirm" at bounding box center [500, 377] width 115 height 38
